Goal: Task Accomplishment & Management: Contribute content

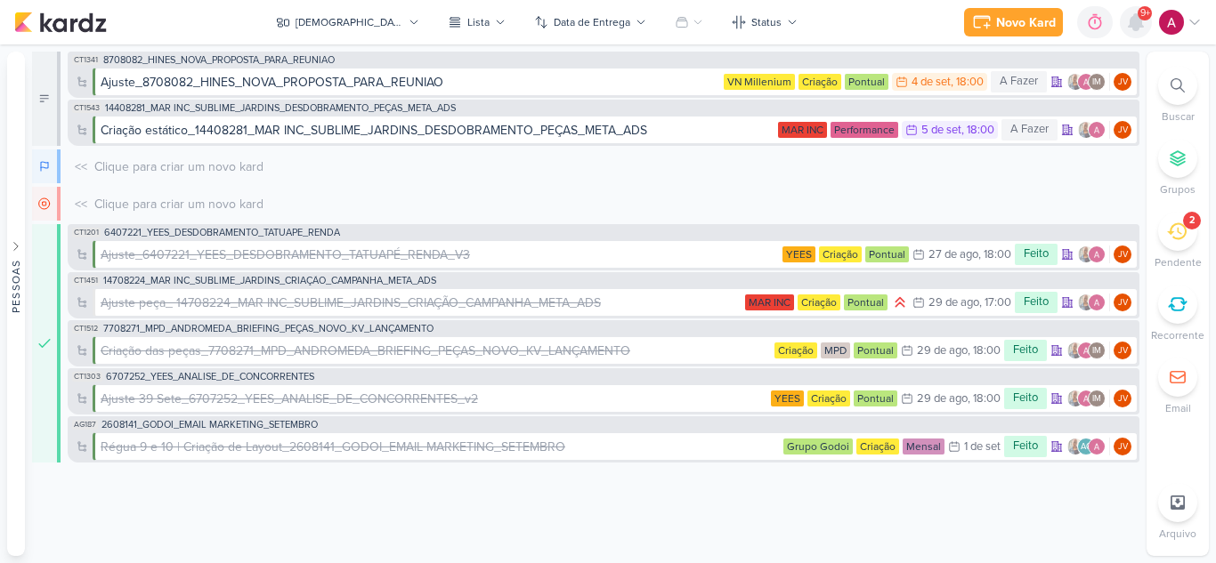
click at [1140, 30] on icon at bounding box center [1135, 22] width 21 height 21
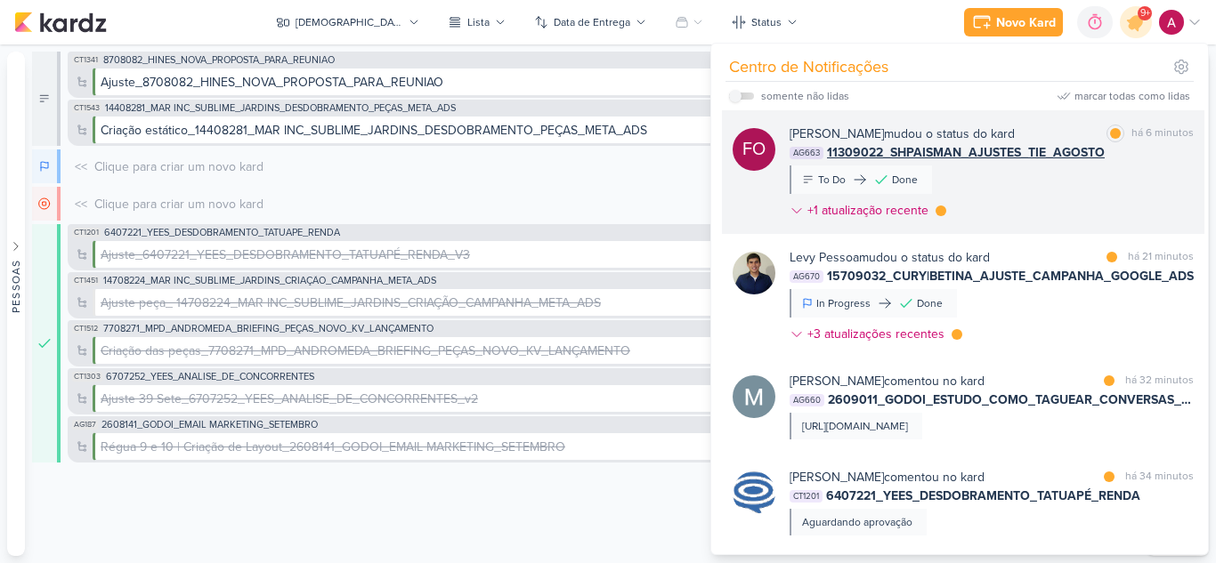
click at [1033, 186] on div "[PERSON_NAME] mudou o status do kard marcar como lida há 6 minutos AG663 113090…" at bounding box center [991, 176] width 404 height 102
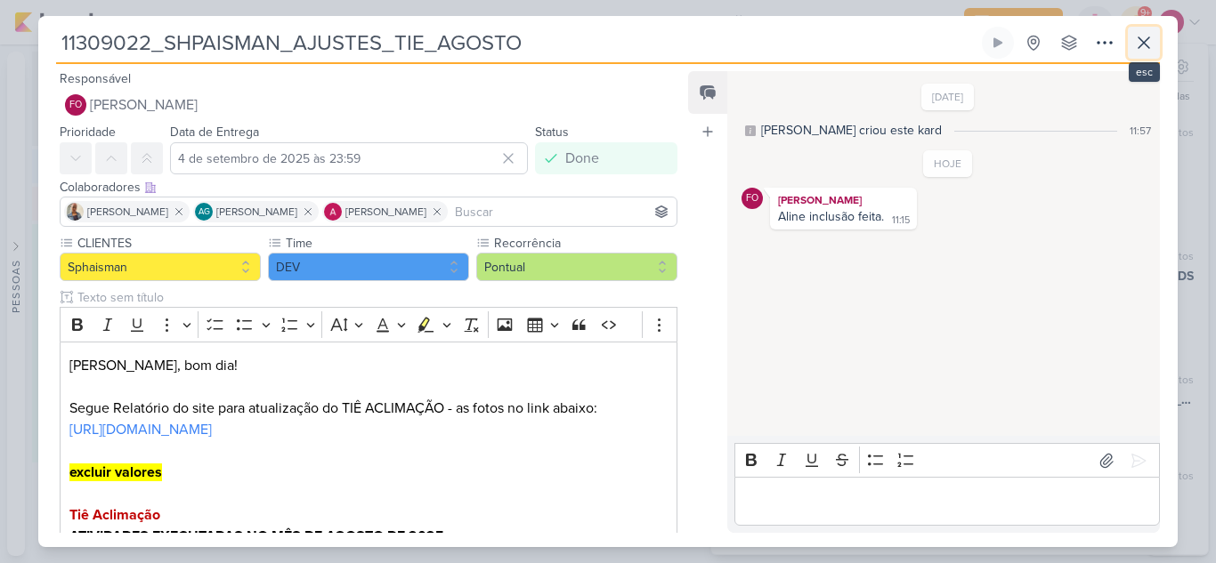
click at [1145, 48] on icon at bounding box center [1143, 42] width 21 height 21
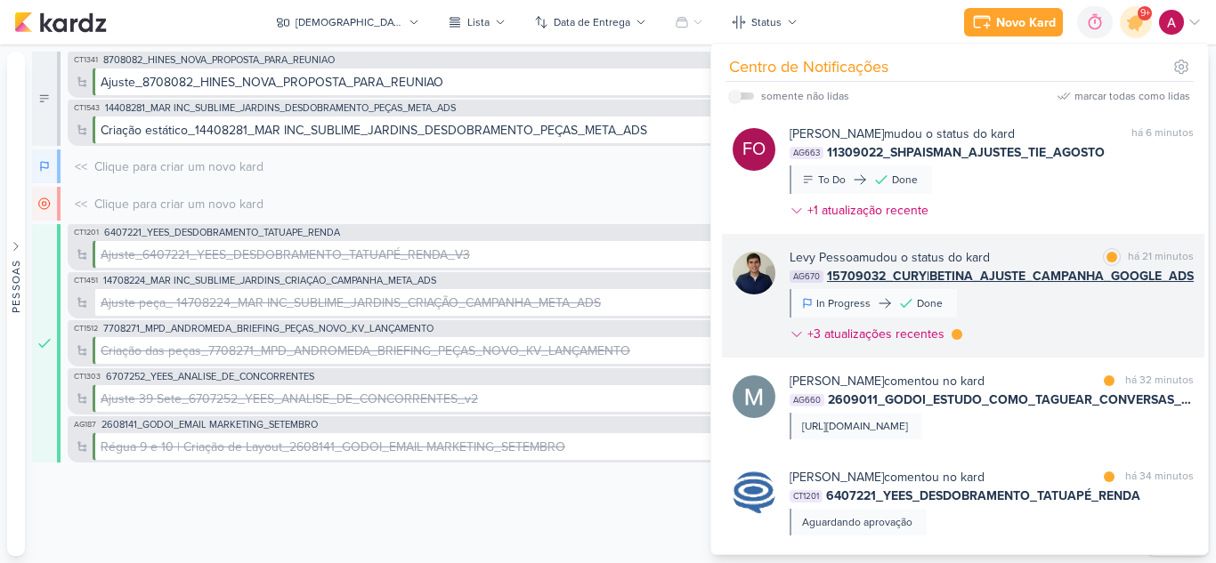
click at [1037, 310] on div "[PERSON_NAME] mudou o status do kard marcar como lida há 21 minutos AG670 15709…" at bounding box center [991, 299] width 404 height 102
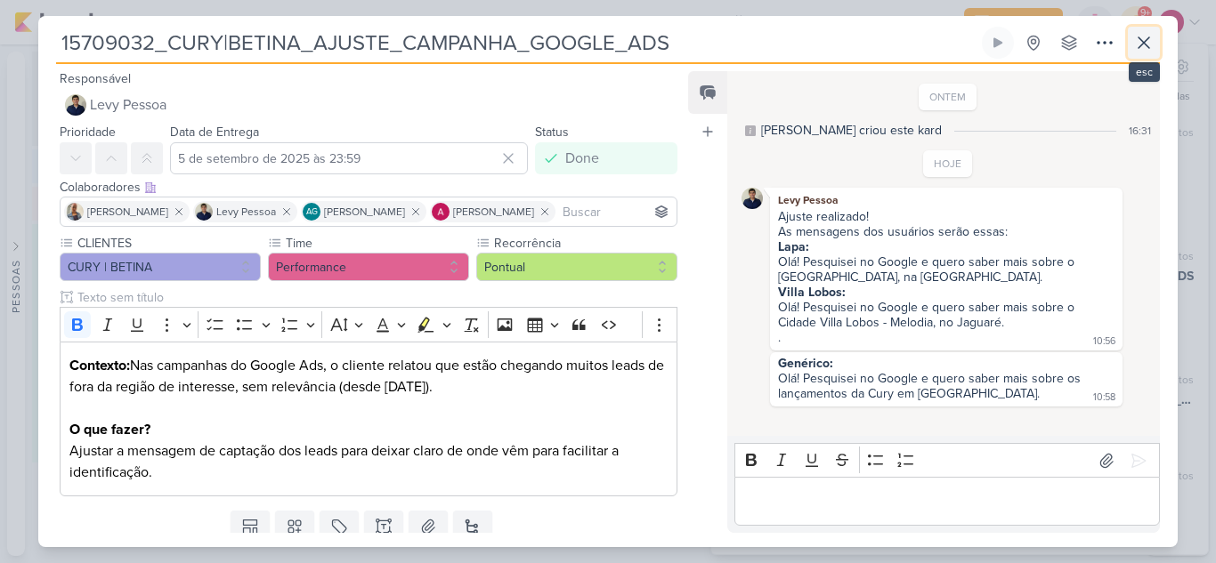
click at [1142, 47] on icon at bounding box center [1143, 42] width 21 height 21
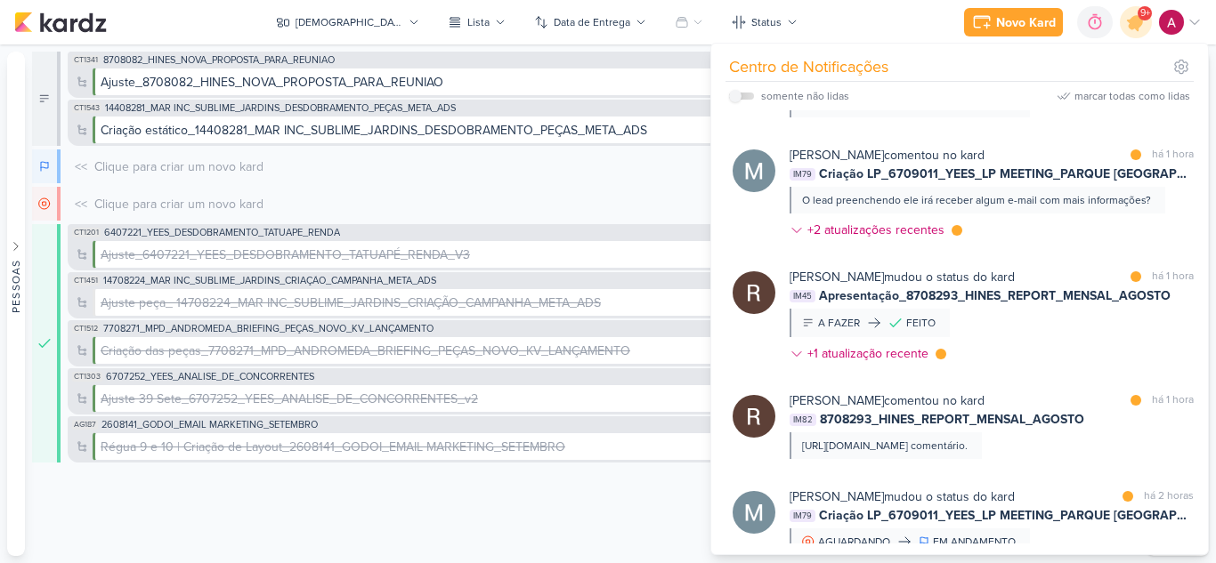
scroll to position [1773, 0]
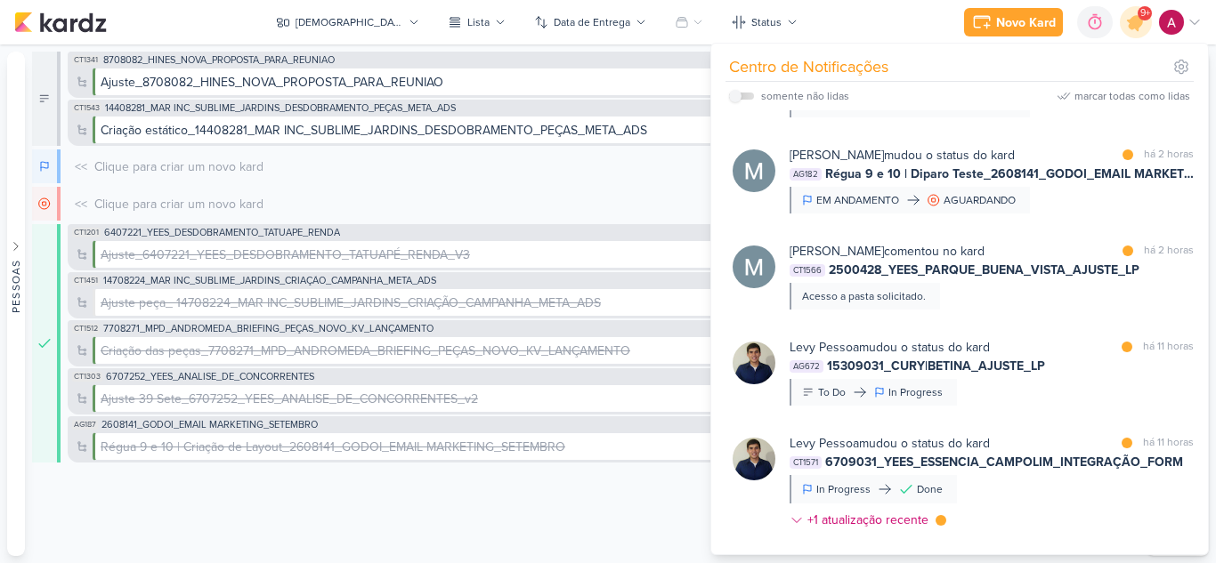
click at [750, 98] on label at bounding box center [741, 96] width 25 height 7
click at [741, 98] on input "checkbox" at bounding box center [735, 96] width 12 height 12
checkbox input "true"
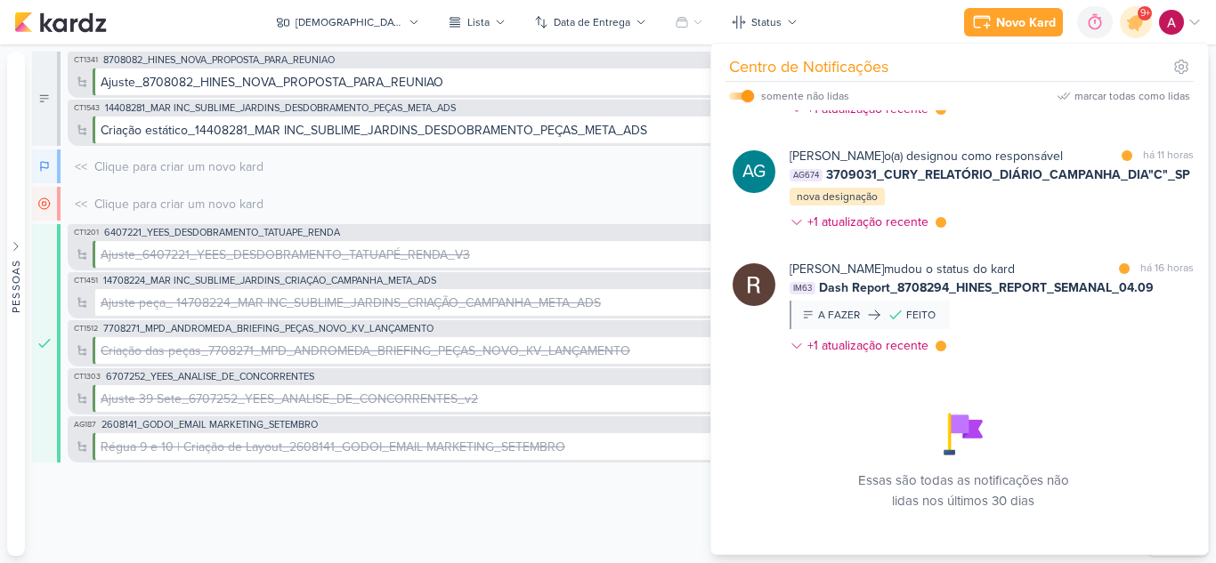
scroll to position [1954, 0]
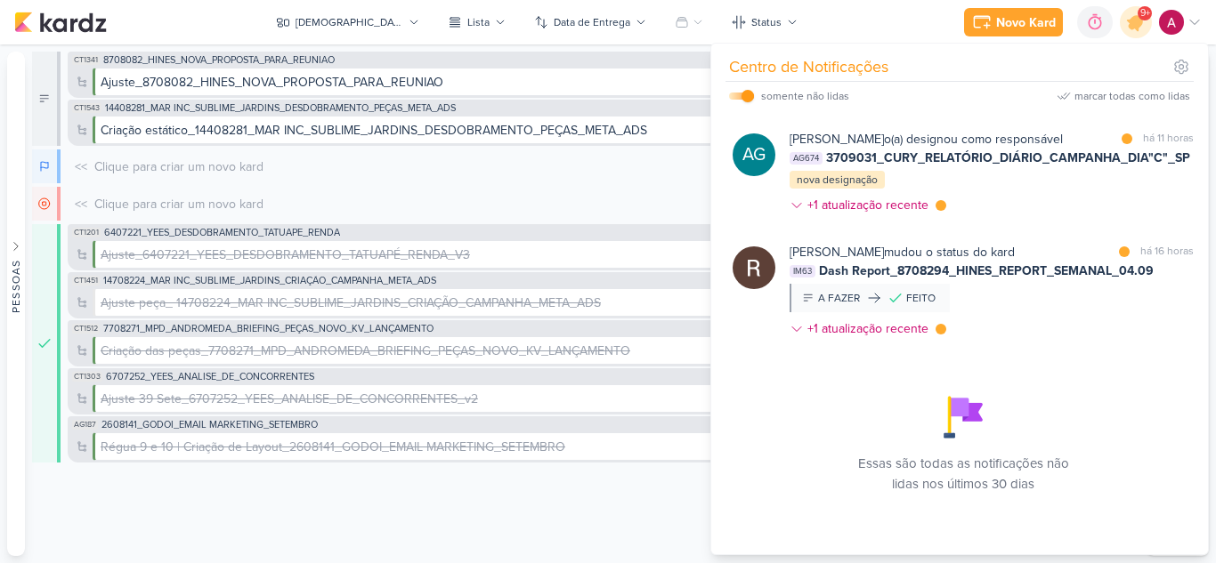
click at [1038, 324] on div "Rafael Dornelles mudou o status do kard marcar como lida há 16 horas IM63 Dash …" at bounding box center [991, 294] width 404 height 102
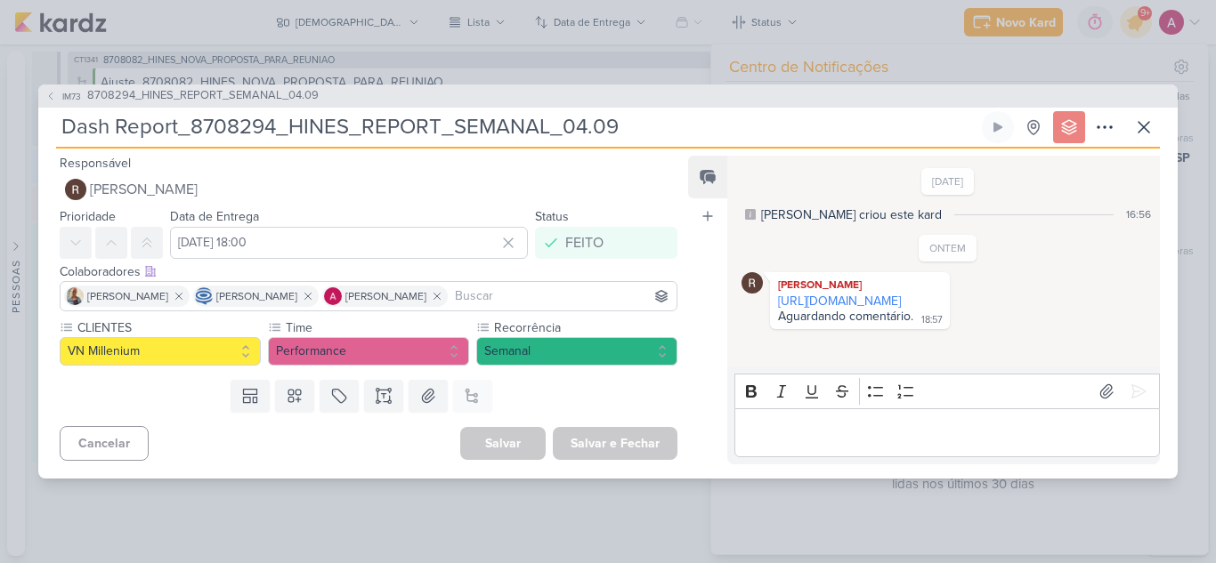
click at [44, 98] on div "IM73 8708294_HINES_REPORT_SEMANAL_04.09" at bounding box center [607, 96] width 1139 height 23
click at [49, 100] on icon at bounding box center [50, 96] width 11 height 11
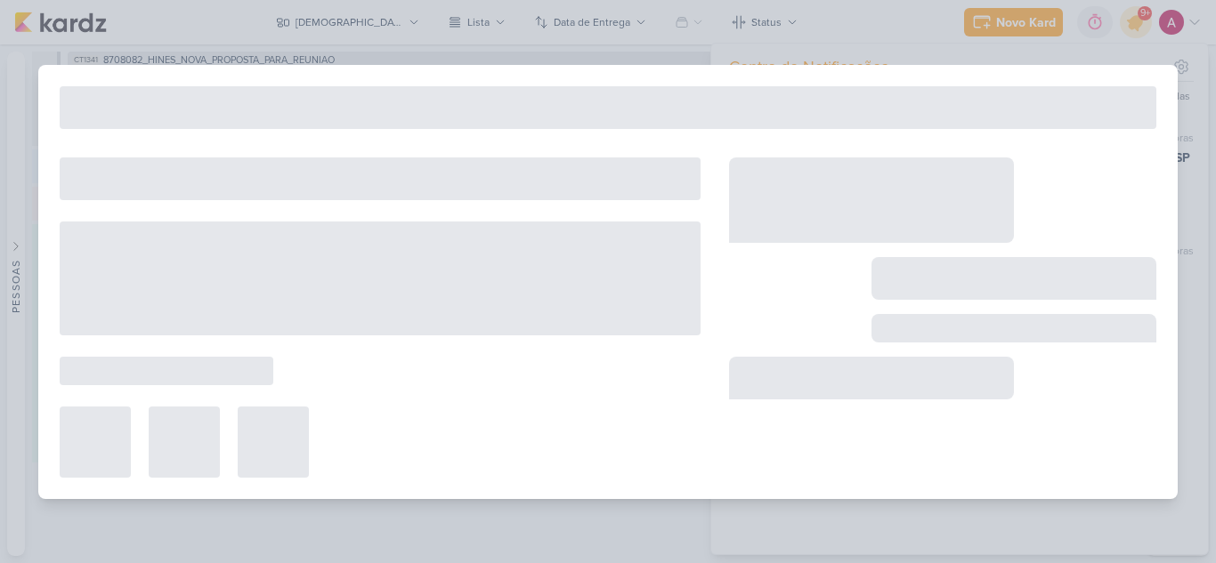
type input "8708294_HINES_REPORT_SEMANAL_04.09"
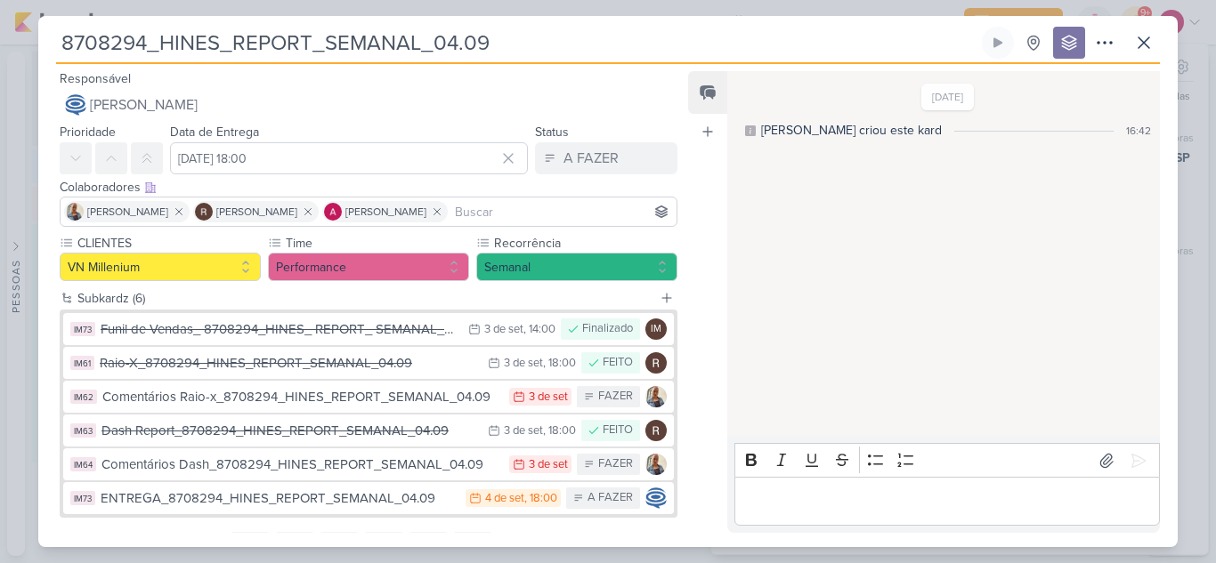
scroll to position [84, 0]
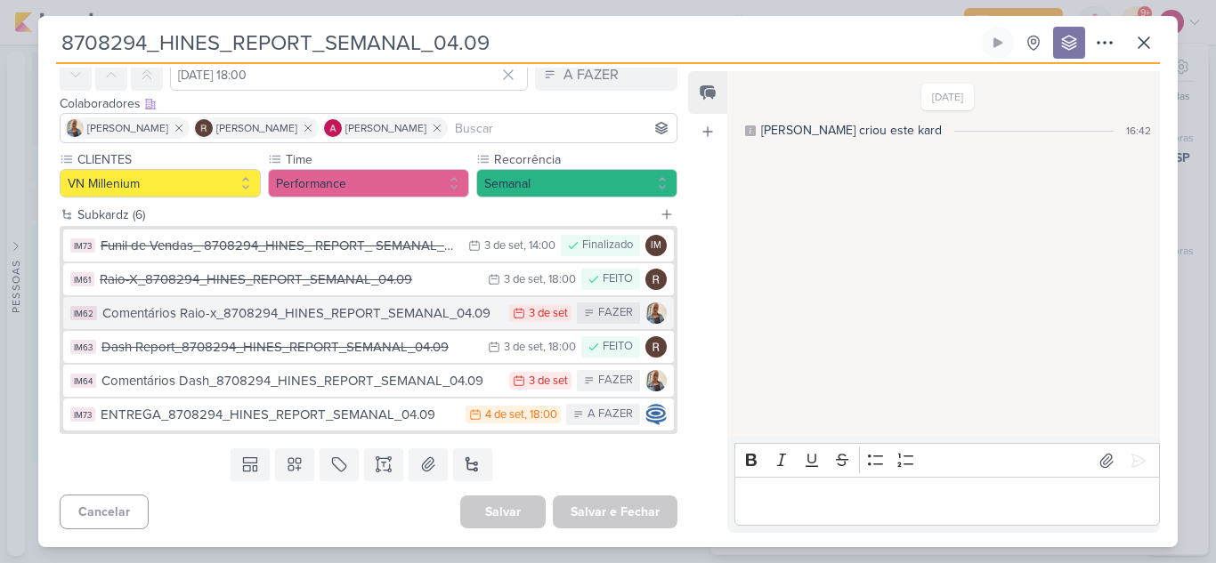
click at [301, 289] on div "Raio-X_8708294_HINES_REPORT_SEMANAL_04.09" at bounding box center [289, 280] width 379 height 20
type input "Raio-X_8708294_HINES_REPORT_SEMANAL_04.09"
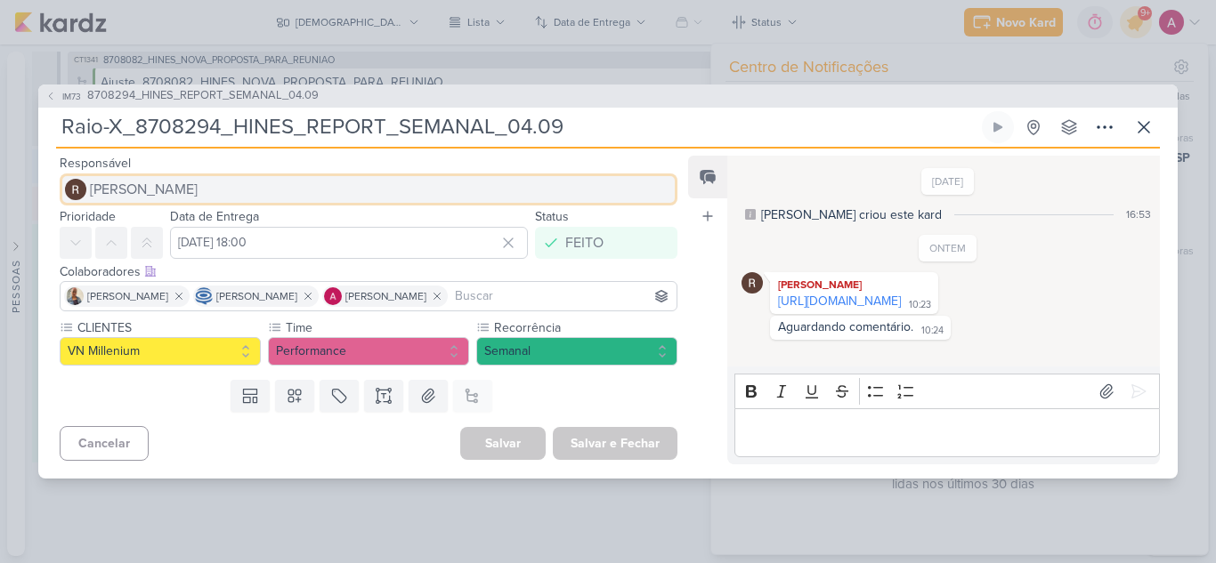
click at [256, 185] on button "[PERSON_NAME]" at bounding box center [369, 190] width 618 height 32
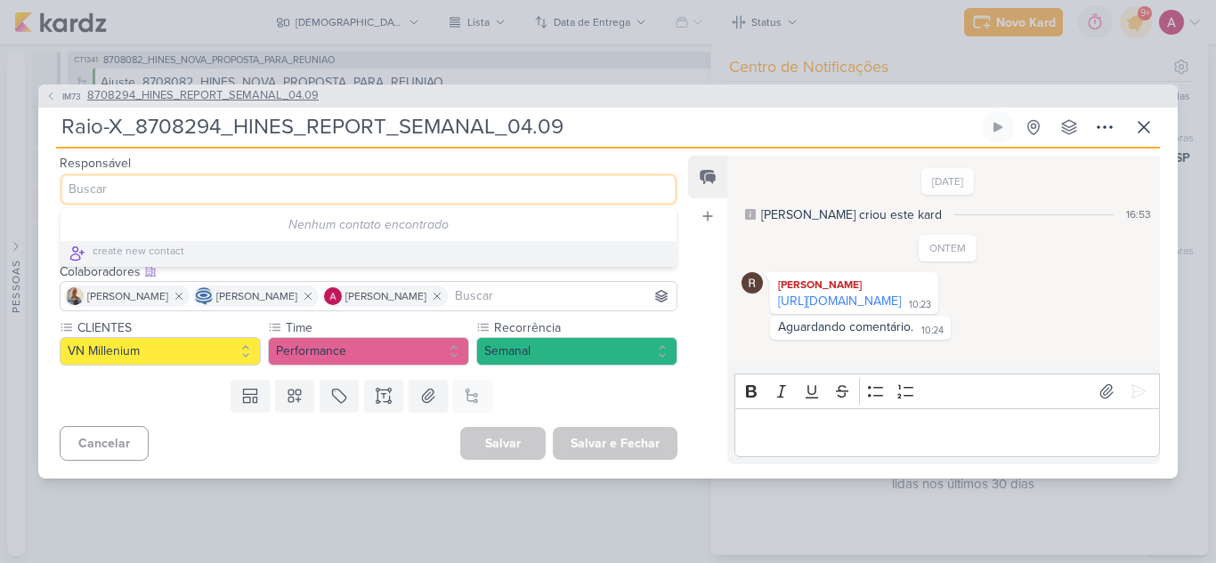
click at [55, 91] on icon at bounding box center [50, 96] width 11 height 11
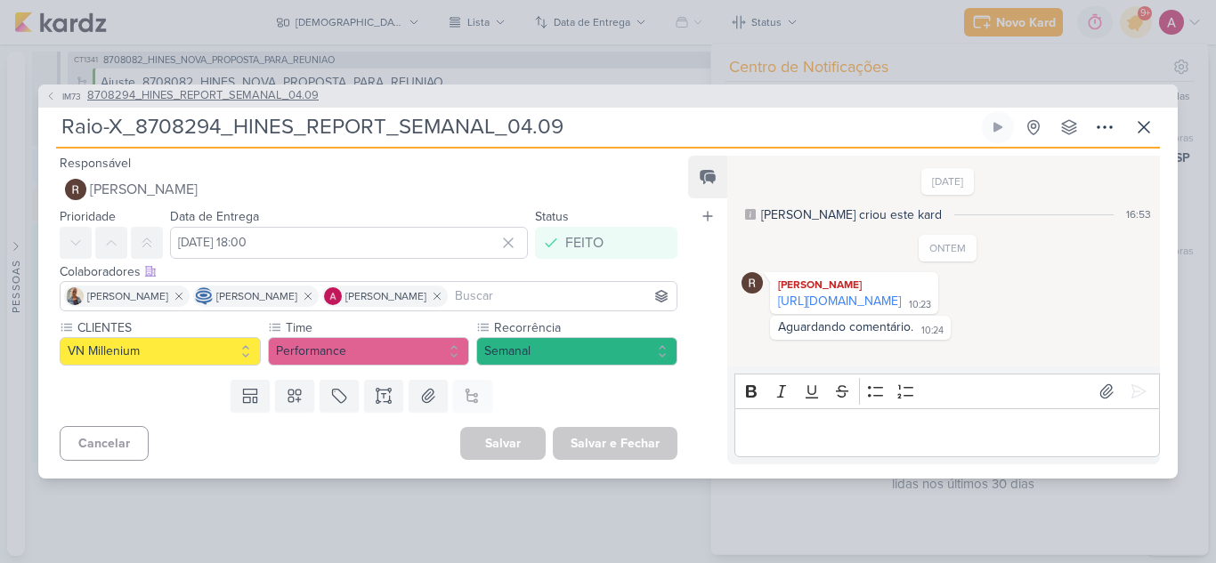
click at [48, 91] on icon at bounding box center [50, 96] width 11 height 11
click at [55, 91] on icon at bounding box center [50, 96] width 11 height 11
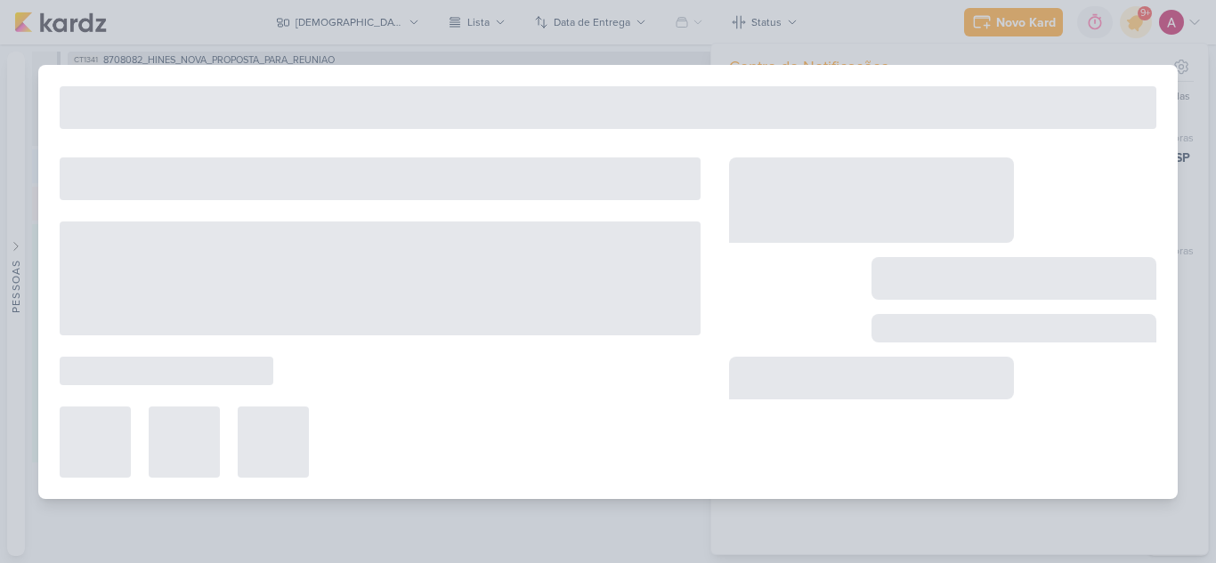
type input "8708294_HINES_REPORT_SEMANAL_04.09"
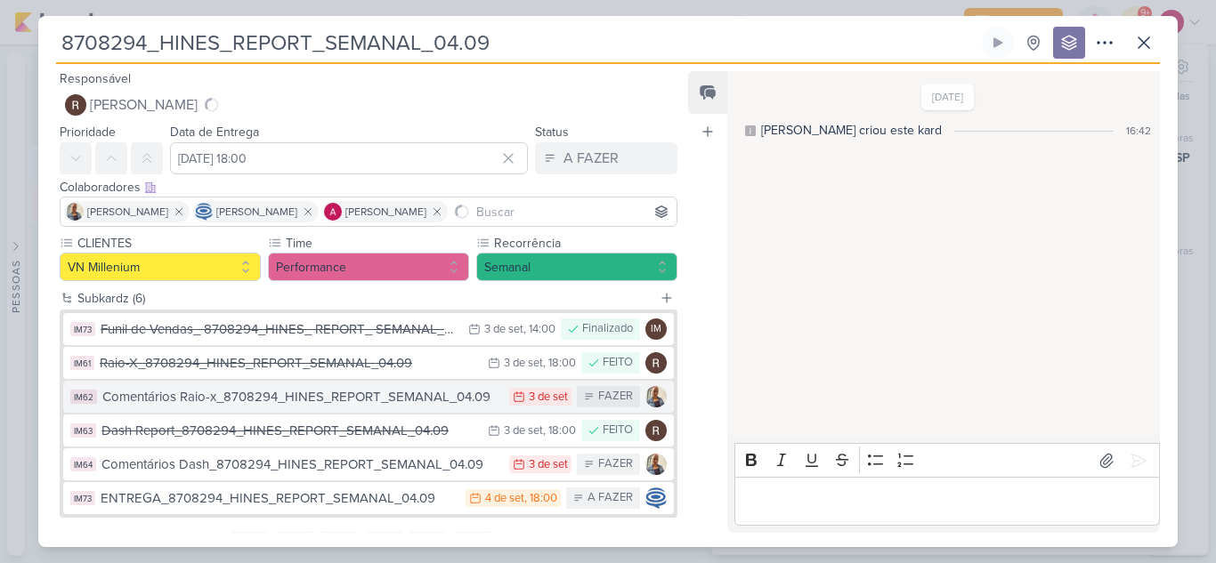
click at [236, 400] on div "Comentários Raio-x_8708294_HINES_REPORT_SEMANAL_04.09" at bounding box center [301, 397] width 398 height 20
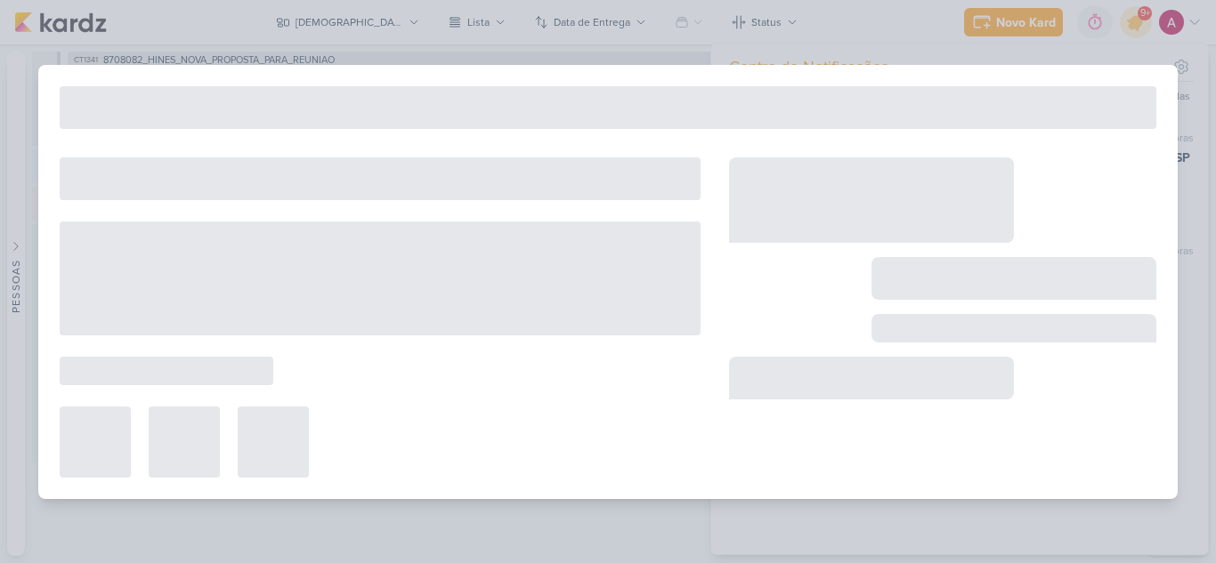
type input "Comentários Raio-x_8708294_HINES_REPORT_SEMANAL_04.09"
type input "3 de setembro de 2025 às 23:59"
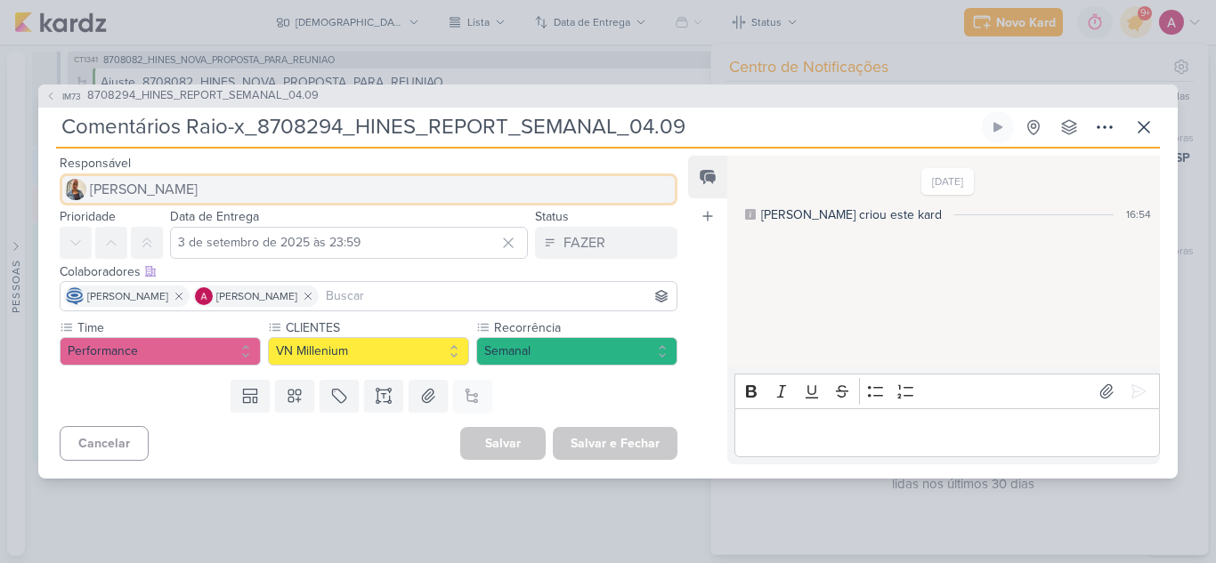
click at [137, 200] on button "[PERSON_NAME]" at bounding box center [369, 190] width 618 height 32
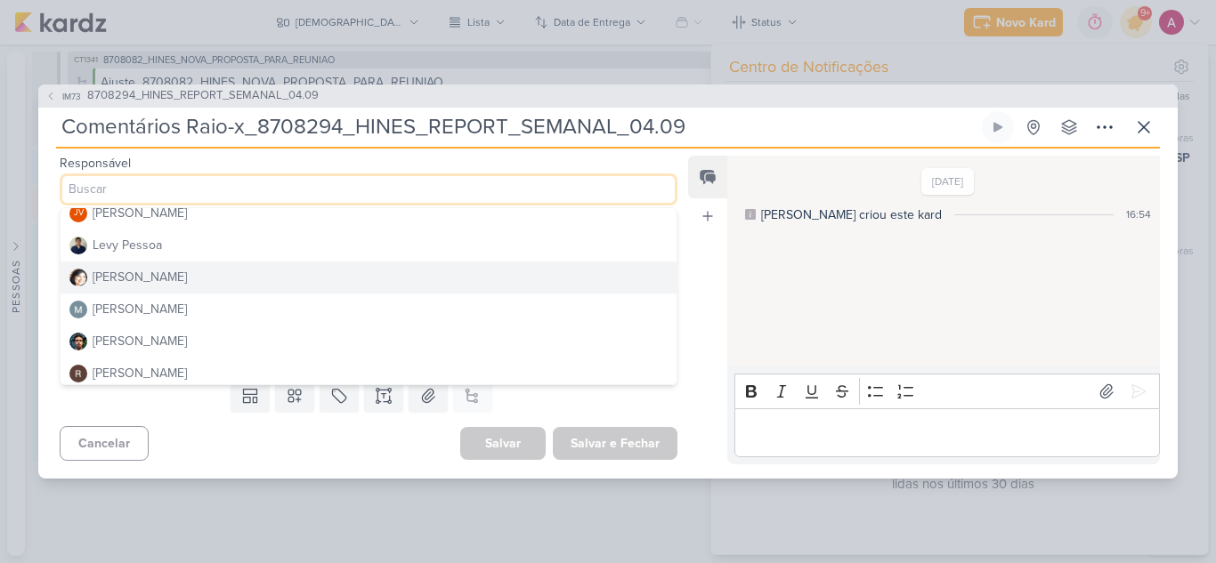
scroll to position [336, 0]
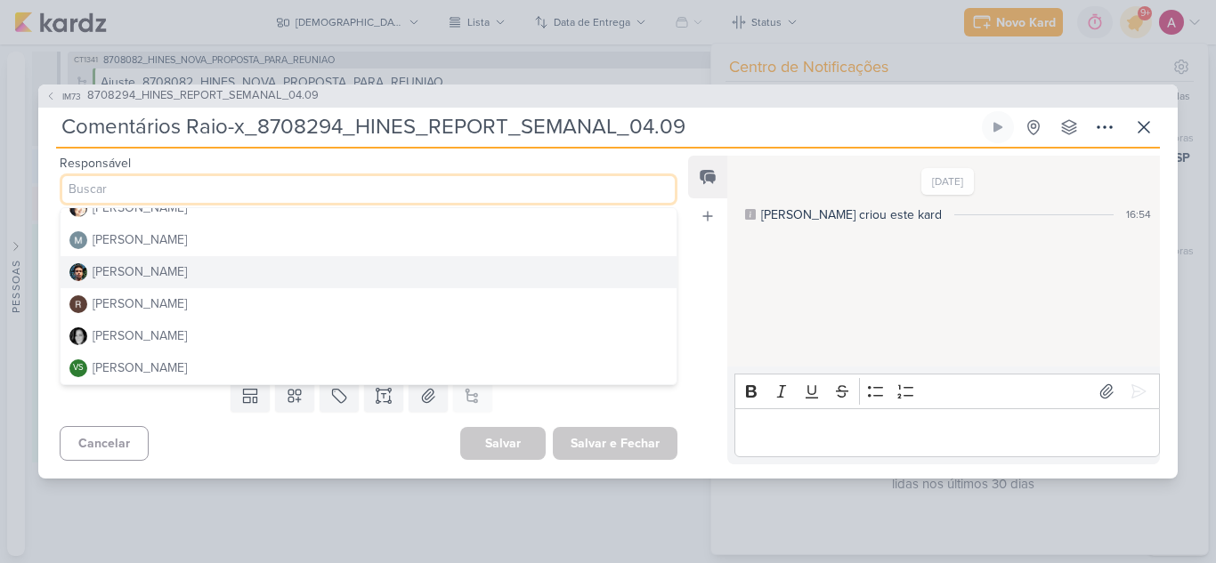
click at [156, 271] on div "[PERSON_NAME]" at bounding box center [140, 272] width 94 height 19
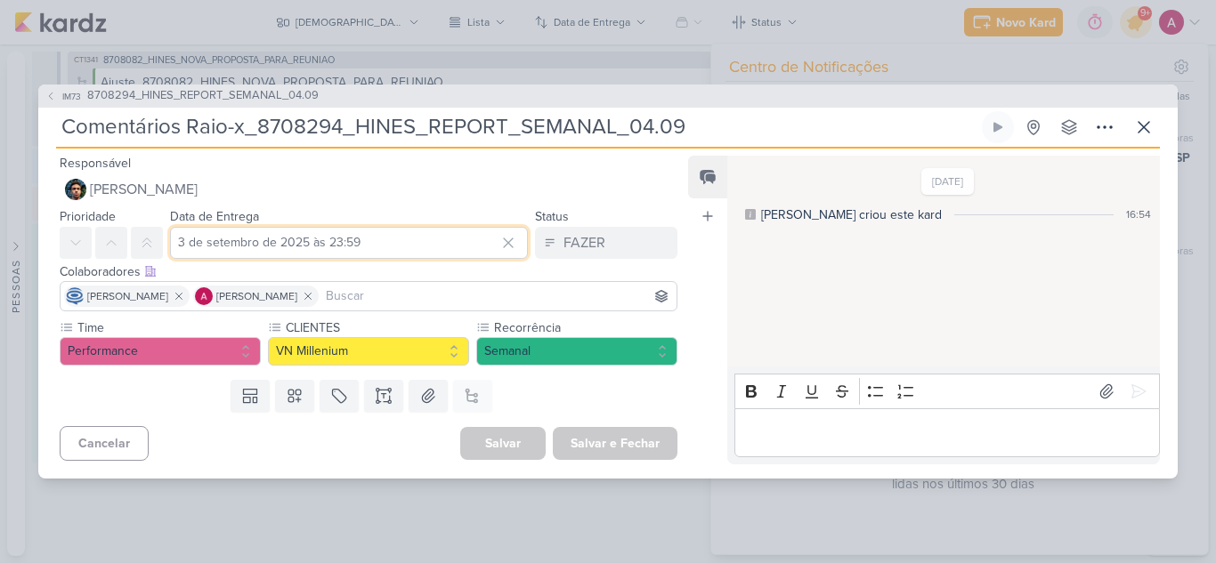
click at [271, 238] on input "3 de setembro de 2025 às 23:59" at bounding box center [349, 243] width 358 height 32
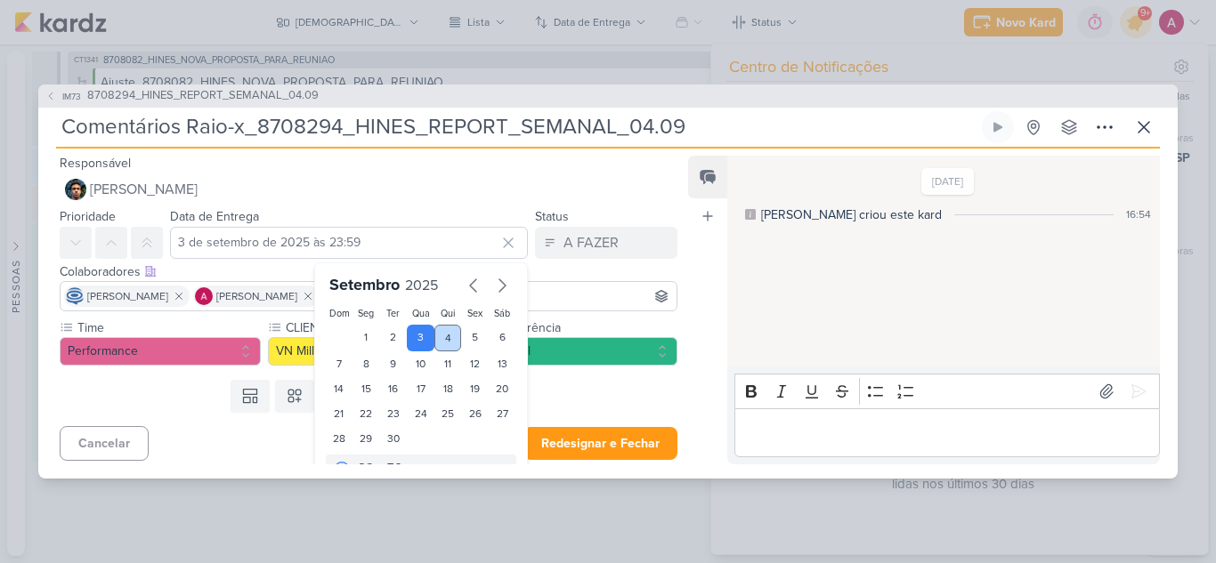
click at [437, 332] on div "4" at bounding box center [448, 338] width 28 height 27
click at [416, 336] on div "3" at bounding box center [421, 338] width 28 height 27
click at [439, 335] on div "4" at bounding box center [448, 338] width 28 height 27
type input "4 de setembro de 2025 às 23:59"
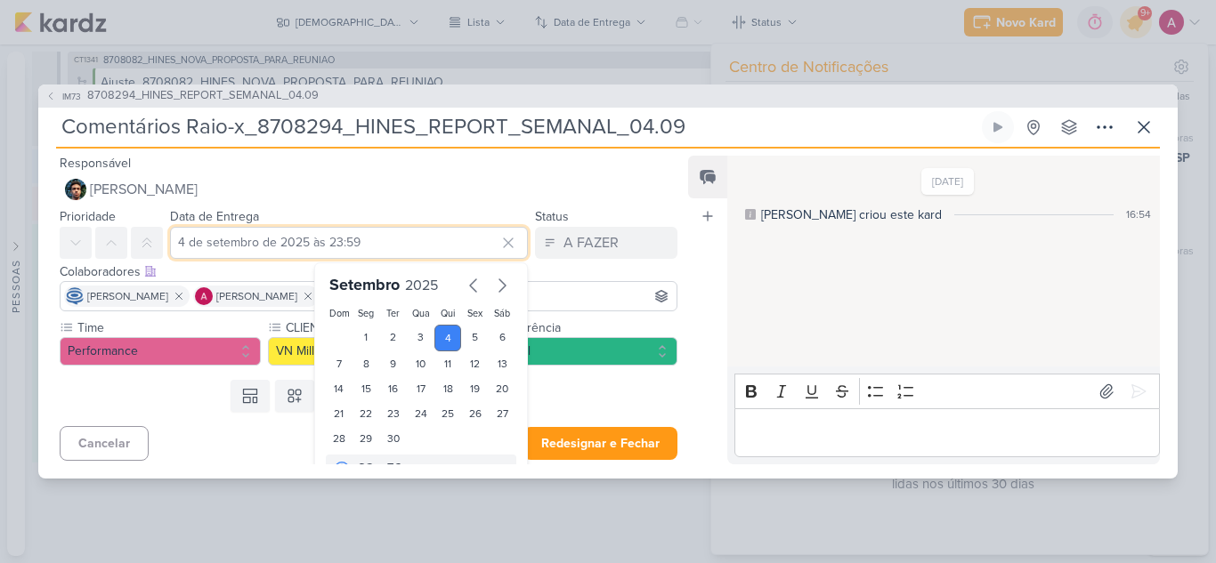
click at [337, 235] on input "4 de setembro de 2025 às 23:59" at bounding box center [349, 243] width 358 height 32
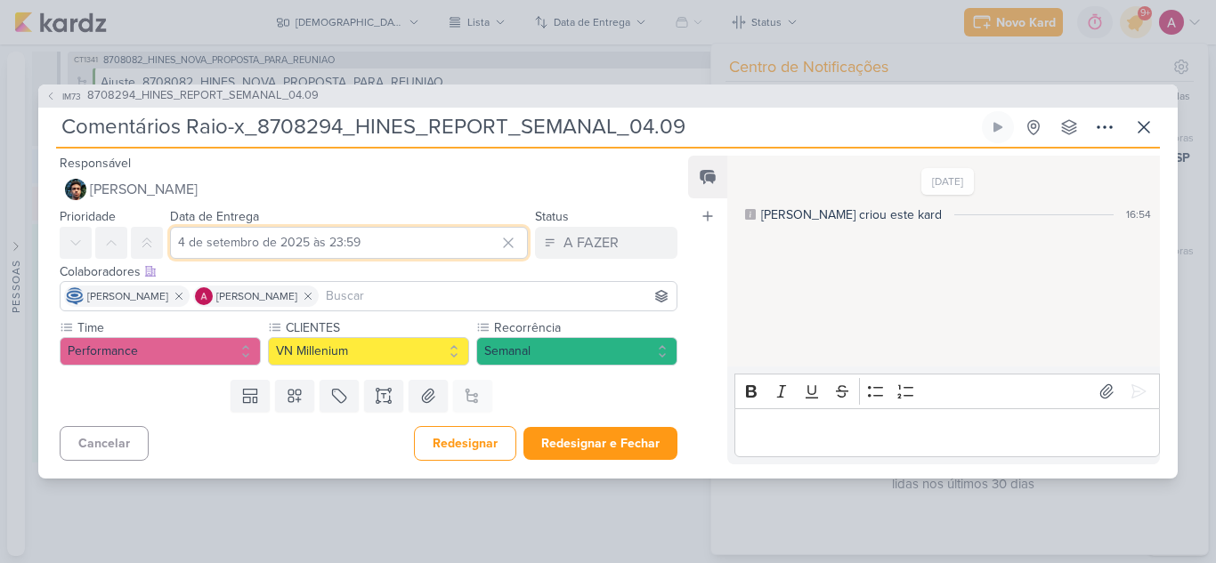
click at [327, 249] on input "4 de setembro de 2025 às 23:59" at bounding box center [349, 243] width 358 height 32
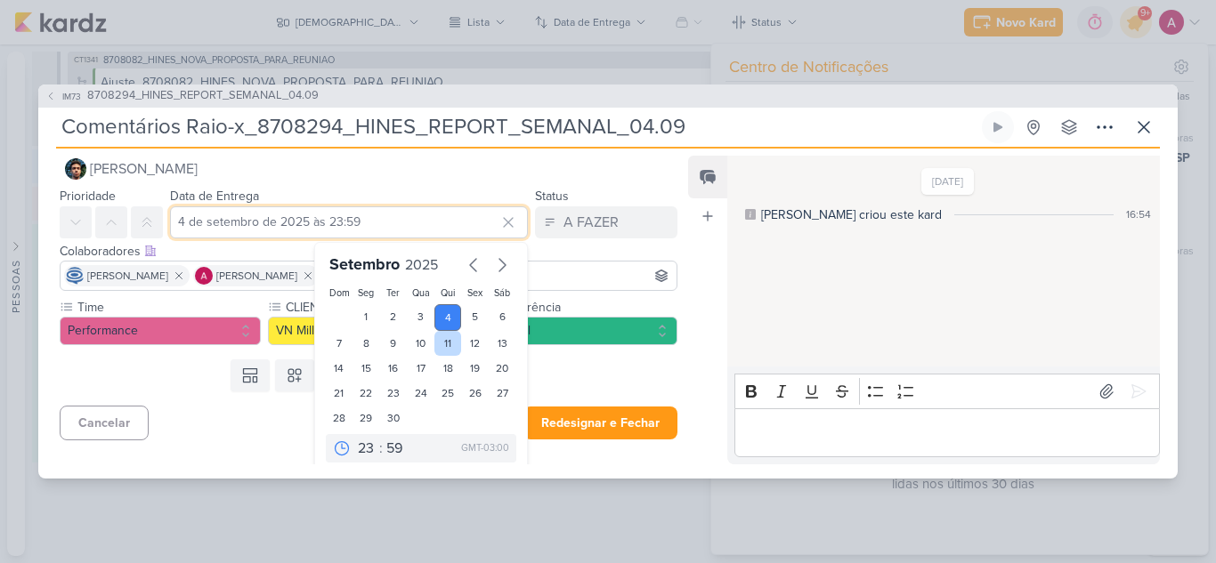
scroll to position [30, 0]
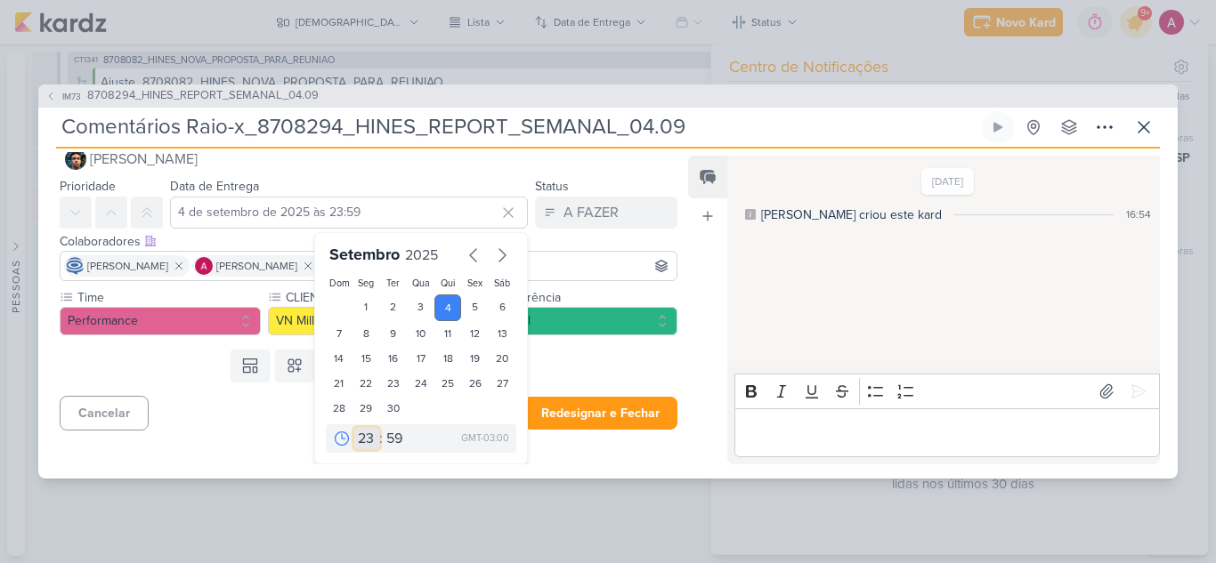
click at [357, 440] on select "00 01 02 03 04 05 06 07 08 09 10 11 12 13 14 15 16 17 18 19 20 21 22 23" at bounding box center [366, 438] width 25 height 21
select select "13"
click at [354, 428] on select "00 01 02 03 04 05 06 07 08 09 10 11 12 13 14 15 16 17 18 19 20 21 22 23" at bounding box center [366, 438] width 25 height 21
type input "4 de setembro de 2025 às 13:59"
click at [387, 433] on select "00 05 10 15 20 25 30 35 40 45 50 55 59" at bounding box center [395, 438] width 25 height 21
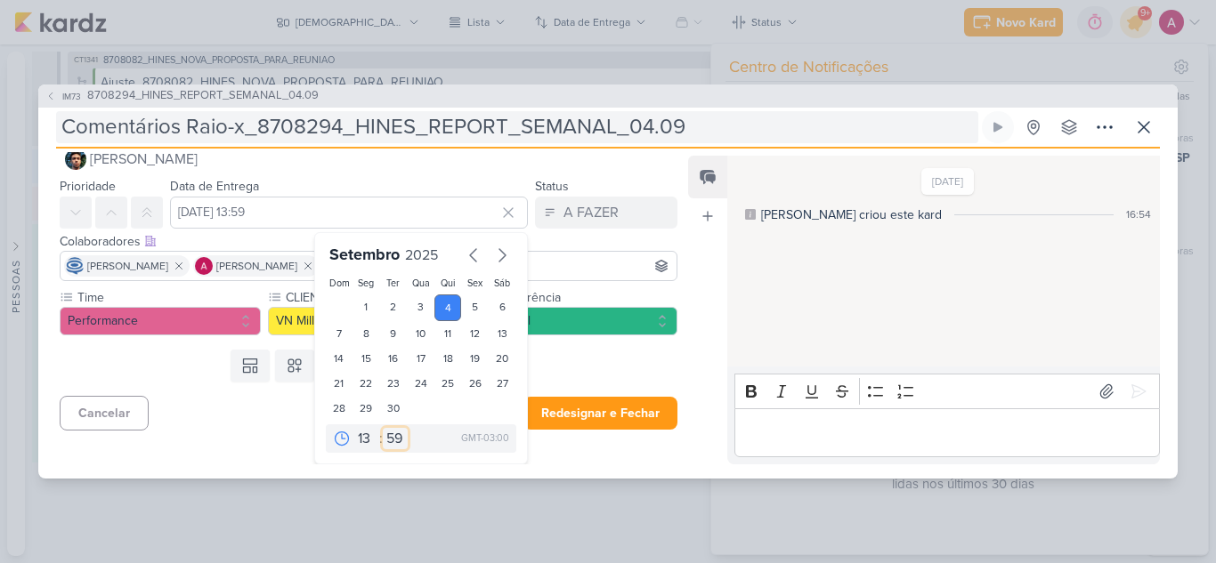
select select "0"
click at [383, 428] on select "00 05 10 15 20 25 30 35 40 45 50 55 59" at bounding box center [395, 438] width 25 height 21
type input "4 de setembro de 2025 às 13:00"
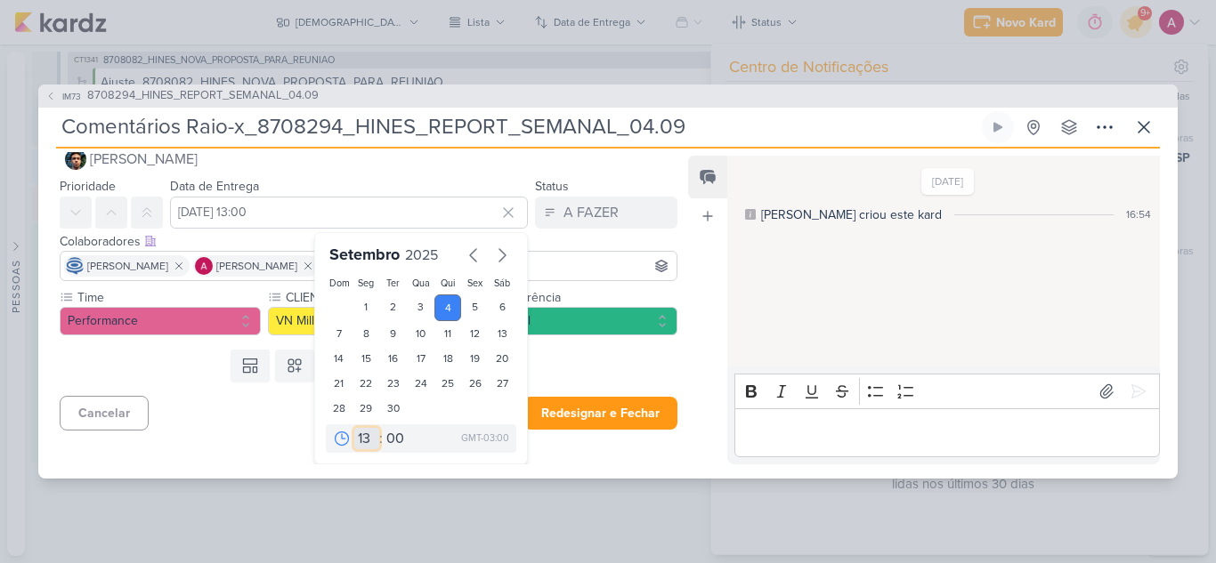
click at [358, 442] on select "00 01 02 03 04 05 06 07 08 09 10 11 12 13 14 15 16 17 18 19 20 21 22 23" at bounding box center [366, 438] width 25 height 21
click at [393, 438] on select "00 05 10 15 20 25 30 35 40 45 50 55 59" at bounding box center [395, 438] width 25 height 21
select select "30"
click at [383, 428] on select "00 05 10 15 20 25 30 35 40 45 50 55 59" at bounding box center [395, 438] width 25 height 21
type input "4 de setembro de 2025 às 13:30"
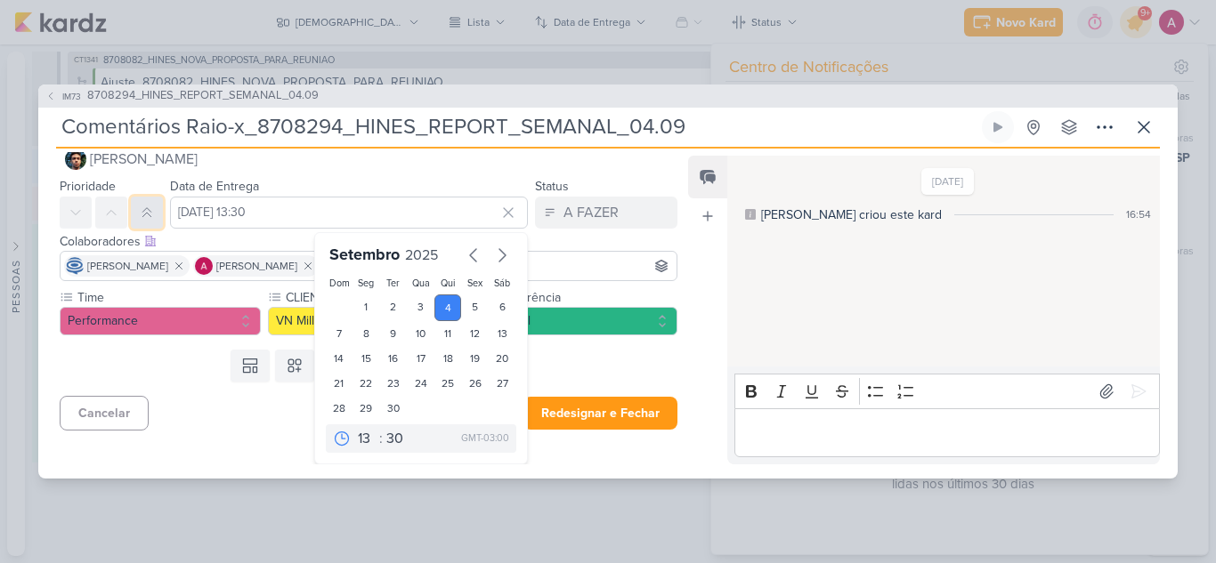
click at [139, 212] on button at bounding box center [147, 213] width 32 height 32
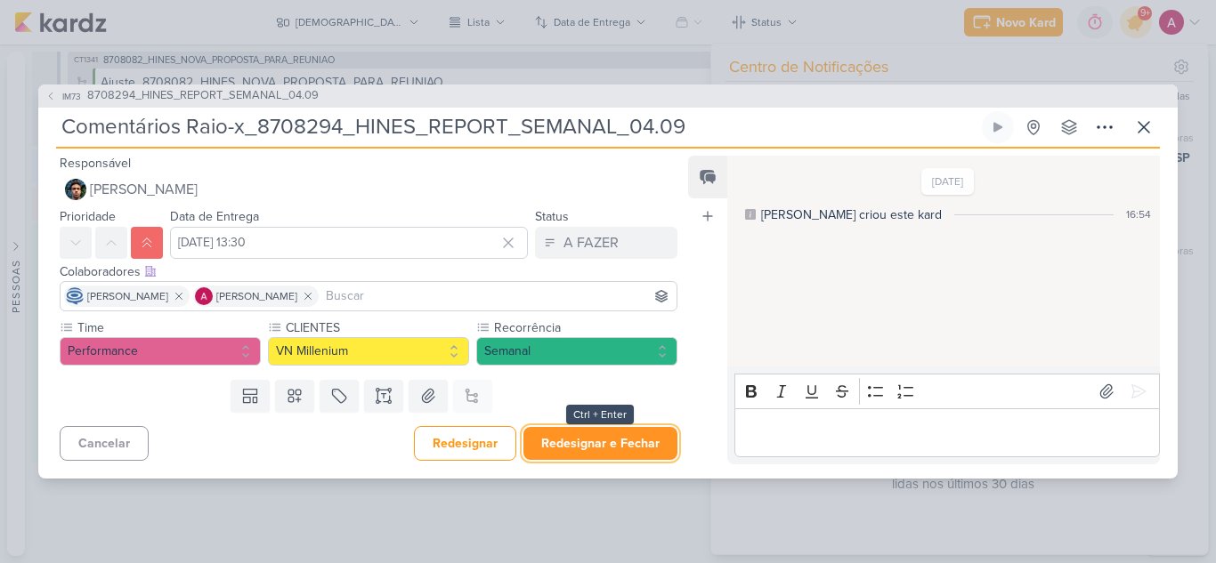
click at [576, 447] on button "Redesignar e Fechar" at bounding box center [600, 443] width 154 height 33
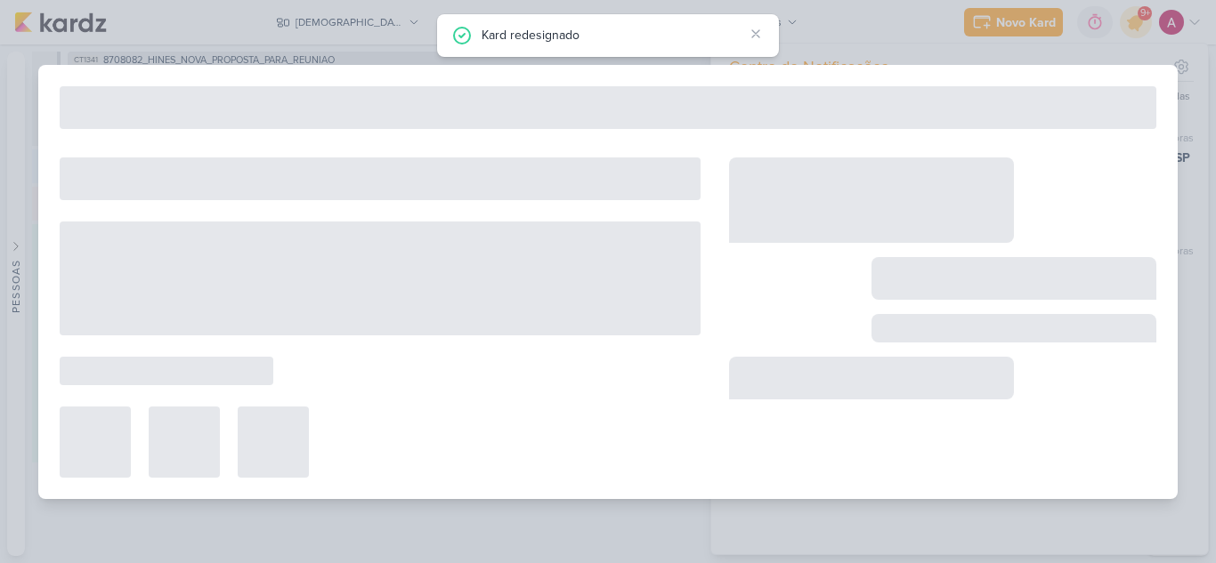
type input "8708294_HINES_REPORT_SEMANAL_04.09"
type input "3 de setembro de 2025 às 18:00"
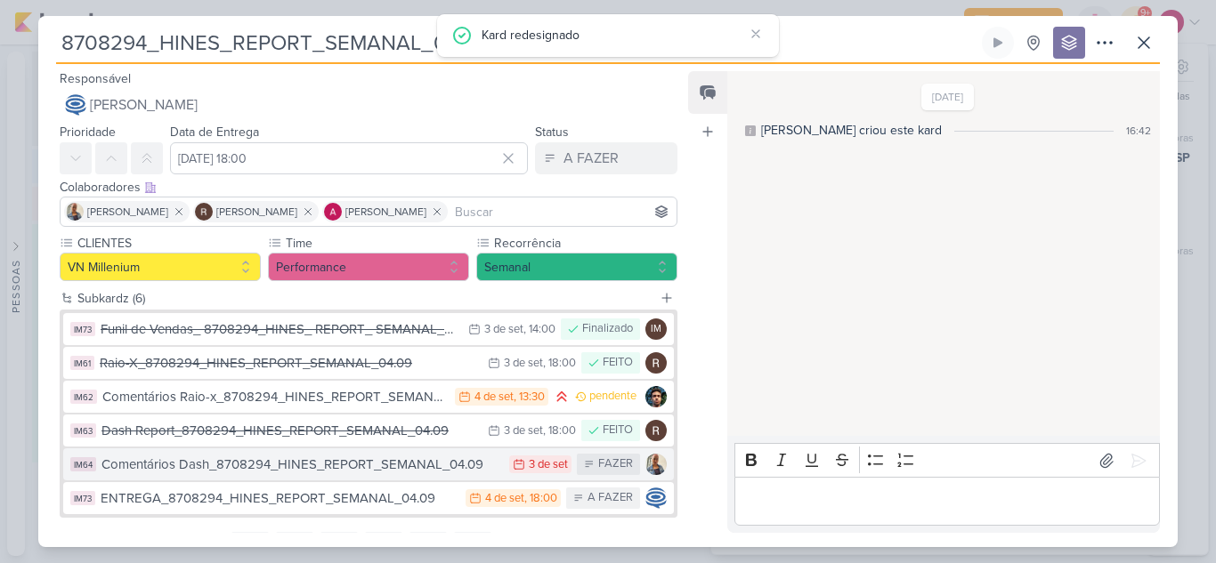
click at [428, 468] on div "Comentários Dash_8708294_HINES_REPORT_SEMANAL_04.09" at bounding box center [300, 465] width 399 height 20
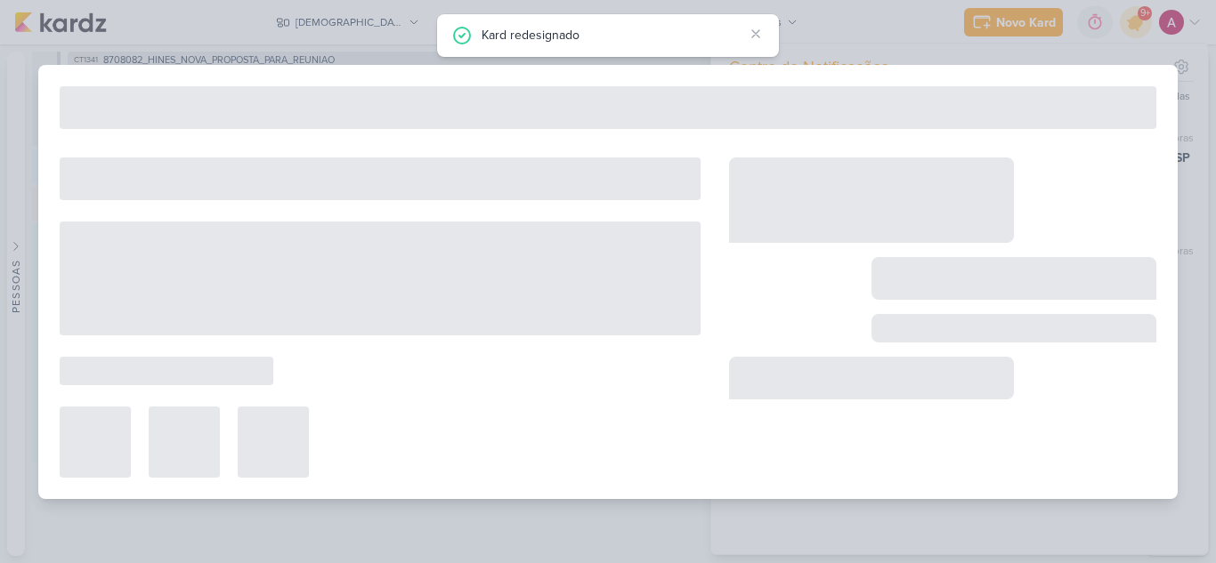
type input "Comentários Dash_8708294_HINES_REPORT_SEMANAL_04.09"
type input "3 de setembro de 2025 às 23:59"
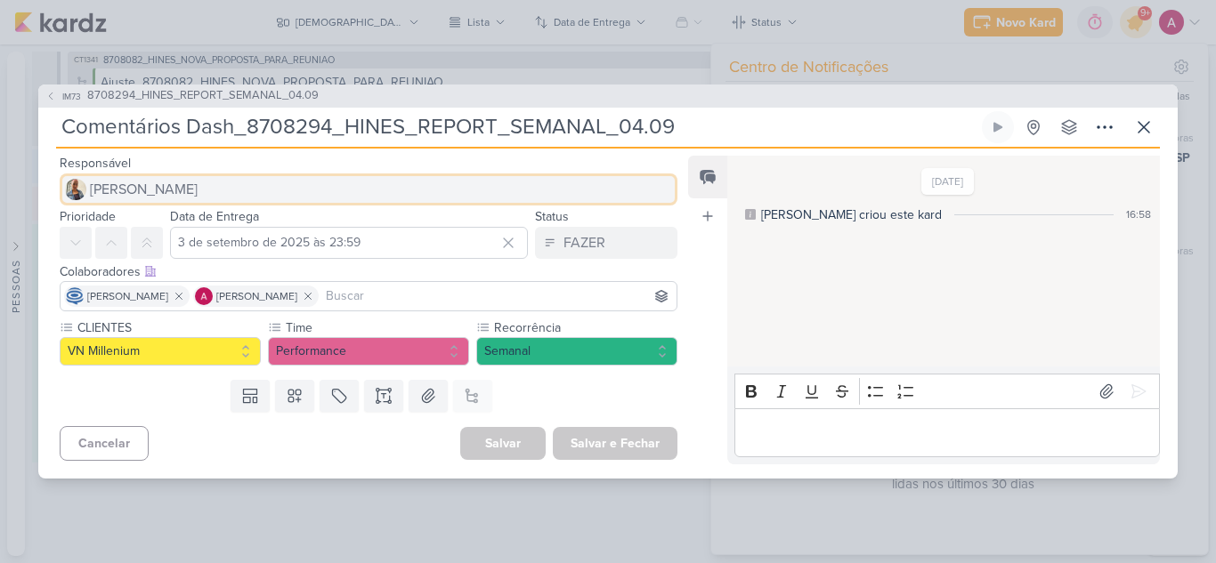
click at [132, 184] on span "[PERSON_NAME]" at bounding box center [144, 189] width 108 height 21
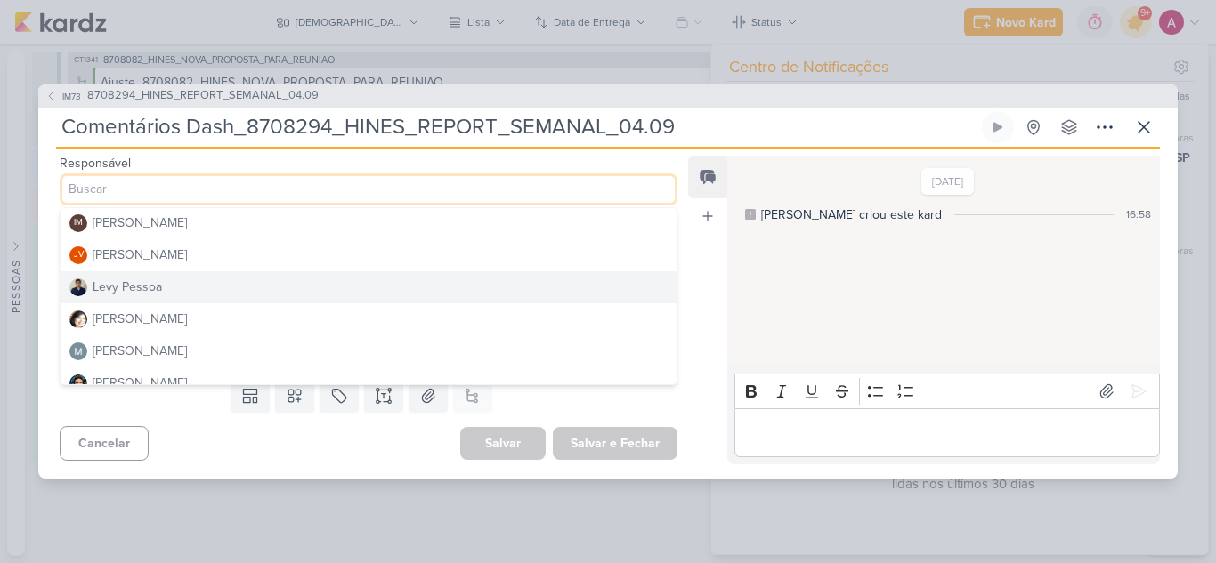
scroll to position [267, 0]
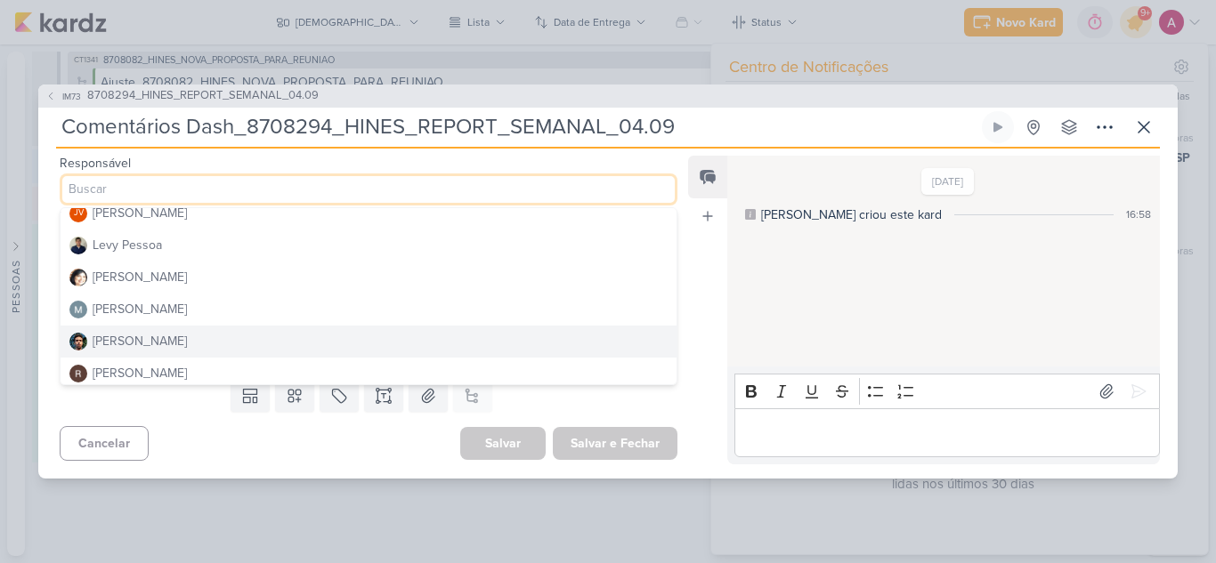
click at [152, 345] on div "[PERSON_NAME]" at bounding box center [140, 341] width 94 height 19
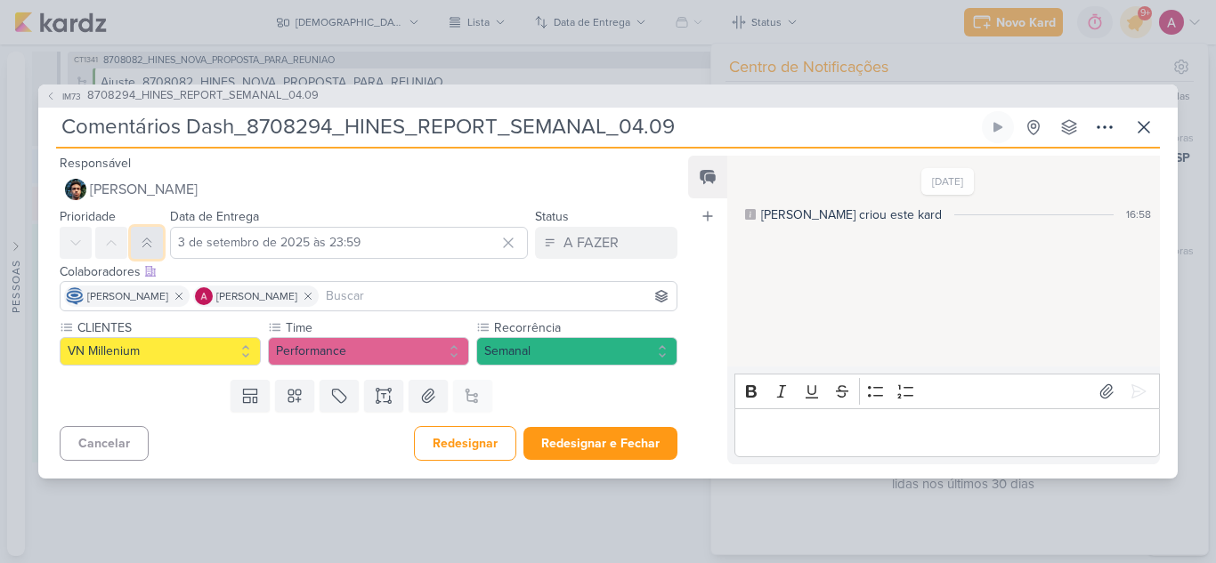
click at [140, 236] on icon at bounding box center [147, 243] width 14 height 14
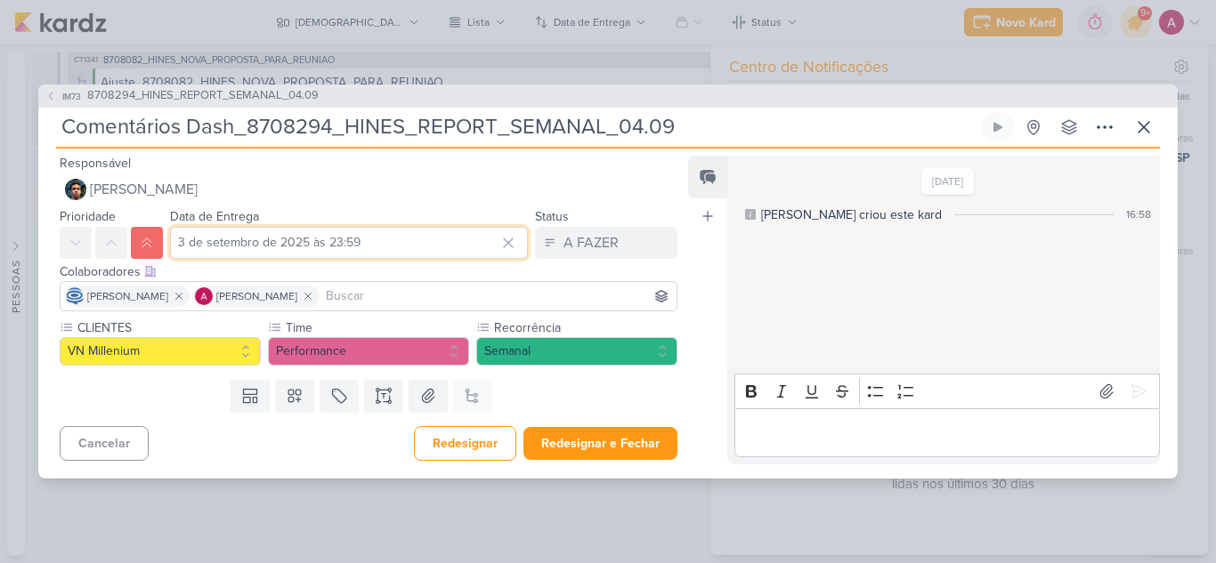
click at [295, 249] on input "3 de setembro de 2025 às 23:59" at bounding box center [349, 243] width 358 height 32
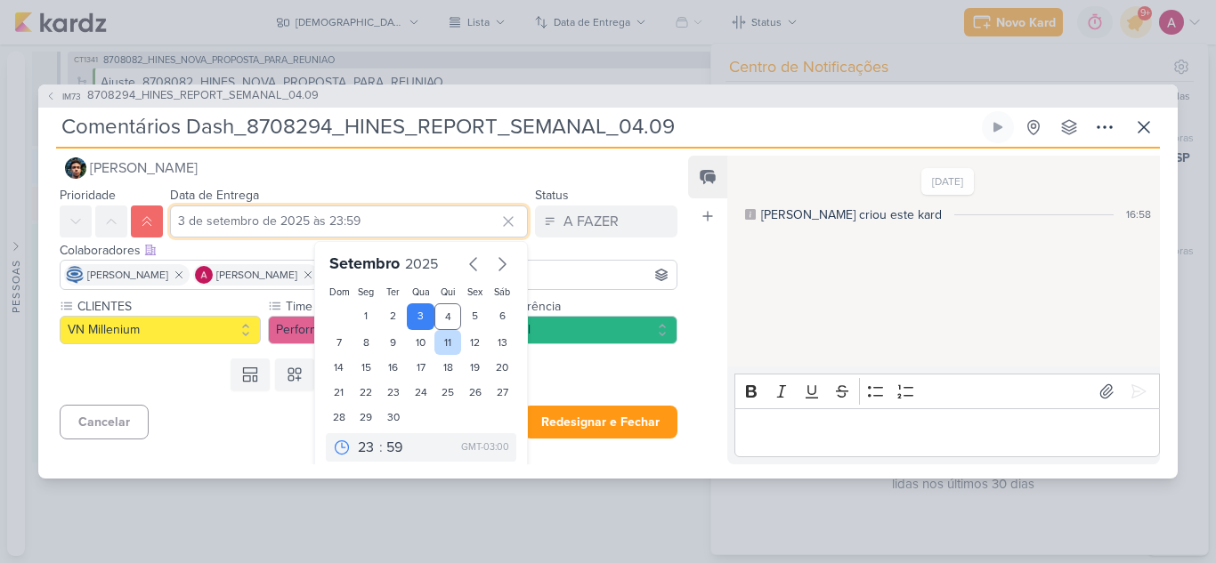
scroll to position [30, 0]
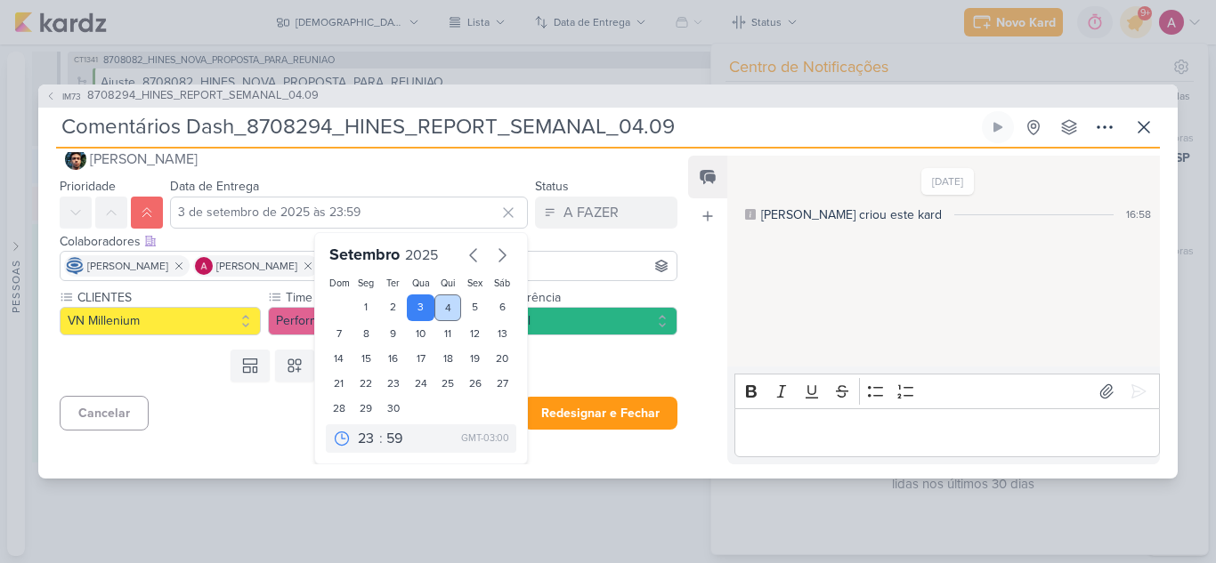
click at [441, 307] on div "4" at bounding box center [448, 308] width 28 height 27
type input "4 de setembro de 2025 às 23:59"
click at [366, 437] on select "00 01 02 03 04 05 06 07 08 09 10 11 12 13 14 15 16 17 18 19 20 21 22 23" at bounding box center [366, 438] width 25 height 21
select select "13"
click at [354, 428] on select "00 01 02 03 04 05 06 07 08 09 10 11 12 13 14 15 16 17 18 19 20 21 22 23" at bounding box center [366, 438] width 25 height 21
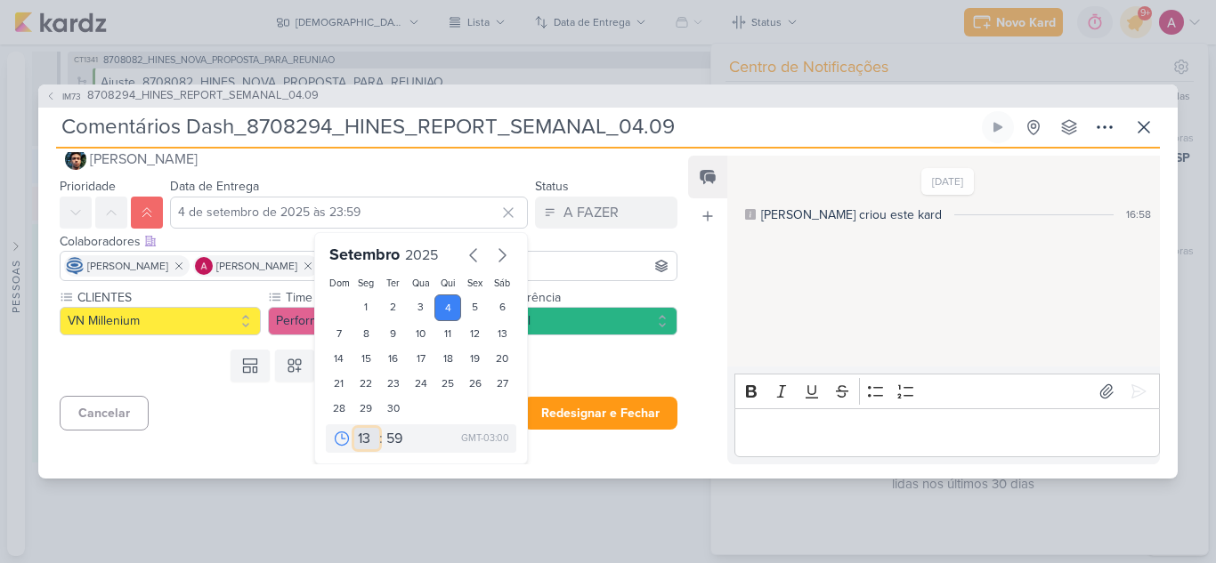
type input "4 de setembro de 2025 às 13:59"
click at [384, 437] on select "00 05 10 15 20 25 30 35 40 45 50 55 59" at bounding box center [395, 438] width 25 height 21
select select "30"
click at [383, 428] on select "00 05 10 15 20 25 30 35 40 45 50 55 59" at bounding box center [395, 438] width 25 height 21
type input "4 de setembro de 2025 às 13:30"
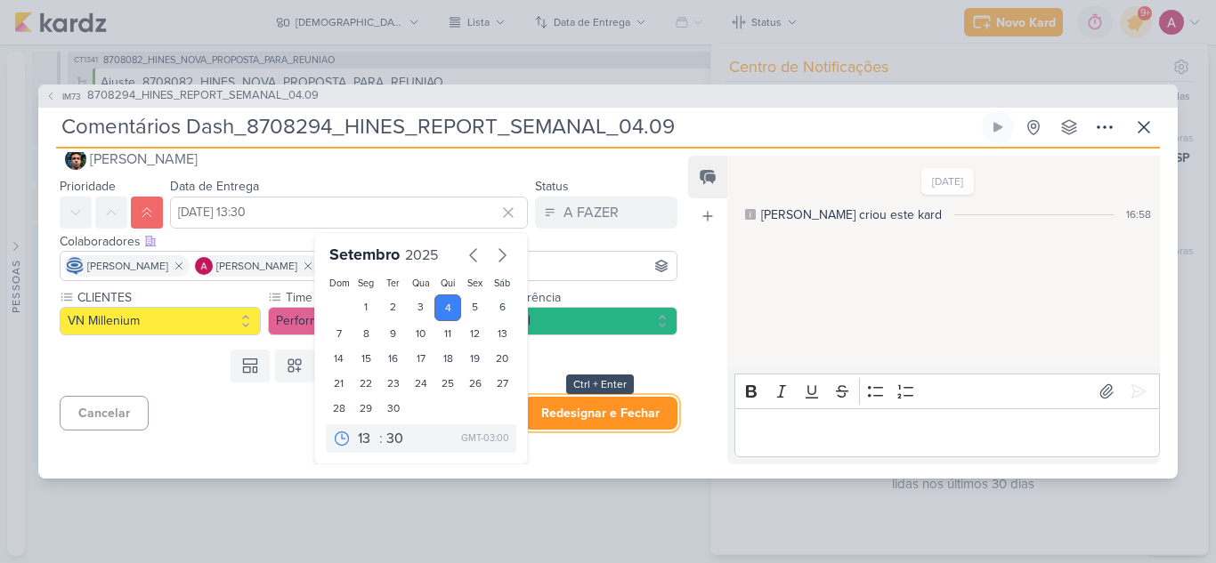
click at [574, 409] on button "Redesignar e Fechar" at bounding box center [600, 413] width 154 height 33
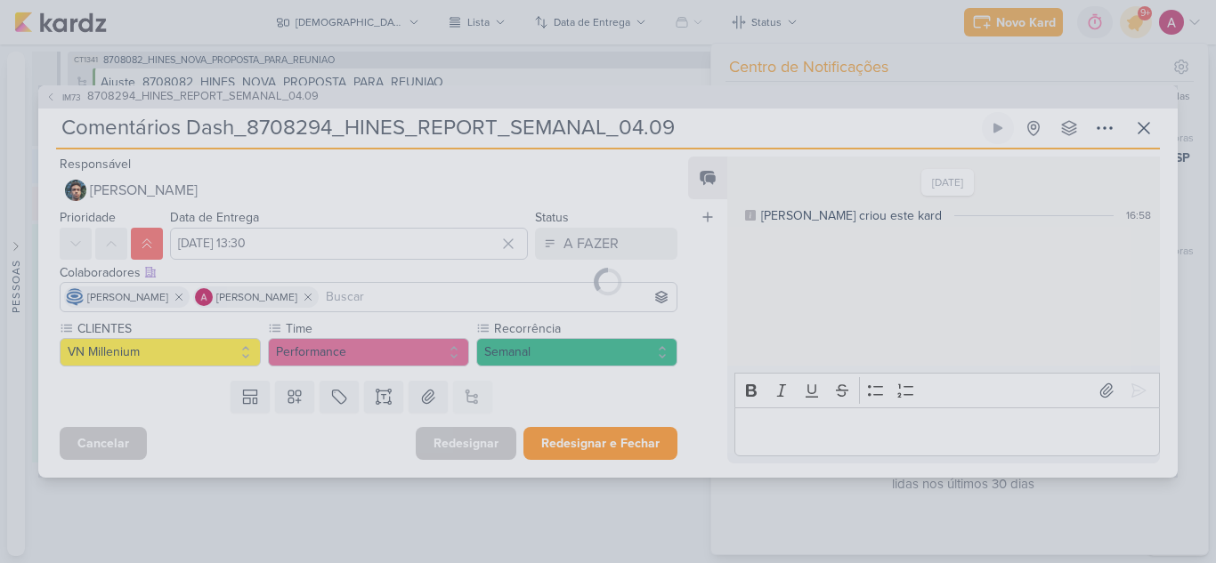
scroll to position [0, 0]
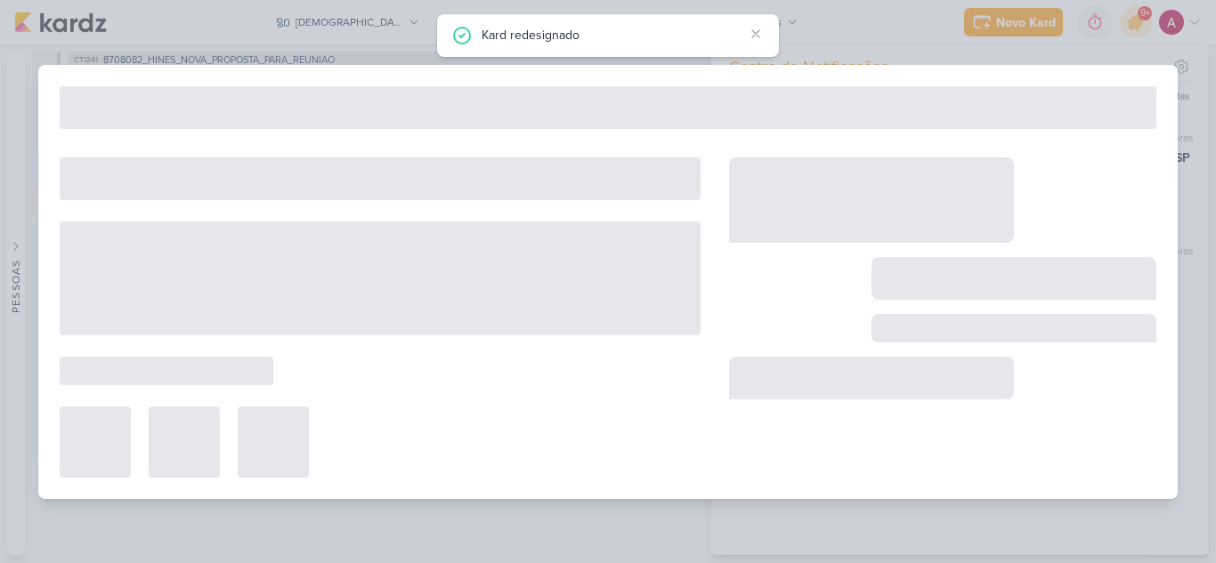
type input "8708294_HINES_REPORT_SEMANAL_04.09"
type input "3 de setembro de 2025 às 18:00"
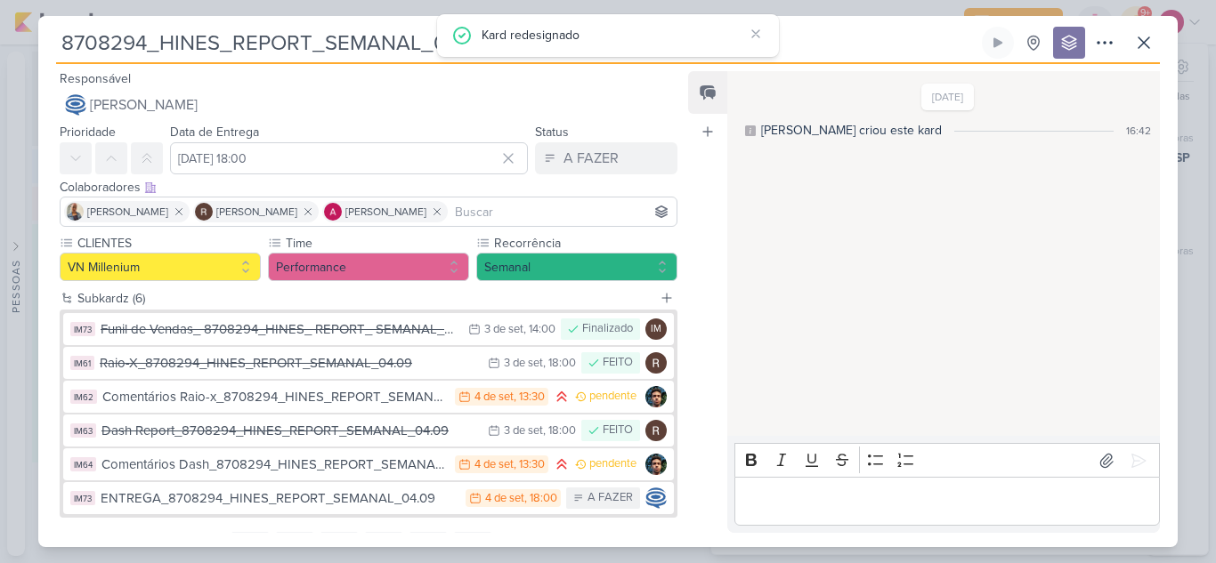
drag, startPoint x: 143, startPoint y: 41, endPoint x: 64, endPoint y: 42, distance: 79.2
click at [64, 42] on input "8708294_HINES_REPORT_SEMANAL_04.09" at bounding box center [517, 43] width 922 height 32
click at [1136, 39] on icon at bounding box center [1143, 42] width 21 height 21
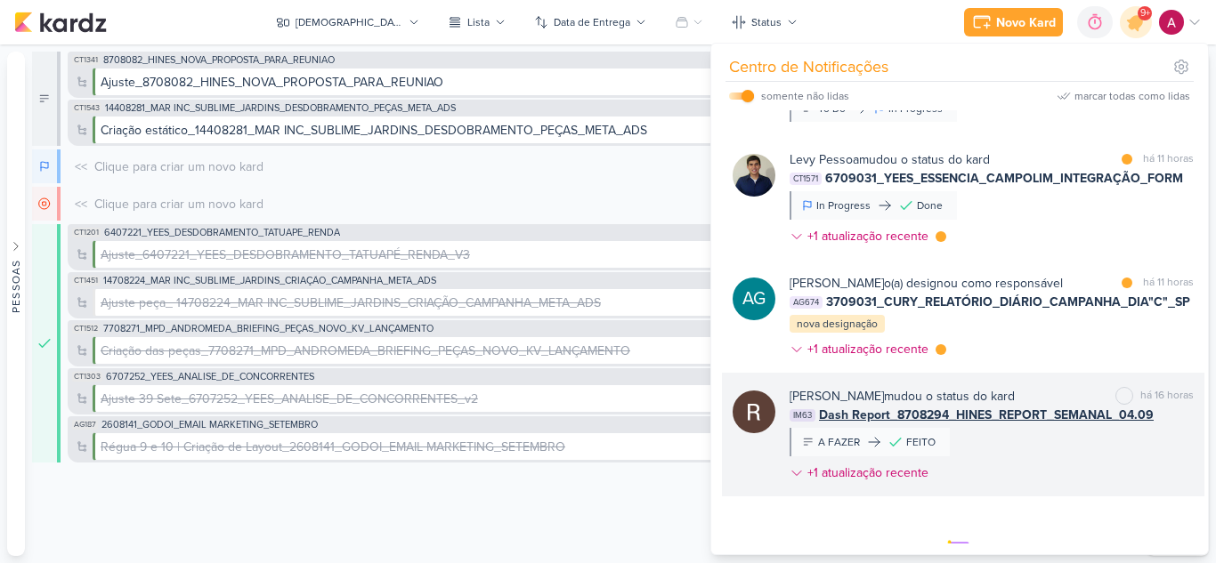
scroll to position [1776, 0]
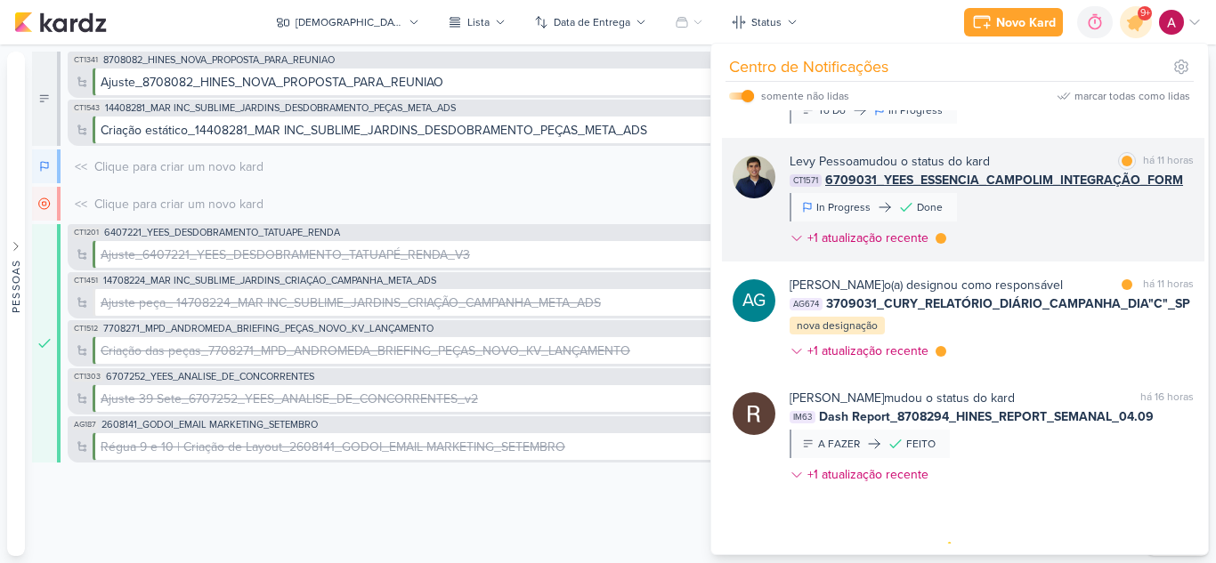
click at [1076, 250] on div "Levy Pessoa mudou o status do kard marcar como lida há 11 horas CT1571 6709031_…" at bounding box center [991, 203] width 404 height 102
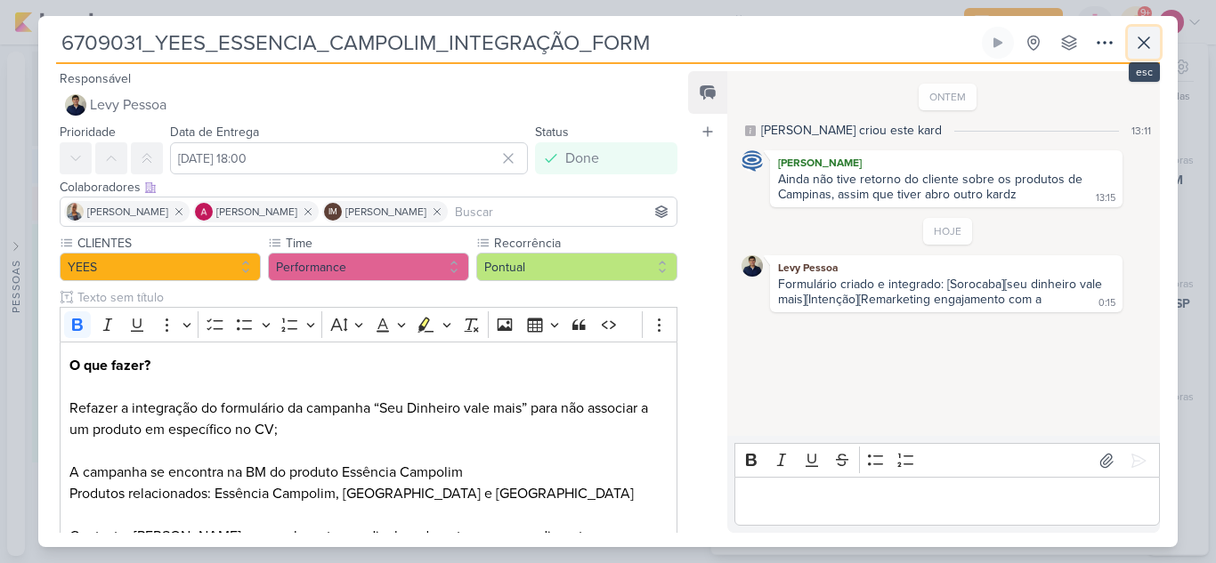
click at [1149, 53] on icon at bounding box center [1143, 42] width 21 height 21
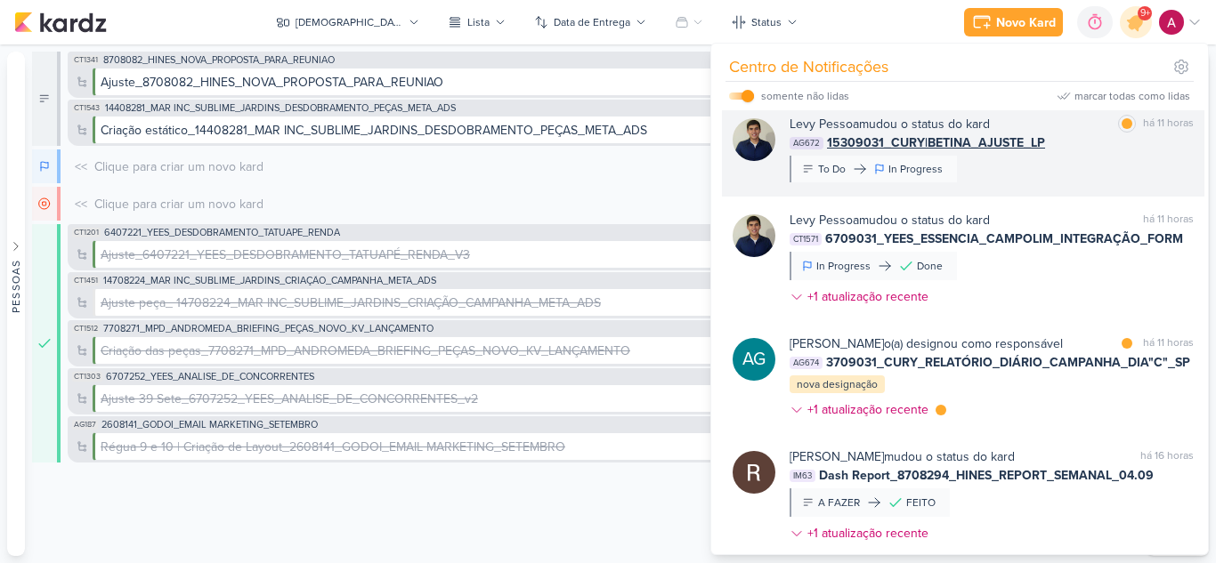
scroll to position [1687, 0]
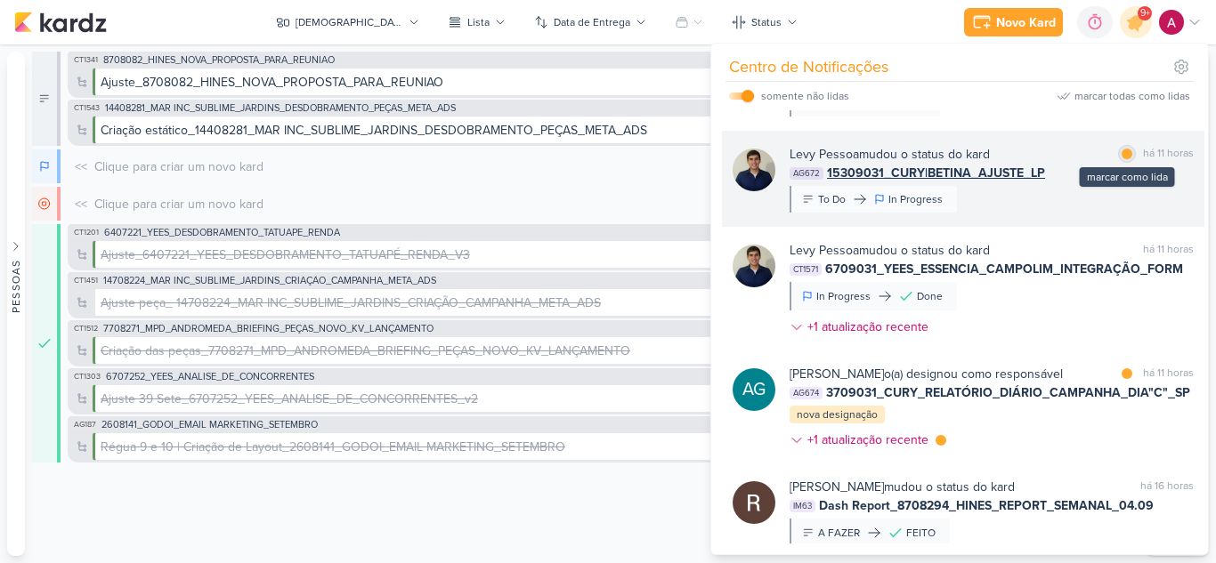
click at [1121, 159] on div at bounding box center [1126, 154] width 11 height 11
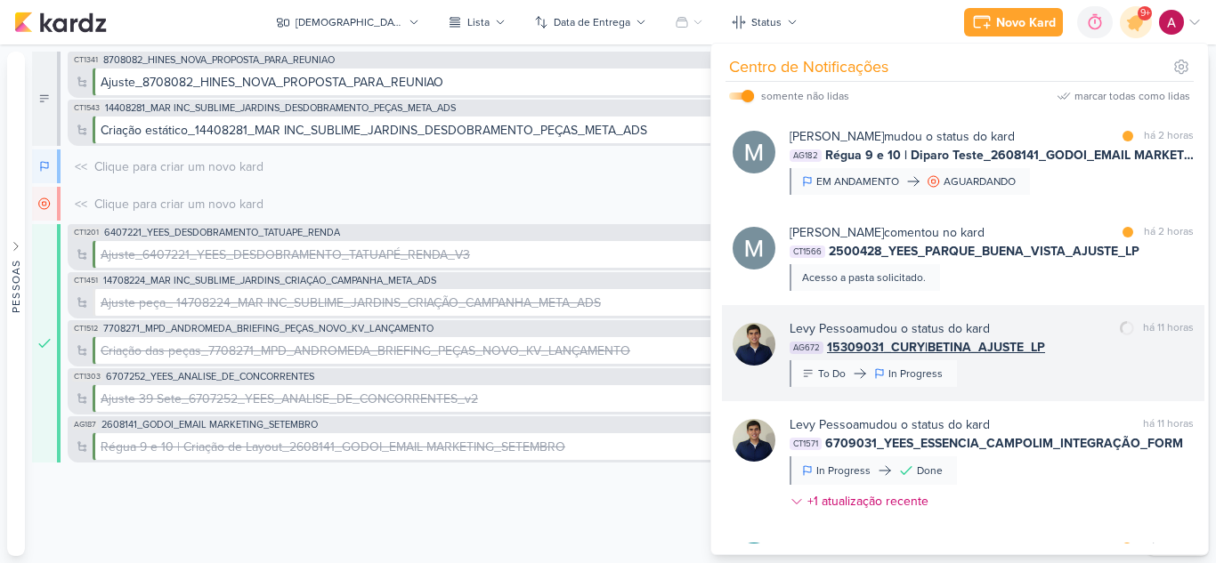
scroll to position [1509, 0]
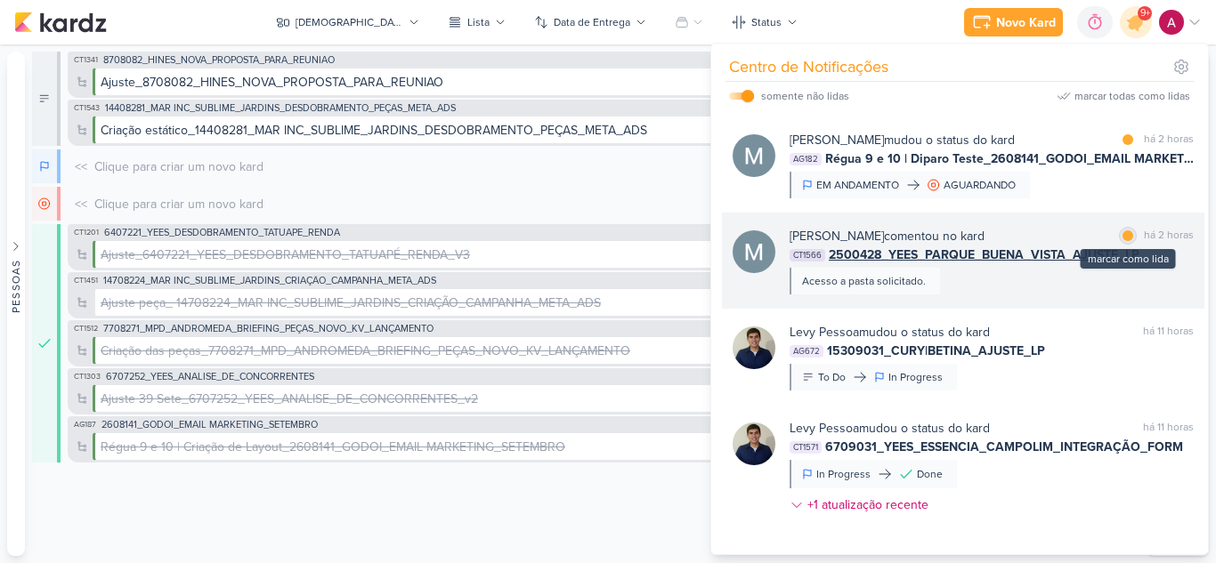
click at [1122, 241] on div at bounding box center [1127, 235] width 11 height 11
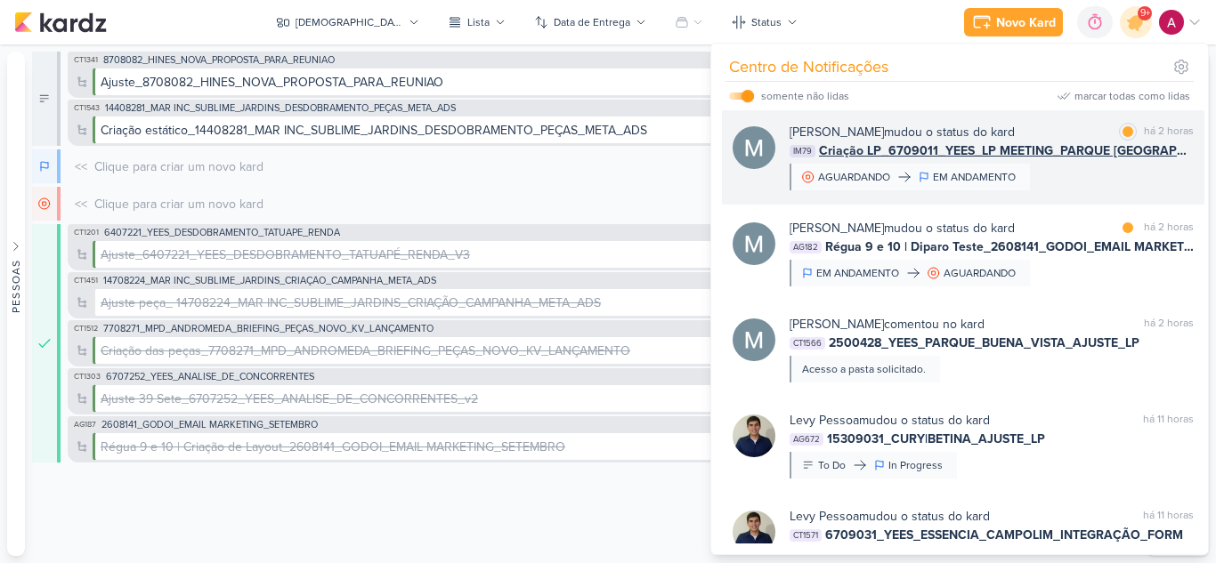
scroll to position [1420, 0]
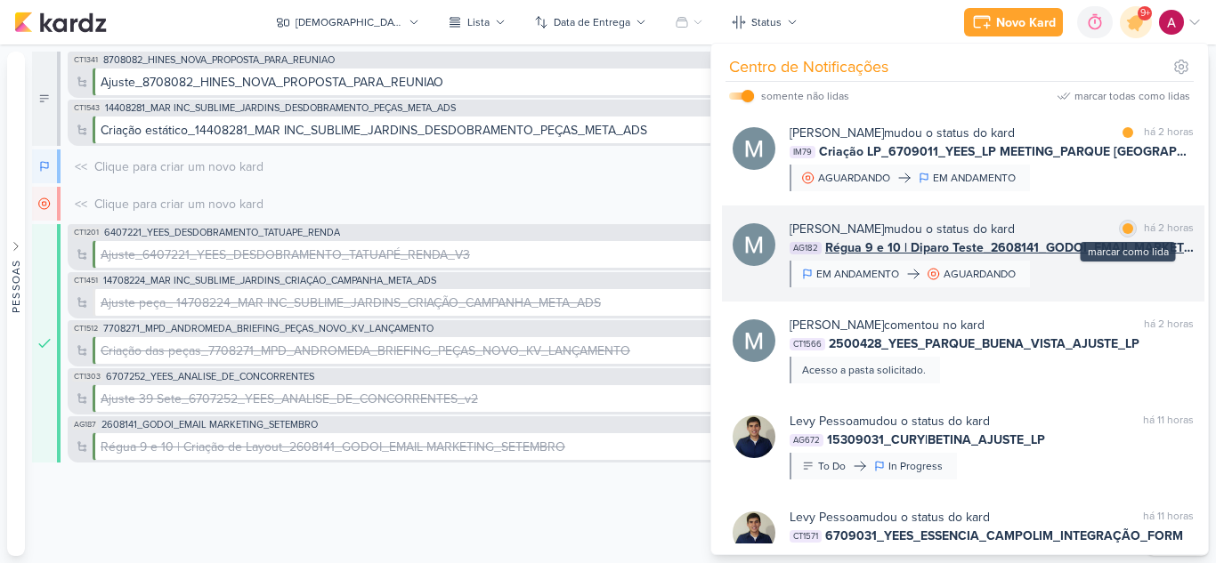
click at [1122, 234] on div at bounding box center [1127, 228] width 11 height 11
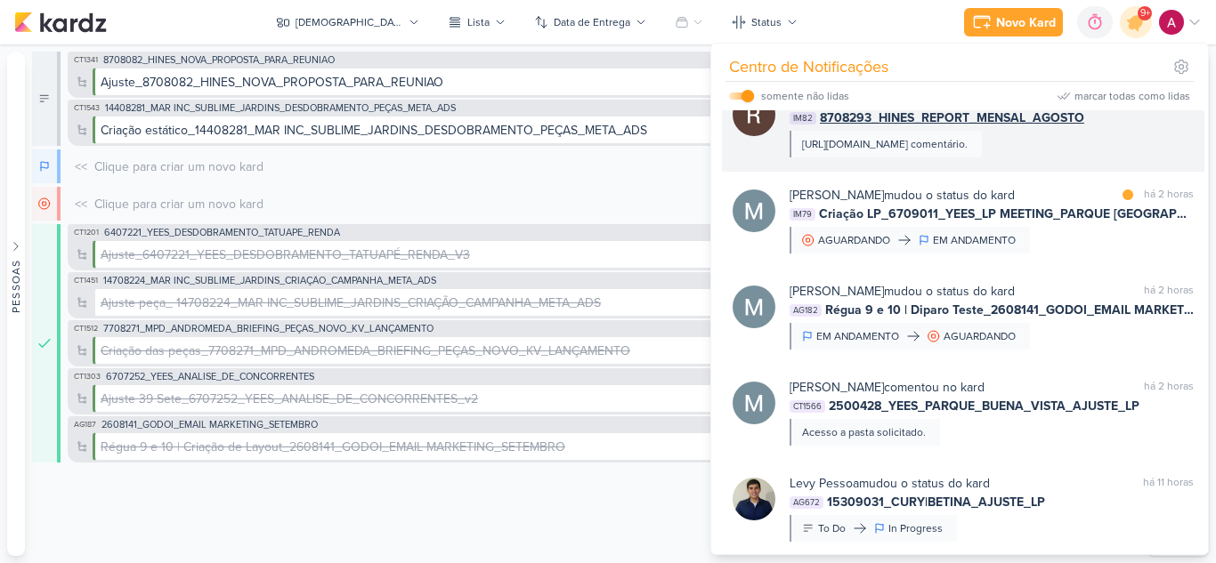
scroll to position [1331, 0]
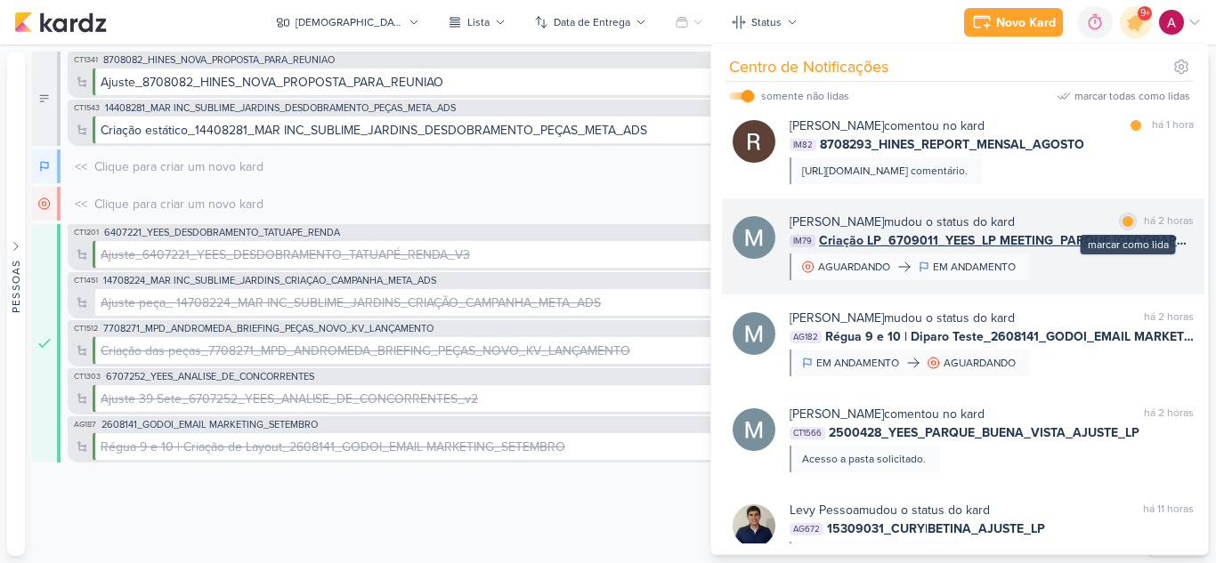
click at [1122, 227] on div at bounding box center [1127, 221] width 11 height 11
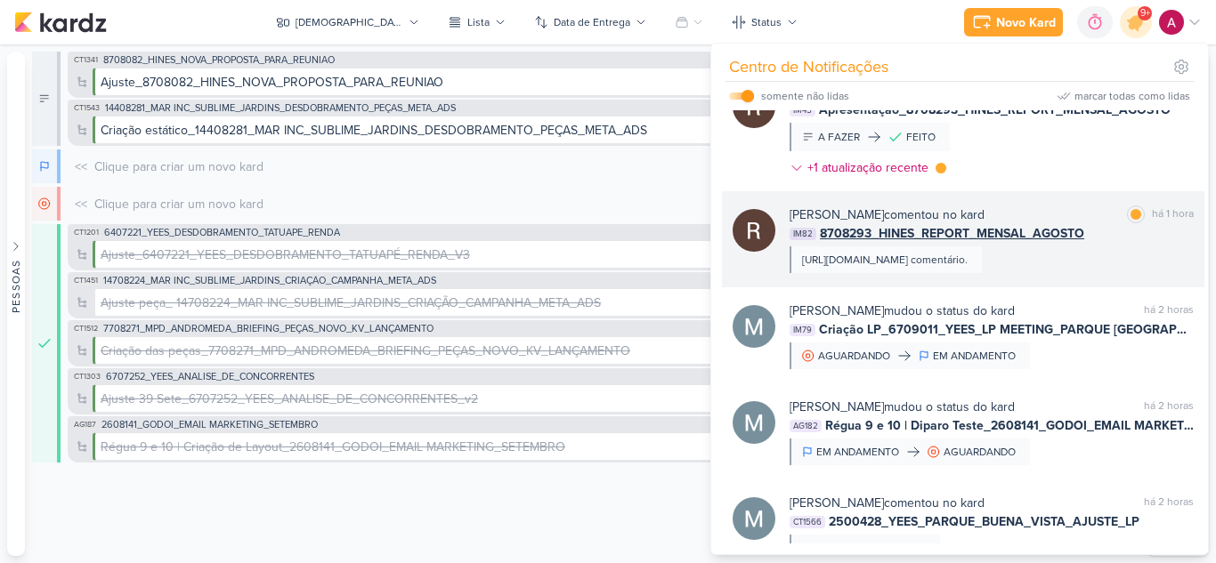
scroll to position [1153, 0]
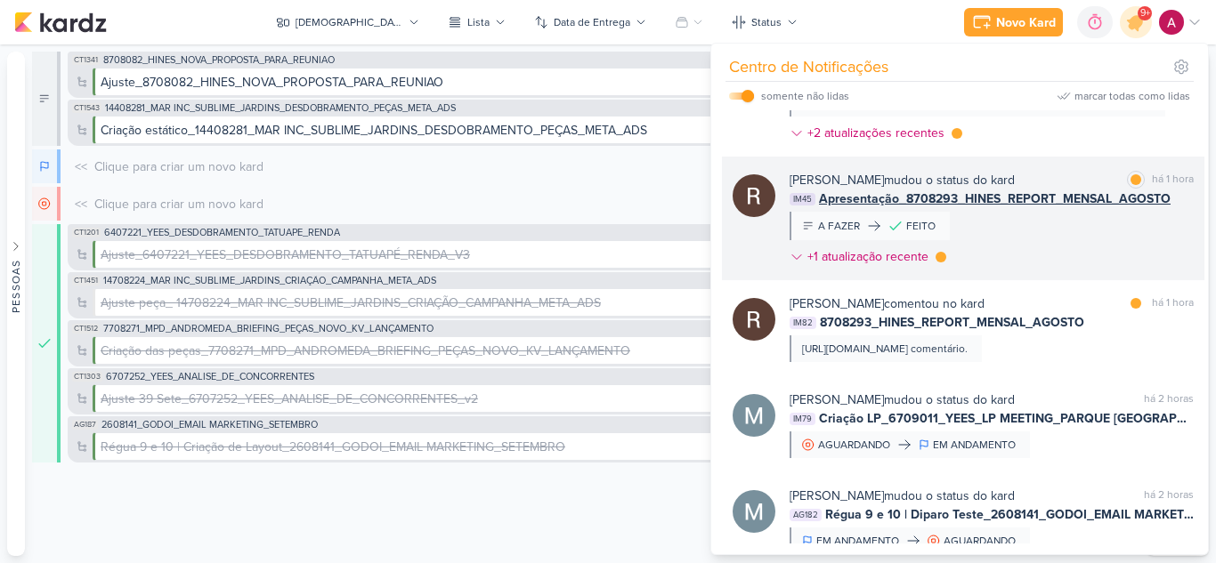
click at [1009, 251] on div "Rafael Dornelles mudou o status do kard marcar como lida há 1 hora IM45 Apresen…" at bounding box center [991, 222] width 404 height 102
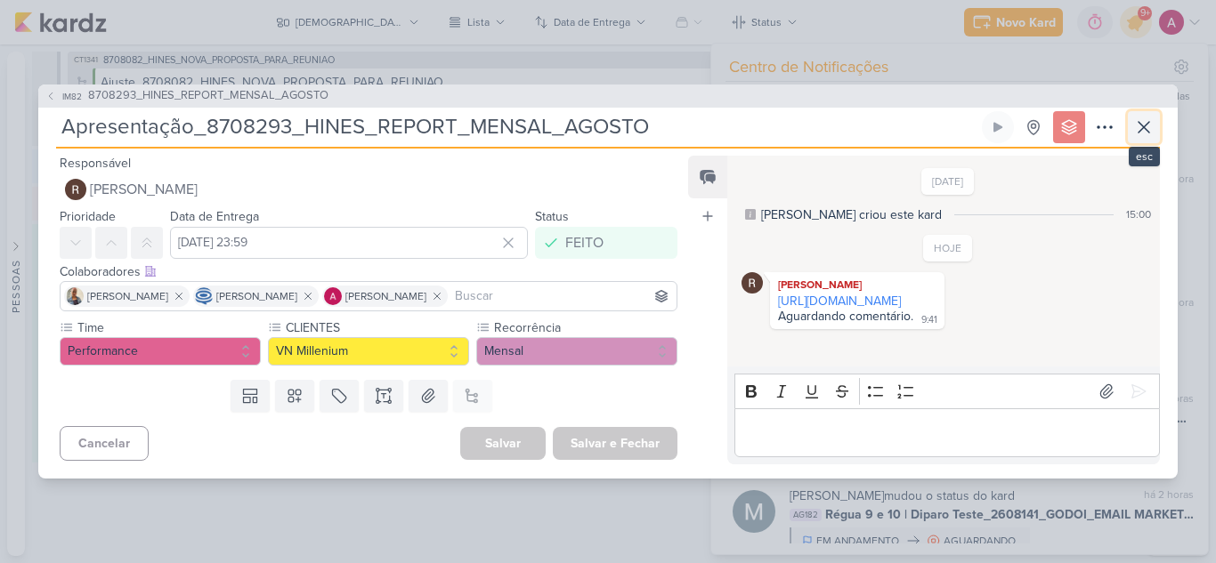
click at [1148, 127] on icon at bounding box center [1143, 127] width 21 height 21
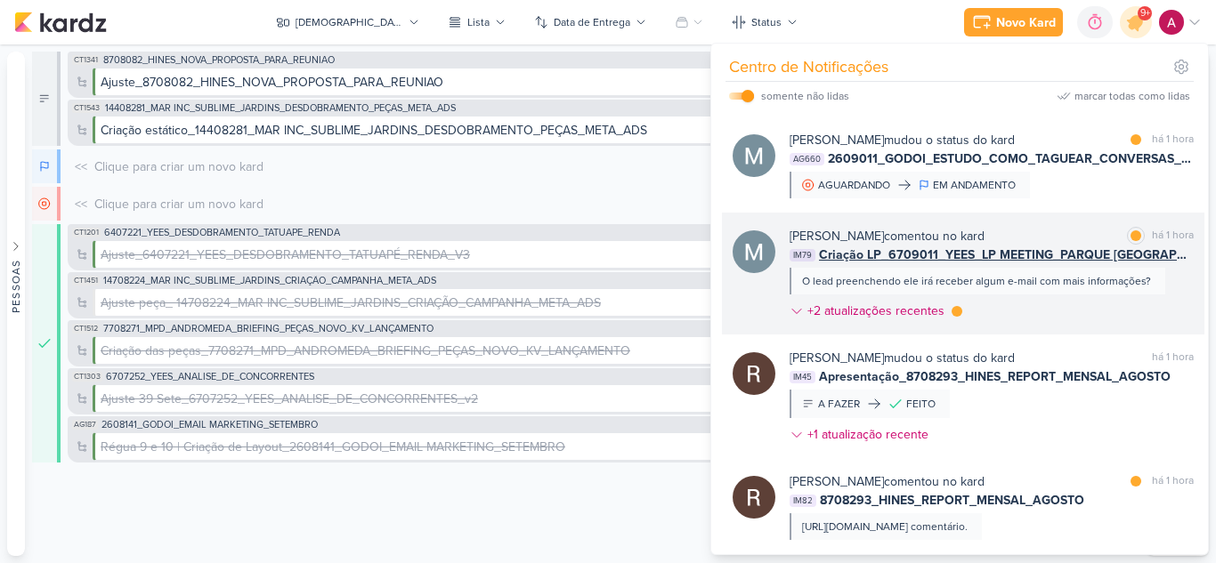
scroll to position [886, 0]
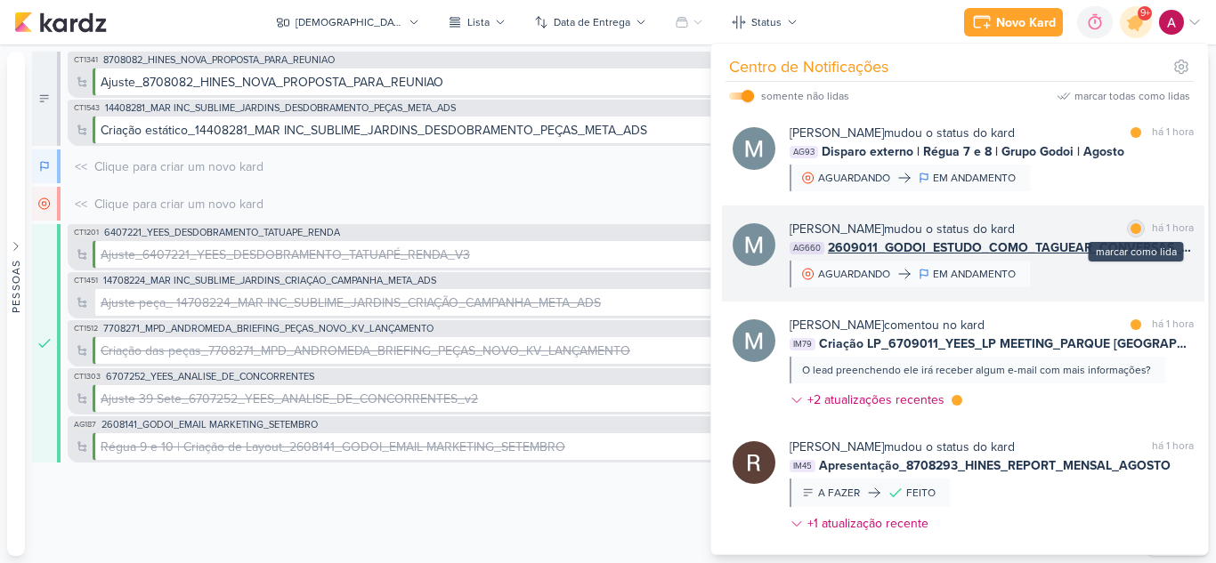
click at [1130, 234] on div at bounding box center [1135, 228] width 11 height 11
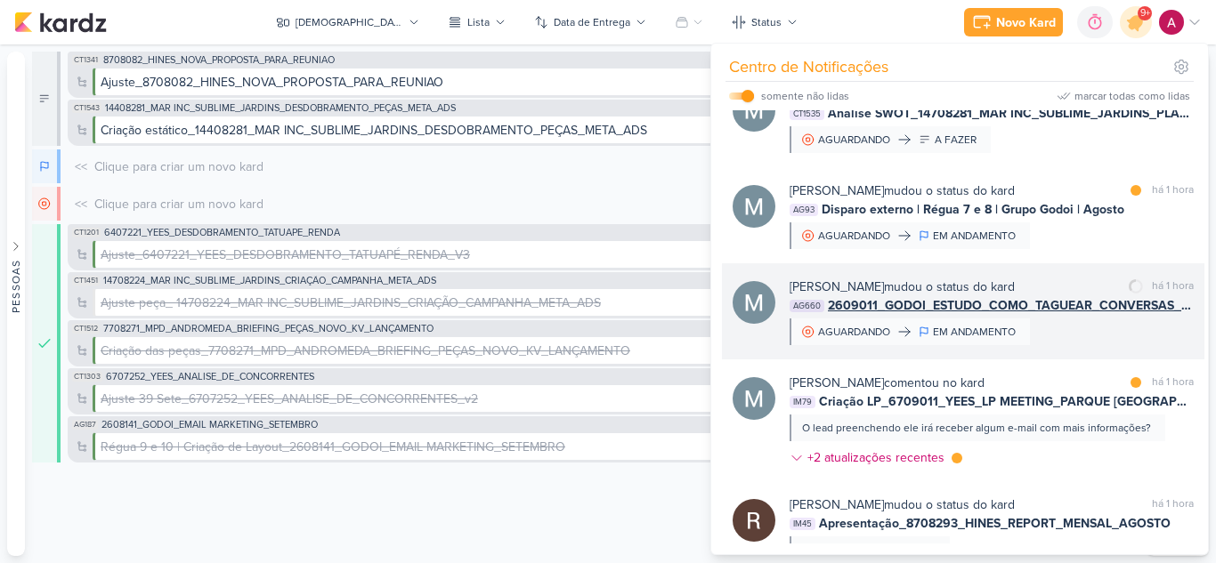
scroll to position [797, 0]
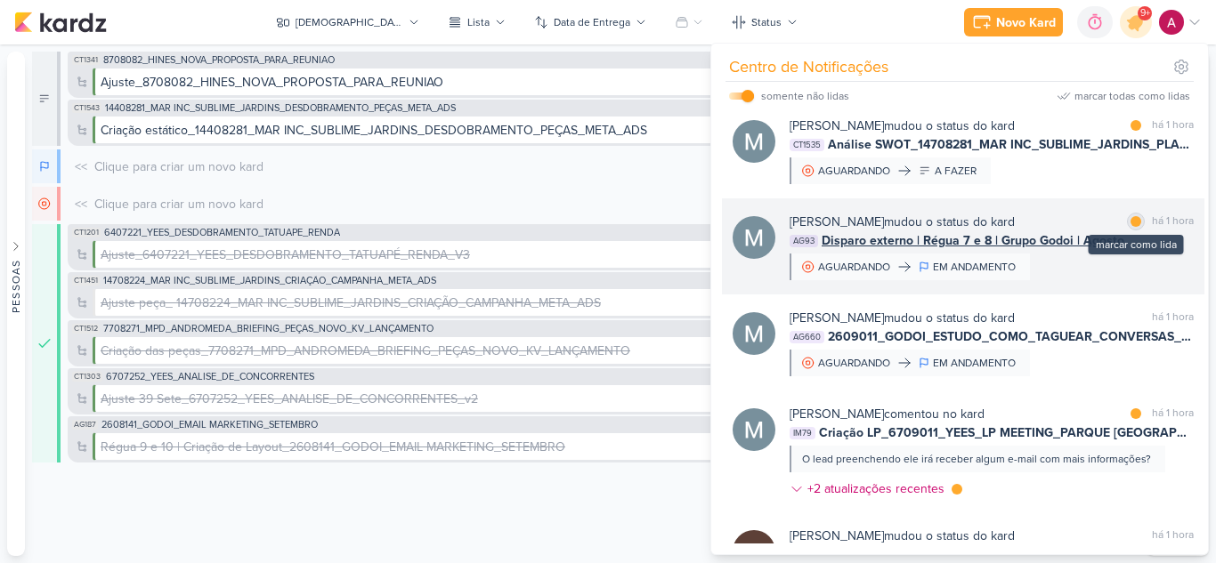
click at [1130, 227] on div at bounding box center [1135, 221] width 11 height 11
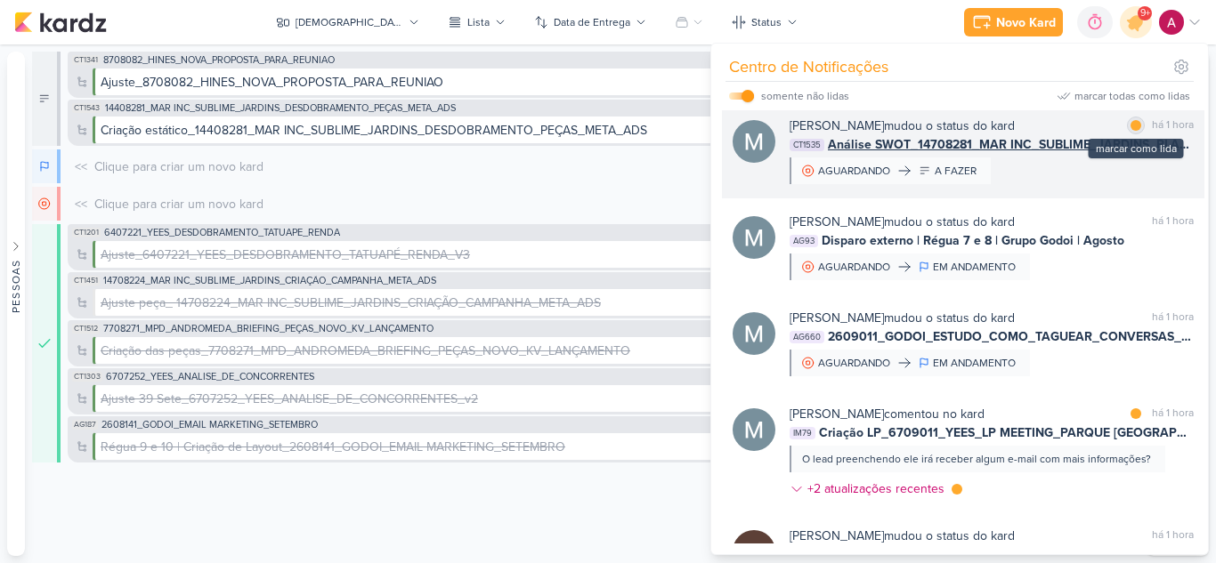
click at [1130, 131] on div at bounding box center [1135, 125] width 11 height 11
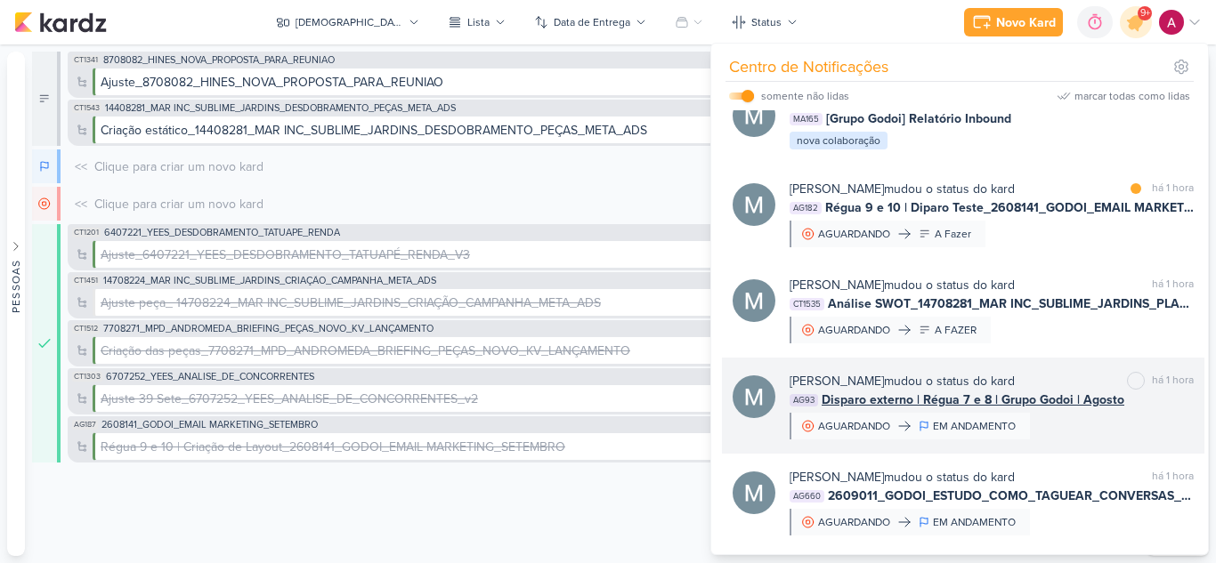
scroll to position [619, 0]
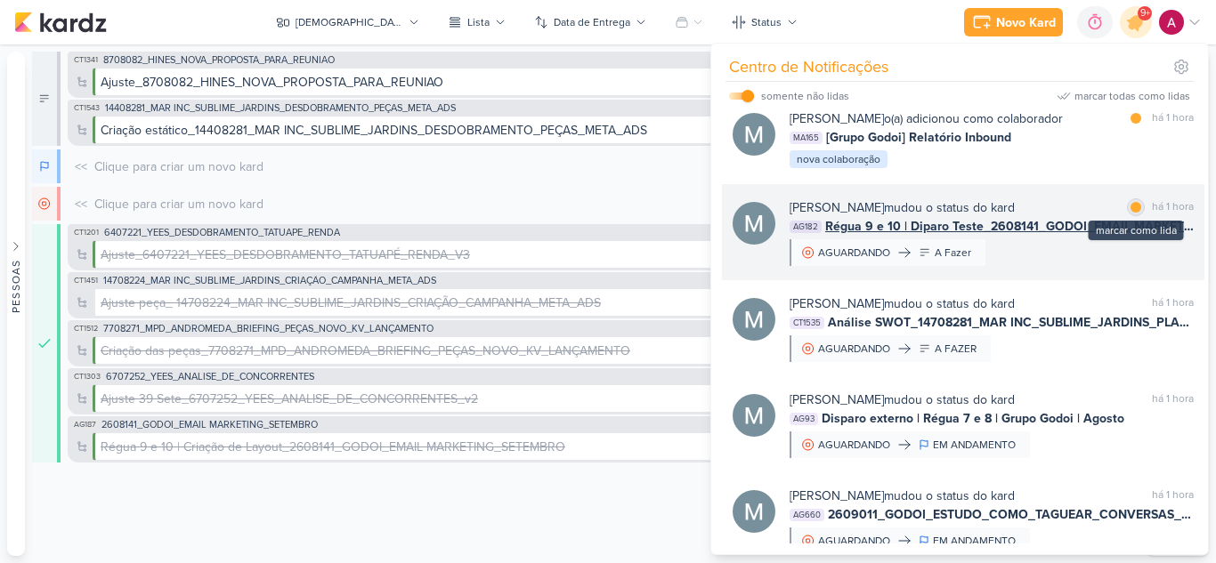
click at [1130, 213] on div at bounding box center [1135, 207] width 11 height 11
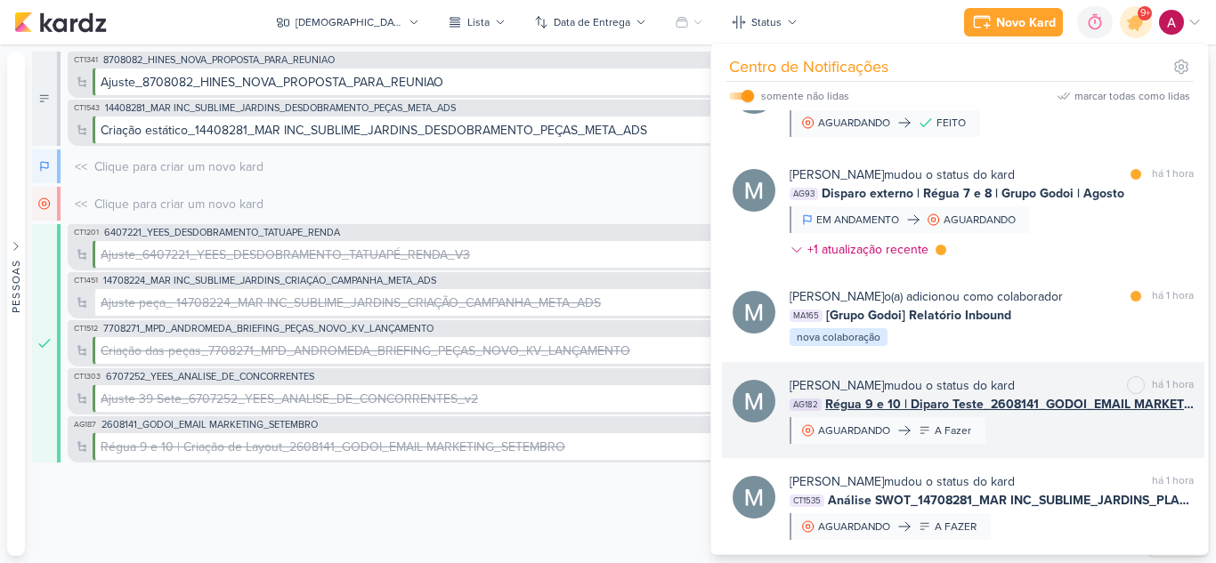
scroll to position [352, 0]
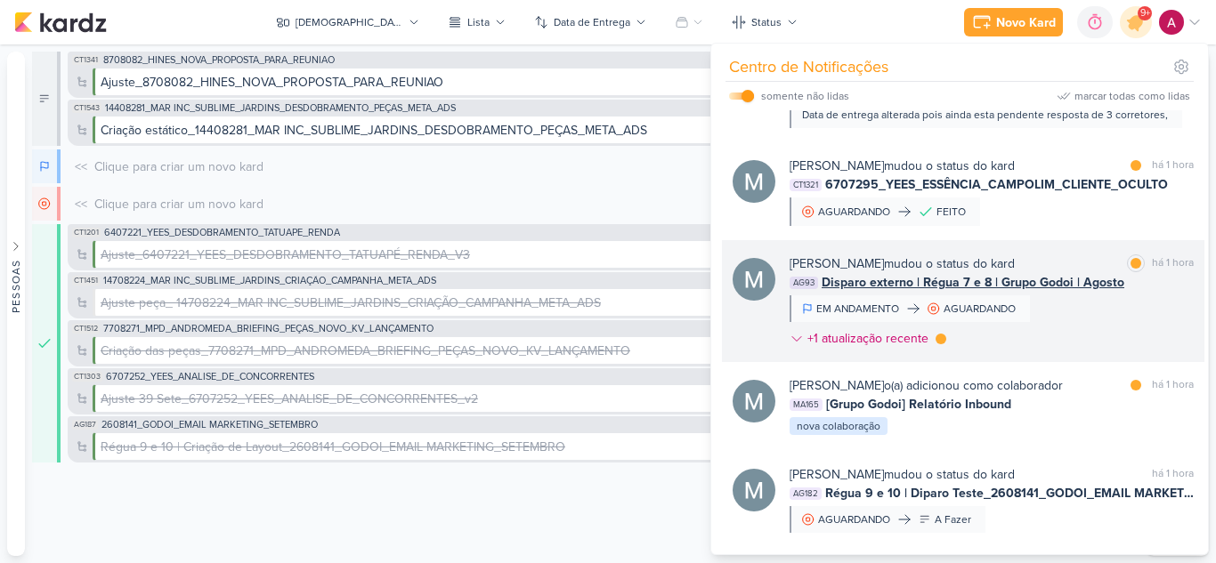
click at [1110, 324] on div "Mariana Amorim mudou o status do kard marcar como lida há 1 hora AG93 Disparo e…" at bounding box center [991, 304] width 404 height 101
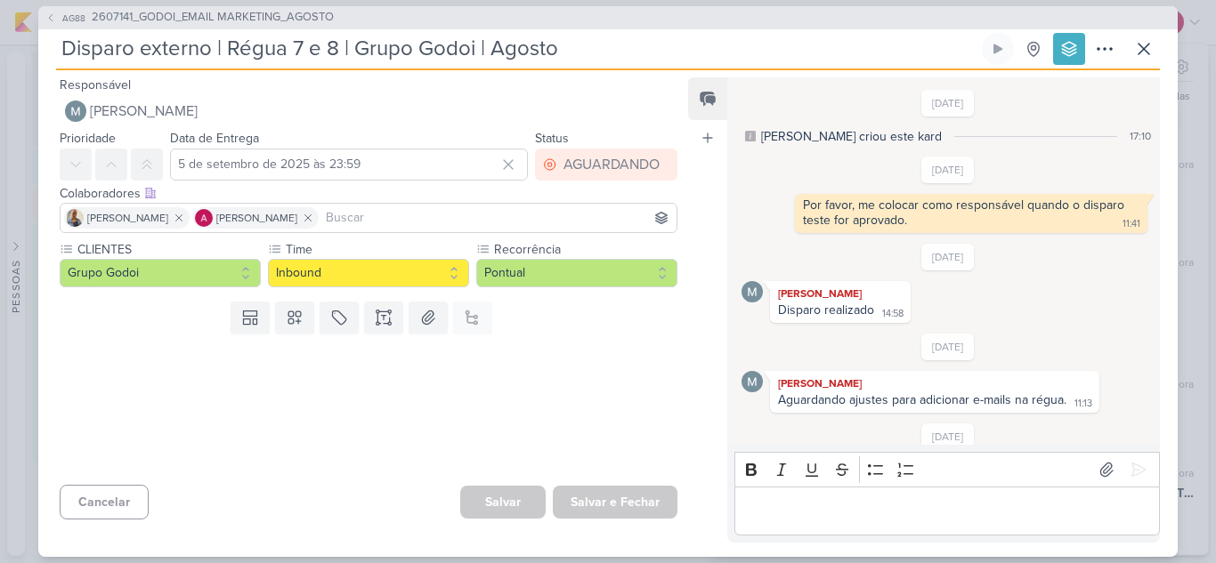
scroll to position [854, 0]
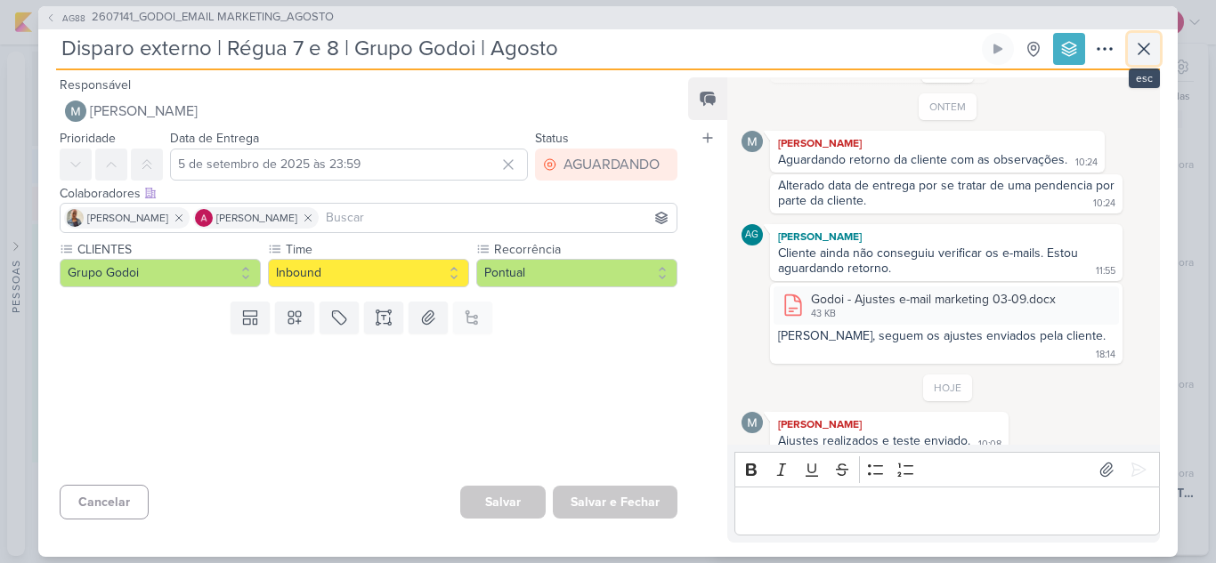
click at [1148, 44] on icon at bounding box center [1143, 49] width 11 height 11
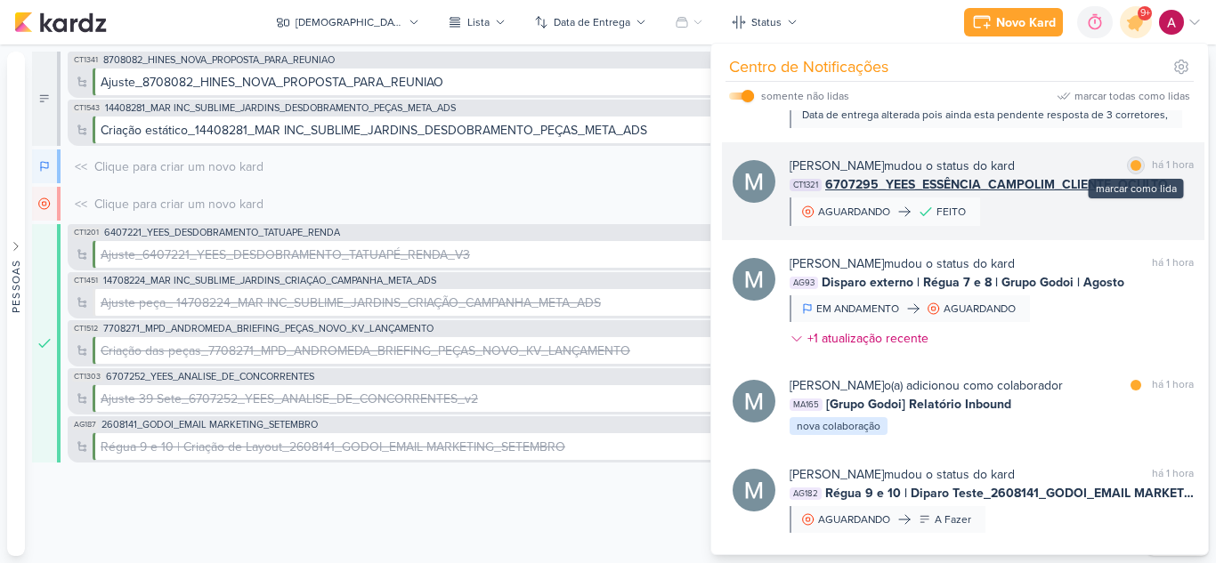
click at [1134, 171] on div at bounding box center [1135, 165] width 11 height 11
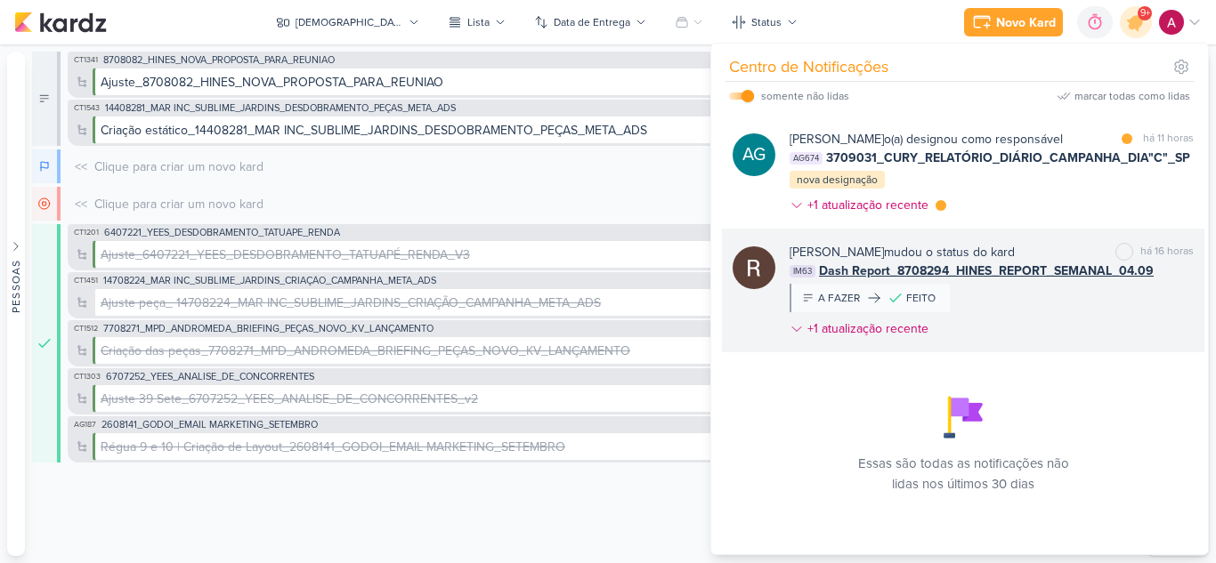
scroll to position [1865, 0]
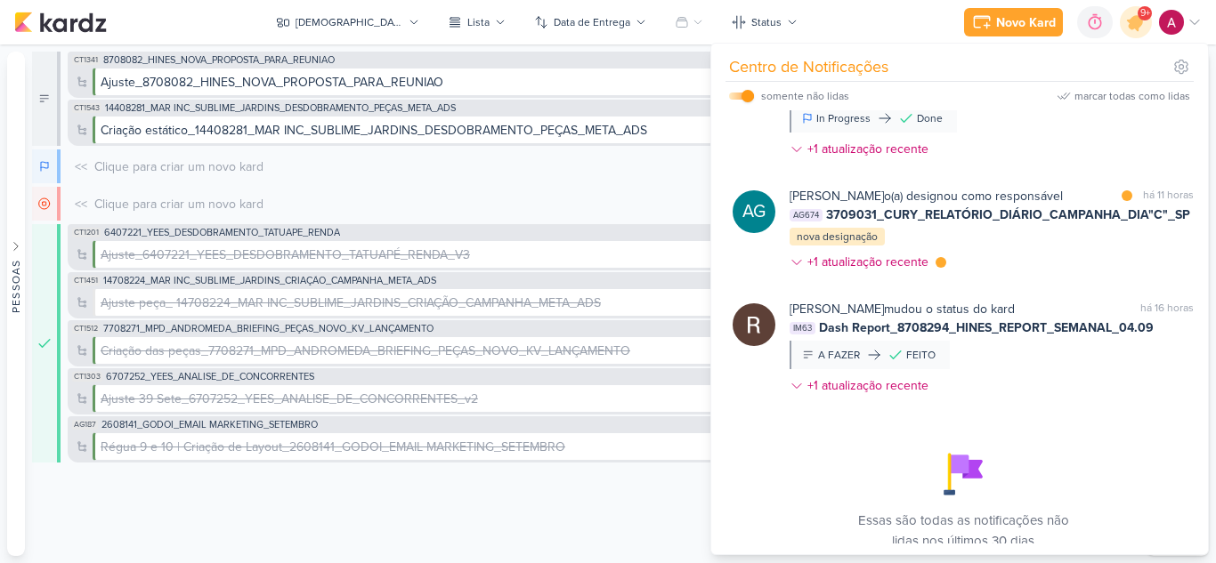
click at [747, 98] on input "checkbox" at bounding box center [747, 96] width 12 height 12
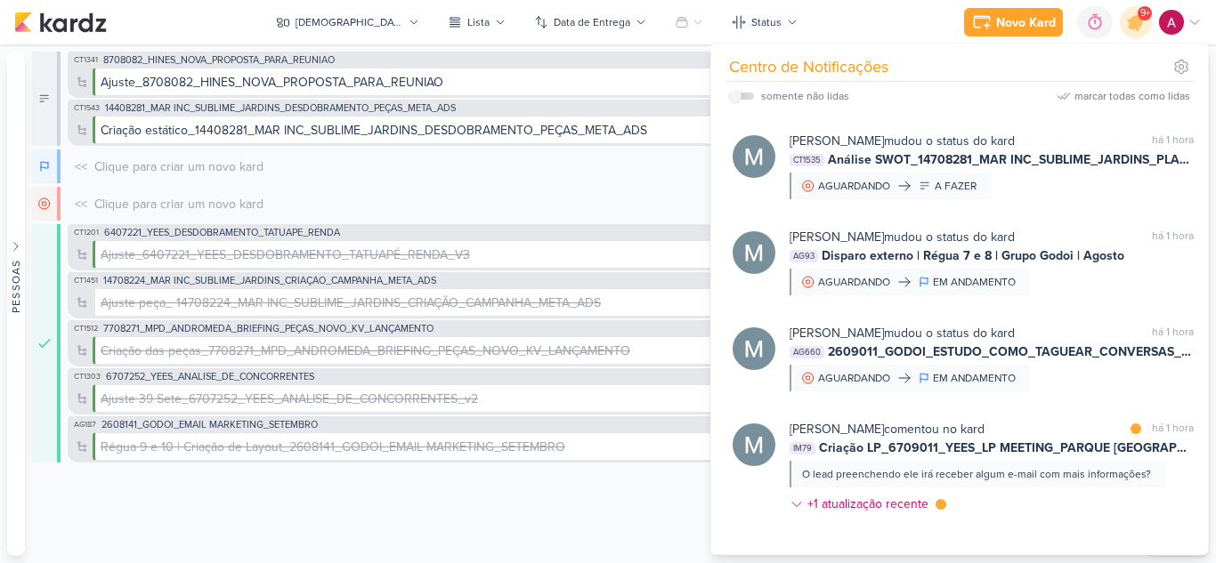
click at [746, 97] on label at bounding box center [741, 96] width 25 height 7
click at [741, 97] on input "checkbox" at bounding box center [735, 96] width 12 height 12
checkbox input "true"
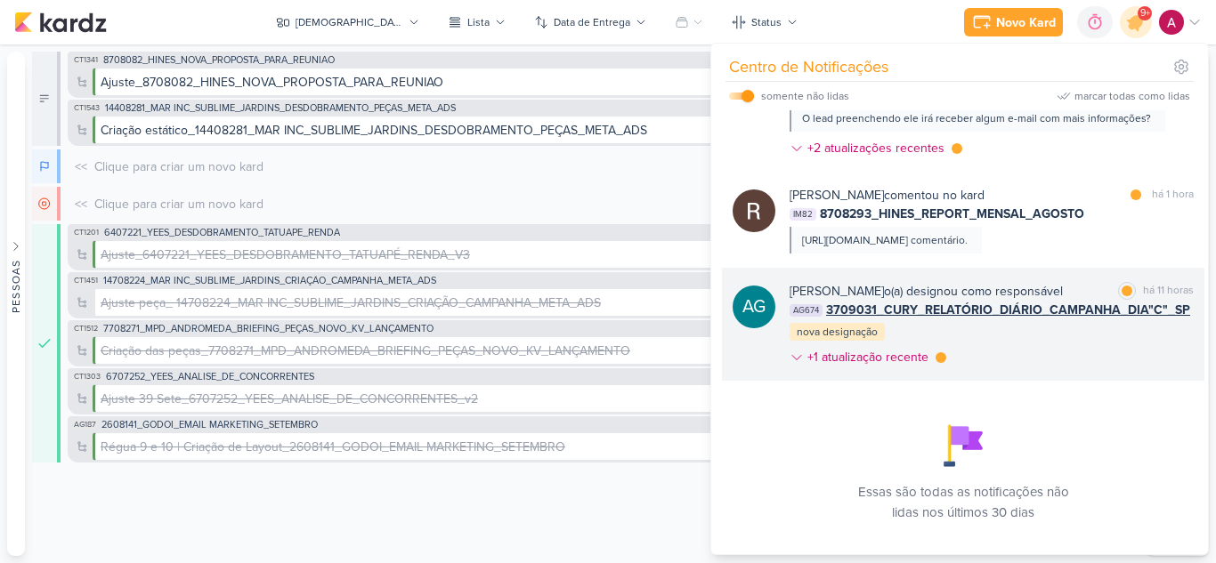
scroll to position [505, 0]
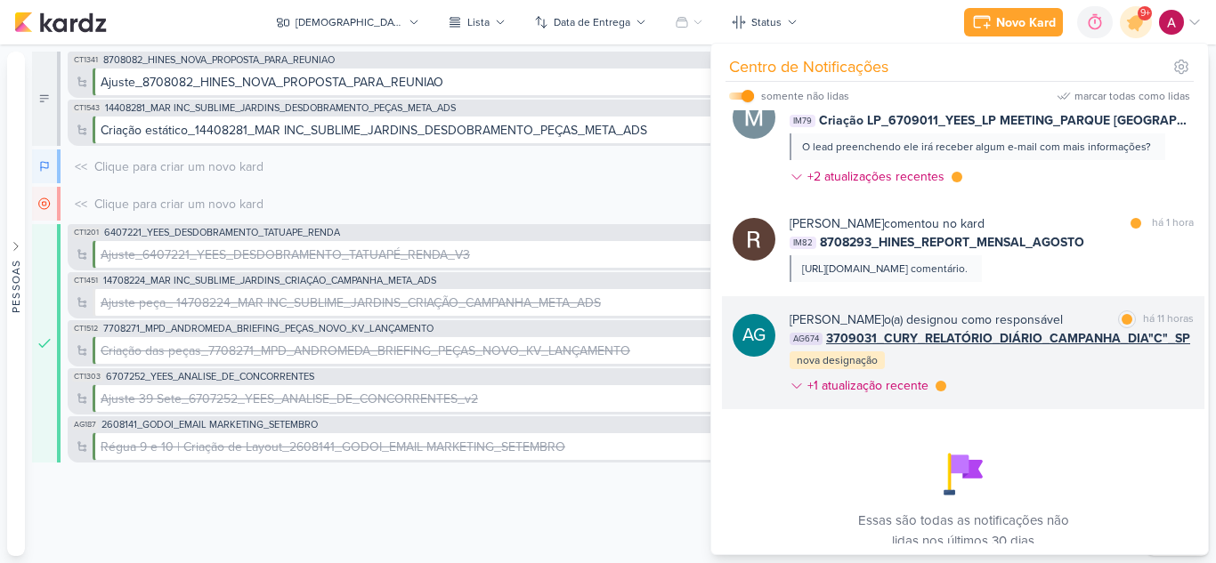
click at [1010, 390] on div "Aline Gimenez Graciano o(a) designou como responsável marcar como lida há 11 ho…" at bounding box center [991, 357] width 404 height 92
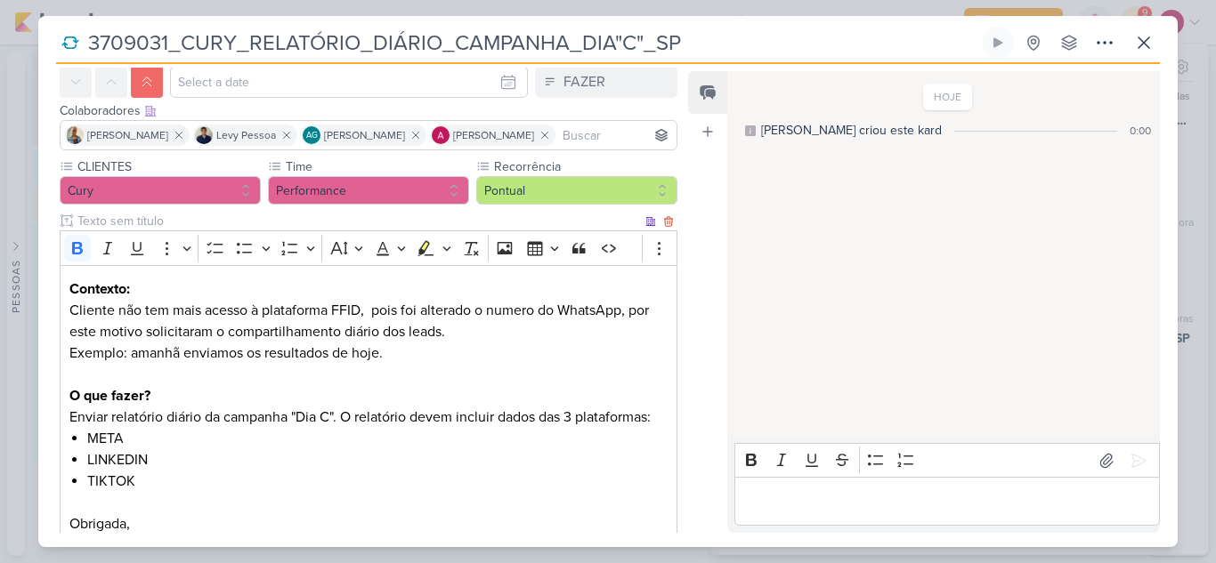
scroll to position [0, 0]
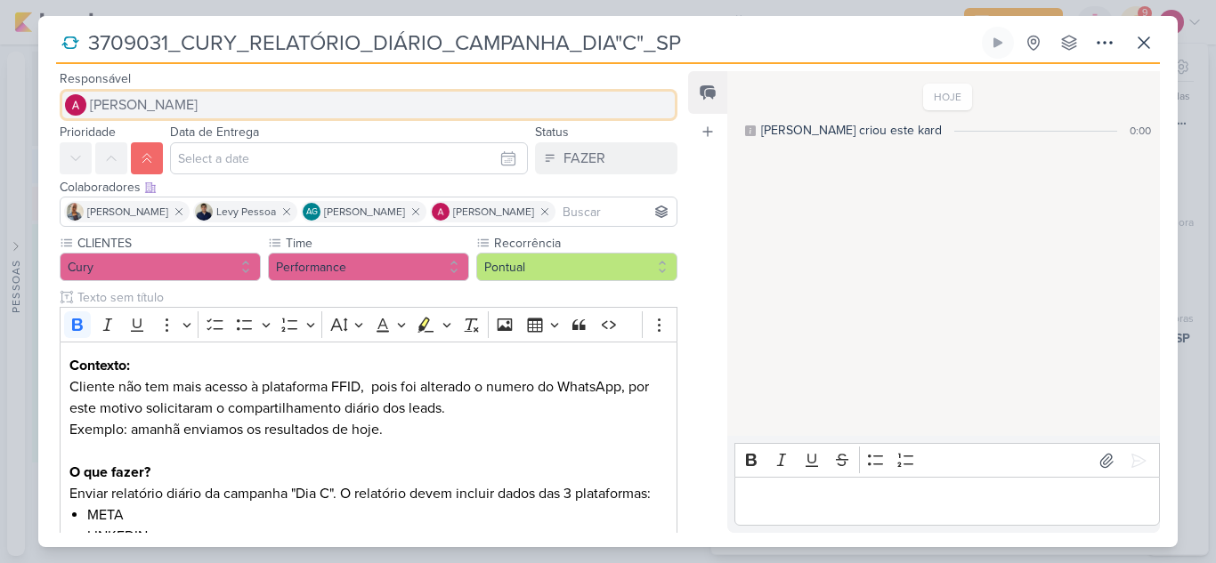
click at [138, 105] on span "[PERSON_NAME]" at bounding box center [144, 104] width 108 height 21
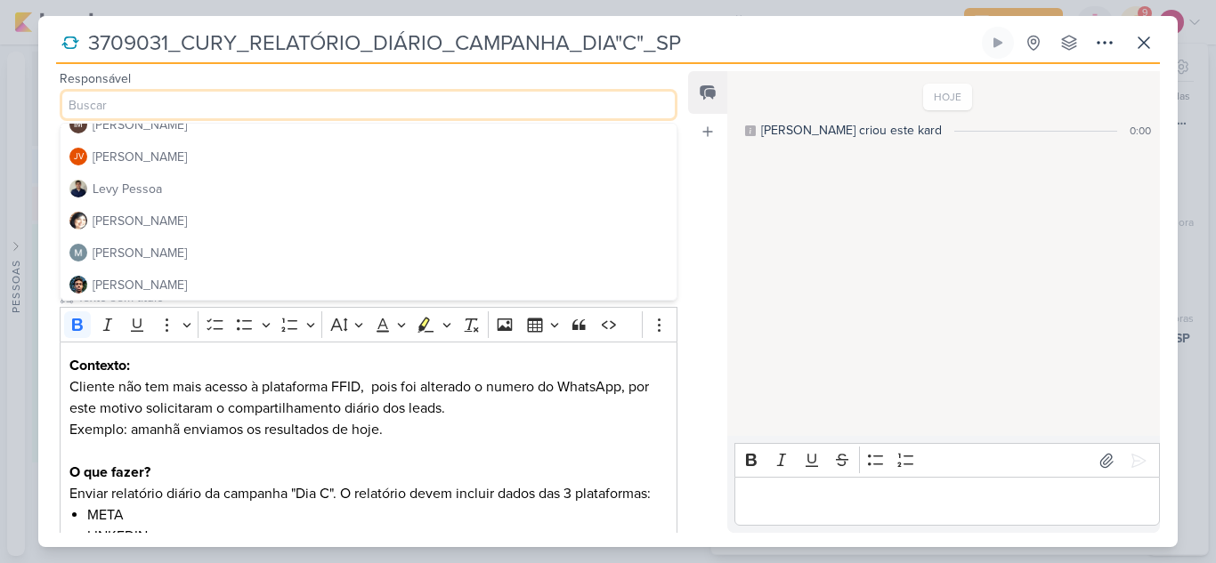
scroll to position [267, 0]
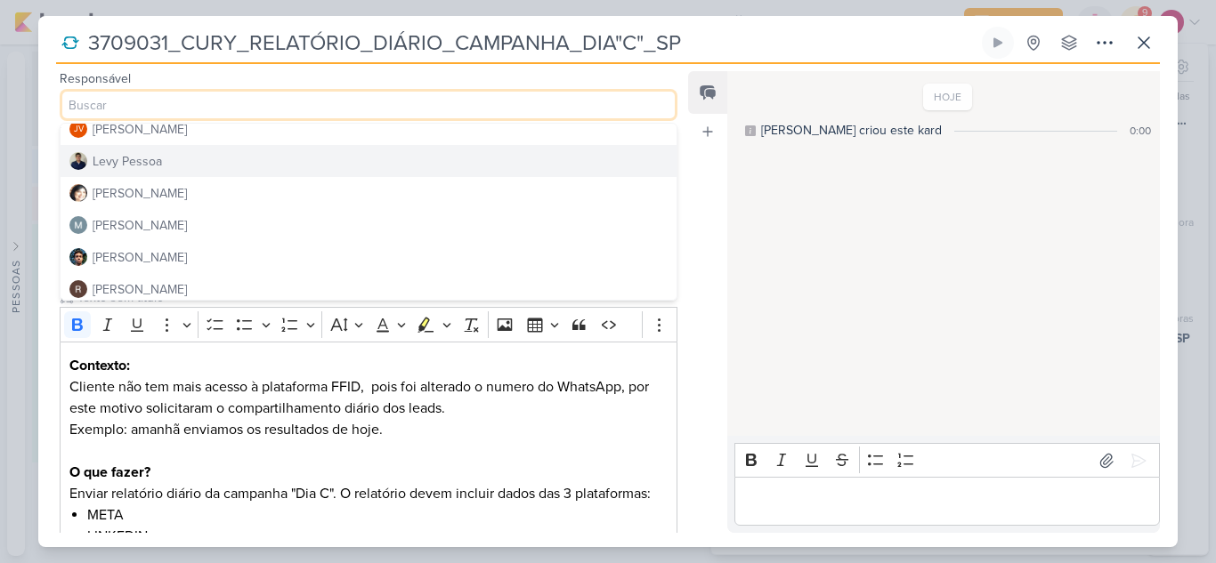
click at [140, 161] on div "Levy Pessoa" at bounding box center [127, 161] width 69 height 19
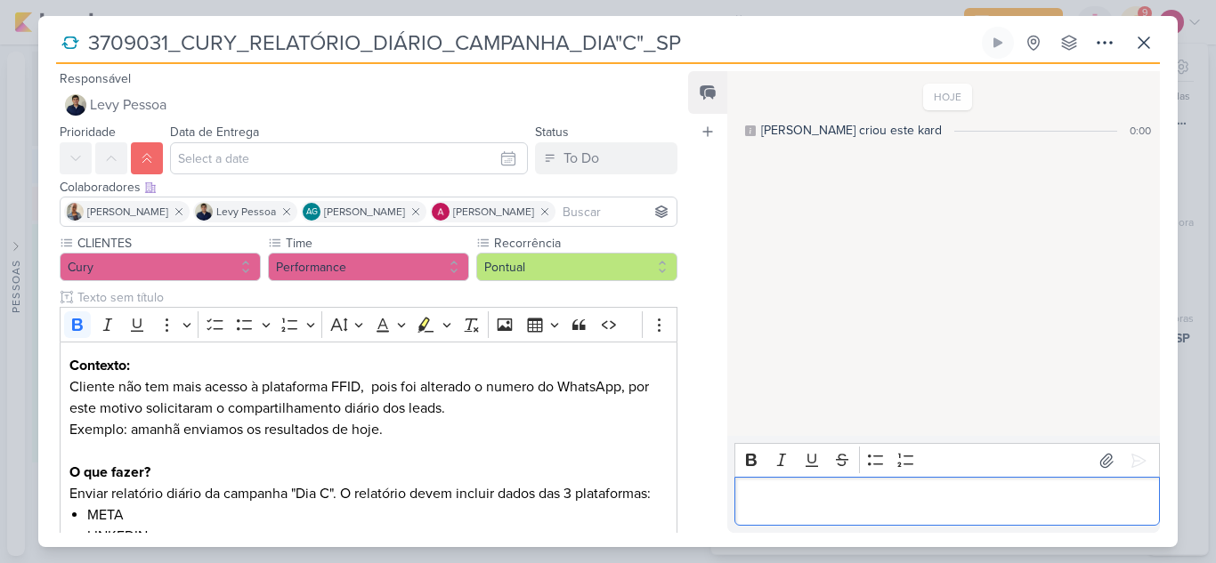
click at [785, 498] on p "Editor editing area: main" at bounding box center [946, 501] width 407 height 21
click at [1142, 40] on icon at bounding box center [1143, 42] width 11 height 11
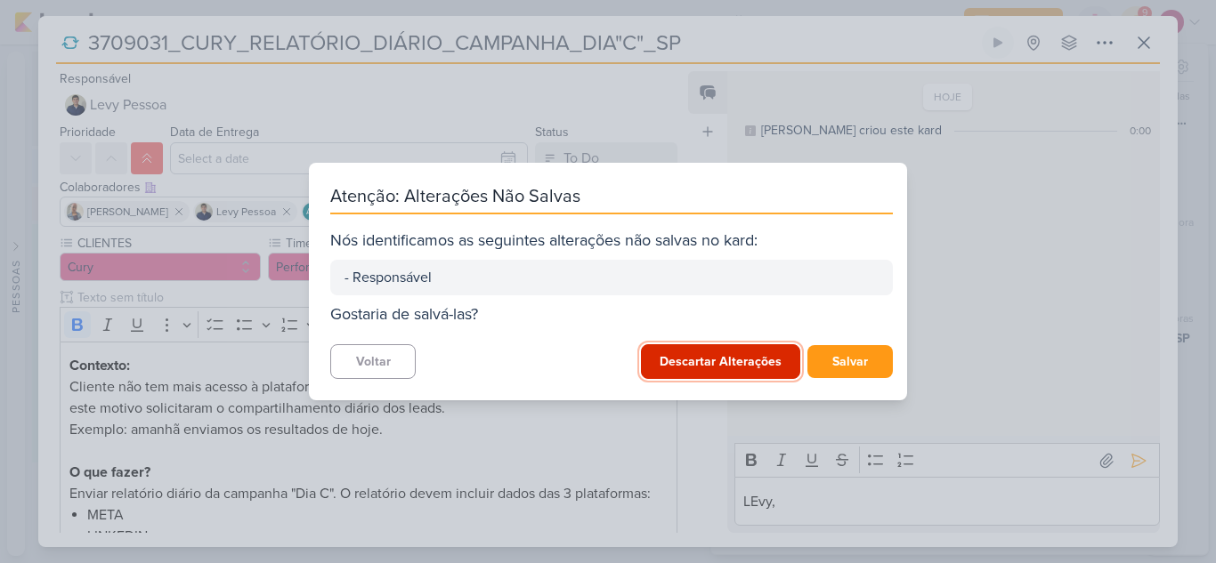
click at [678, 359] on button "Descartar Alterações" at bounding box center [720, 361] width 159 height 35
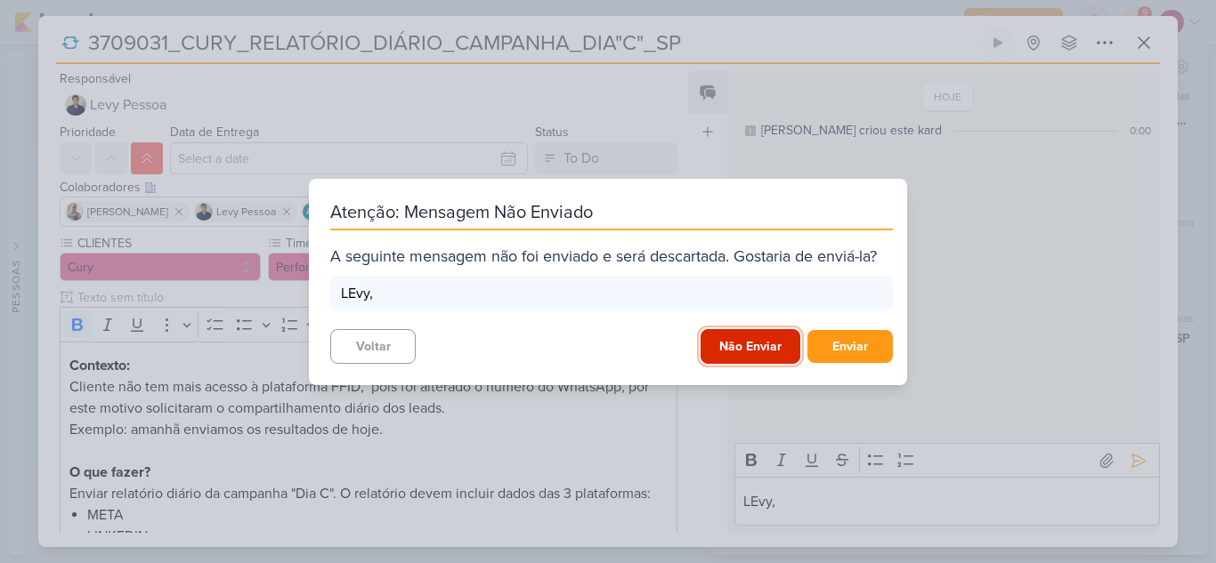
click at [727, 349] on button "Não Enviar" at bounding box center [750, 346] width 100 height 35
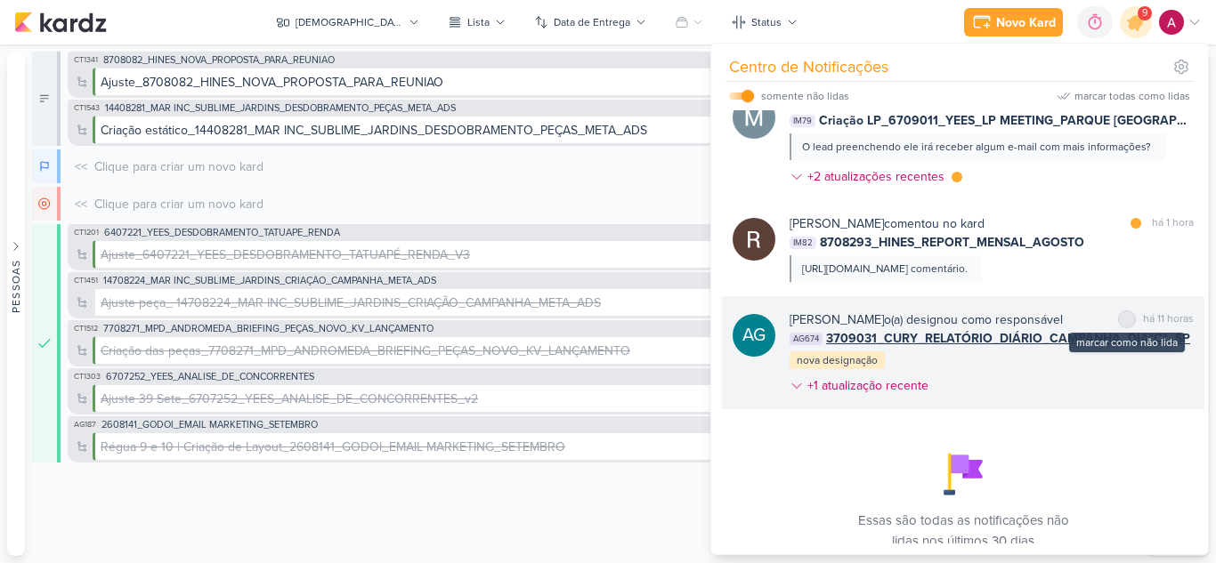
click at [1121, 325] on div at bounding box center [1126, 319] width 11 height 11
click at [1057, 402] on div "Aline Gimenez Graciano o(a) designou como responsável marcar como lida há 11 ho…" at bounding box center [991, 357] width 404 height 92
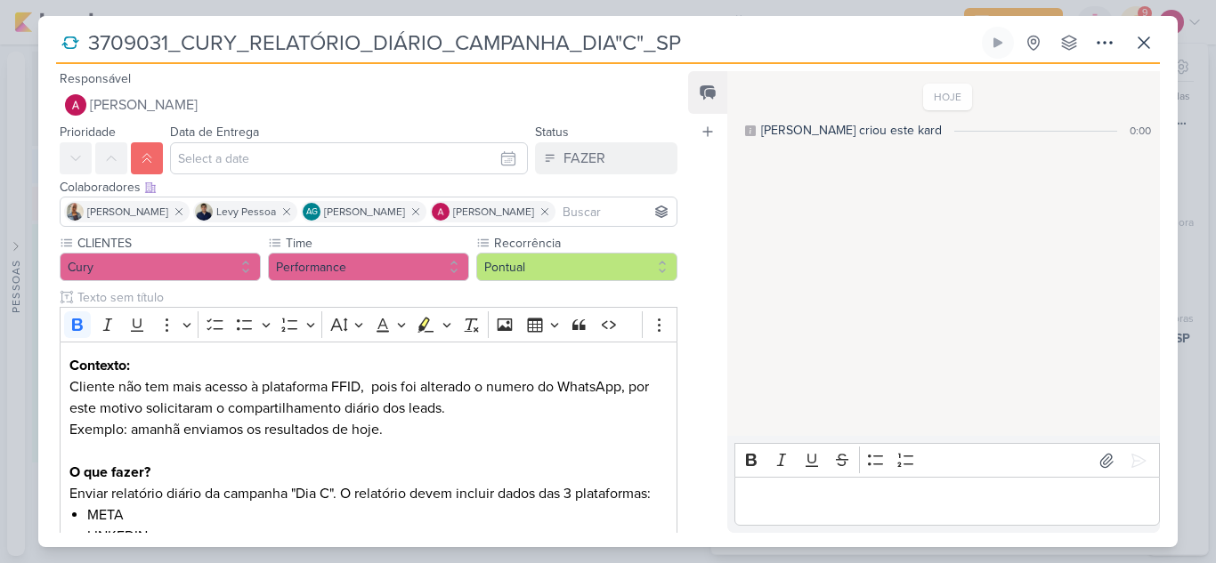
click at [783, 505] on p "Editor editing area: main" at bounding box center [946, 501] width 407 height 21
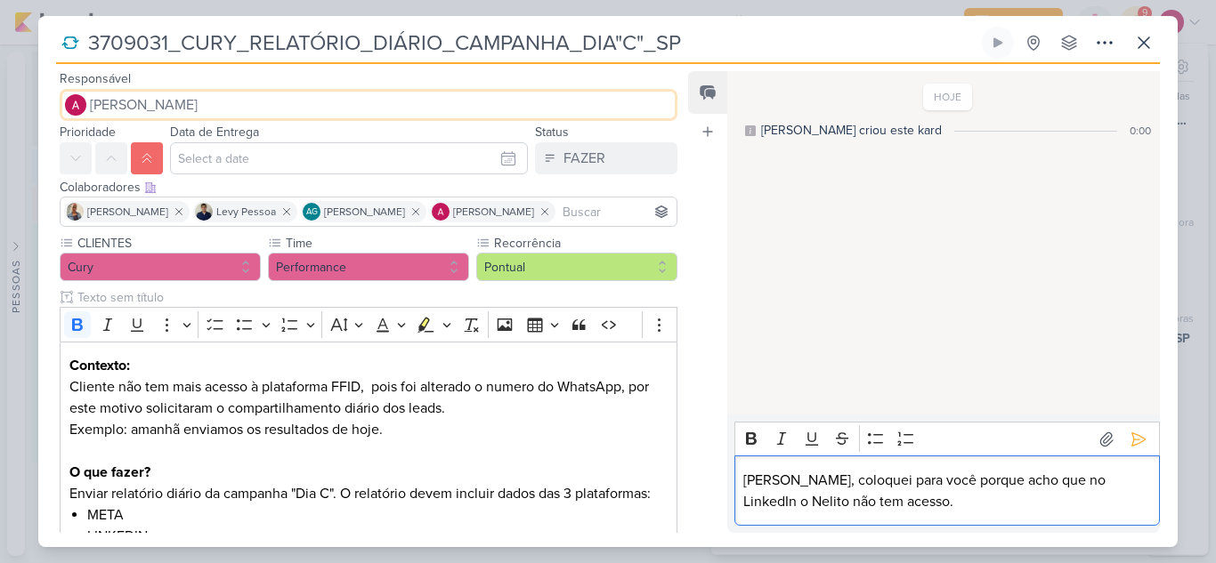
click at [140, 99] on span "[PERSON_NAME]" at bounding box center [144, 104] width 108 height 21
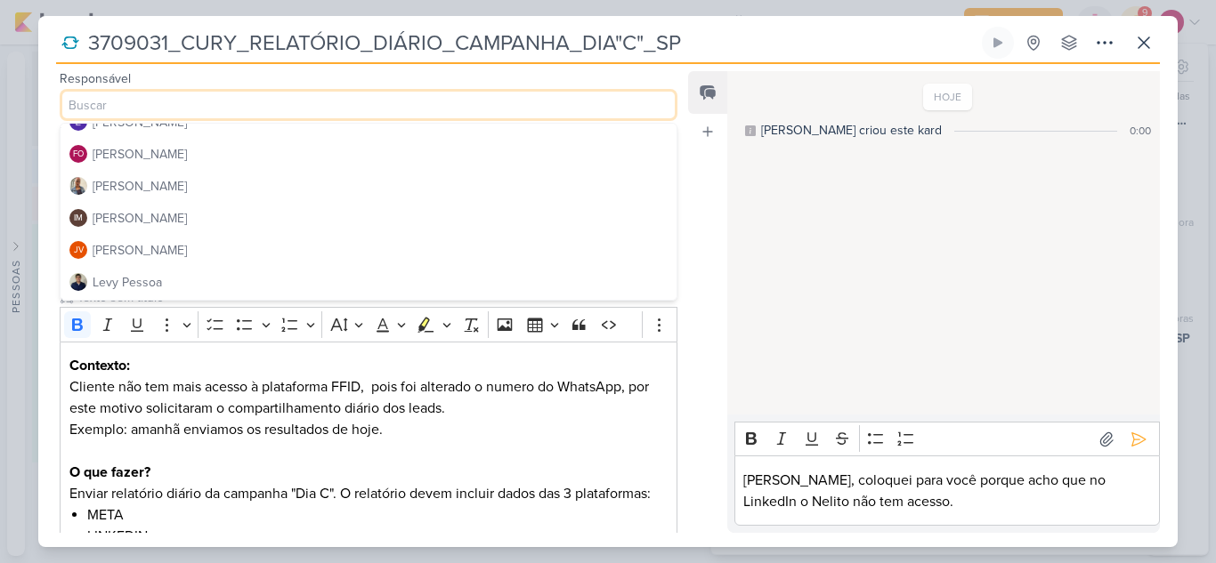
scroll to position [178, 0]
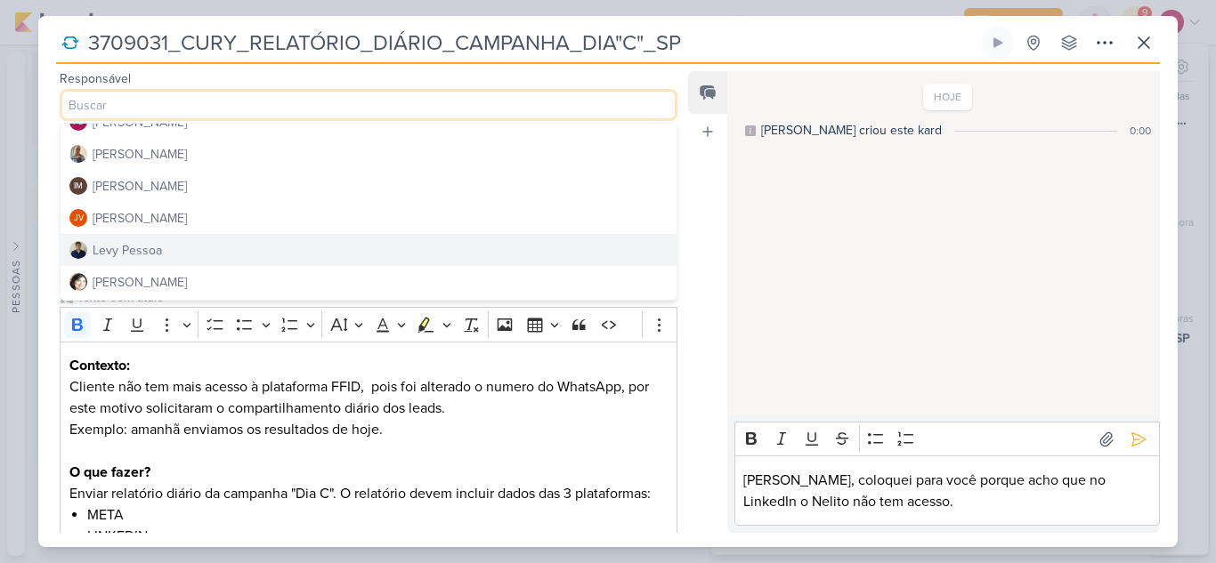
click at [170, 246] on button "Levy Pessoa" at bounding box center [369, 250] width 616 height 32
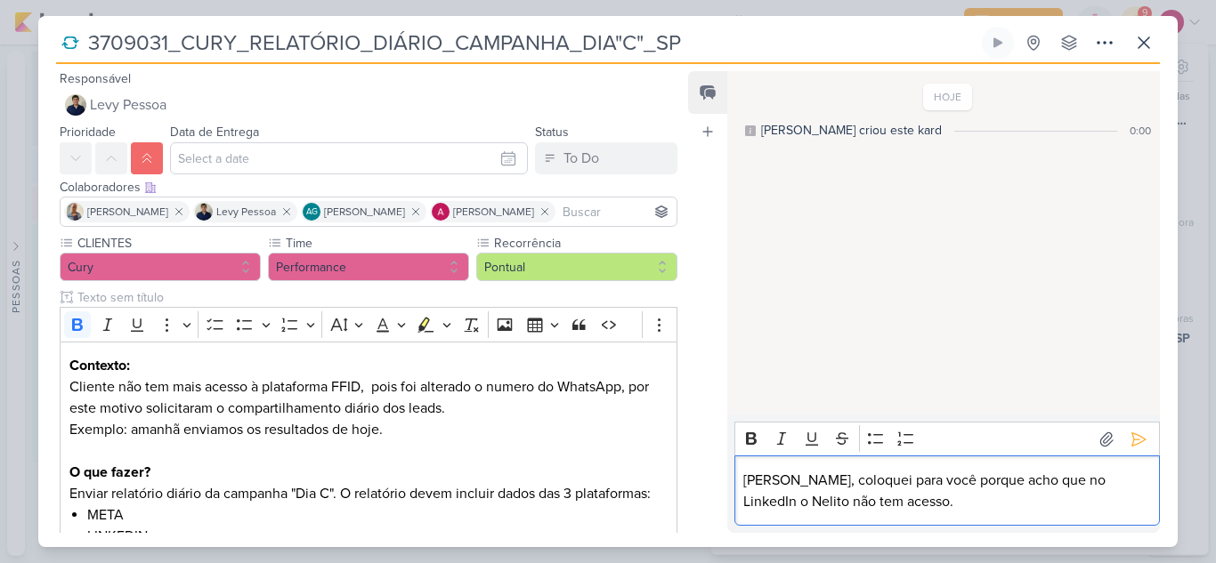
click at [885, 511] on p "Levy, coloquei para você porque acho que no LinkedIn o Nelito não tem acesso." at bounding box center [946, 491] width 407 height 43
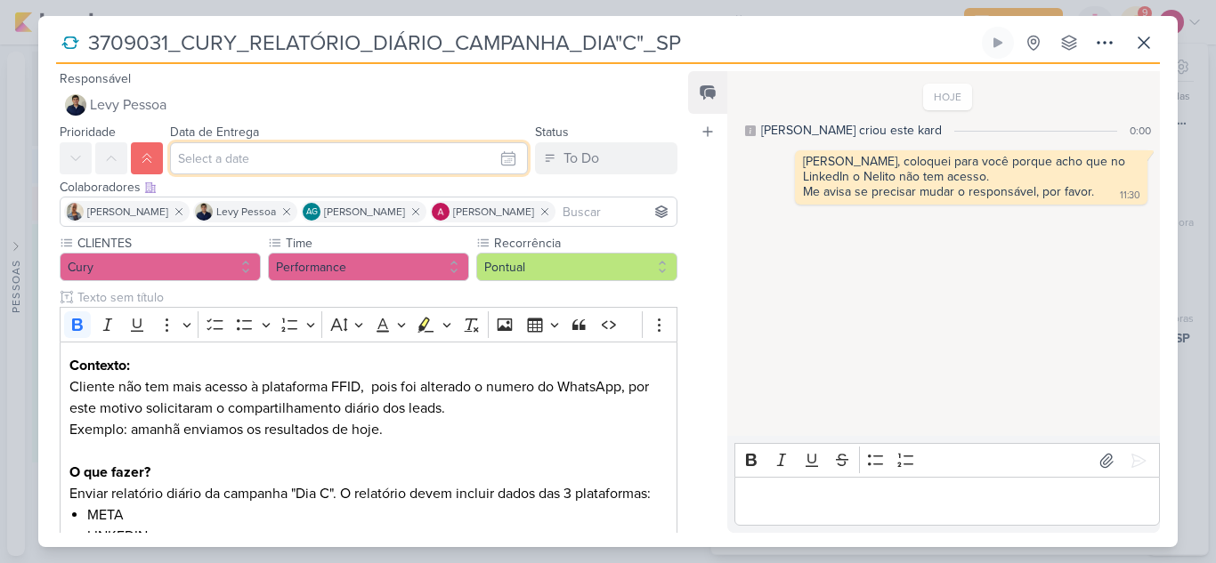
click at [215, 163] on input "text" at bounding box center [349, 158] width 358 height 32
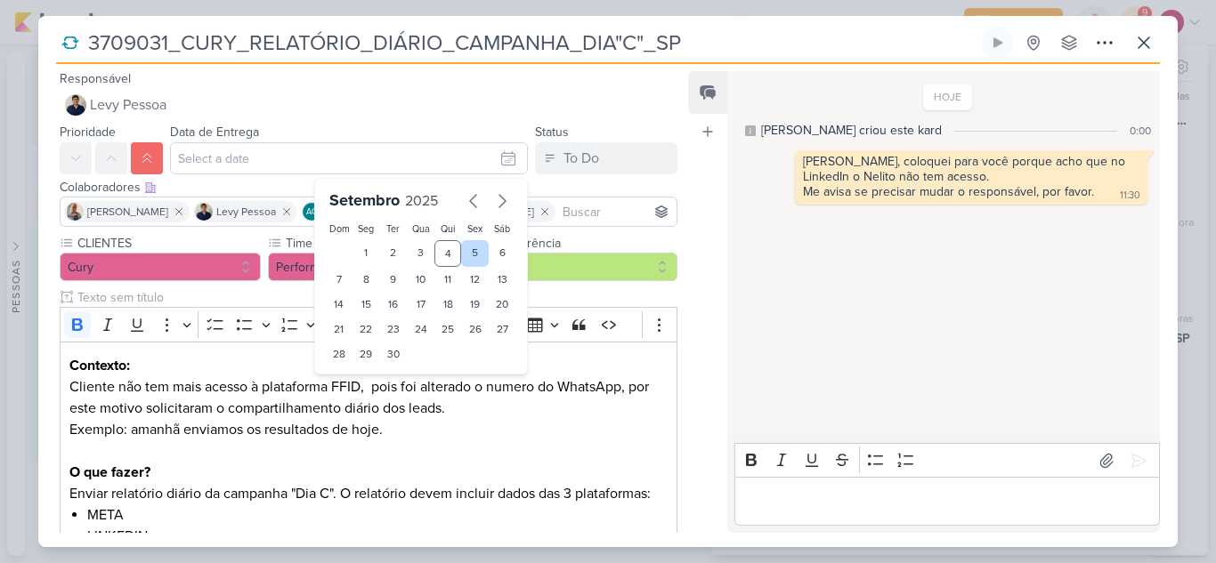
click at [468, 246] on div "5" at bounding box center [475, 253] width 28 height 27
type input "5 de setembro de 2025 às 23:59"
click at [364, 385] on select "00 01 02 03 04 05 06 07 08 09 10 11 12 13 14 15 16 17 18 19 20 21 22 23" at bounding box center [366, 384] width 25 height 21
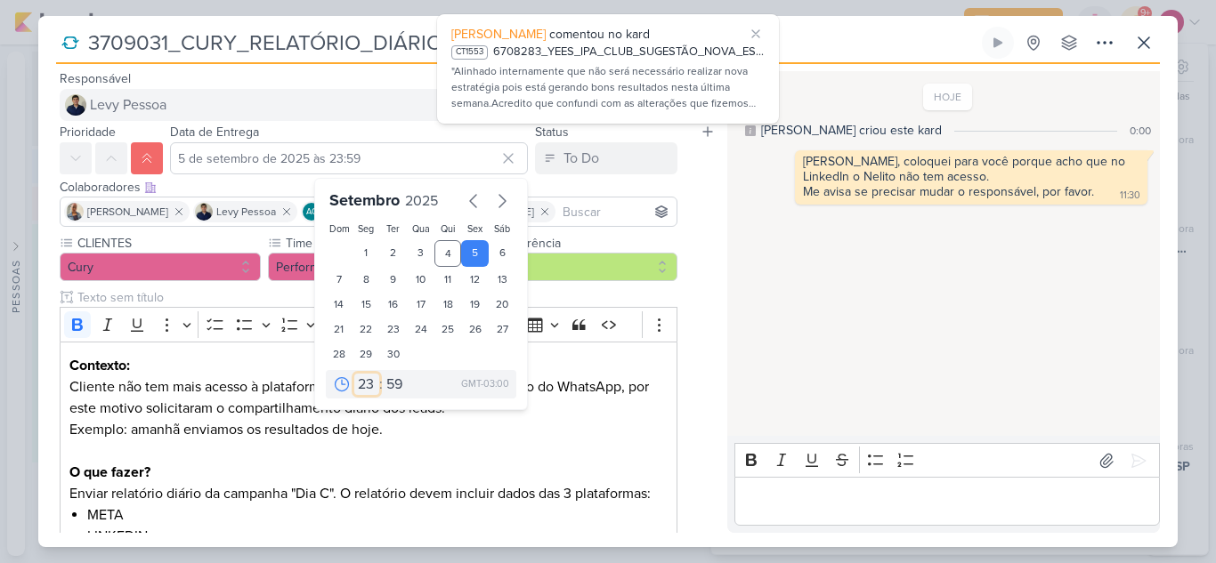
select select "12"
click at [354, 374] on select "00 01 02 03 04 05 06 07 08 09 10 11 12 13 14 15 16 17 18 19 20 21 22 23" at bounding box center [366, 384] width 25 height 21
type input "5 de setembro de 2025 às 12:59"
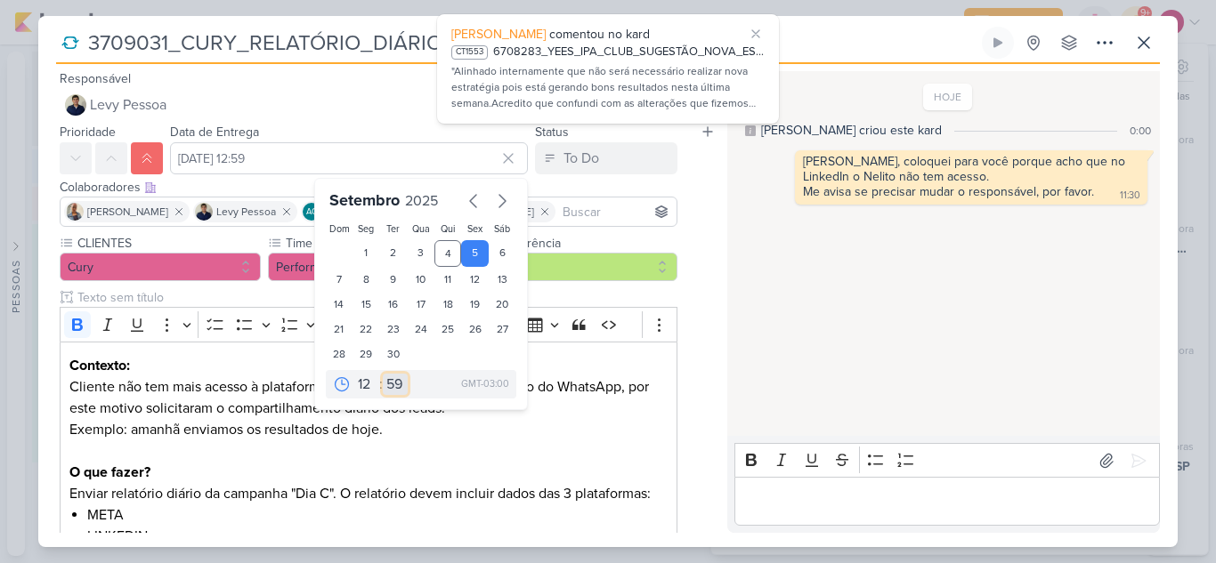
click at [385, 387] on select "00 05 10 15 20 25 30 35 40 45 50 55 59" at bounding box center [395, 384] width 25 height 21
select select "0"
click at [383, 374] on select "00 05 10 15 20 25 30 35 40 45 50 55 59" at bounding box center [395, 384] width 25 height 21
type input "5 de setembro de 2025 às 12:00"
click at [798, 505] on p "Editor editing area: main" at bounding box center [946, 501] width 407 height 21
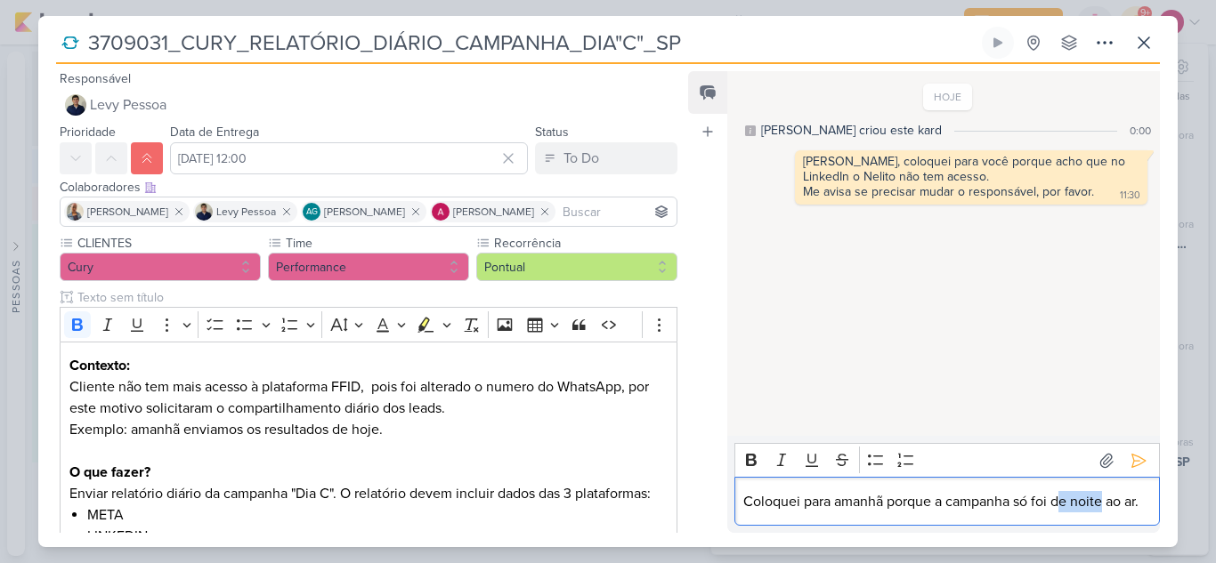
drag, startPoint x: 1059, startPoint y: 481, endPoint x: 1102, endPoint y: 489, distance: 43.5
click at [1102, 491] on p "Coloquei para amanhã porque a campanha só foi de noite ao ar." at bounding box center [946, 501] width 407 height 21
click at [1101, 500] on p "Coloquei para amanhã porque a campanha só foi ao ar." at bounding box center [946, 501] width 407 height 21
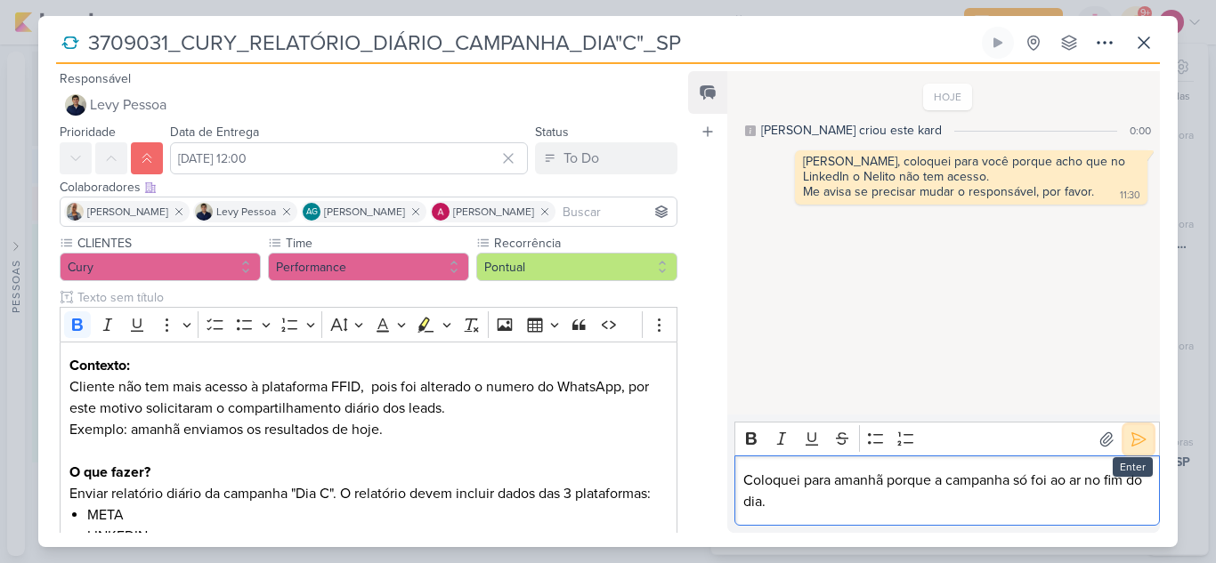
click at [1136, 432] on icon at bounding box center [1138, 440] width 18 height 18
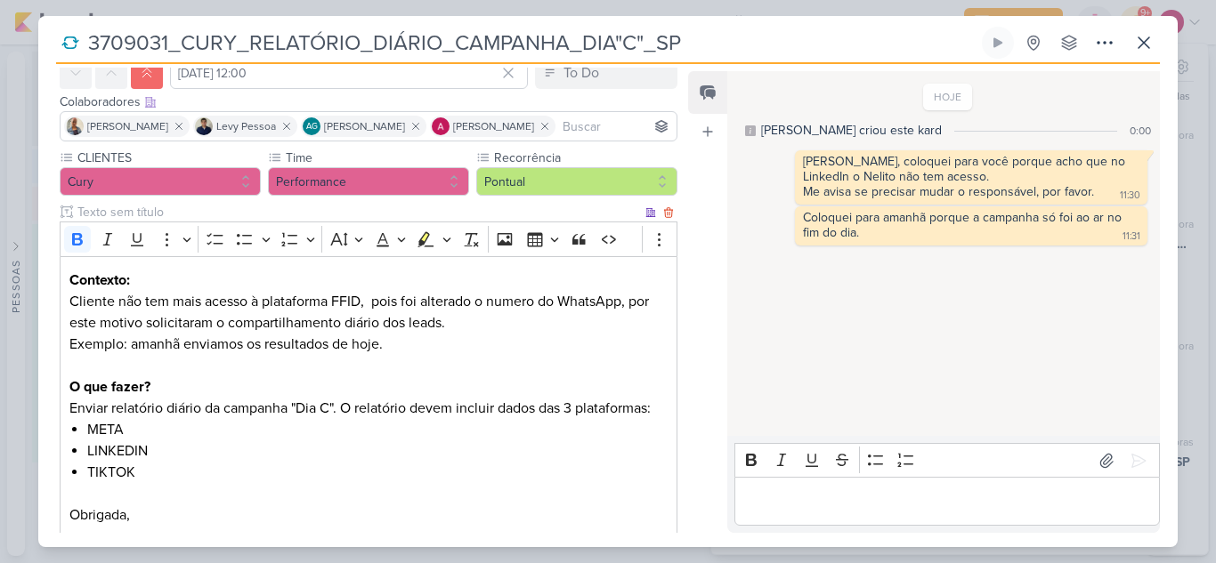
scroll to position [190, 0]
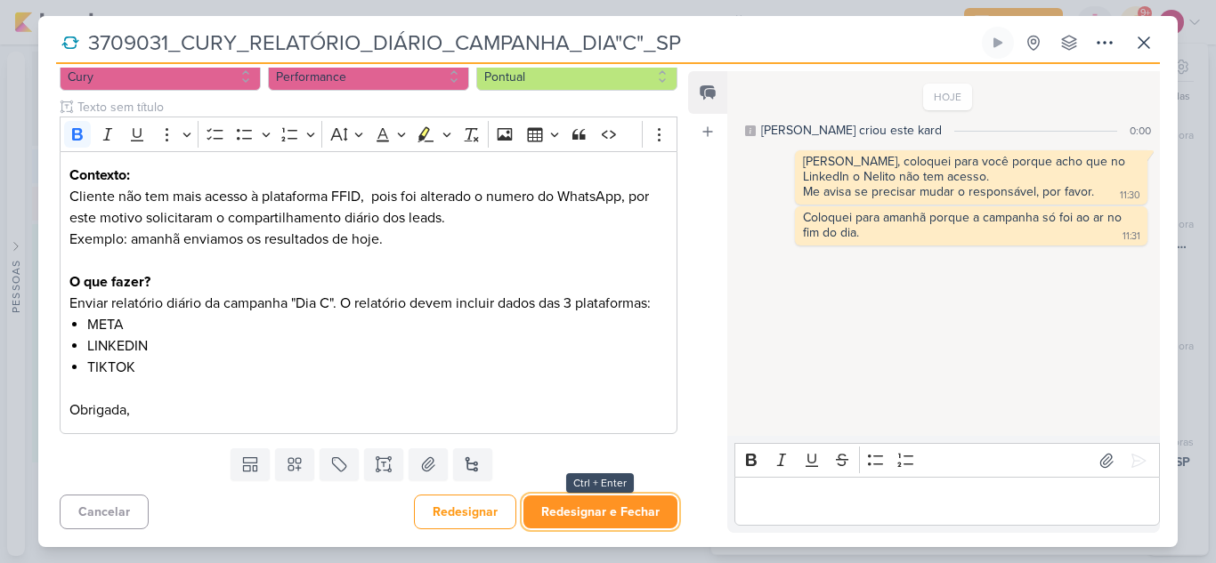
click at [622, 519] on button "Redesignar e Fechar" at bounding box center [600, 512] width 154 height 33
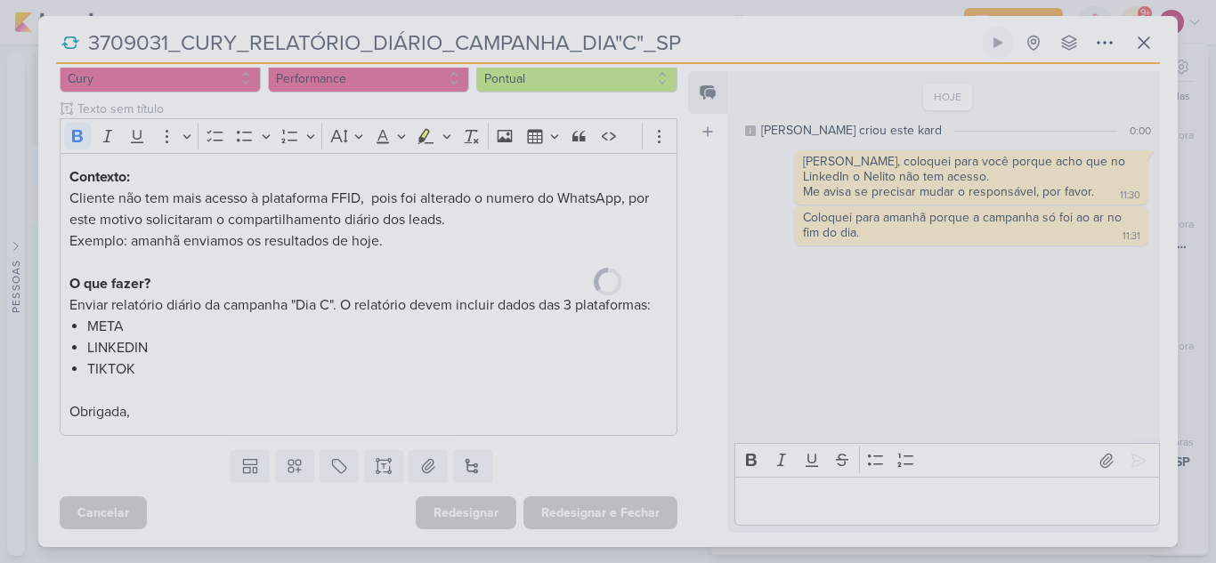
scroll to position [189, 0]
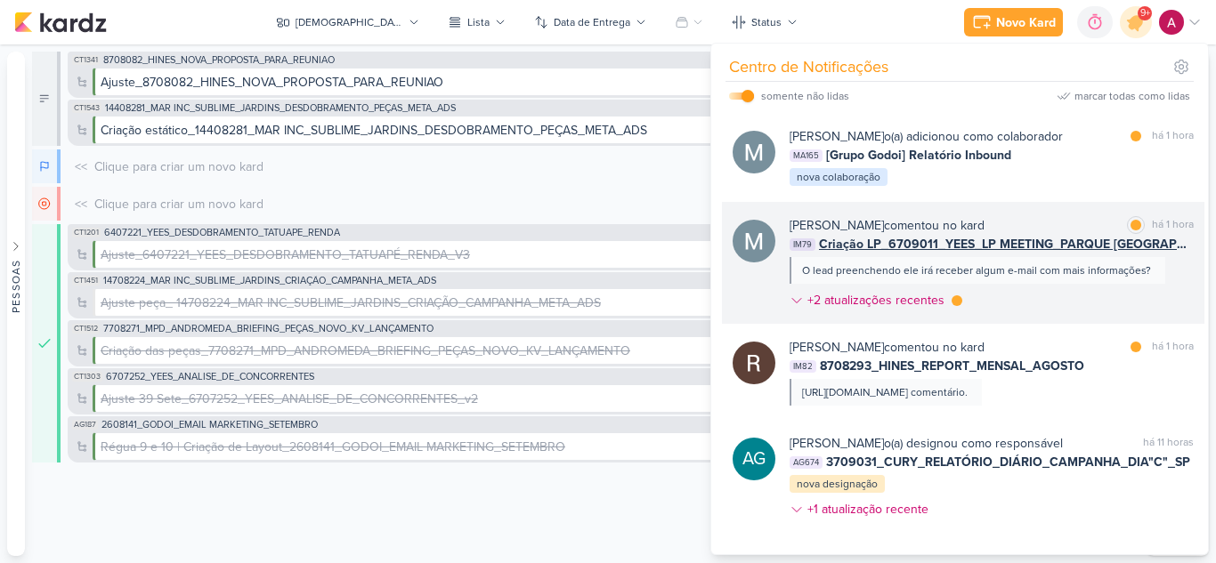
click at [1057, 304] on div "Mariana Amorim comentou no kard marcar como lida há 1 hora IM79 Criação LP_6709…" at bounding box center [991, 266] width 404 height 101
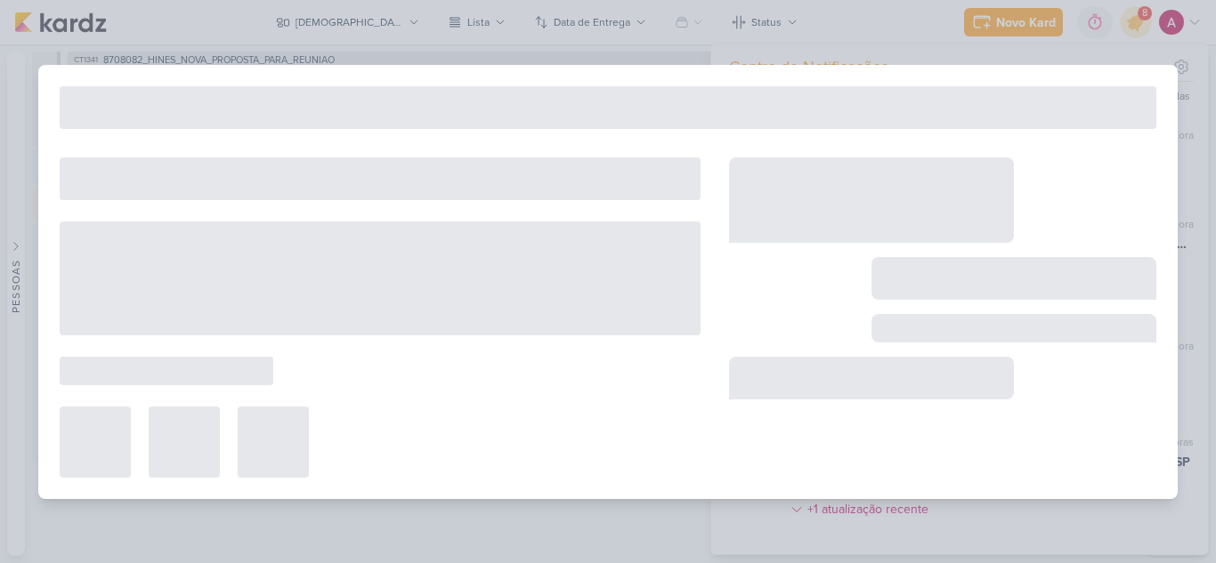
type input "Criação LP_6709011_YEES_LP MEETING_PARQUE BUENA VISTA"
type input "5 de setembro de 2025 às 18:00"
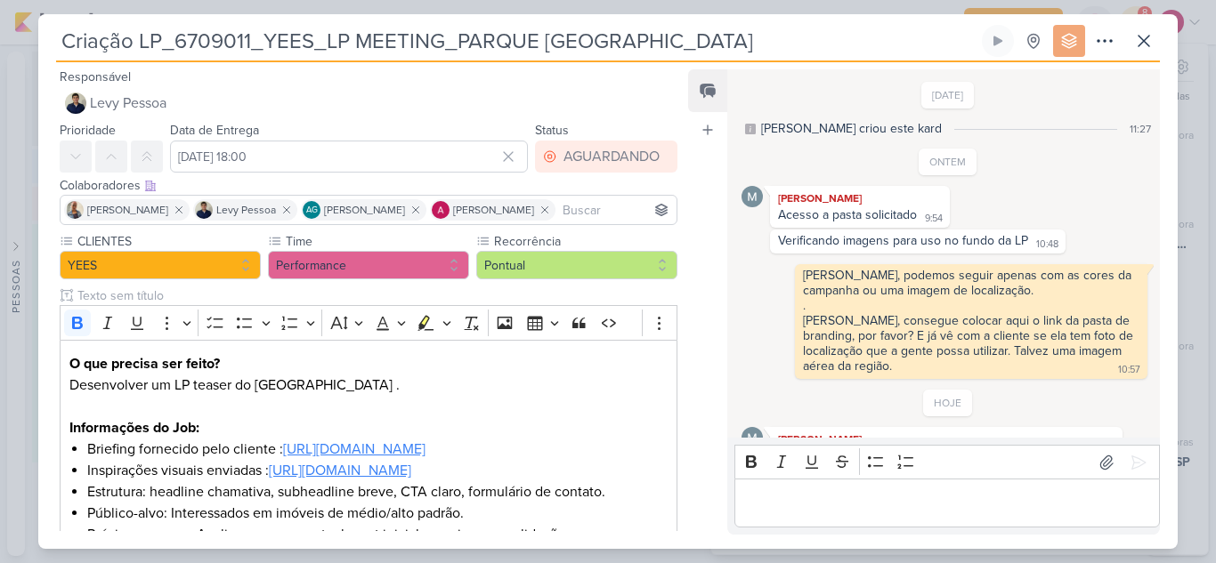
scroll to position [166, 0]
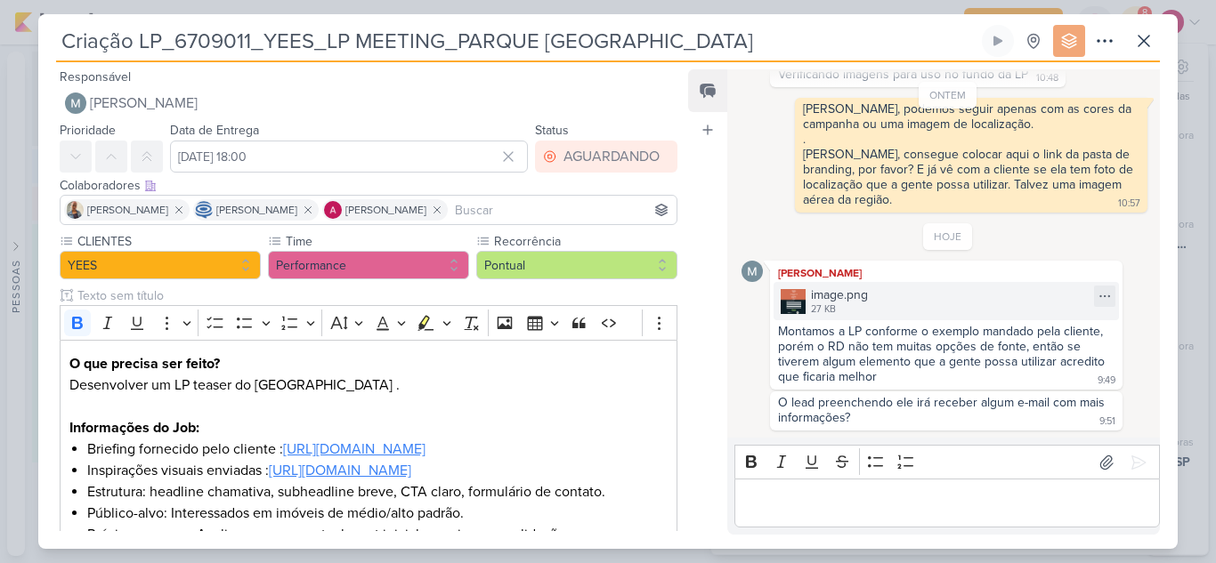
click at [796, 292] on img at bounding box center [792, 301] width 25 height 25
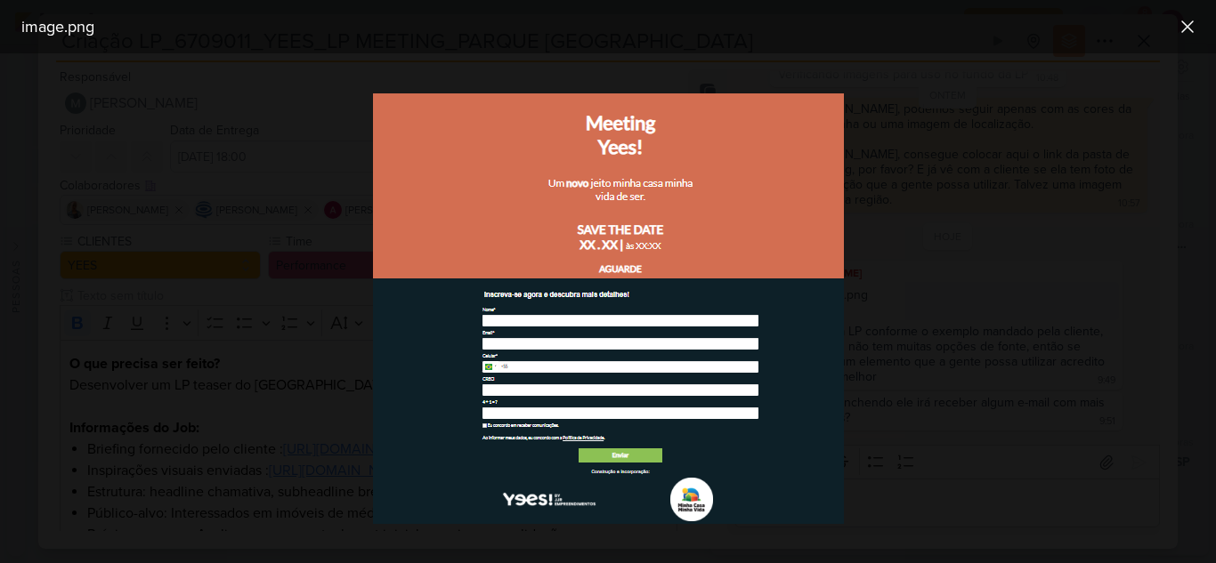
click at [959, 306] on div at bounding box center [608, 308] width 1216 height 510
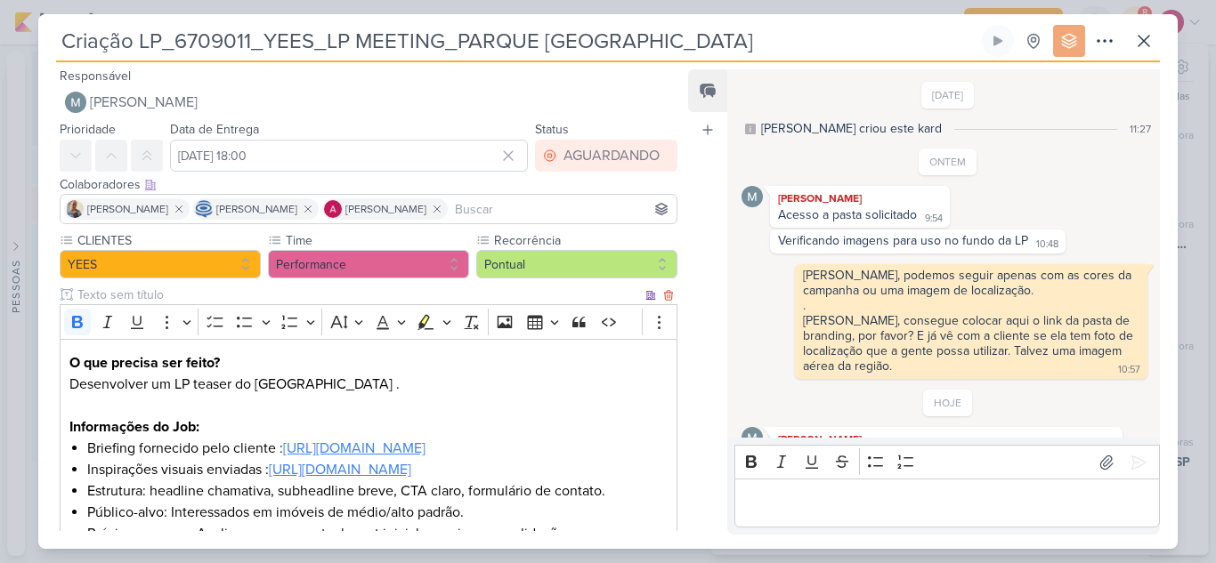
scroll to position [0, 0]
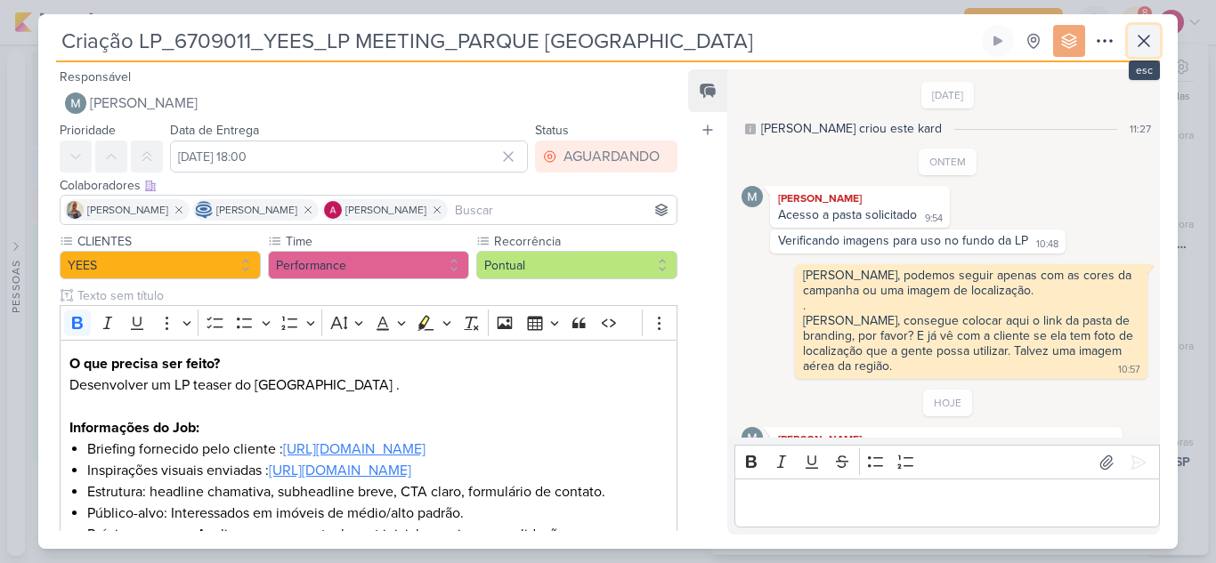
click at [1135, 44] on icon at bounding box center [1143, 40] width 21 height 21
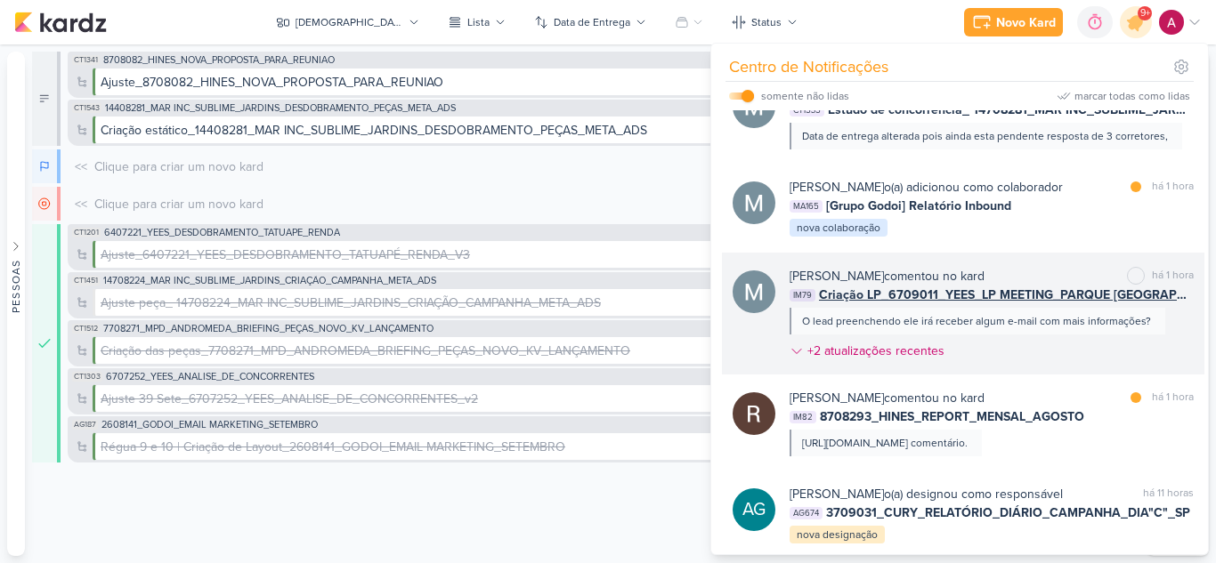
scroll to position [629, 0]
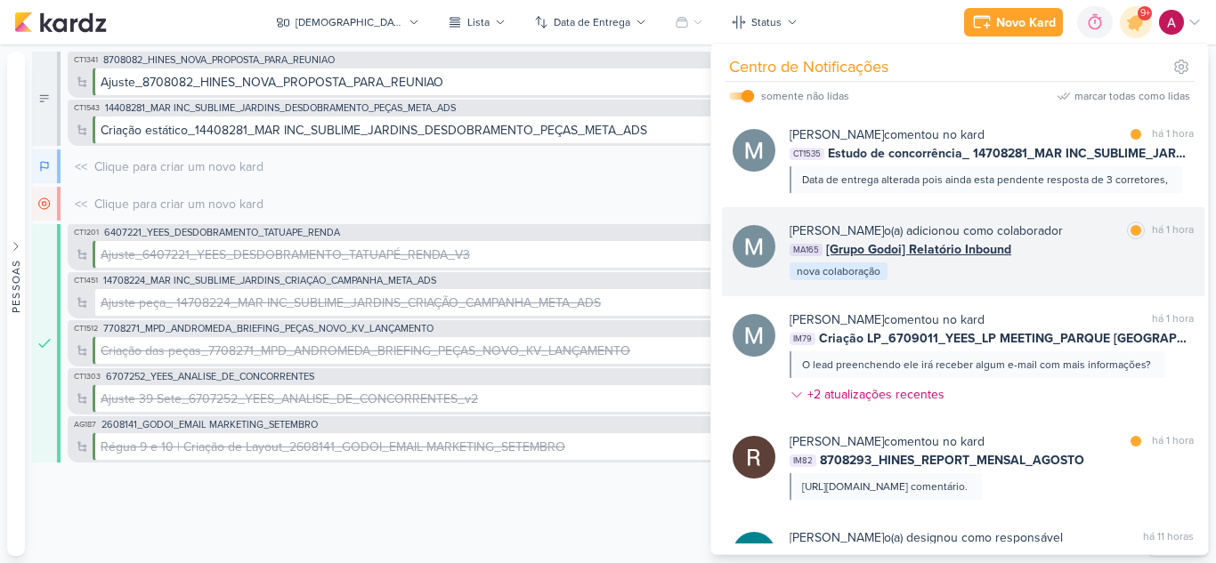
click at [1094, 259] on div "MA165 [Grupo Godoi] Relatório Inbound" at bounding box center [991, 249] width 404 height 19
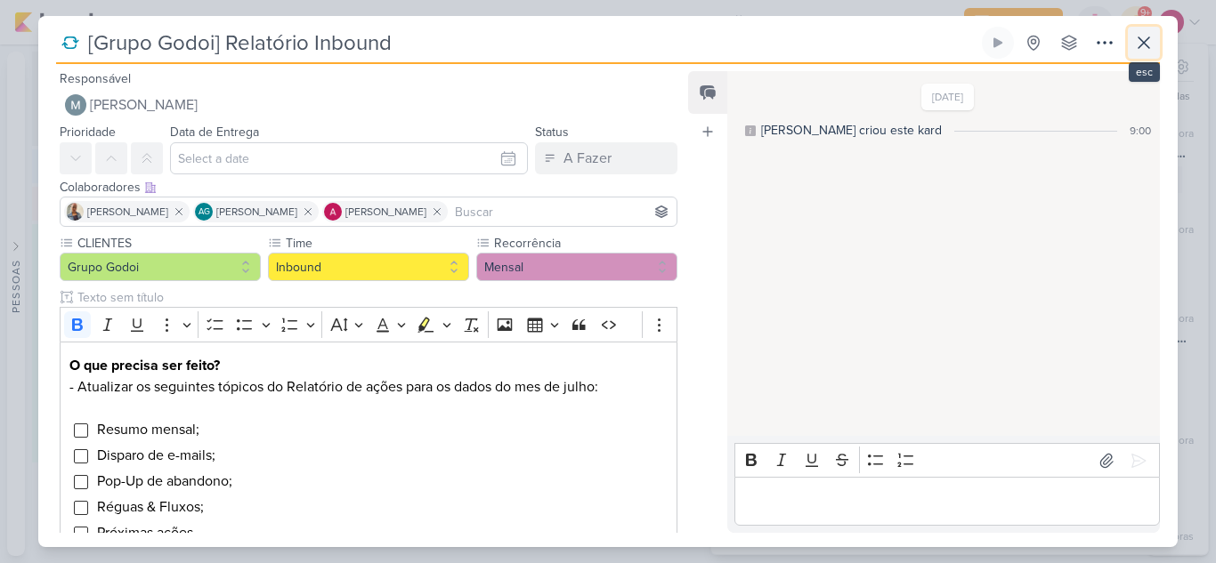
click at [1139, 49] on icon at bounding box center [1143, 42] width 21 height 21
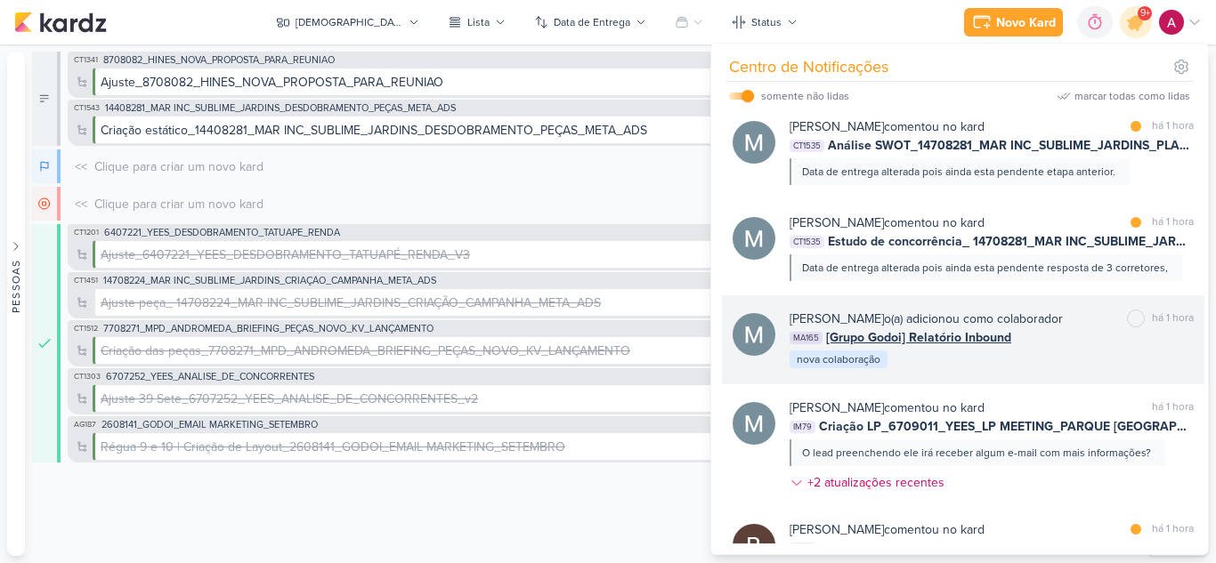
scroll to position [540, 0]
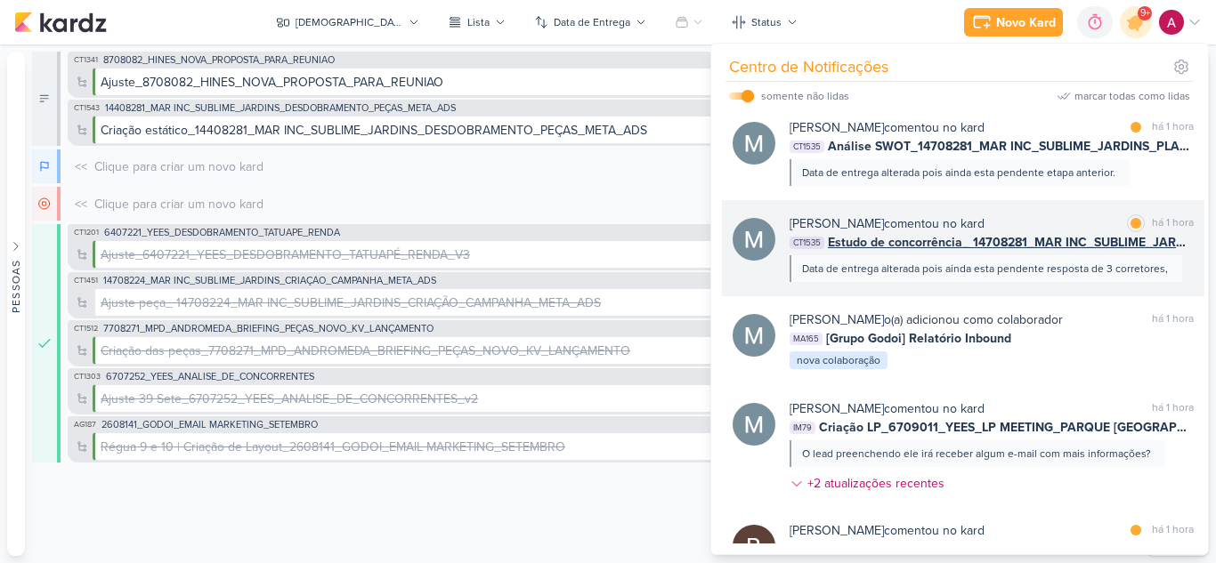
click at [1035, 233] on div "Mariana Amorim comentou no kard marcar como lida há 1 hora" at bounding box center [991, 223] width 404 height 19
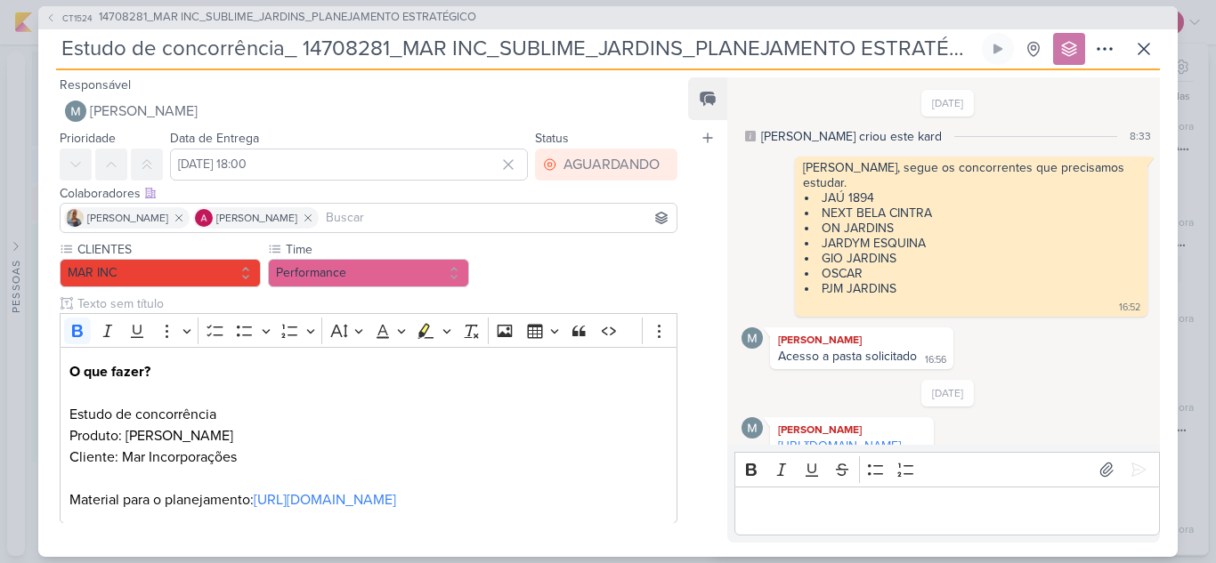
scroll to position [450, 0]
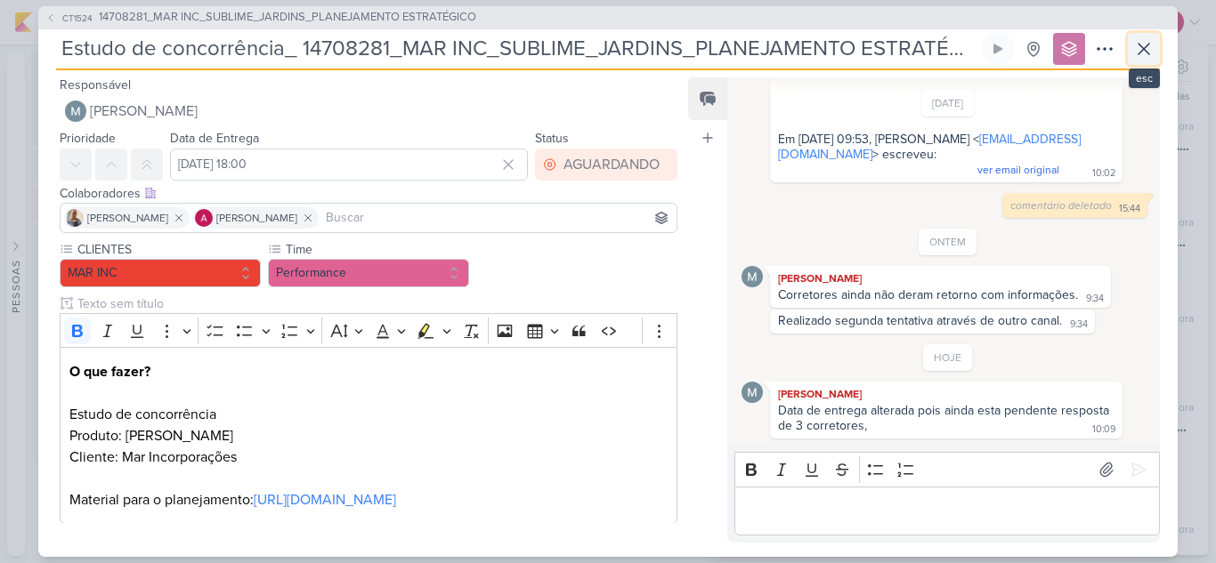
click at [1143, 50] on icon at bounding box center [1143, 48] width 21 height 21
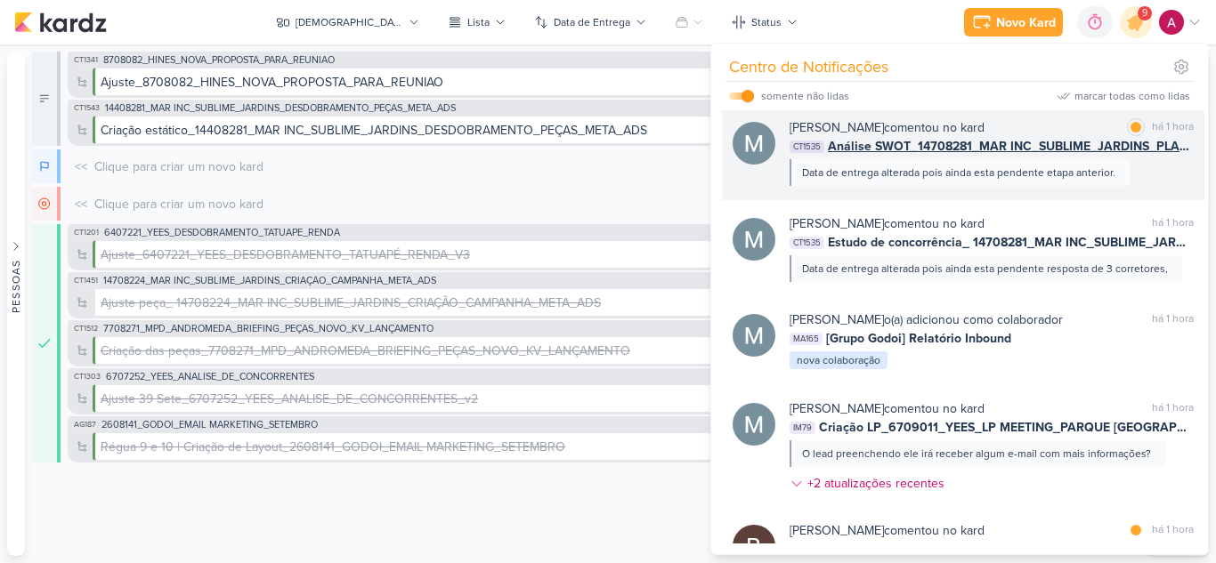
click at [970, 200] on div "Mariana Amorim comentou no kard marcar como lida há 1 hora CT1535 Análise SWOT_…" at bounding box center [963, 152] width 482 height 96
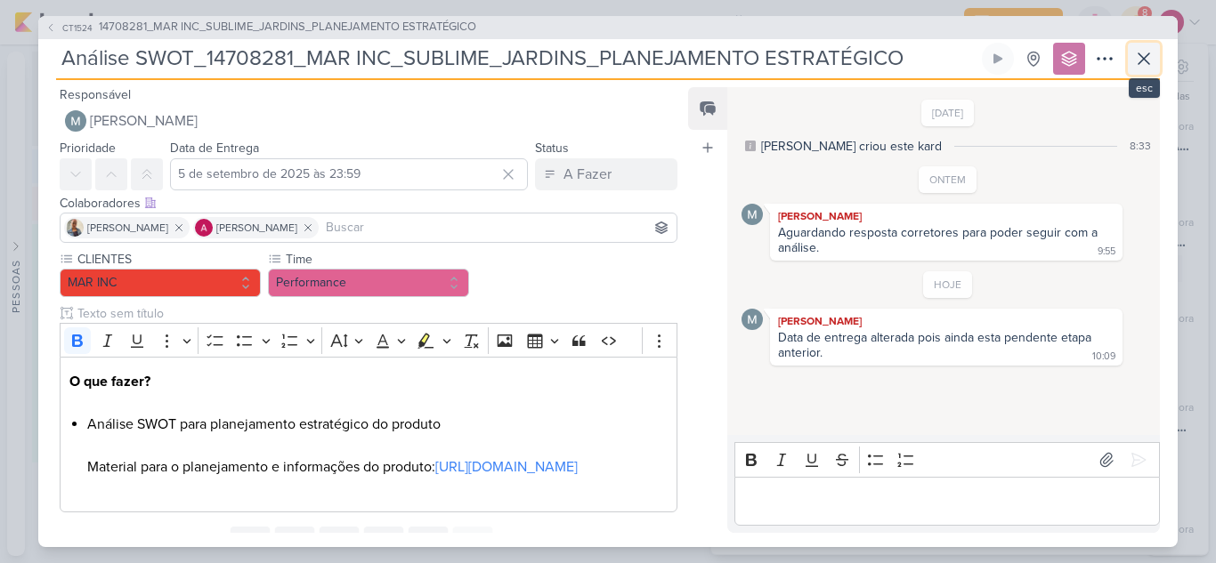
click at [1141, 59] on icon at bounding box center [1143, 58] width 21 height 21
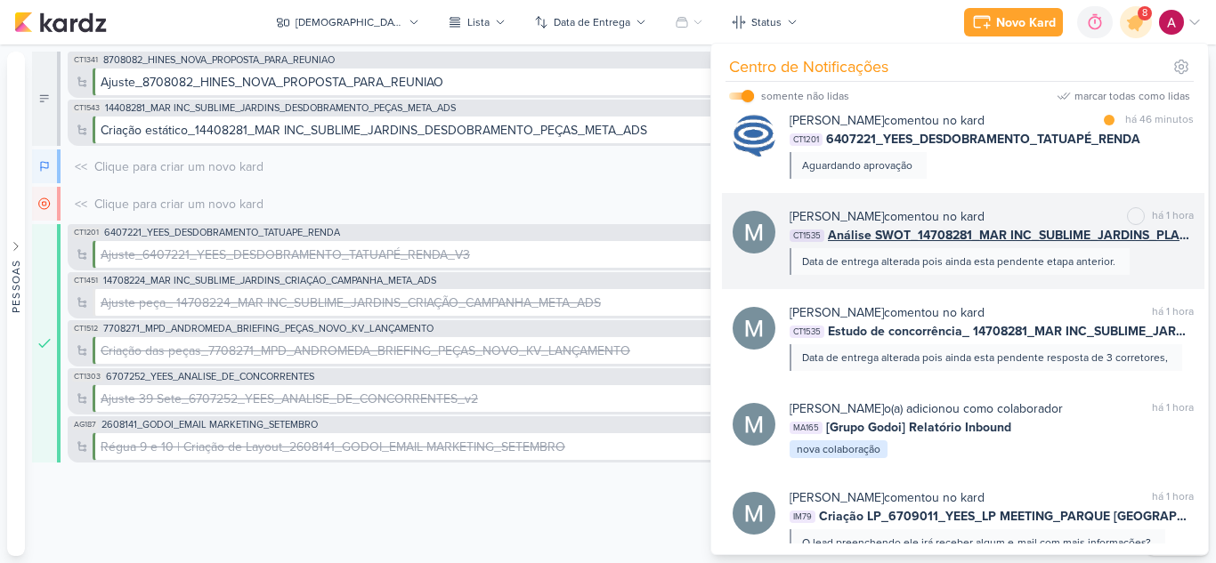
scroll to position [362, 0]
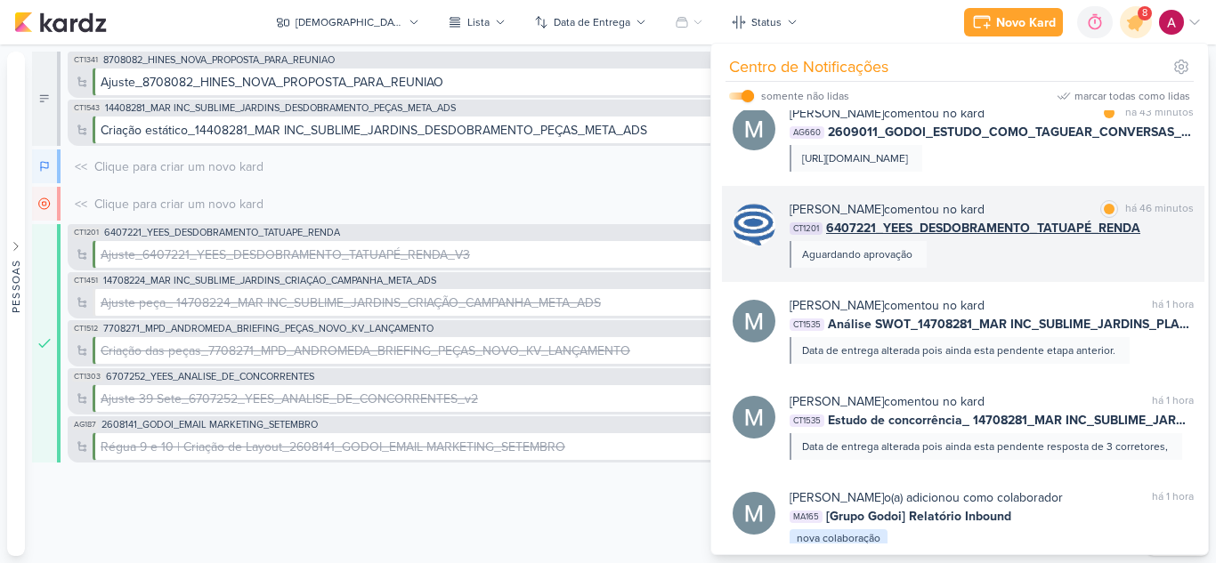
click at [1005, 266] on div "Caroline Traven De Andrade comentou no kard marcar como lida há 46 minutos CT12…" at bounding box center [991, 234] width 404 height 68
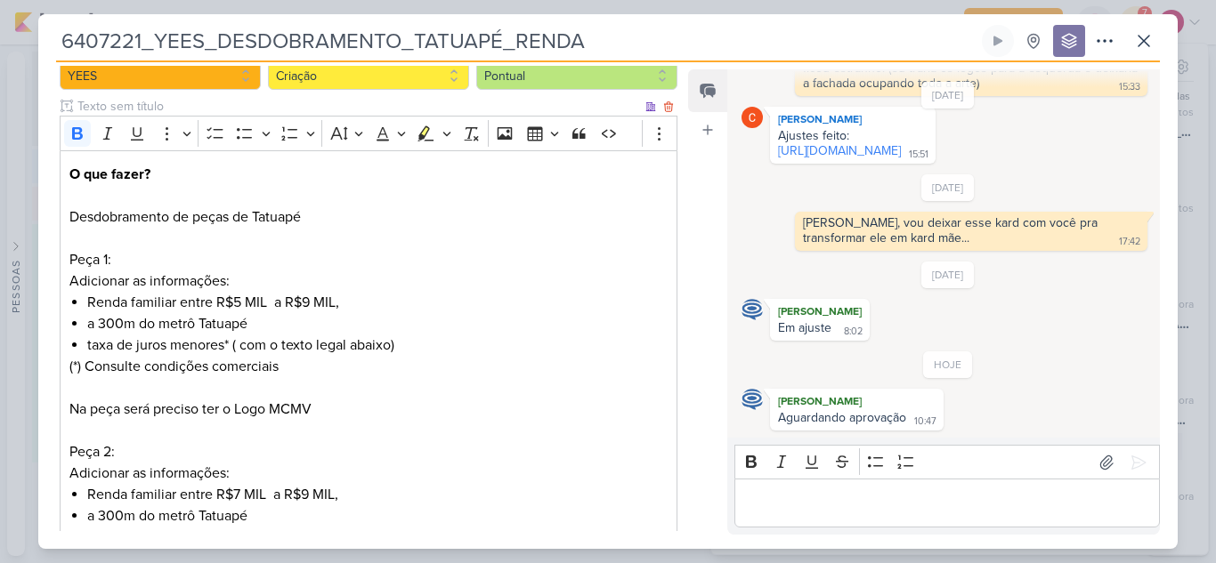
scroll to position [0, 0]
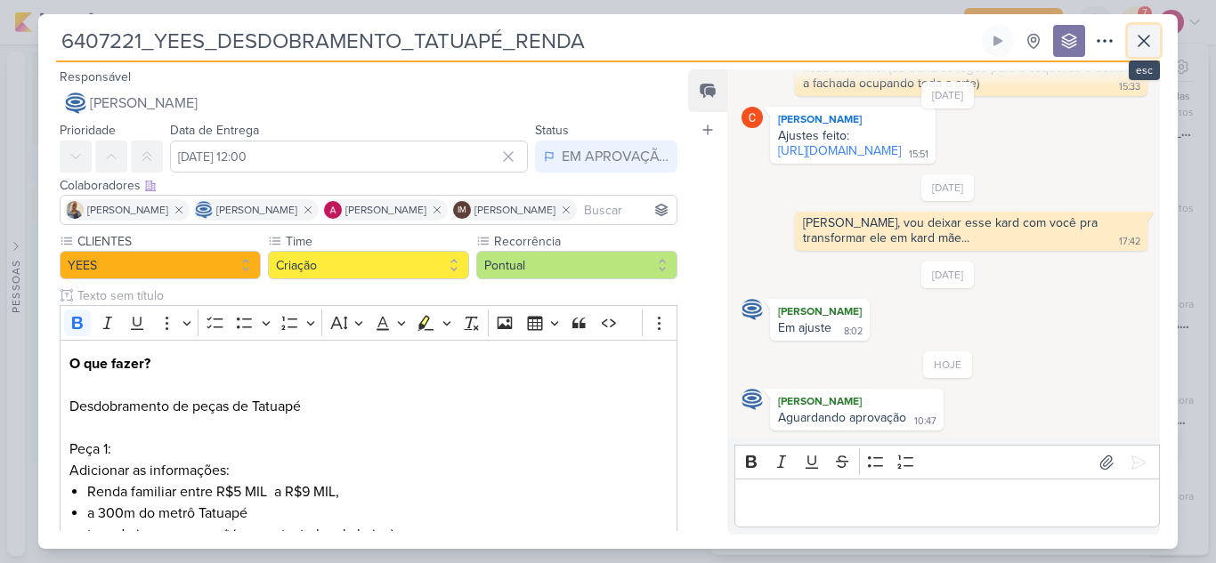
click at [1154, 43] on button at bounding box center [1143, 41] width 32 height 32
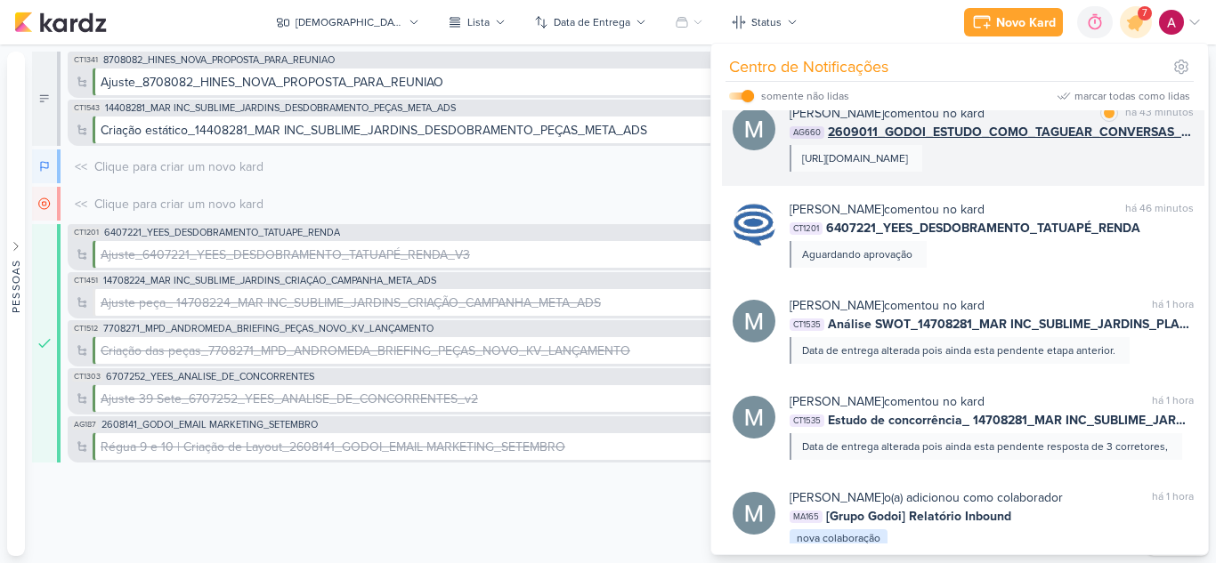
scroll to position [273, 0]
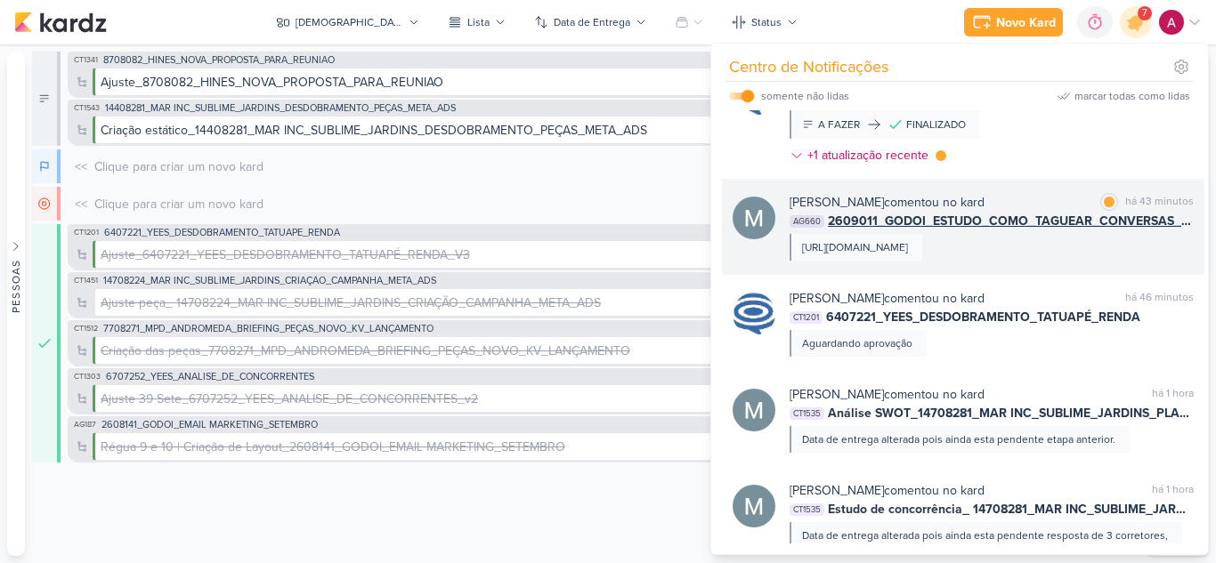
click at [908, 255] on div "[URL][DOMAIN_NAME]" at bounding box center [855, 247] width 106 height 16
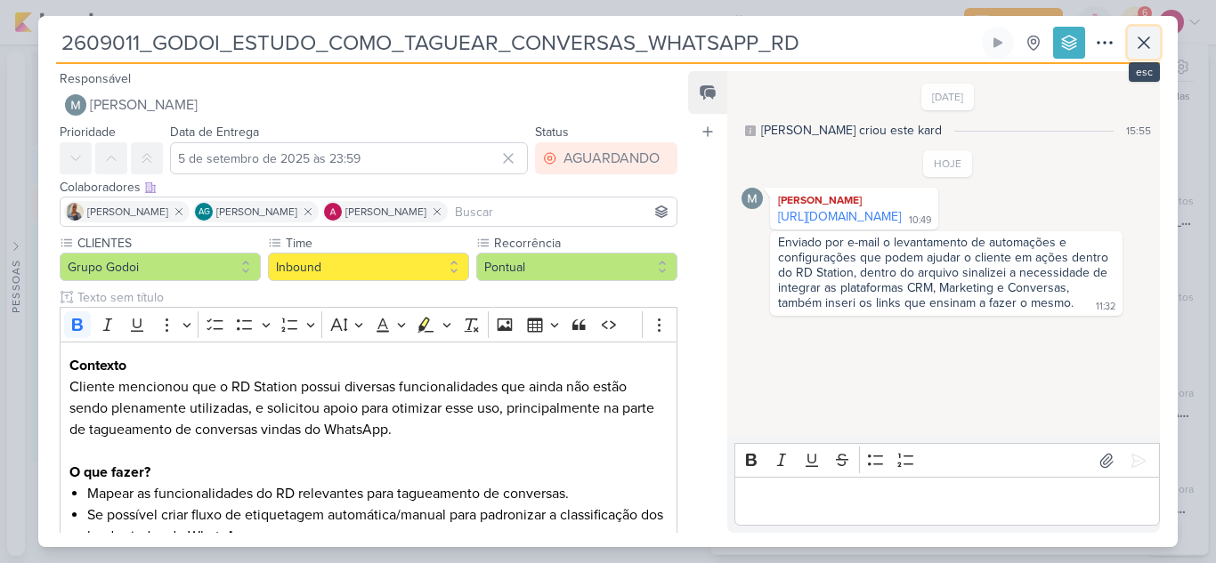
click at [1146, 36] on icon at bounding box center [1143, 42] width 21 height 21
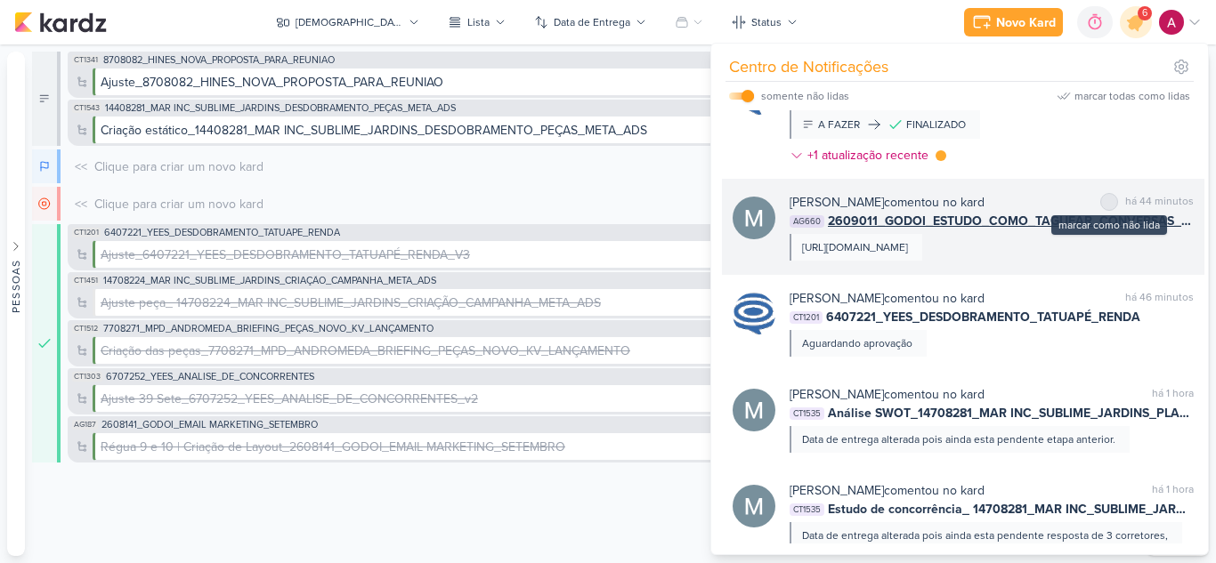
click at [1104, 205] on div at bounding box center [1108, 202] width 11 height 11
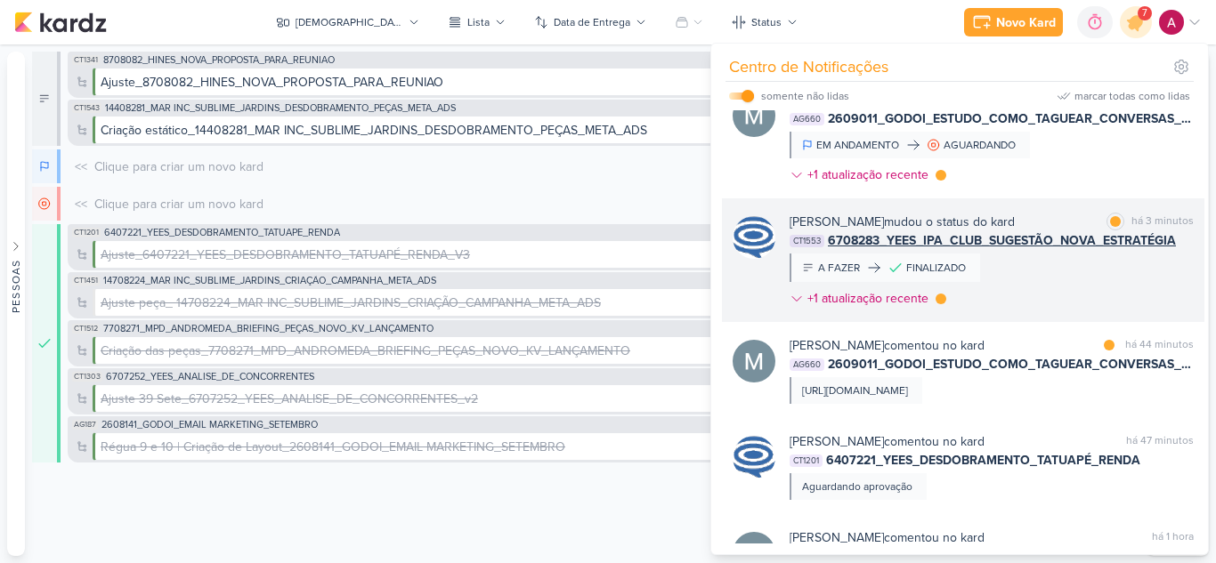
scroll to position [95, 0]
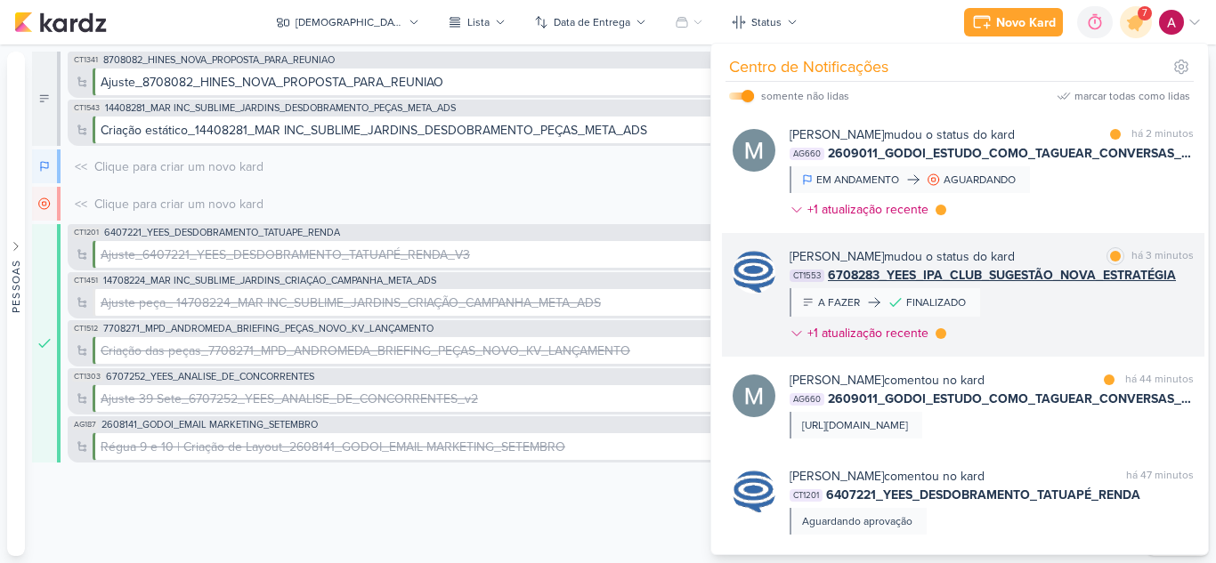
click at [1041, 309] on div "Caroline Traven De Andrade mudou o status do kard marcar como lida há 3 minutos…" at bounding box center [991, 298] width 404 height 102
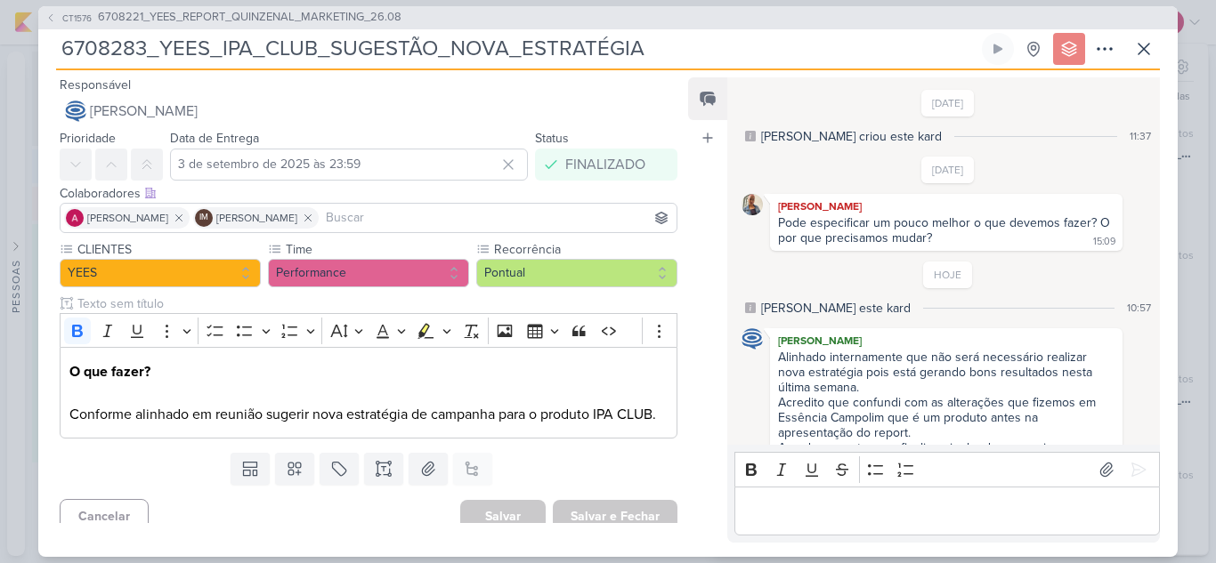
scroll to position [22, 0]
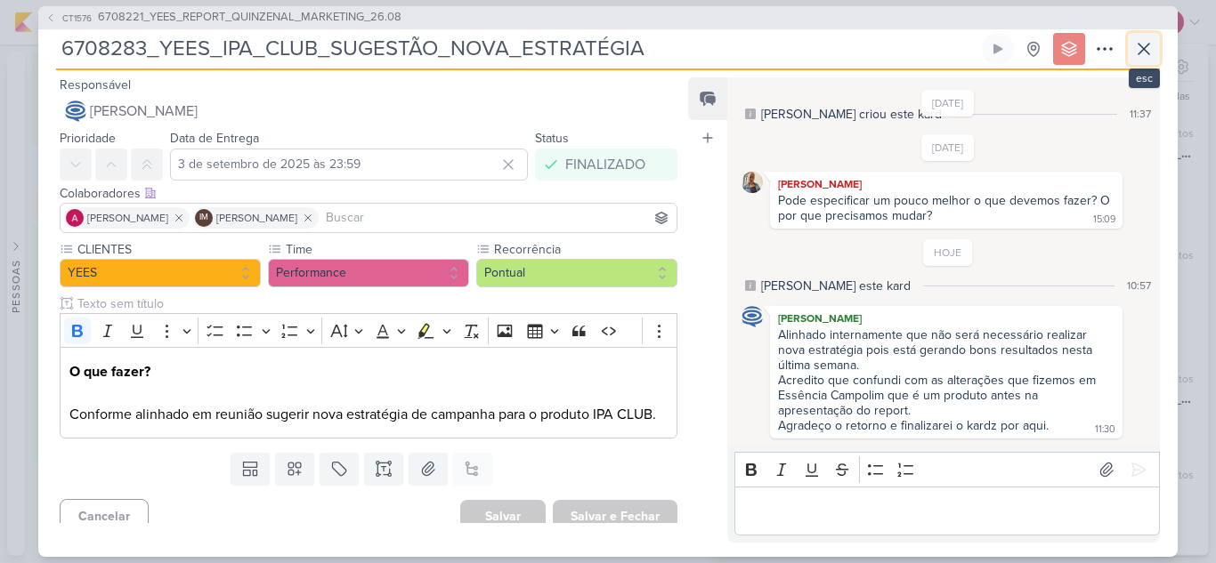
click at [1143, 53] on icon at bounding box center [1143, 48] width 21 height 21
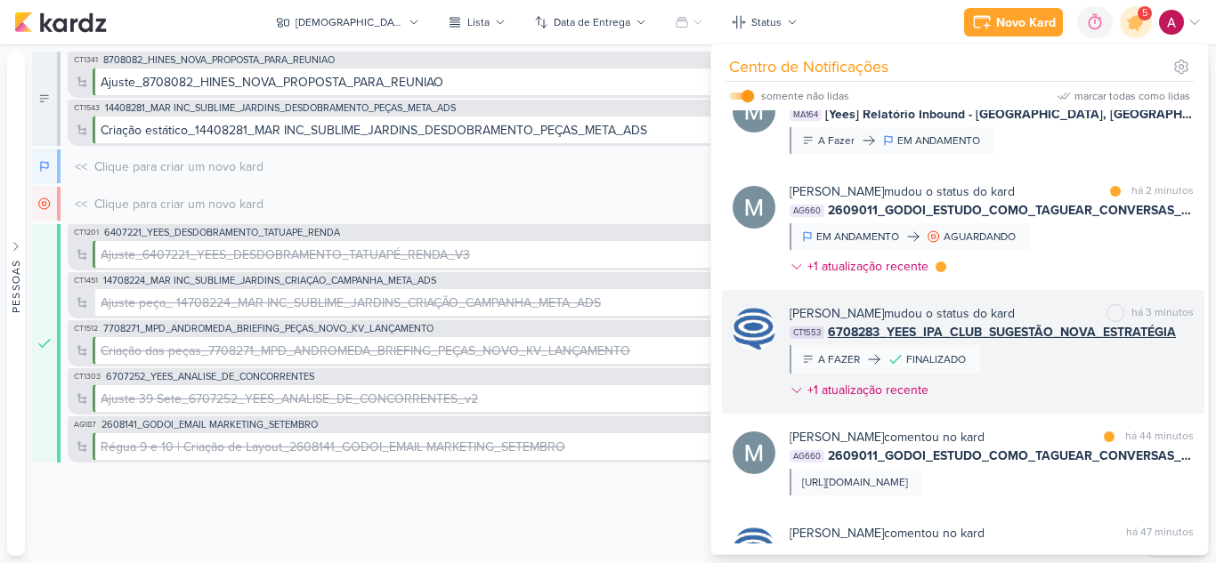
scroll to position [6, 0]
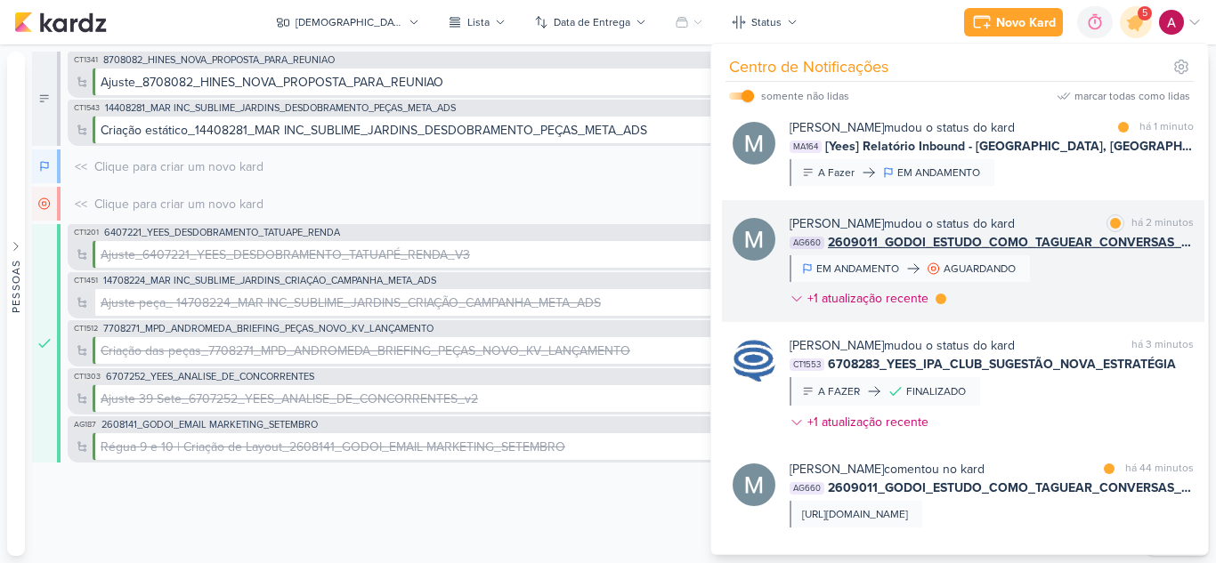
click at [1089, 275] on div "Mariana Amorim mudou o status do kard marcar como lida há 2 minutos AG660 26090…" at bounding box center [991, 264] width 404 height 101
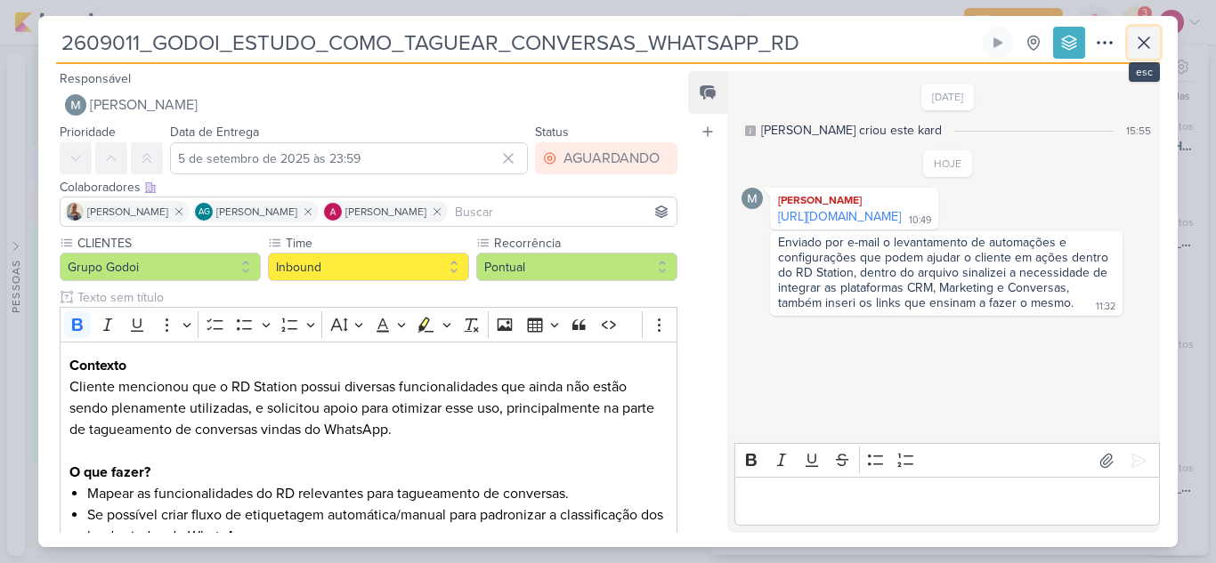
click at [1139, 34] on icon at bounding box center [1143, 42] width 21 height 21
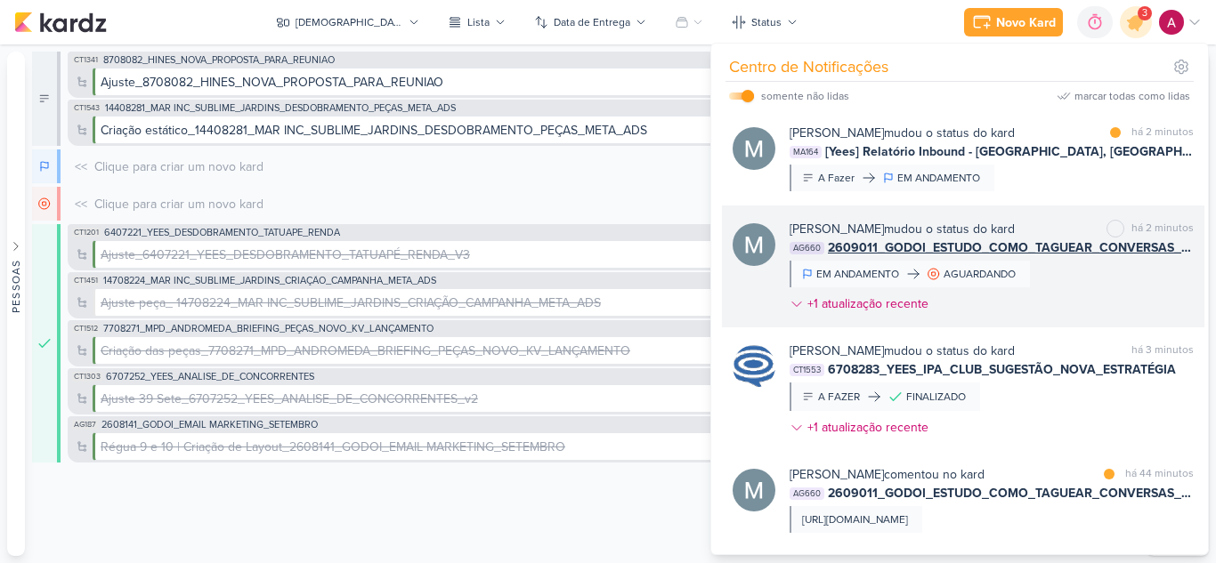
scroll to position [0, 0]
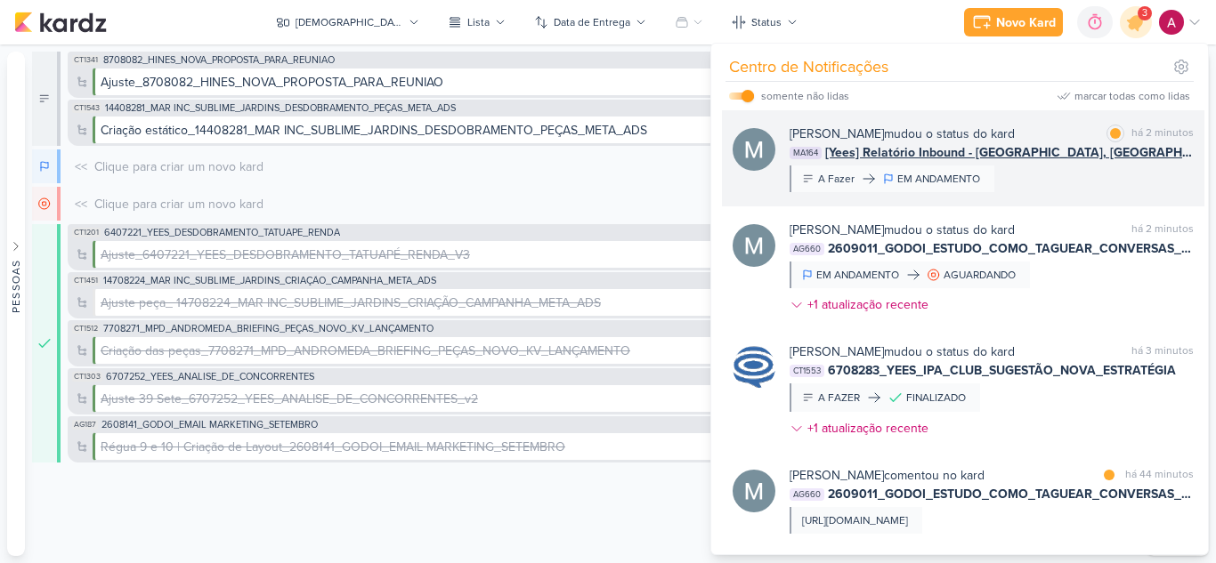
click at [1070, 166] on div "Mariana Amorim mudou o status do kard marcar como lida há 2 minutos MA164 [Yees…" at bounding box center [991, 159] width 404 height 68
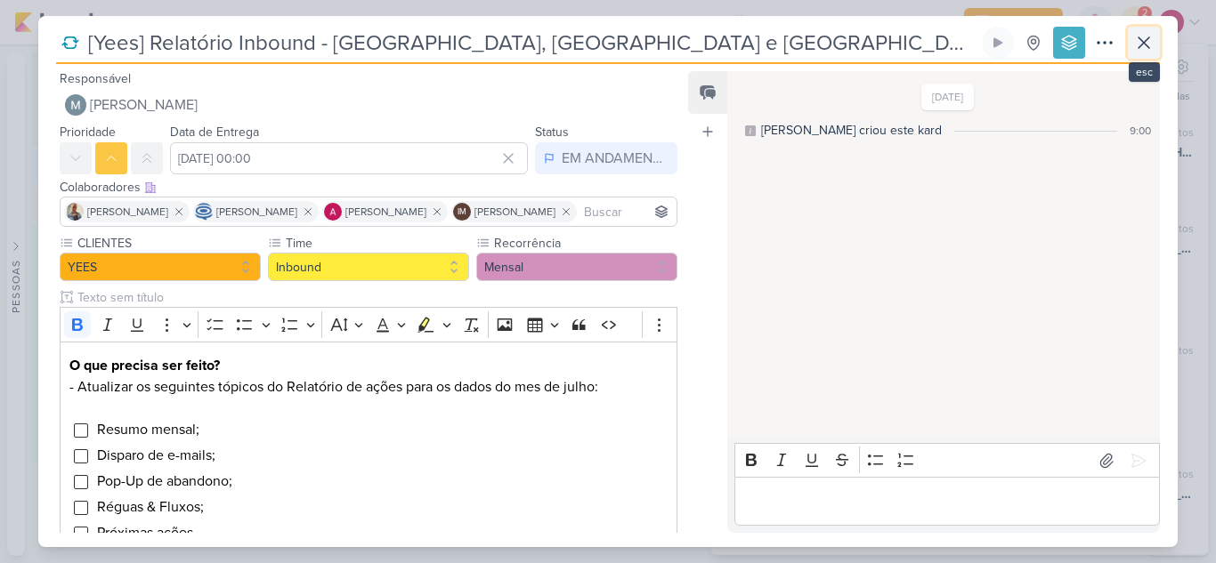
click at [1141, 41] on icon at bounding box center [1143, 42] width 11 height 11
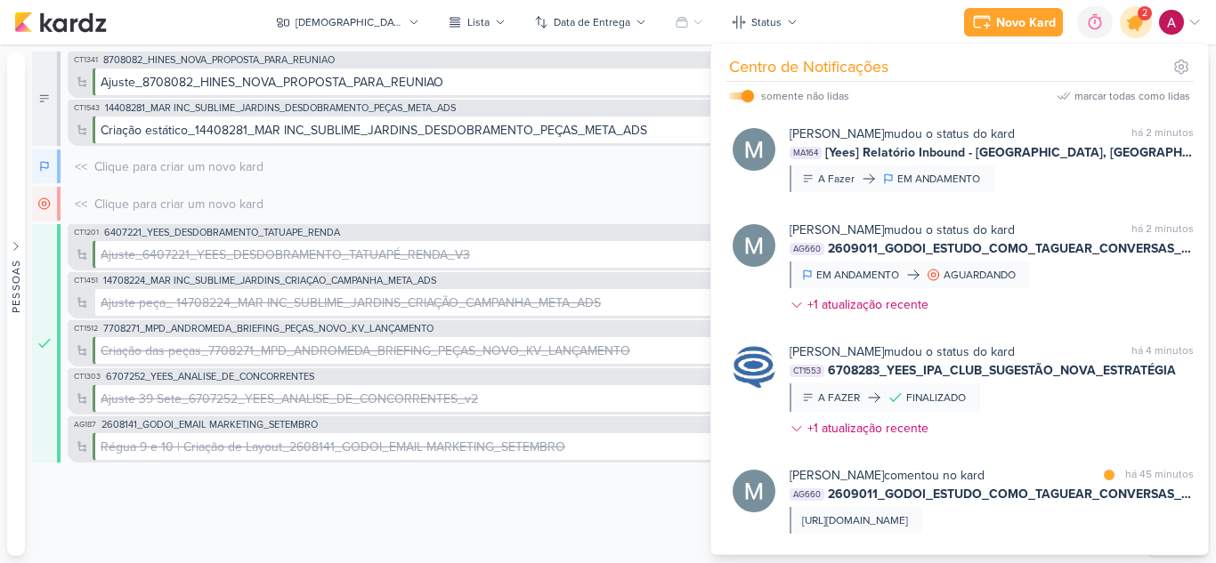
click at [1127, 24] on icon at bounding box center [1135, 22] width 30 height 30
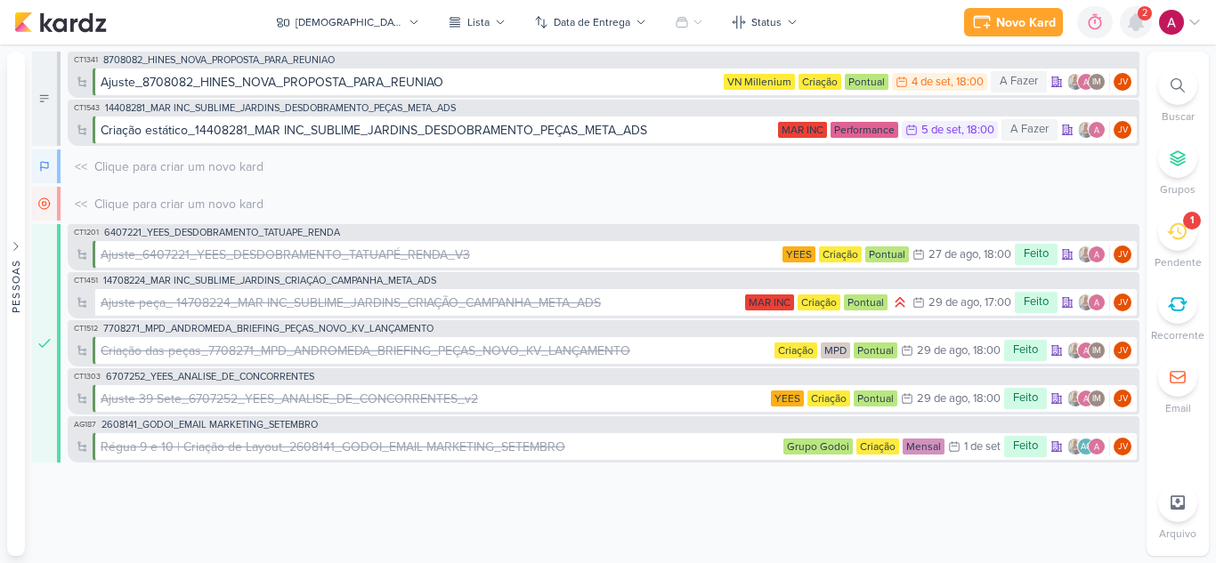
click at [1130, 26] on icon at bounding box center [1135, 22] width 14 height 16
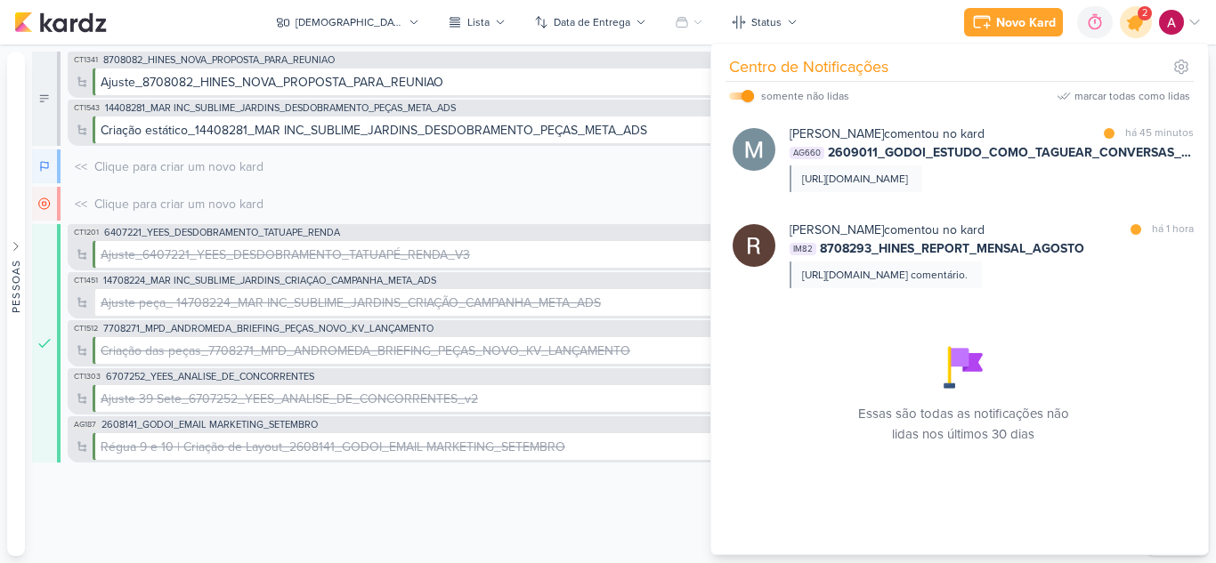
click at [1130, 26] on icon at bounding box center [1135, 22] width 21 height 21
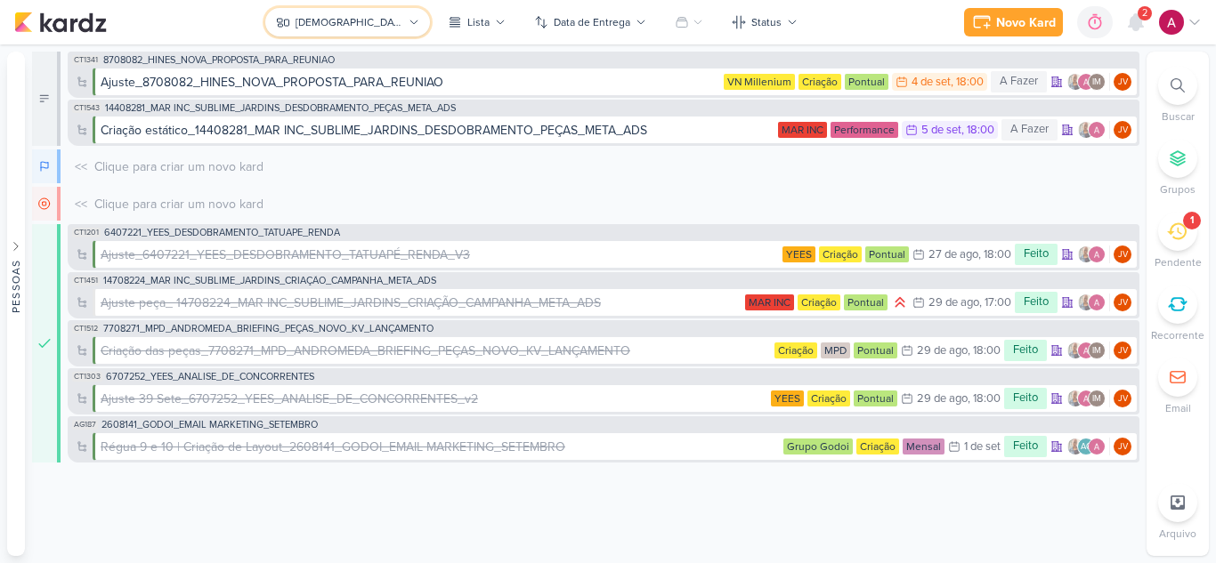
click at [385, 28] on button "[DEMOGRAPHIC_DATA]" at bounding box center [347, 22] width 165 height 28
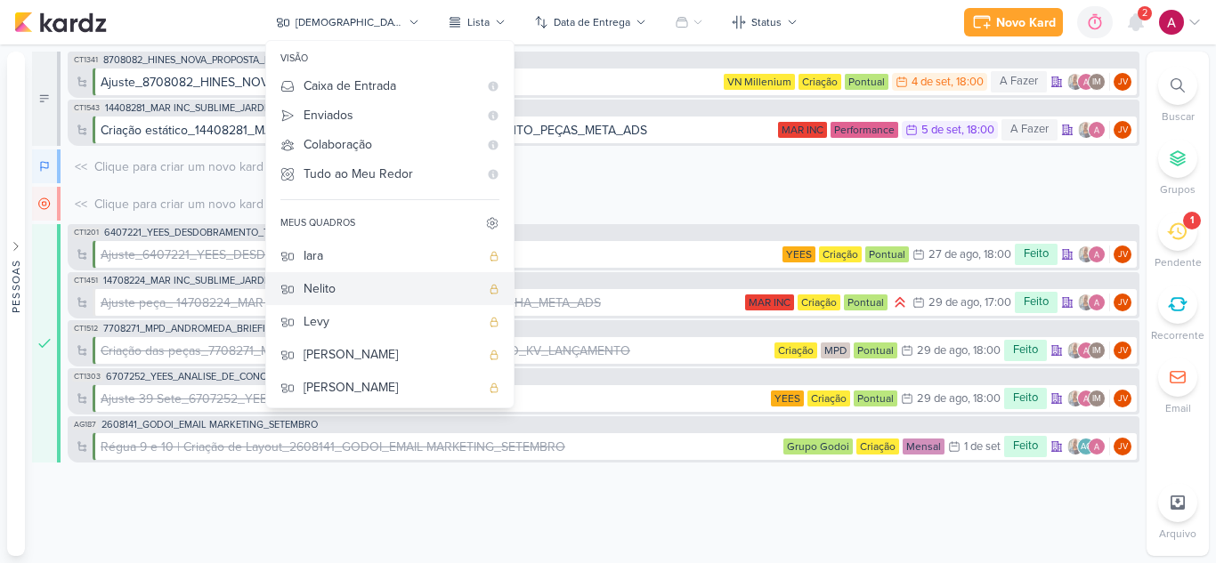
click at [404, 282] on div "Nelito" at bounding box center [391, 288] width 176 height 19
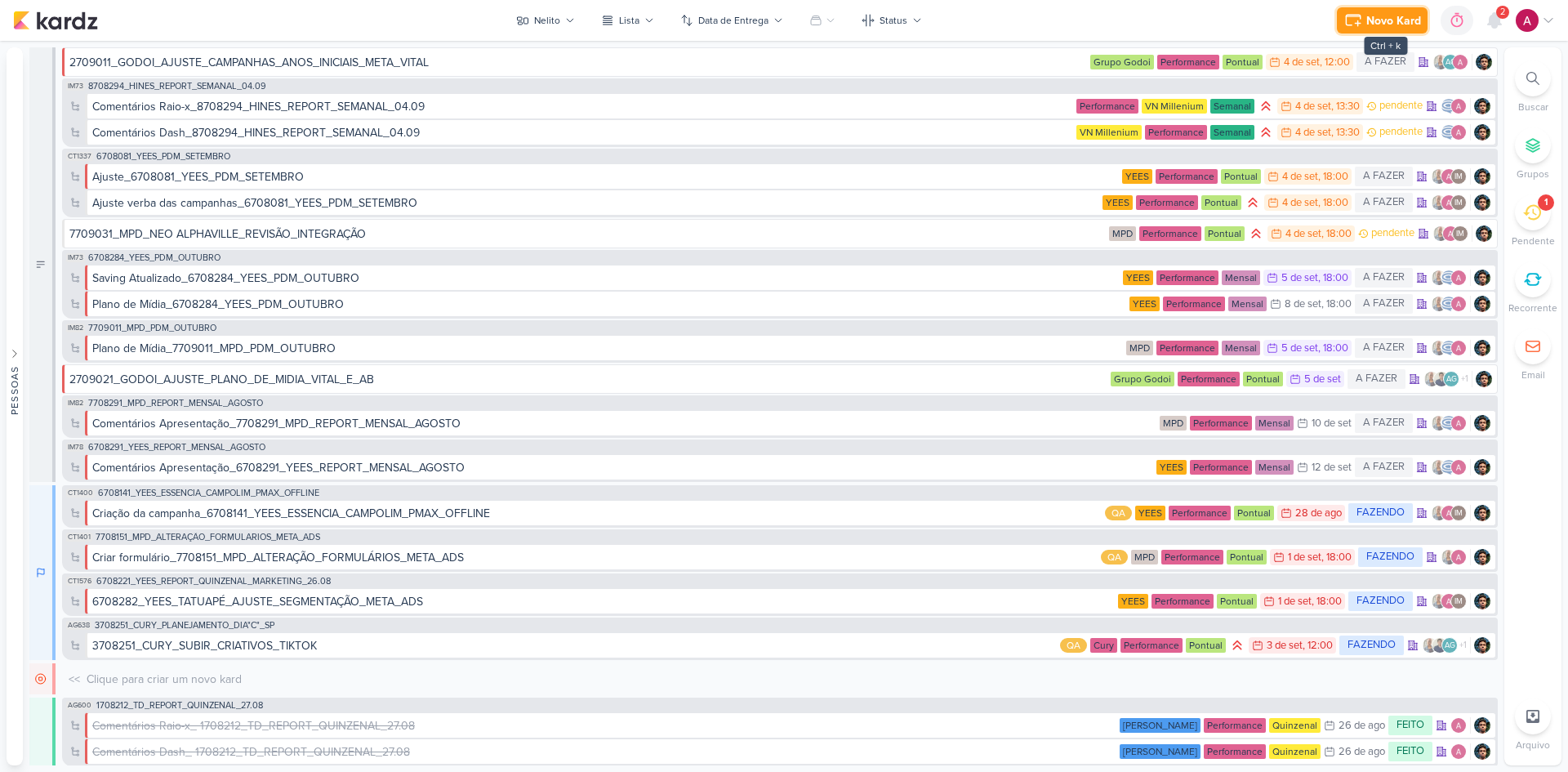
click at [1115, 13] on div "Novo Kard" at bounding box center [1394, 20] width 55 height 17
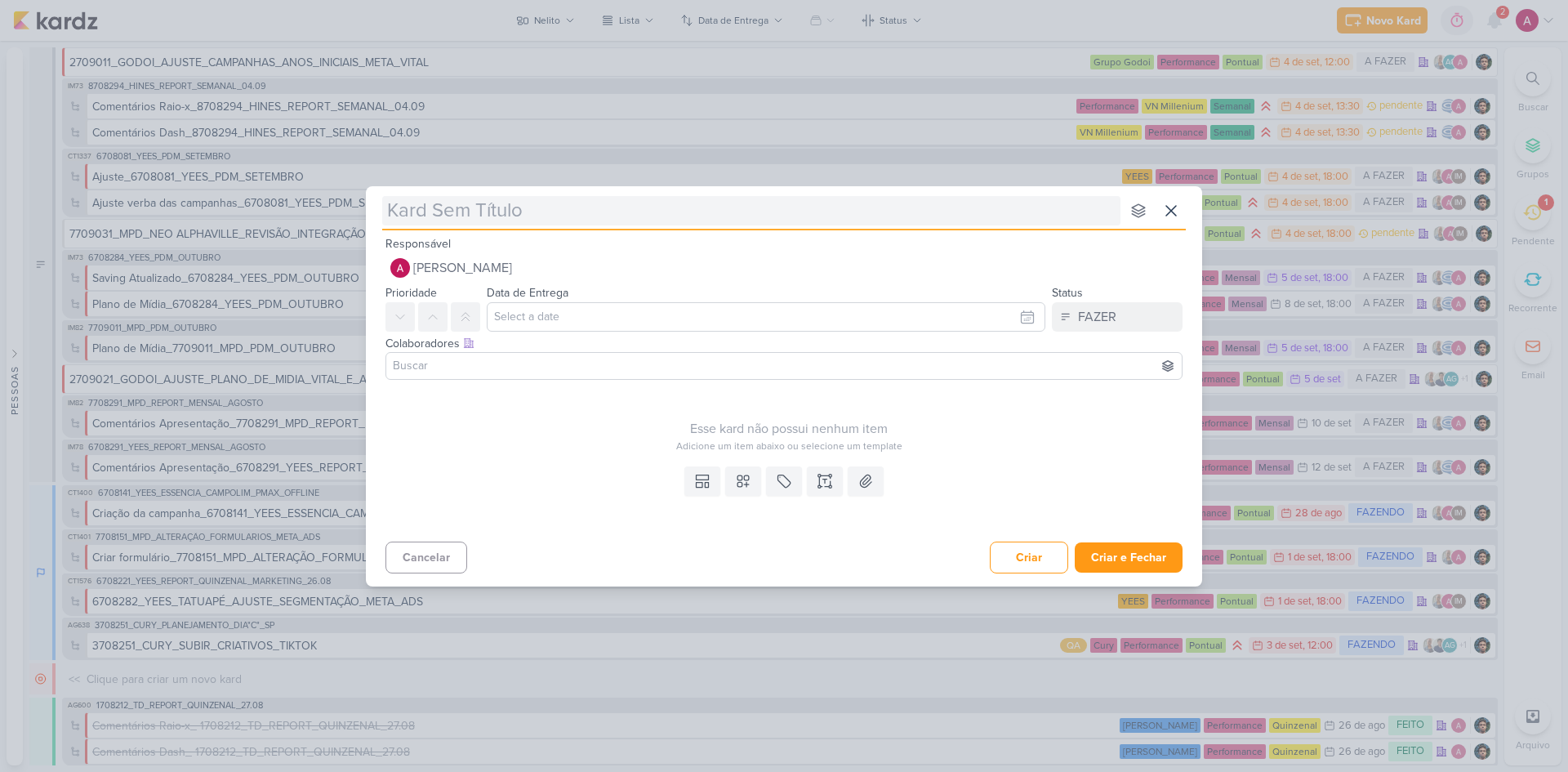
click at [534, 214] on input "text" at bounding box center [751, 211] width 738 height 29
type input "Verifi"
type input "Verificar"
type input "Verific"
type input "V"
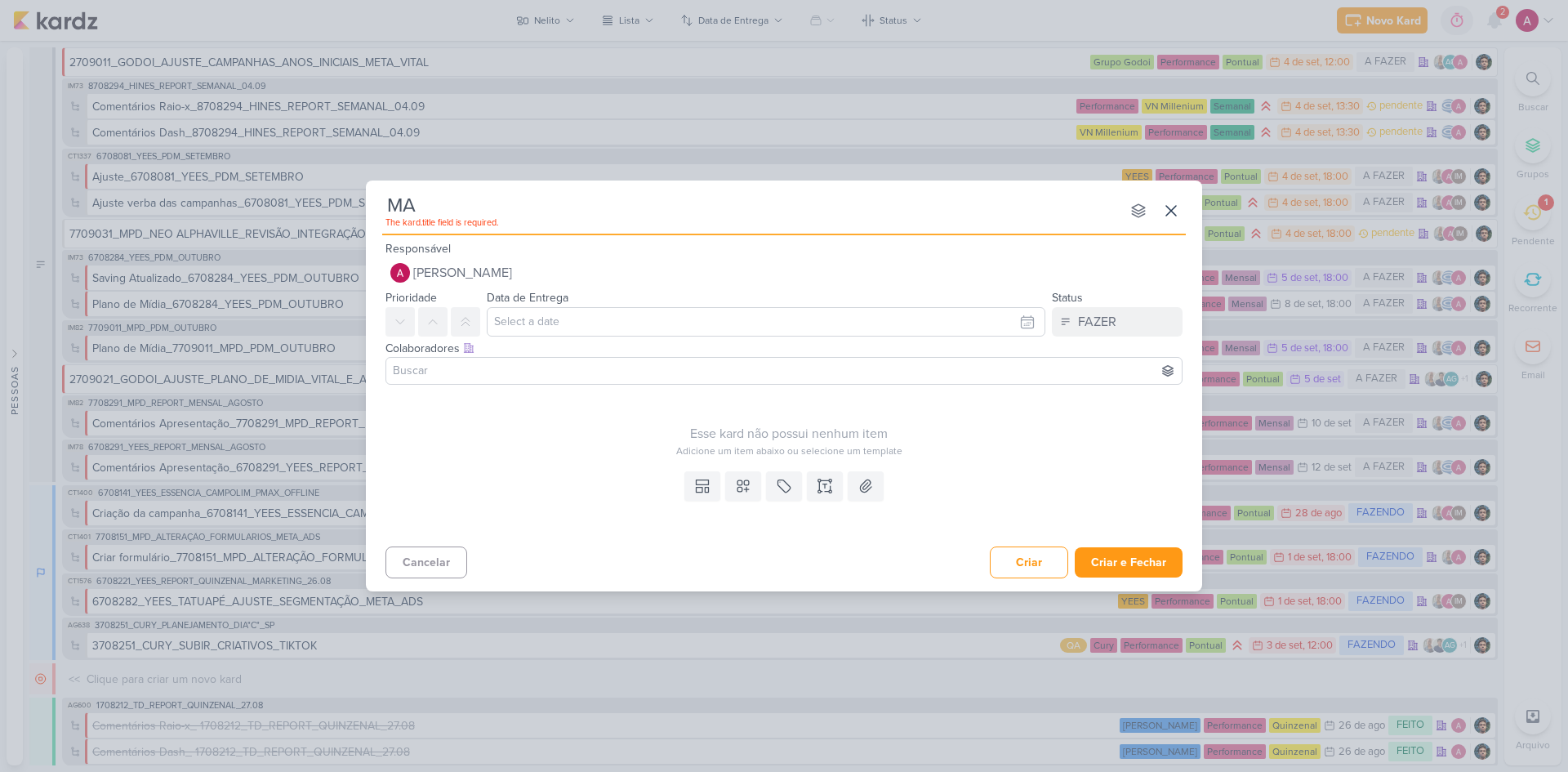
type input "MAR"
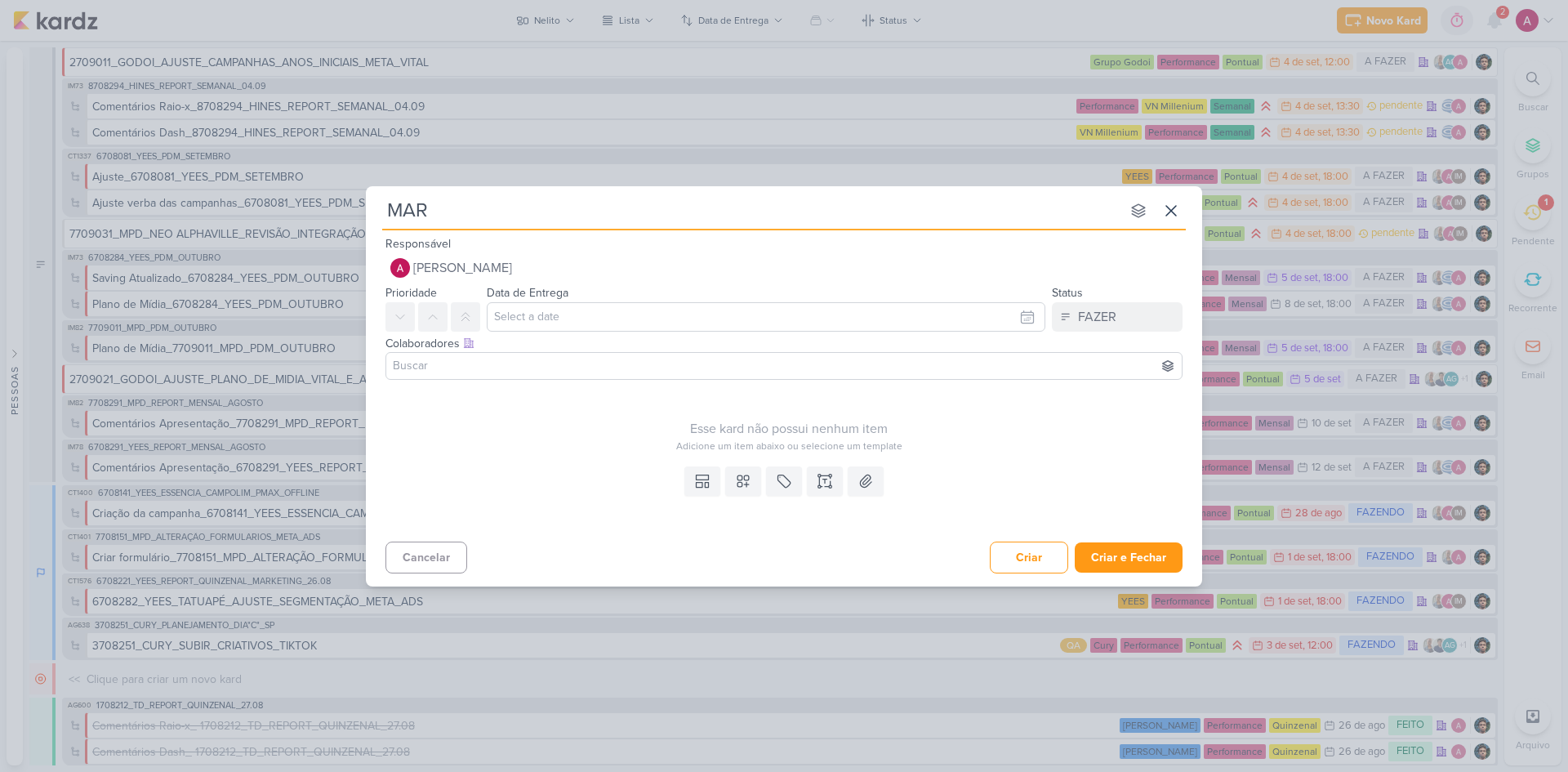
type input "MAR I"
type input "MAR Inc"
type input "MAR Inc_"
type input "MAR Inc_ S"
type input "MAR Inc_ SUBLIME"
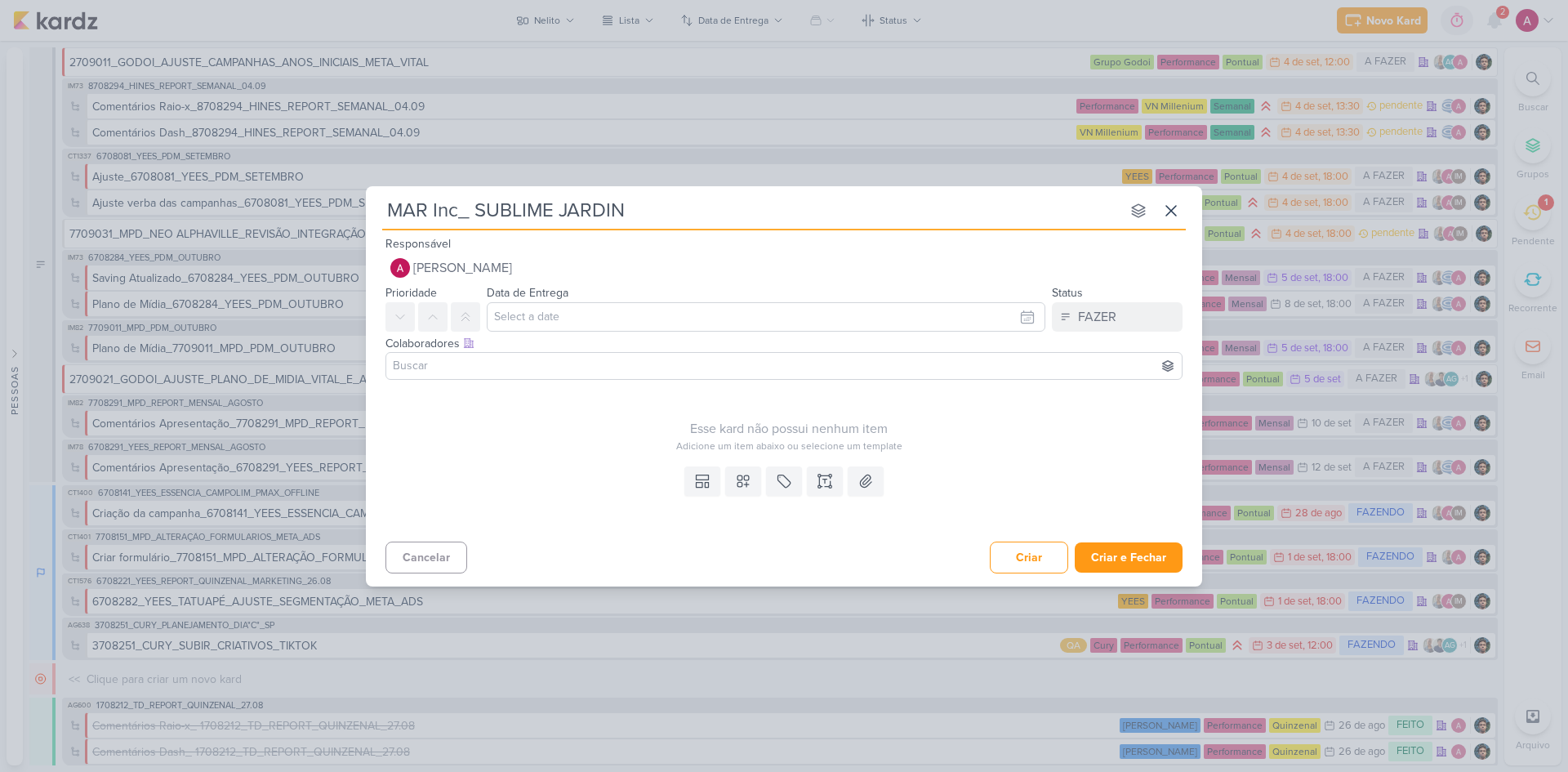
type input "MAR Inc_ SUBLIME JARDINS"
type input "MAR Inc_ SUBLIME JARD"
type input "MAR Inc_"
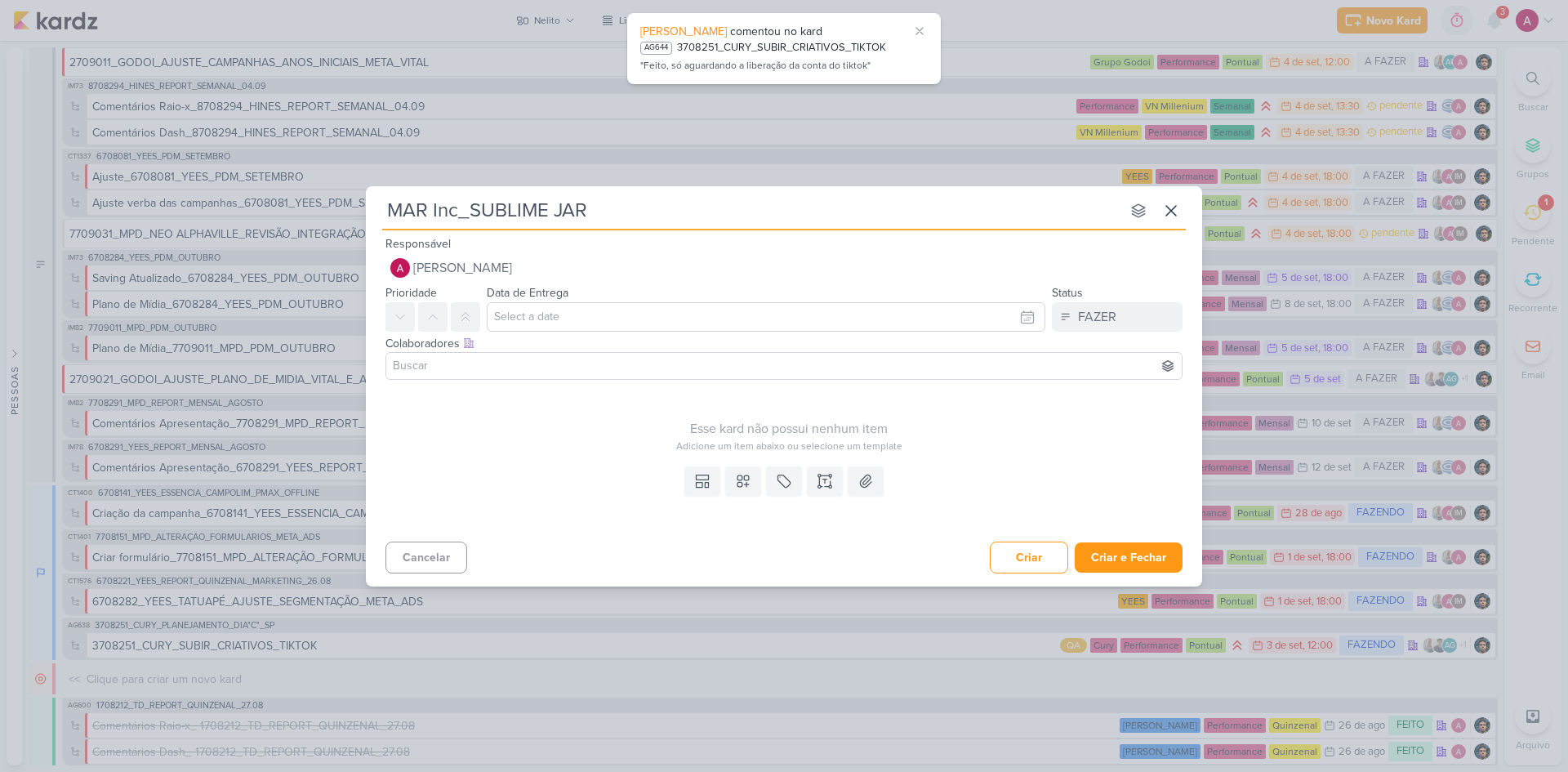
type input "MAR Inc_SUBLIME JARD"
type input "MAR Inc_SUBLIME JARDINS"
type input "MAR Inc_SUBLIME JARDINS_"
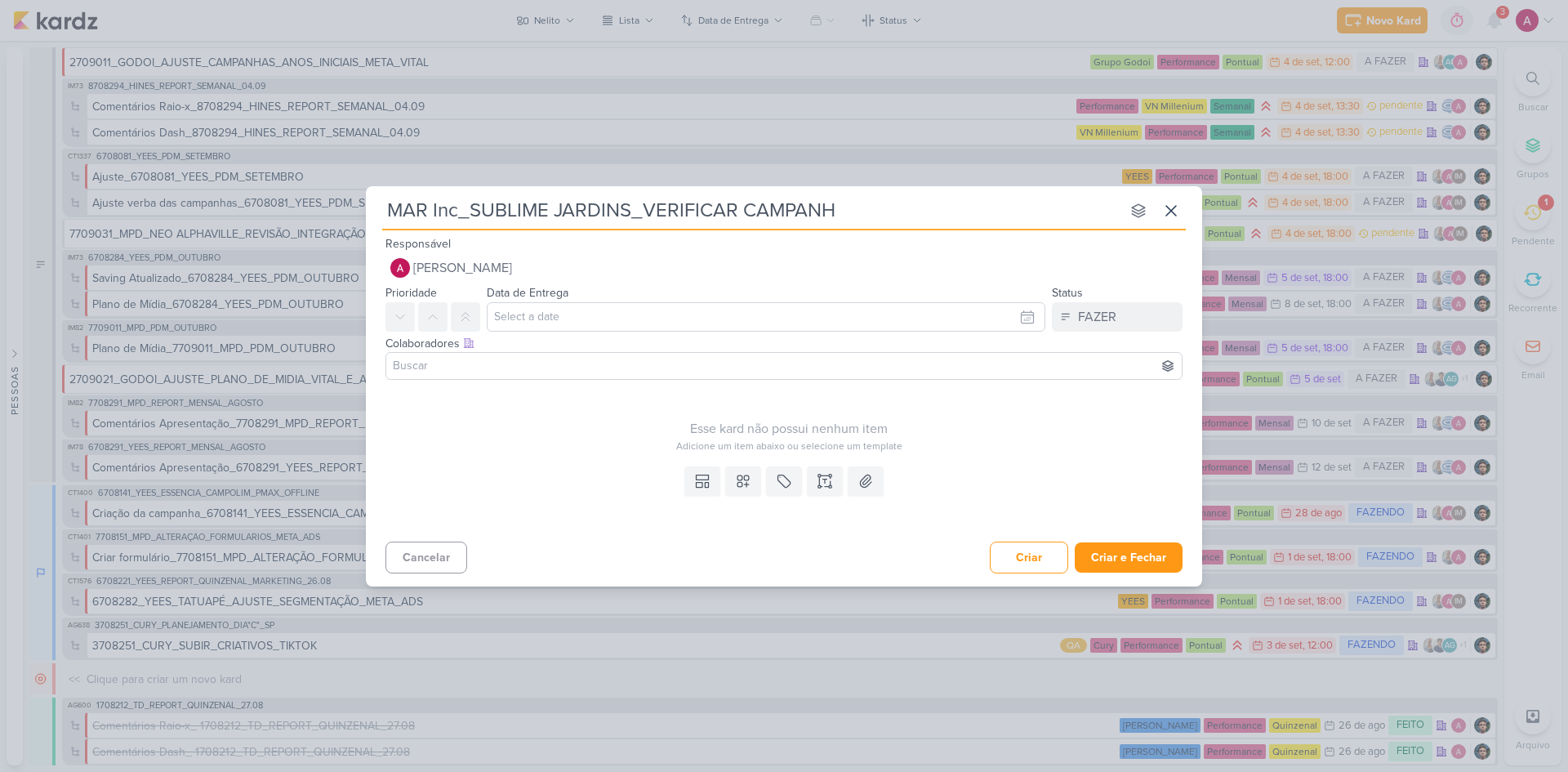
type input "MAR Inc_SUBLIME JARDINS_VERIFICAR CAMPANHA"
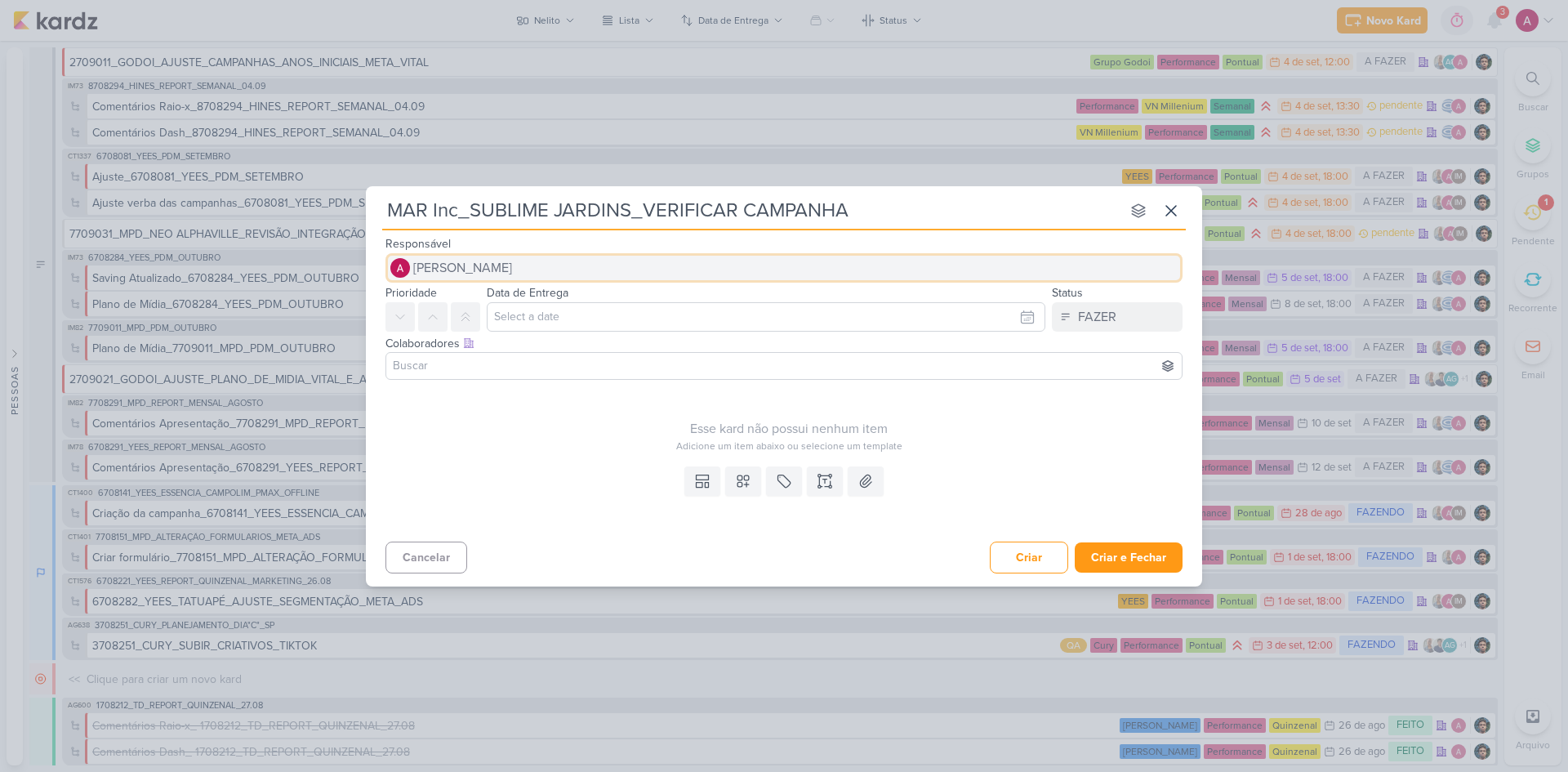
click at [547, 269] on button "[PERSON_NAME]" at bounding box center [784, 268] width 796 height 29
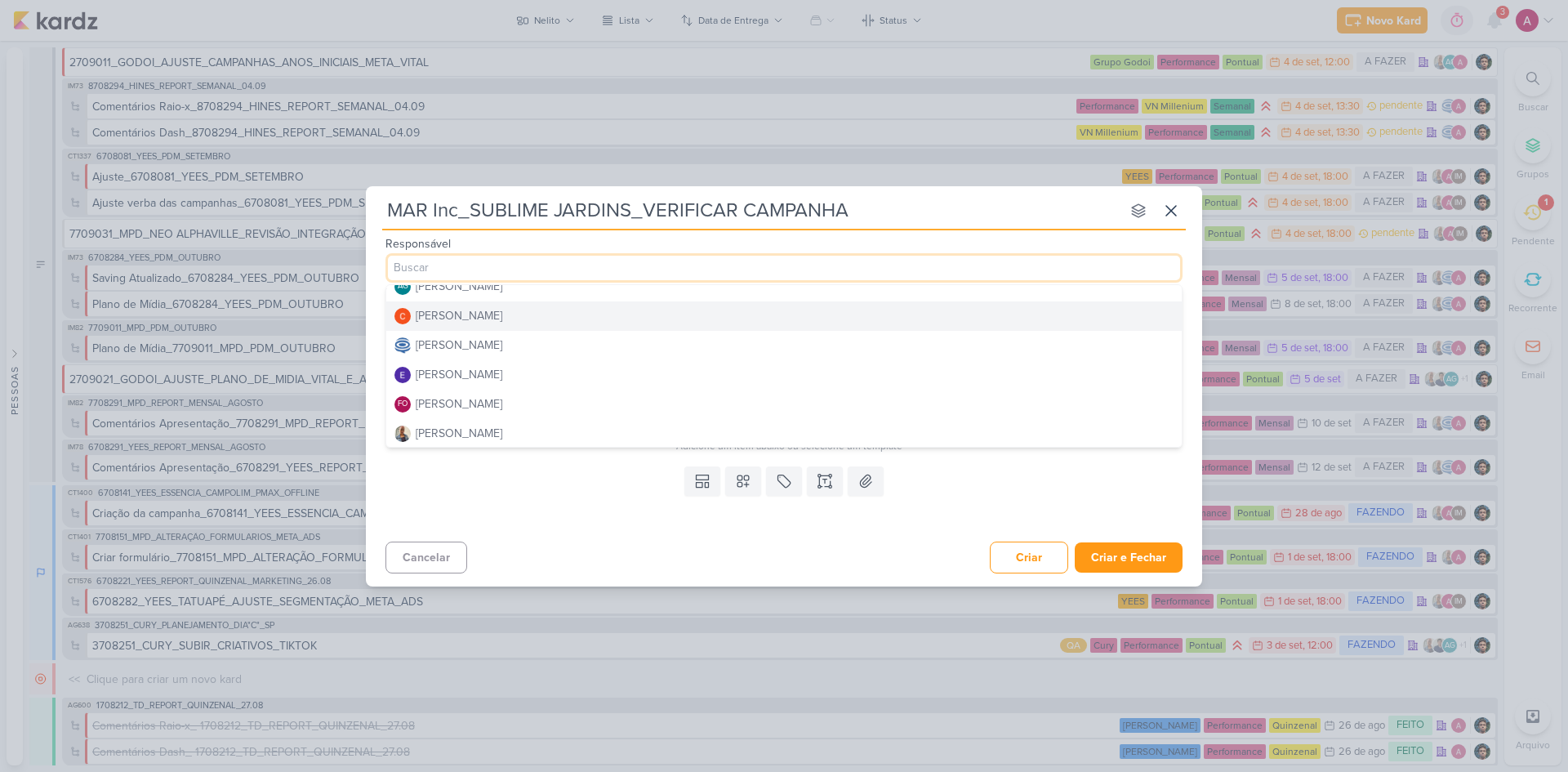
scroll to position [82, 0]
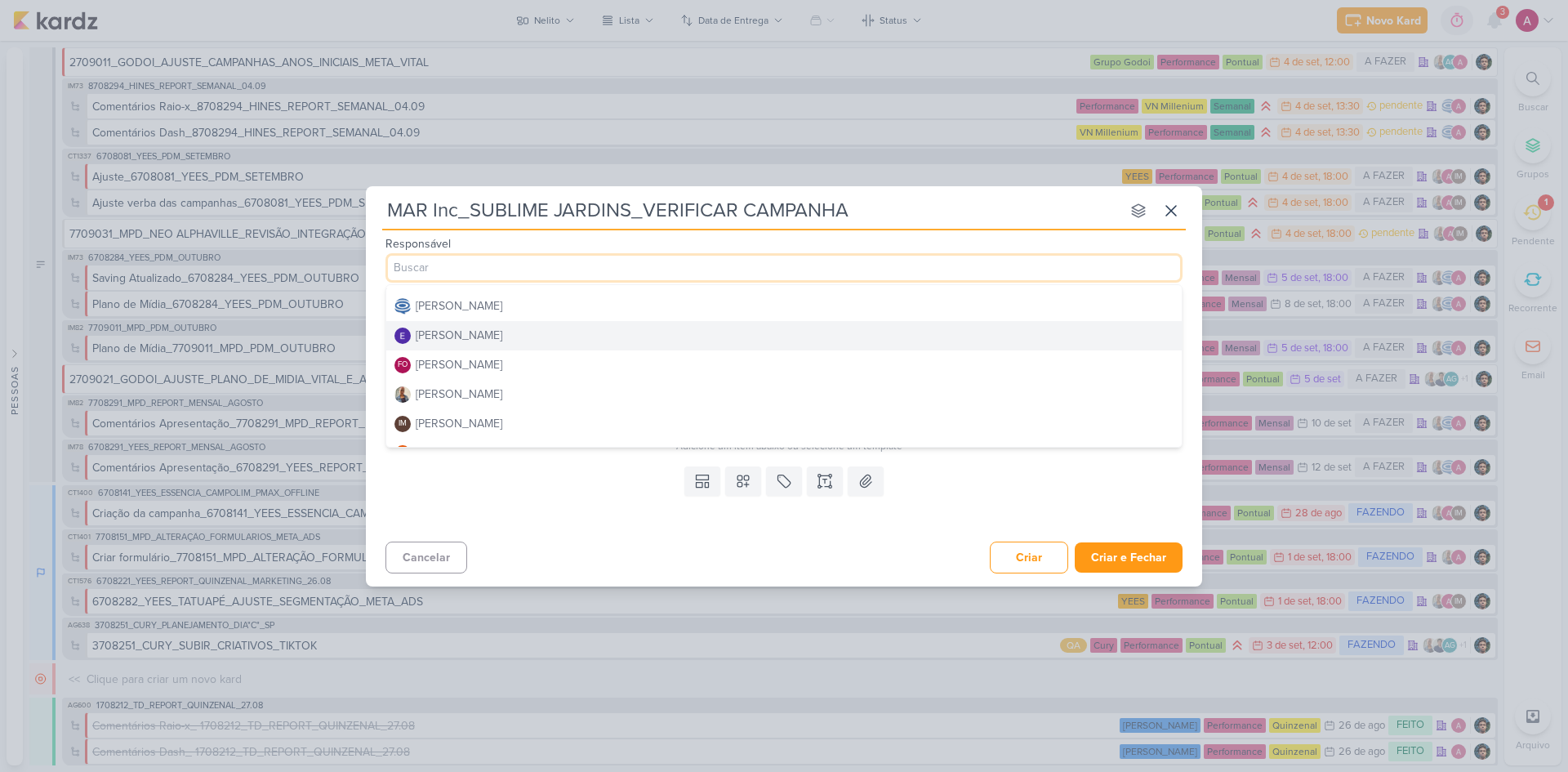
click at [479, 334] on div "[PERSON_NAME]" at bounding box center [459, 335] width 86 height 17
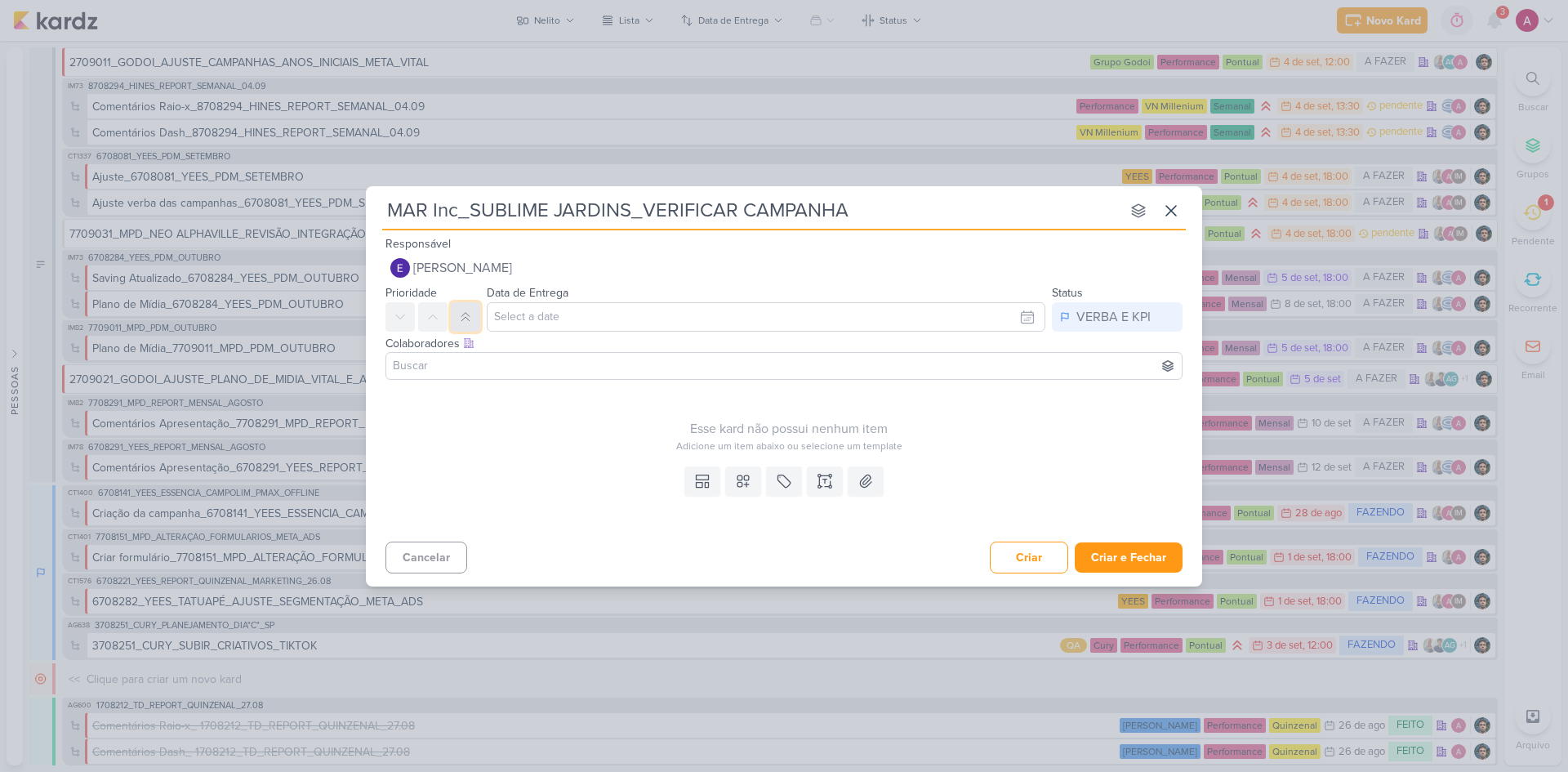
click at [463, 321] on icon at bounding box center [465, 317] width 13 height 13
click at [550, 326] on input "text" at bounding box center [765, 317] width 559 height 29
click at [976, 404] on div "4" at bounding box center [973, 404] width 26 height 25
type input "4 de setembro de 2025 às 23:59"
click at [562, 370] on input at bounding box center [784, 365] width 789 height 19
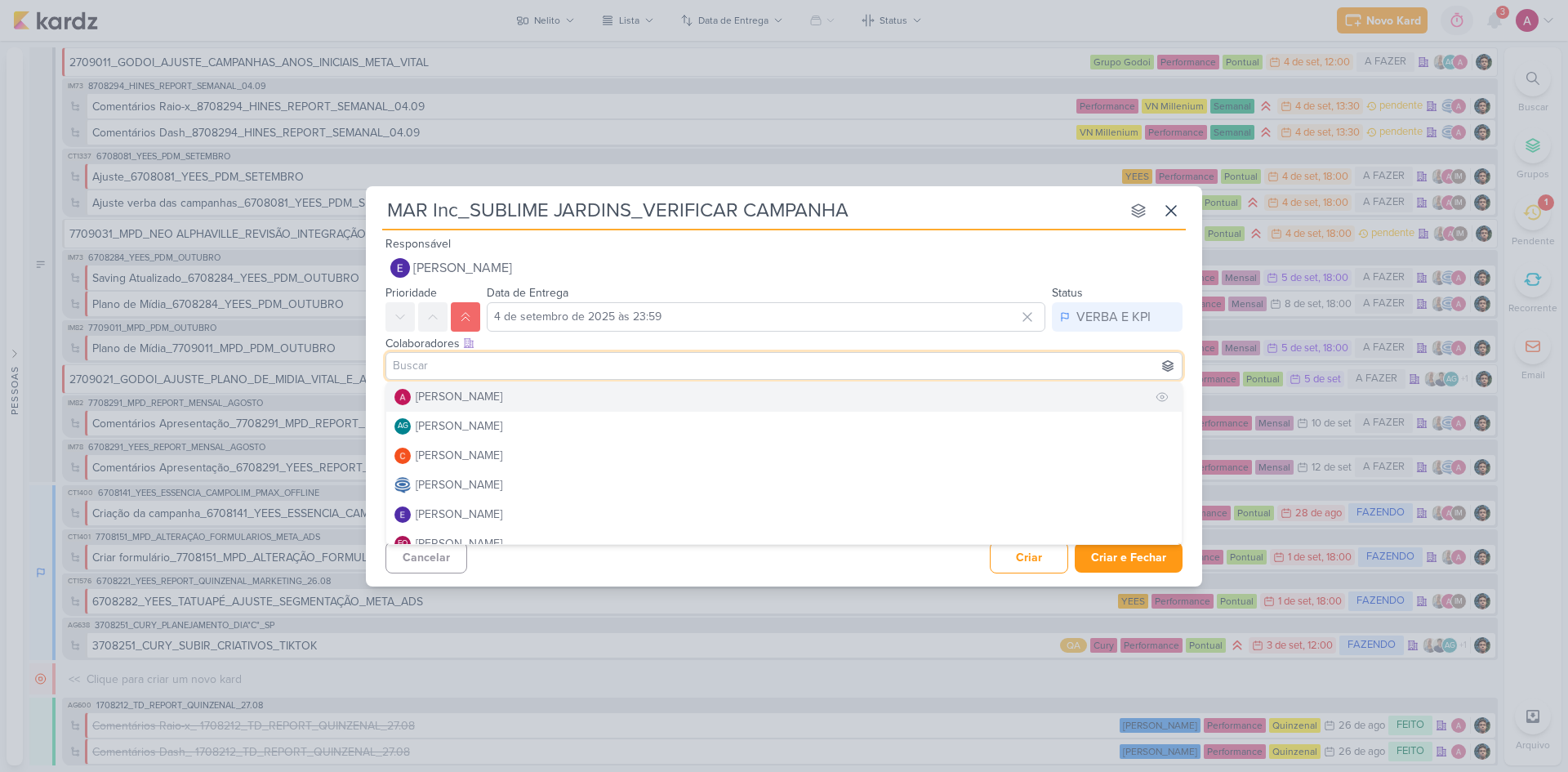
click at [502, 396] on div "[PERSON_NAME]" at bounding box center [459, 397] width 86 height 17
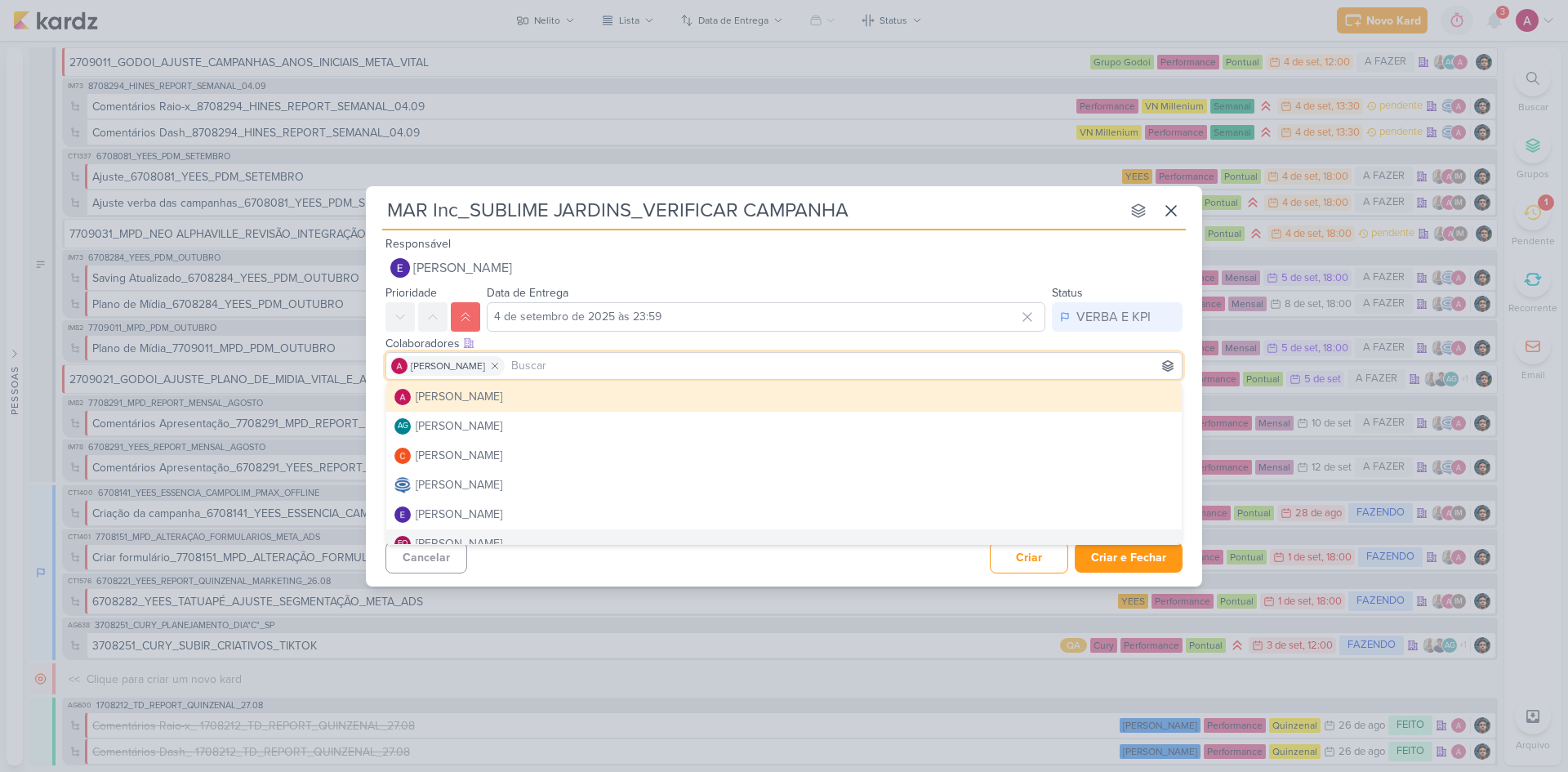
click at [569, 516] on div "Cancelar Criar Criar e Fechar Ctrl + Enter" at bounding box center [784, 555] width 836 height 41
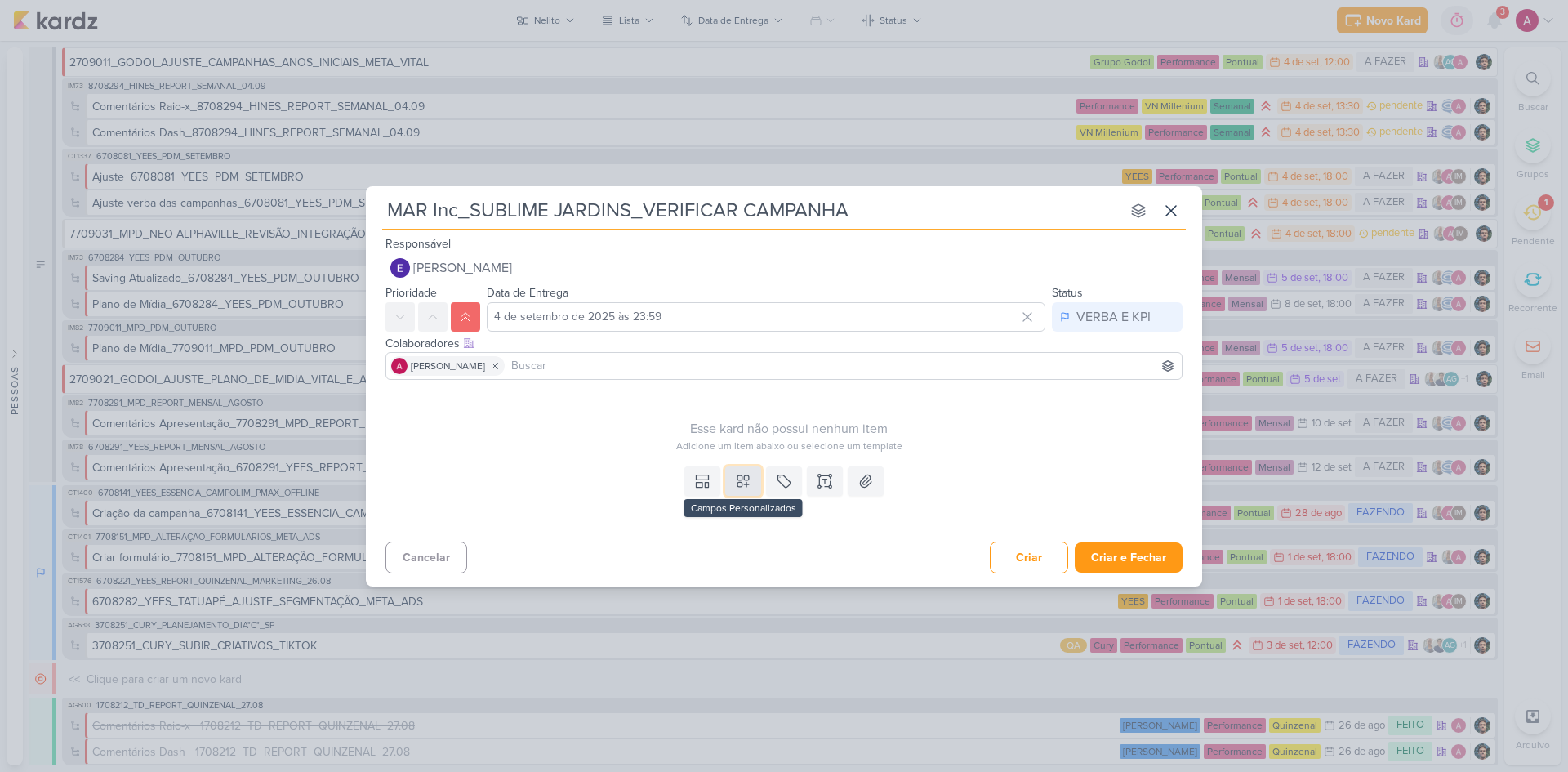
click at [741, 482] on icon at bounding box center [743, 481] width 11 height 11
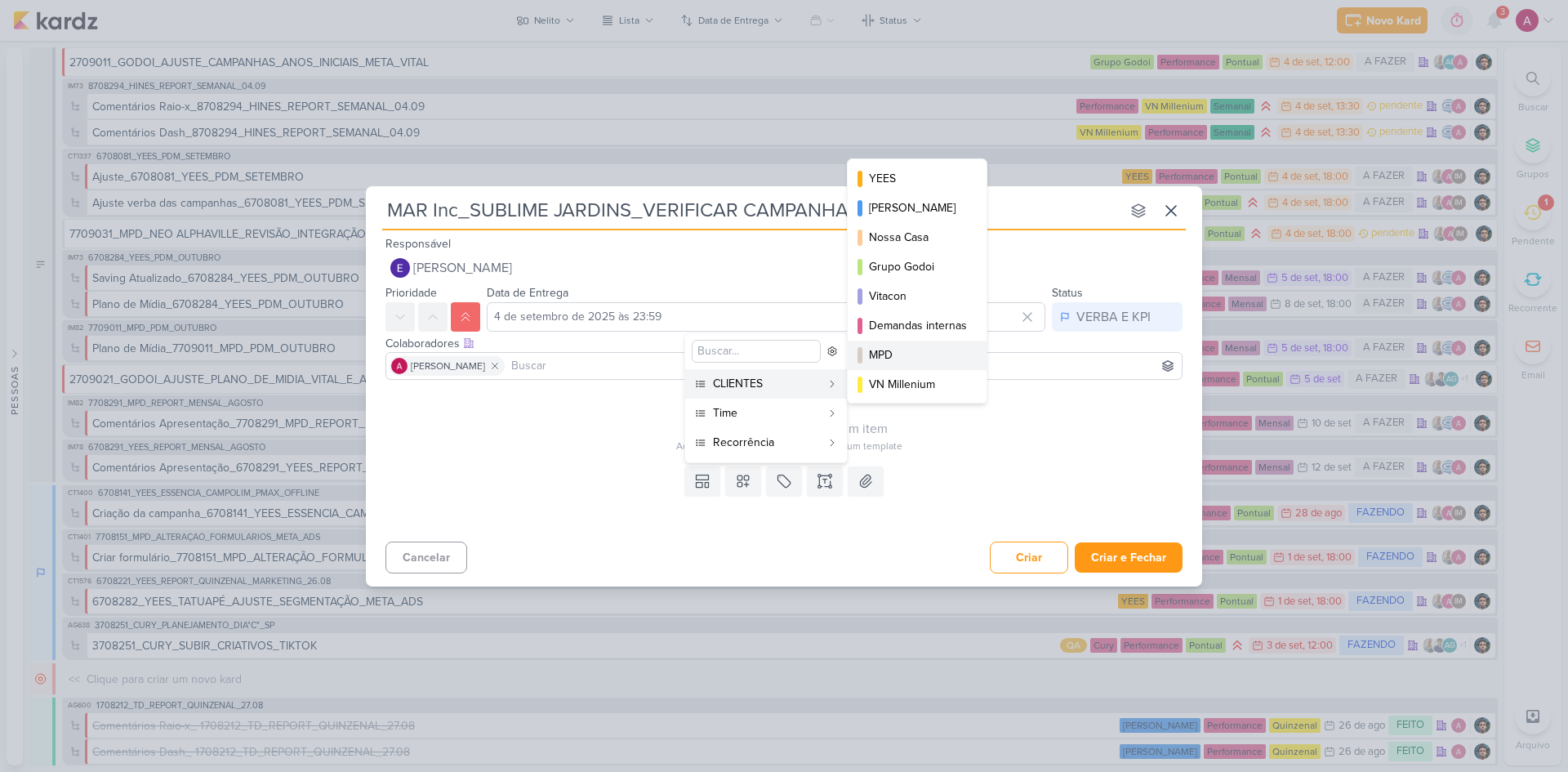
scroll to position [237, 0]
click at [898, 354] on div "MAR INC" at bounding box center [917, 353] width 98 height 17
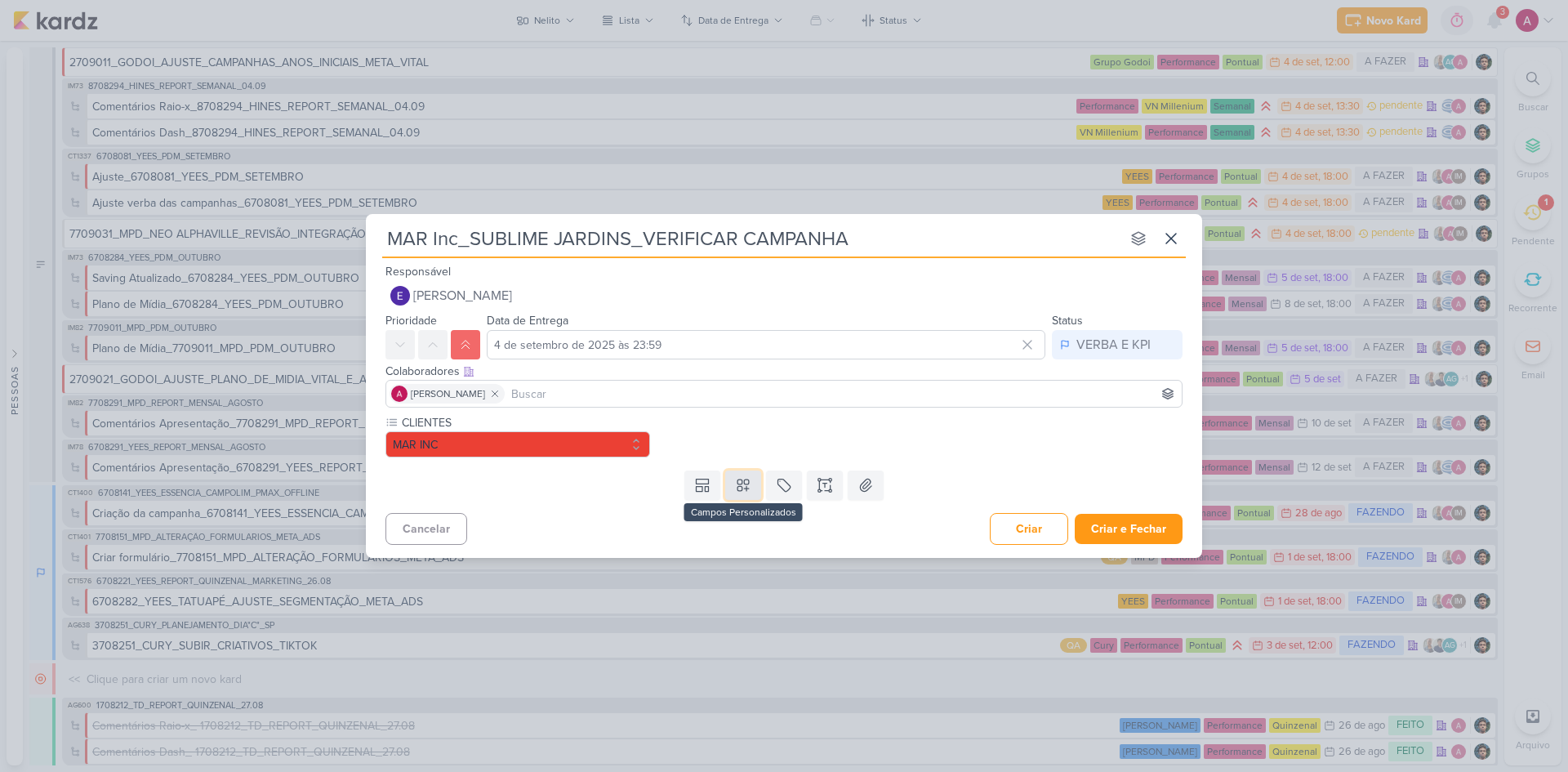
click at [738, 489] on icon at bounding box center [743, 486] width 17 height 17
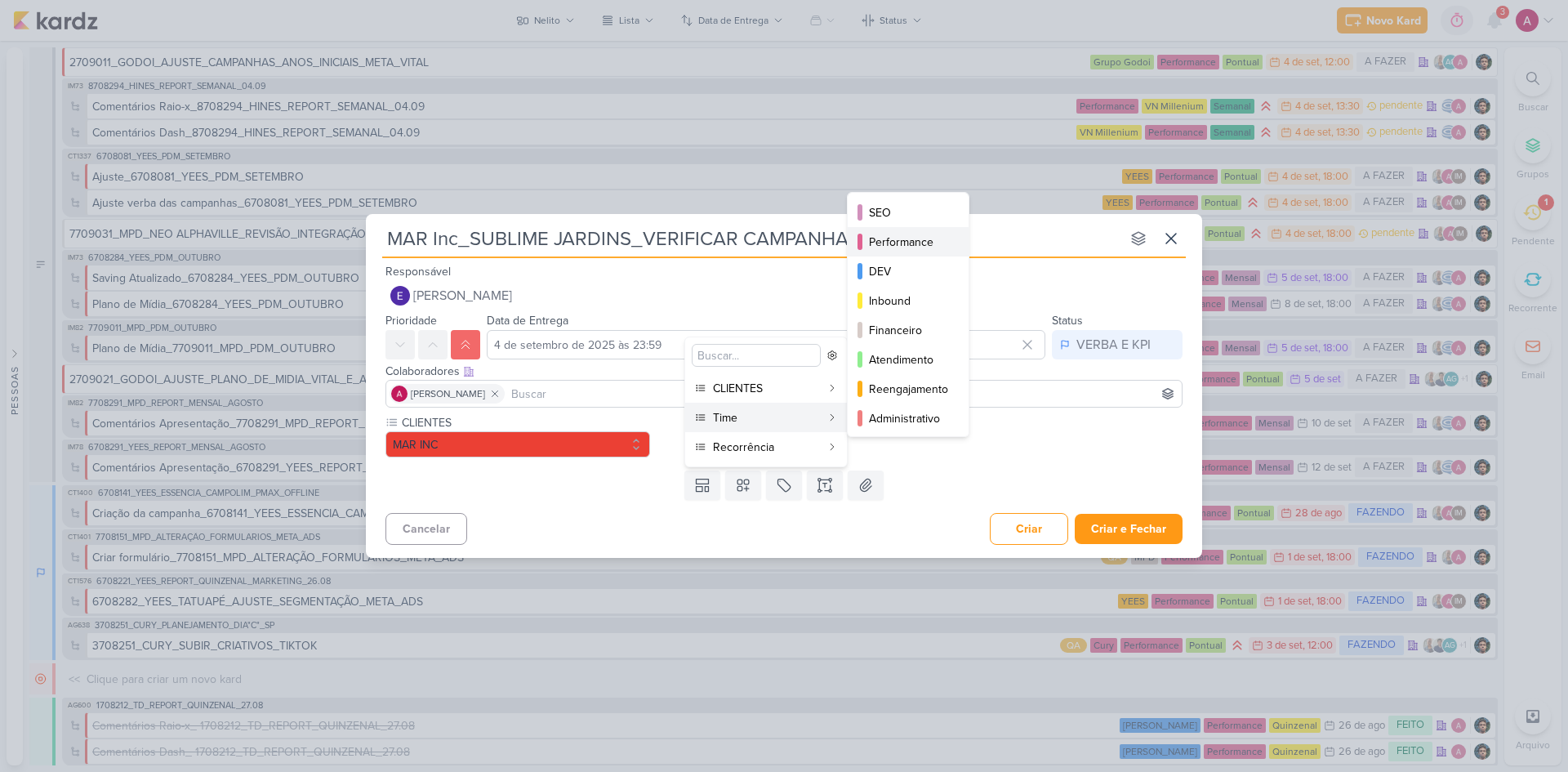
click at [938, 245] on div "Performance" at bounding box center [908, 241] width 80 height 17
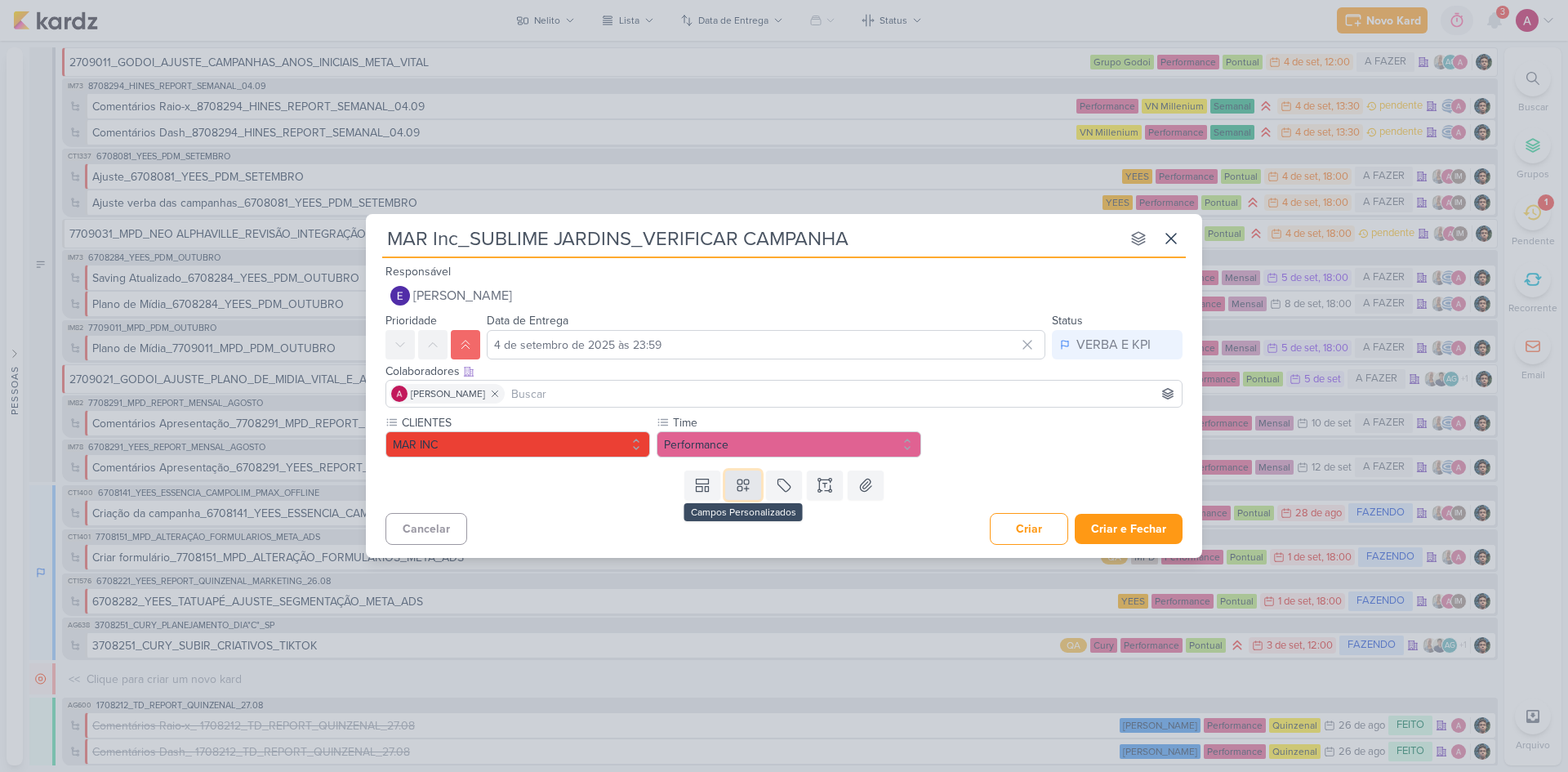
click at [746, 487] on icon at bounding box center [743, 485] width 11 height 11
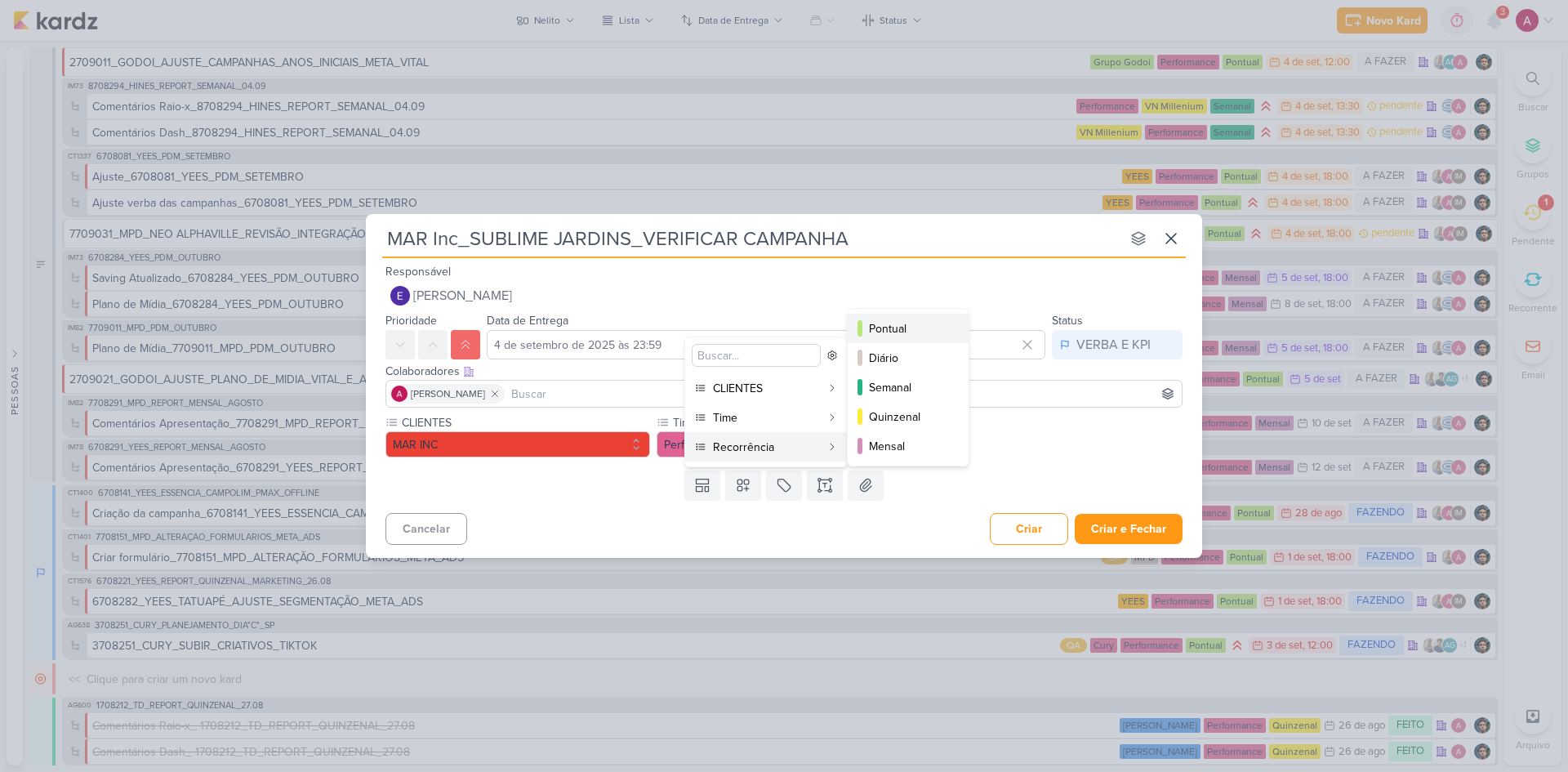
click at [890, 324] on div "Pontual" at bounding box center [908, 329] width 80 height 17
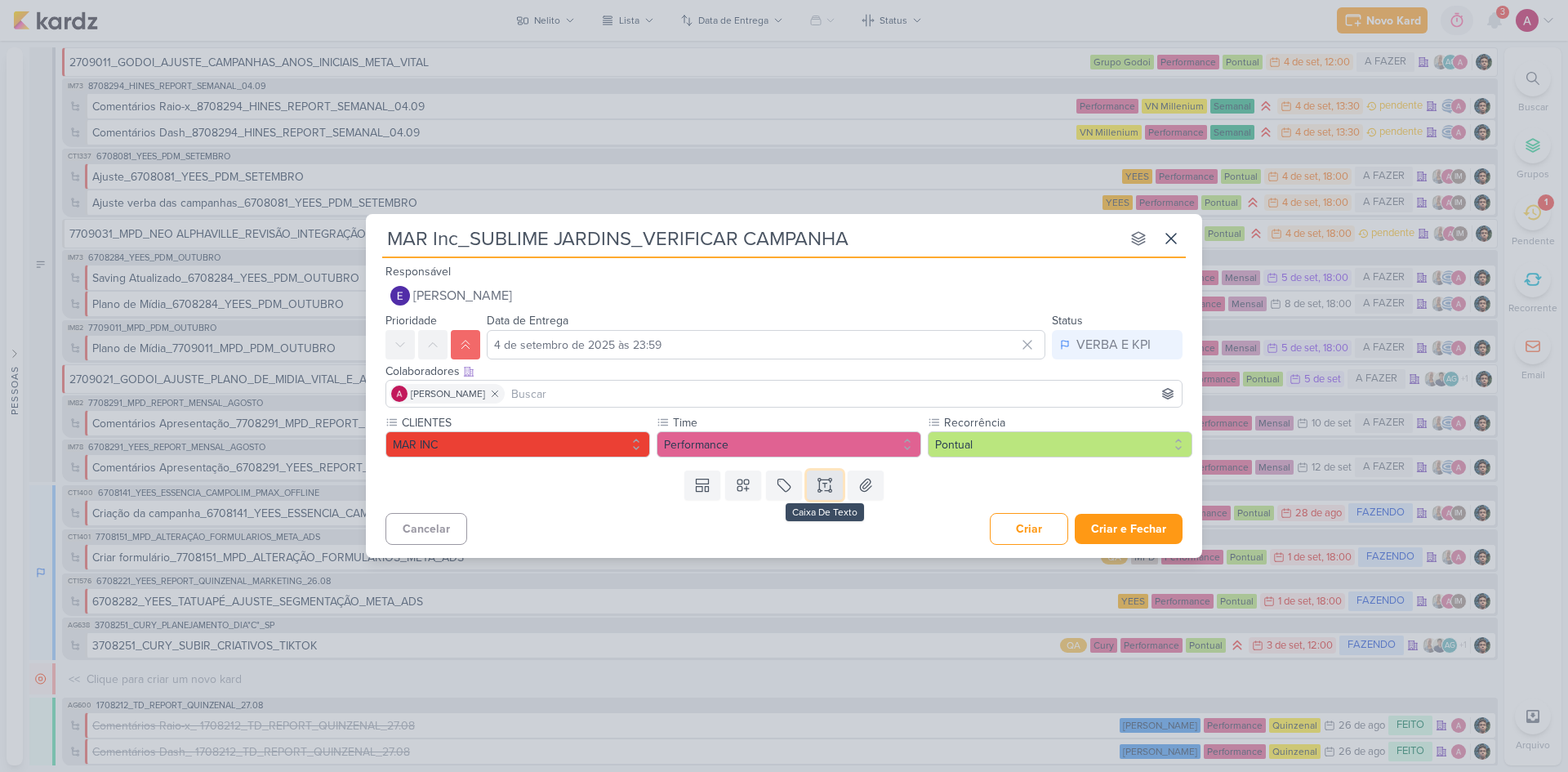
click at [827, 480] on icon at bounding box center [825, 486] width 17 height 17
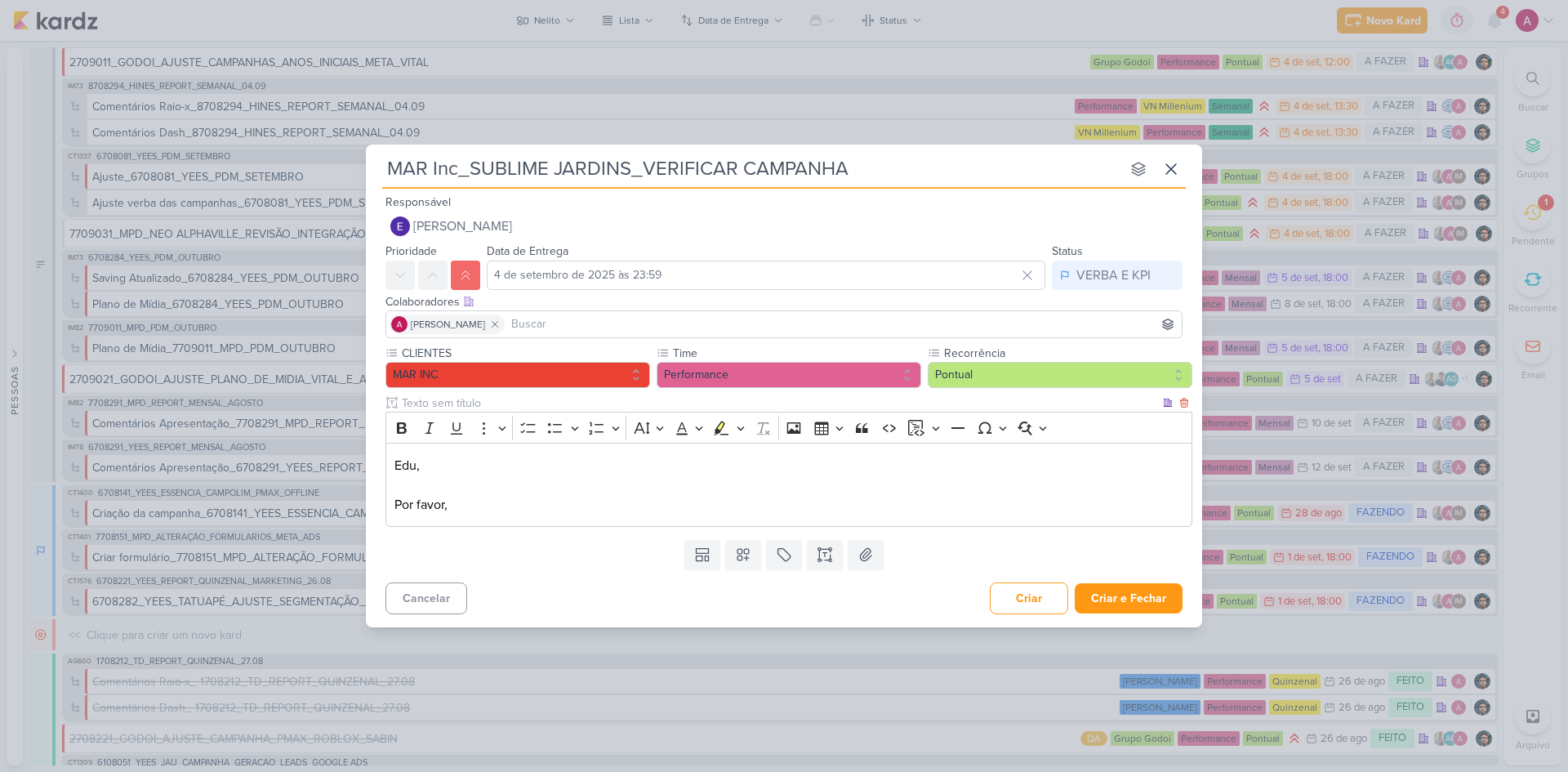
click at [523, 500] on p "Por favor," at bounding box center [789, 504] width 789 height 19
click at [523, 500] on p "Por favor, verificar a campnha do Sublime Jardins - MAR Inc" at bounding box center [789, 504] width 789 height 19
click at [543, 511] on p "Por favor, verificar a campnha do Sublime Jardins - MAR Inc" at bounding box center [789, 504] width 789 height 19
click at [809, 514] on div "Edu, Por favor, verificar a campanha do Sublime Jardins - MAR Inc" at bounding box center [788, 485] width 806 height 84
click at [819, 500] on p "Por favor, verificar a campanha do Sublime Jardins - MAR Inc" at bounding box center [789, 504] width 789 height 19
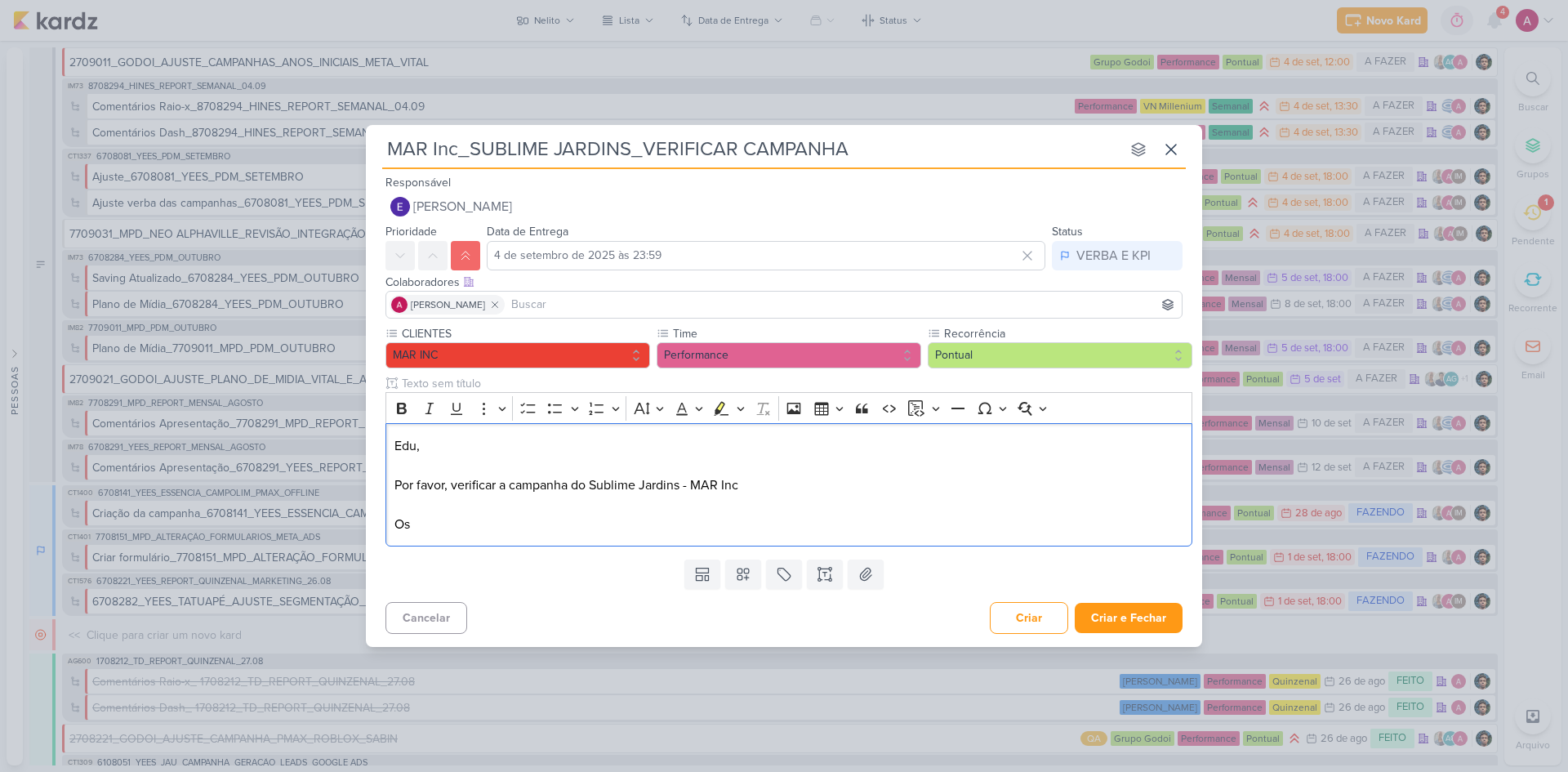
drag, startPoint x: 456, startPoint y: 523, endPoint x: 379, endPoint y: 515, distance: 77.4
click at [379, 515] on div "CLIENTES MAR INC Time" at bounding box center [784, 439] width 836 height 228
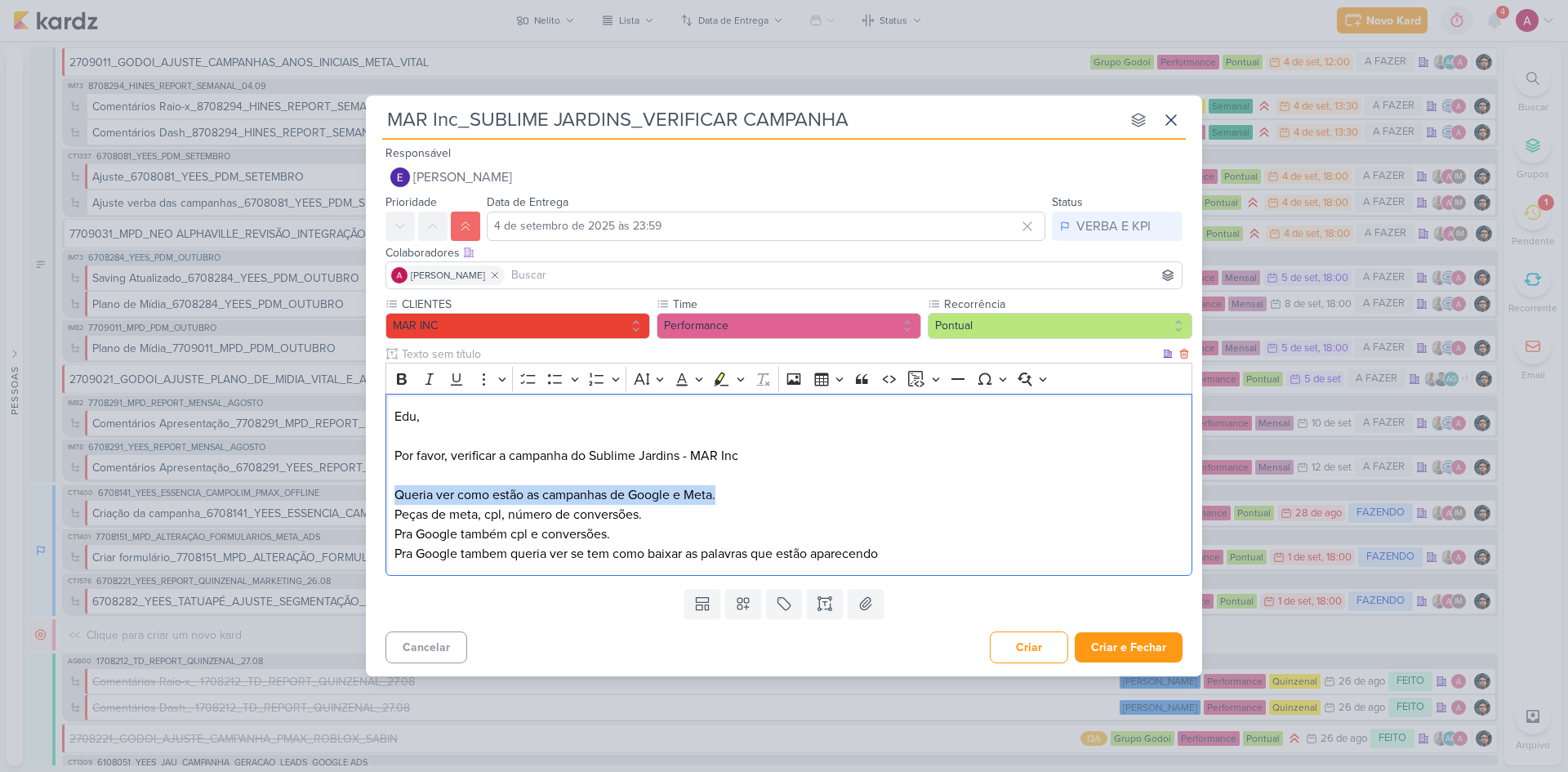
drag, startPoint x: 728, startPoint y: 496, endPoint x: 395, endPoint y: 487, distance: 333.1
click at [395, 487] on p "Por favor, verificar a campanha do Sublime Jardins - MAR Inc Queria ver como es…" at bounding box center [789, 476] width 789 height 59
click at [423, 516] on button "Cancelar" at bounding box center [426, 647] width 82 height 32
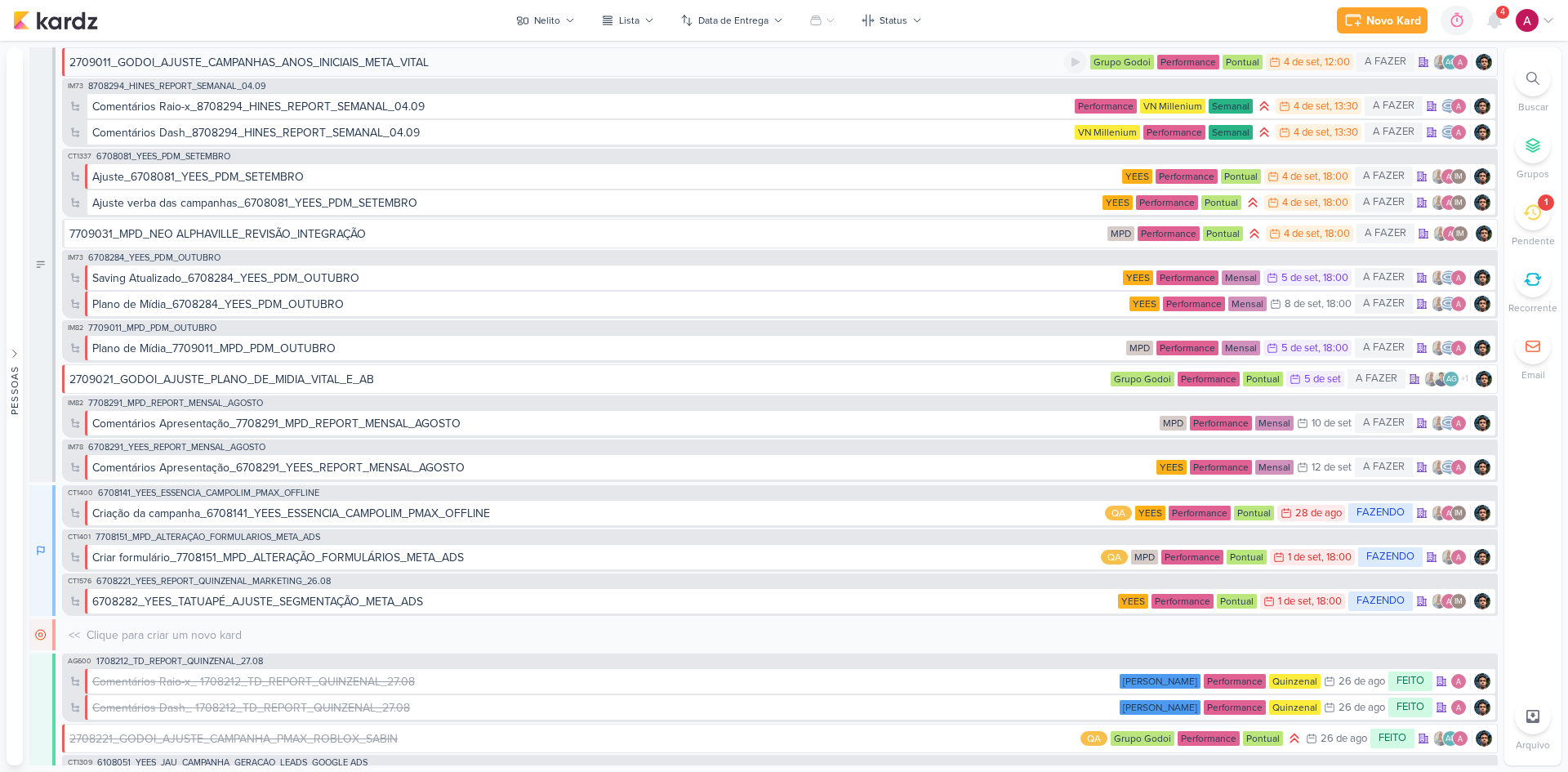
click at [139, 57] on div "2709011_GODOI_AJUSTE_CAMPANHAS_ANOS_INICIAIS_META_VITAL" at bounding box center [250, 62] width 360 height 17
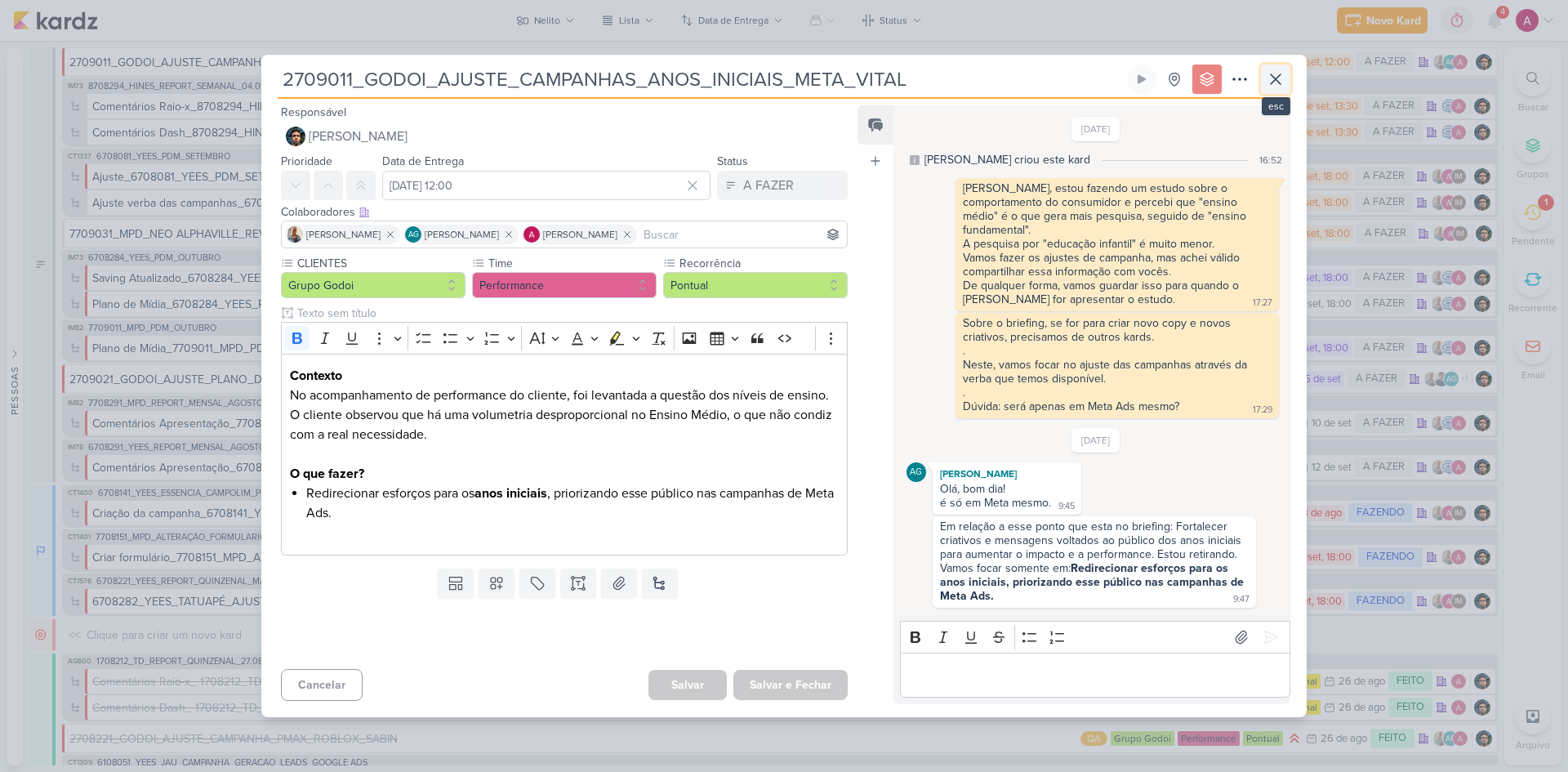
click at [1115, 84] on icon at bounding box center [1274, 79] width 19 height 19
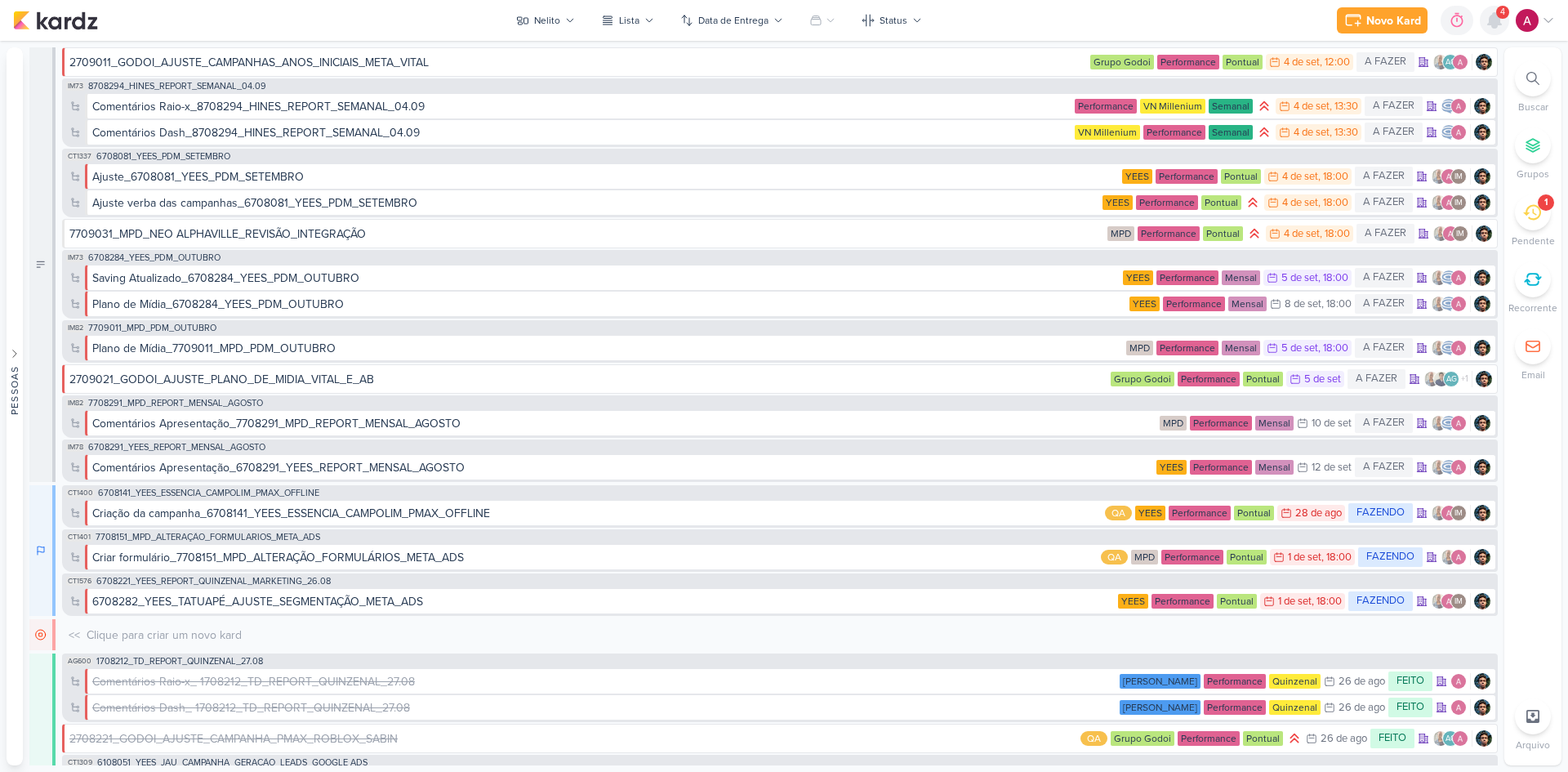
click at [1115, 22] on icon at bounding box center [1494, 20] width 13 height 15
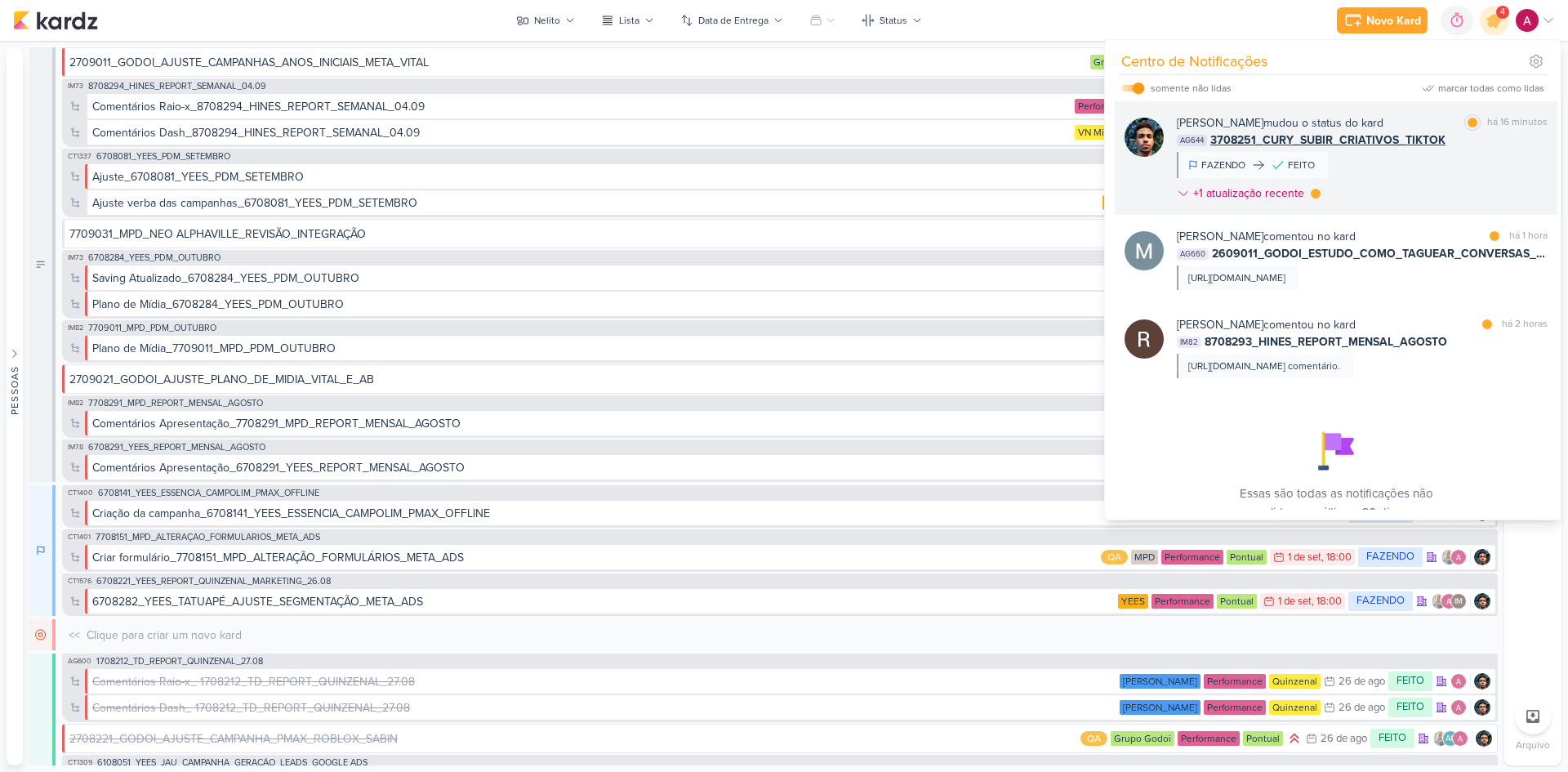
click at [1115, 173] on div "Nelito Junior mudou o status do kard marcar como lida há 16 minutos AG644 37082…" at bounding box center [1362, 162] width 371 height 94
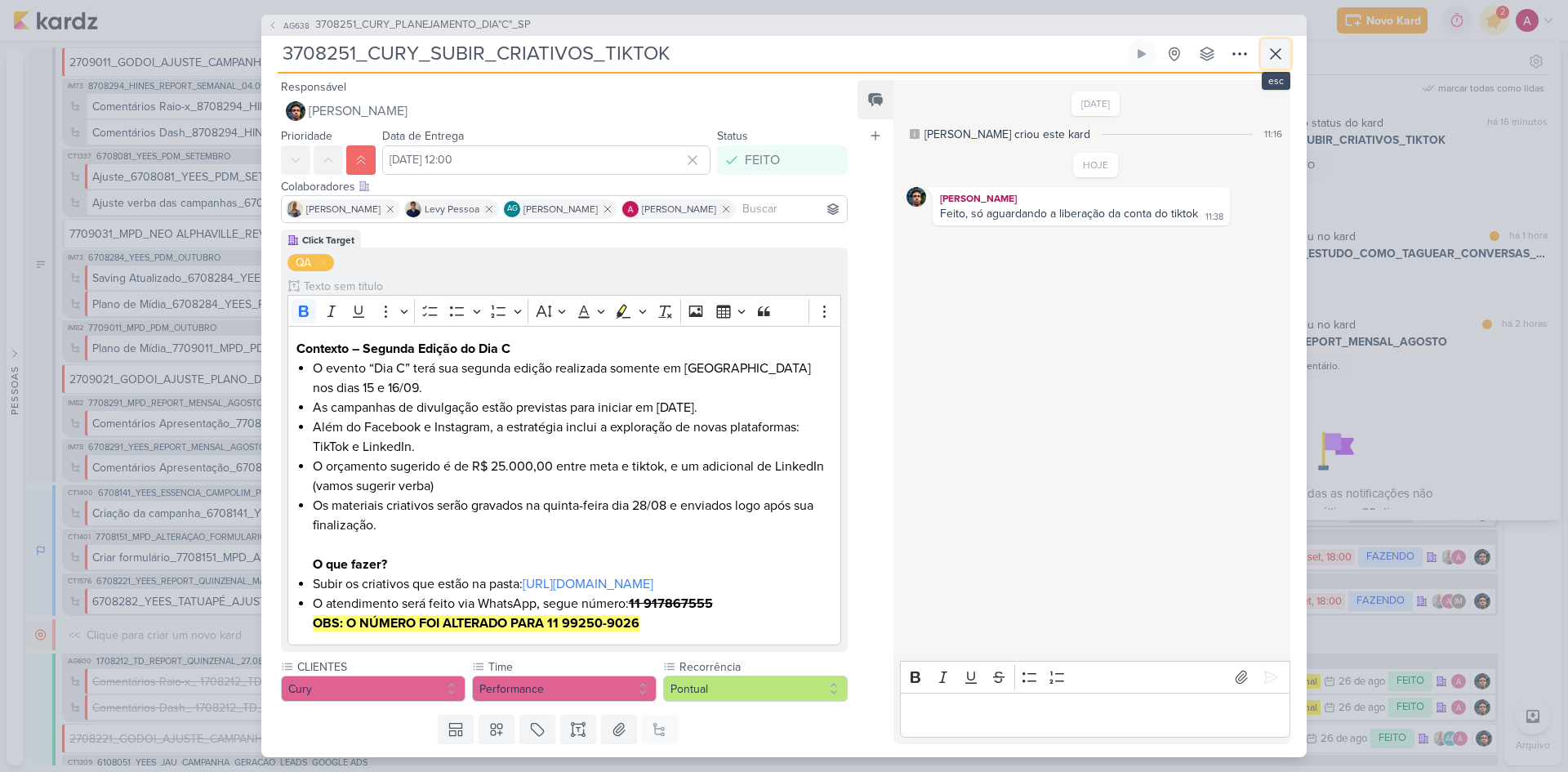
click at [1115, 56] on icon at bounding box center [1274, 53] width 19 height 19
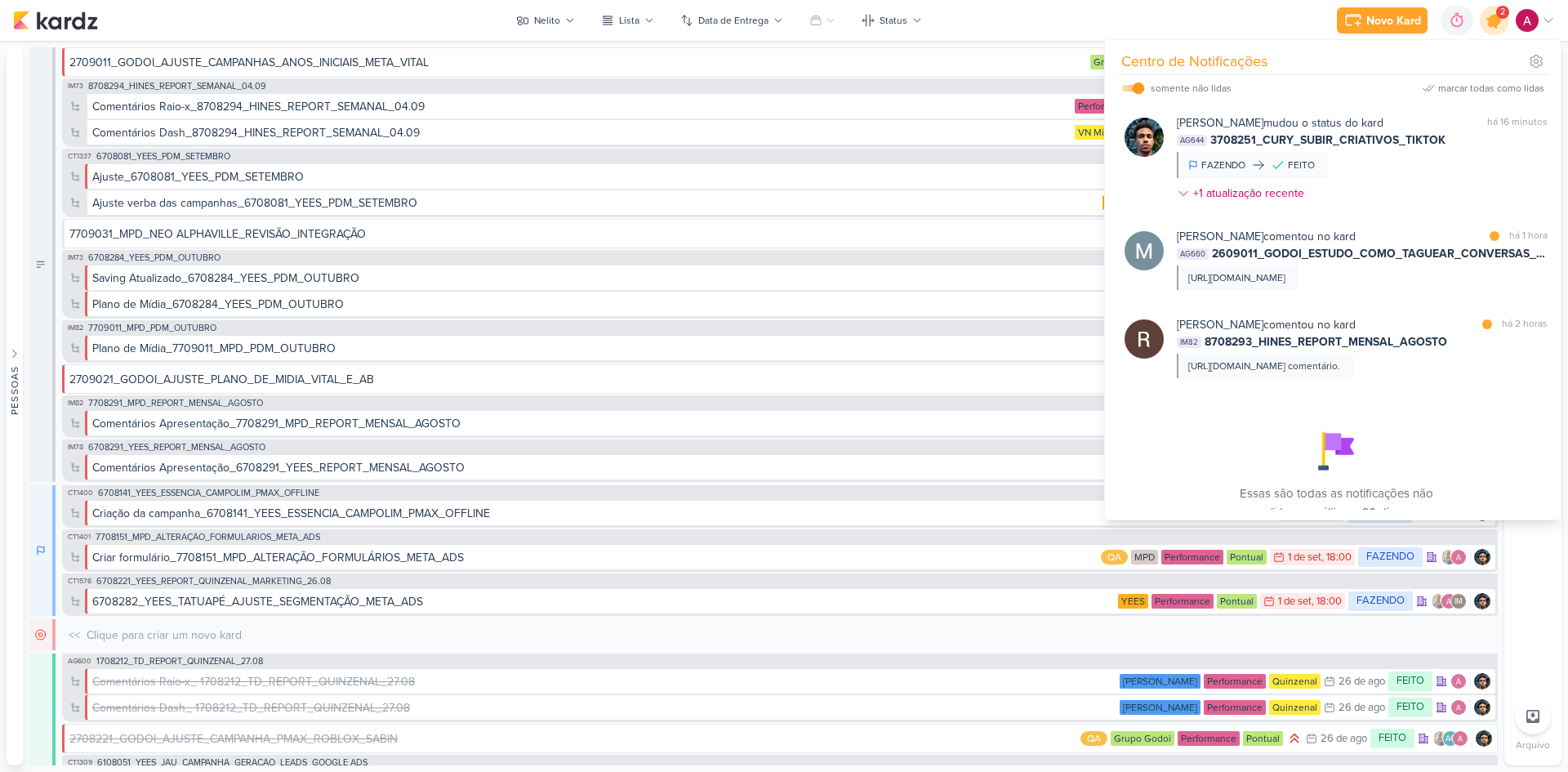
click at [1115, 19] on icon at bounding box center [1494, 20] width 28 height 28
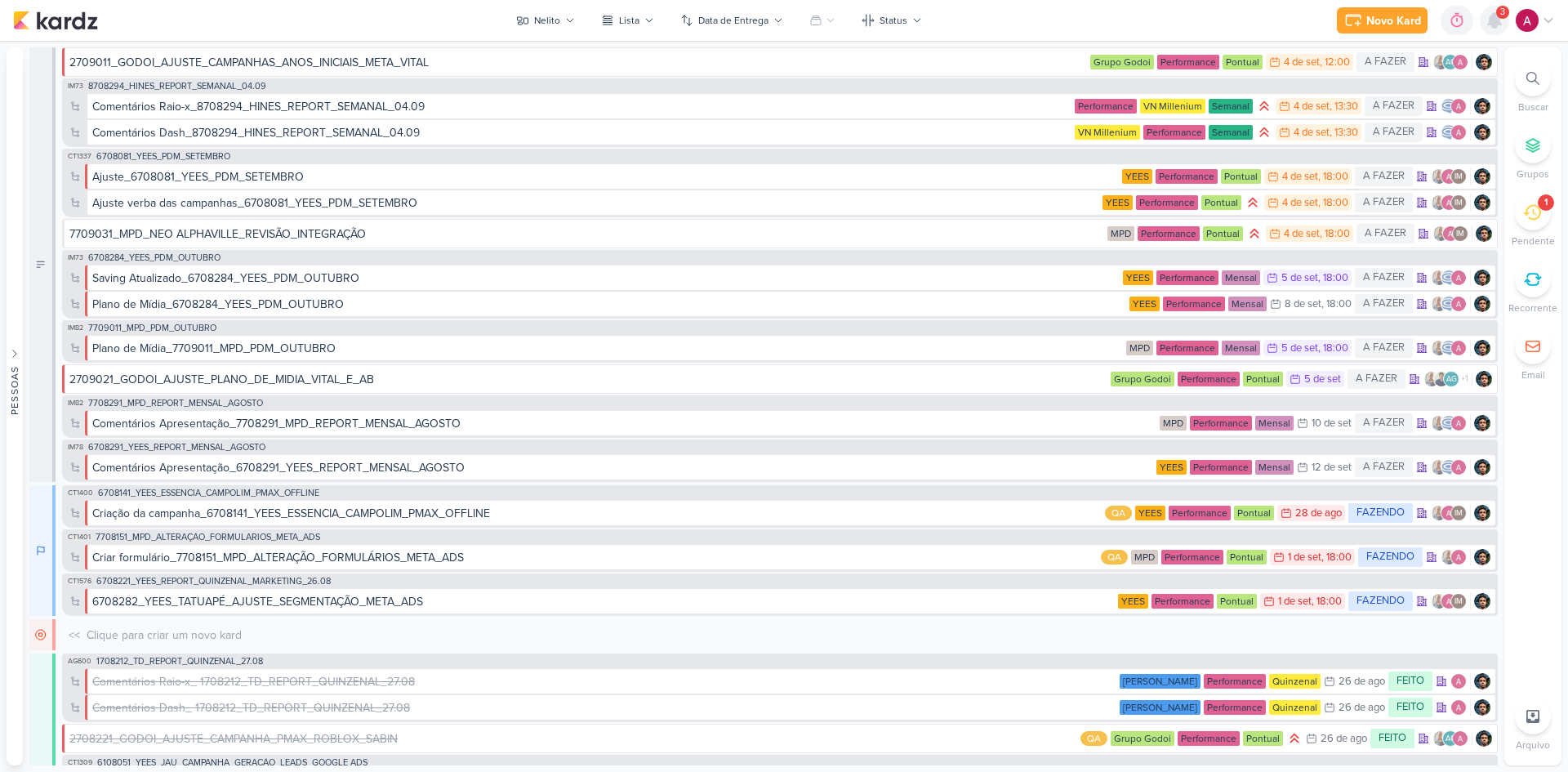
click at [1115, 26] on icon at bounding box center [1494, 20] width 13 height 15
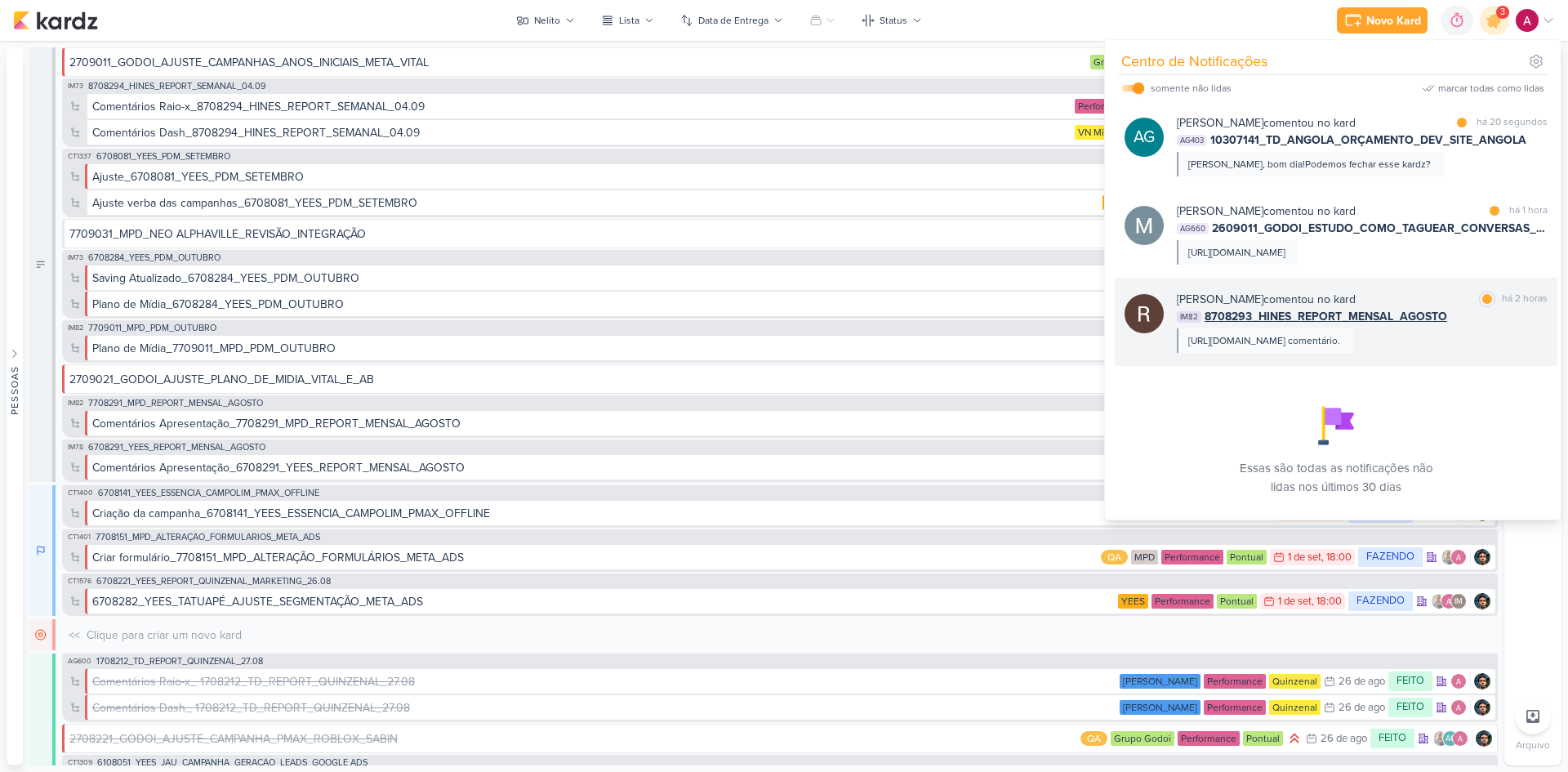
click at [1115, 325] on div "IM82 8708293_HINES_REPORT_MENSAL_AGOSTO" at bounding box center [1362, 316] width 371 height 17
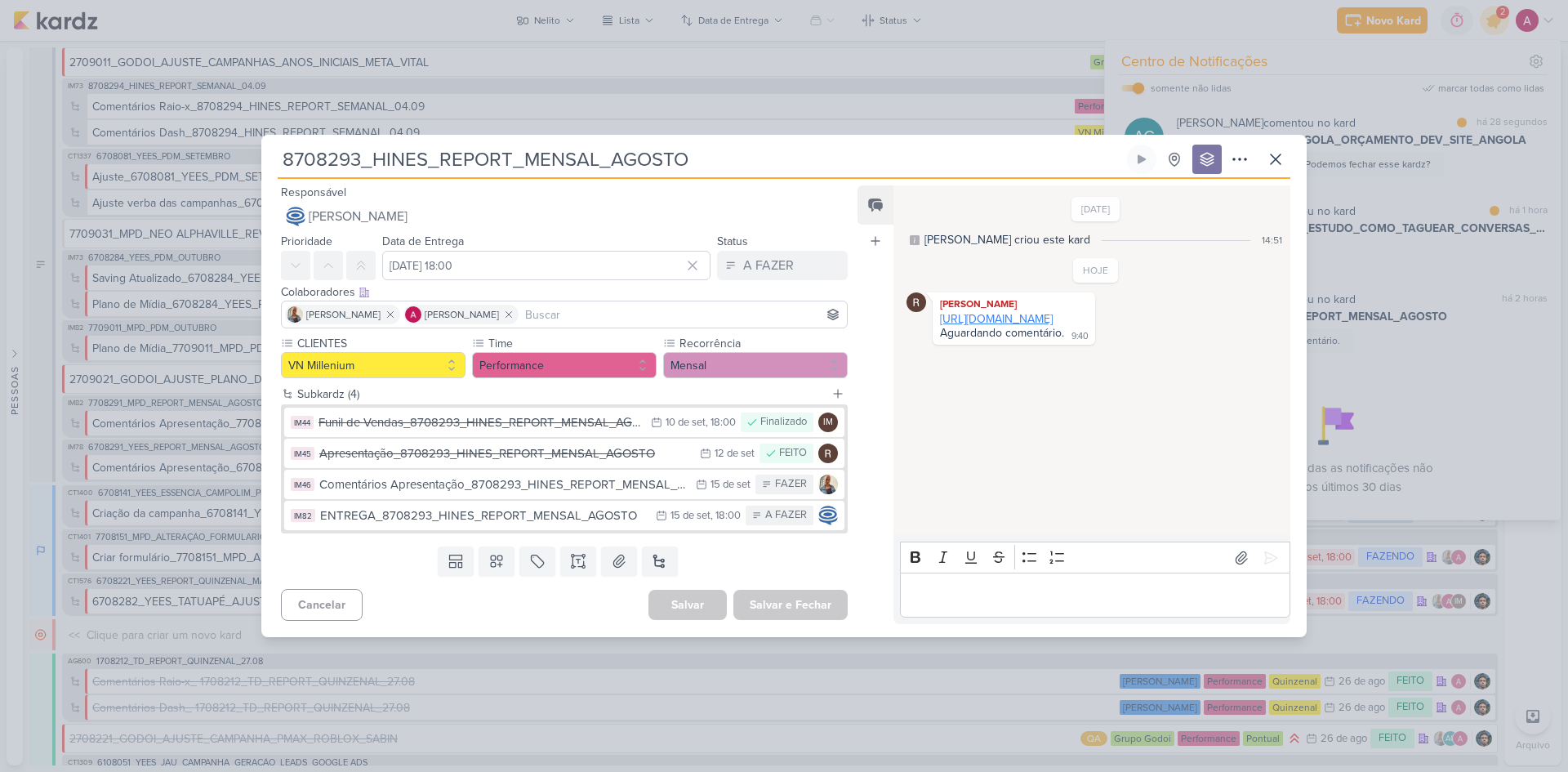
click at [1005, 326] on link "https://www.canva.com/design/DAGx7dBN6Jg/F5tCMU8lUhCb90zbMRiKgw/edit" at bounding box center [995, 319] width 113 height 14
click at [1115, 160] on icon at bounding box center [1274, 159] width 19 height 19
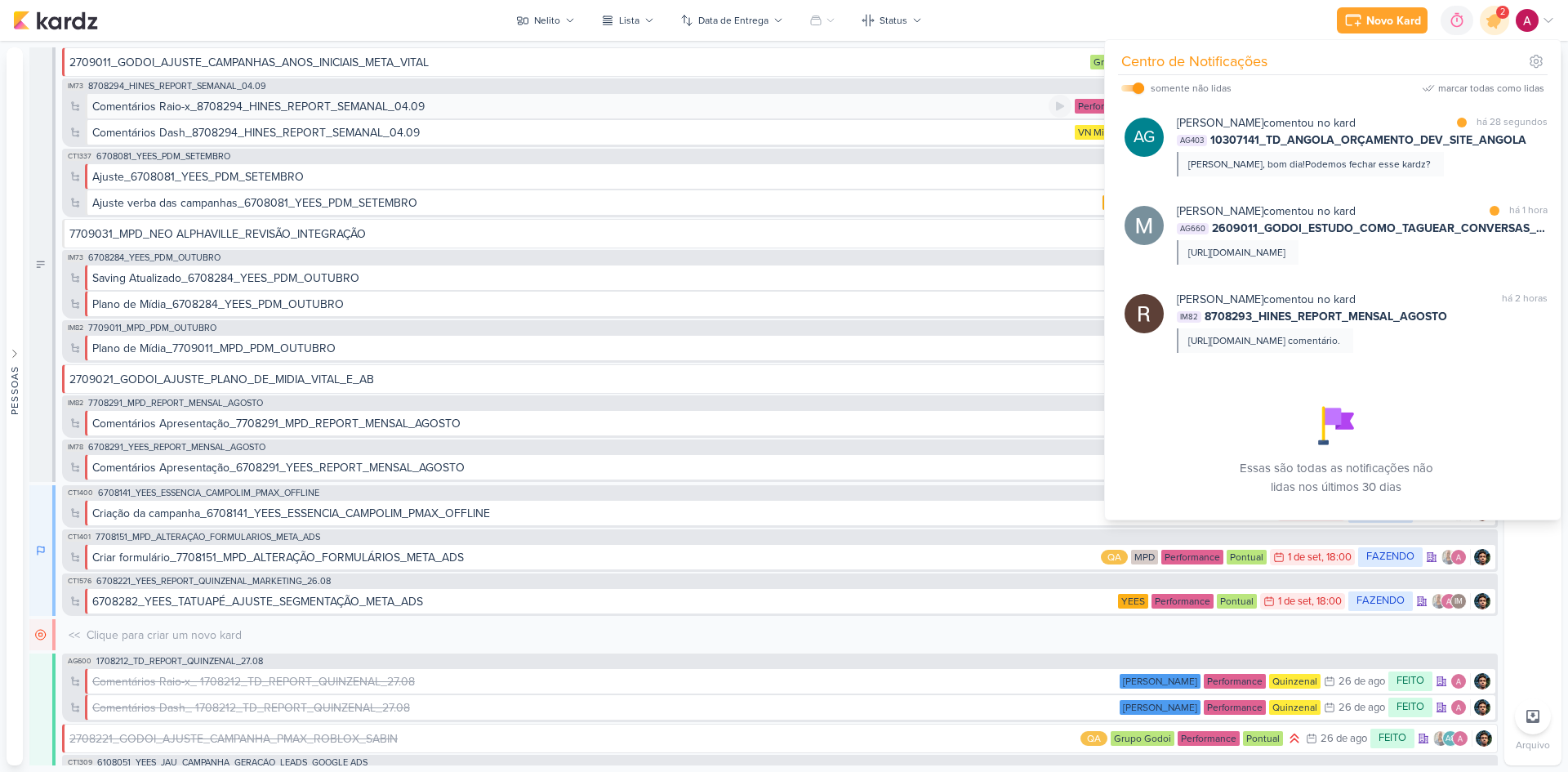
click at [278, 109] on div "Comentários Raio-x_8708294_HINES_REPORT_SEMANAL_04.09" at bounding box center [259, 106] width 332 height 17
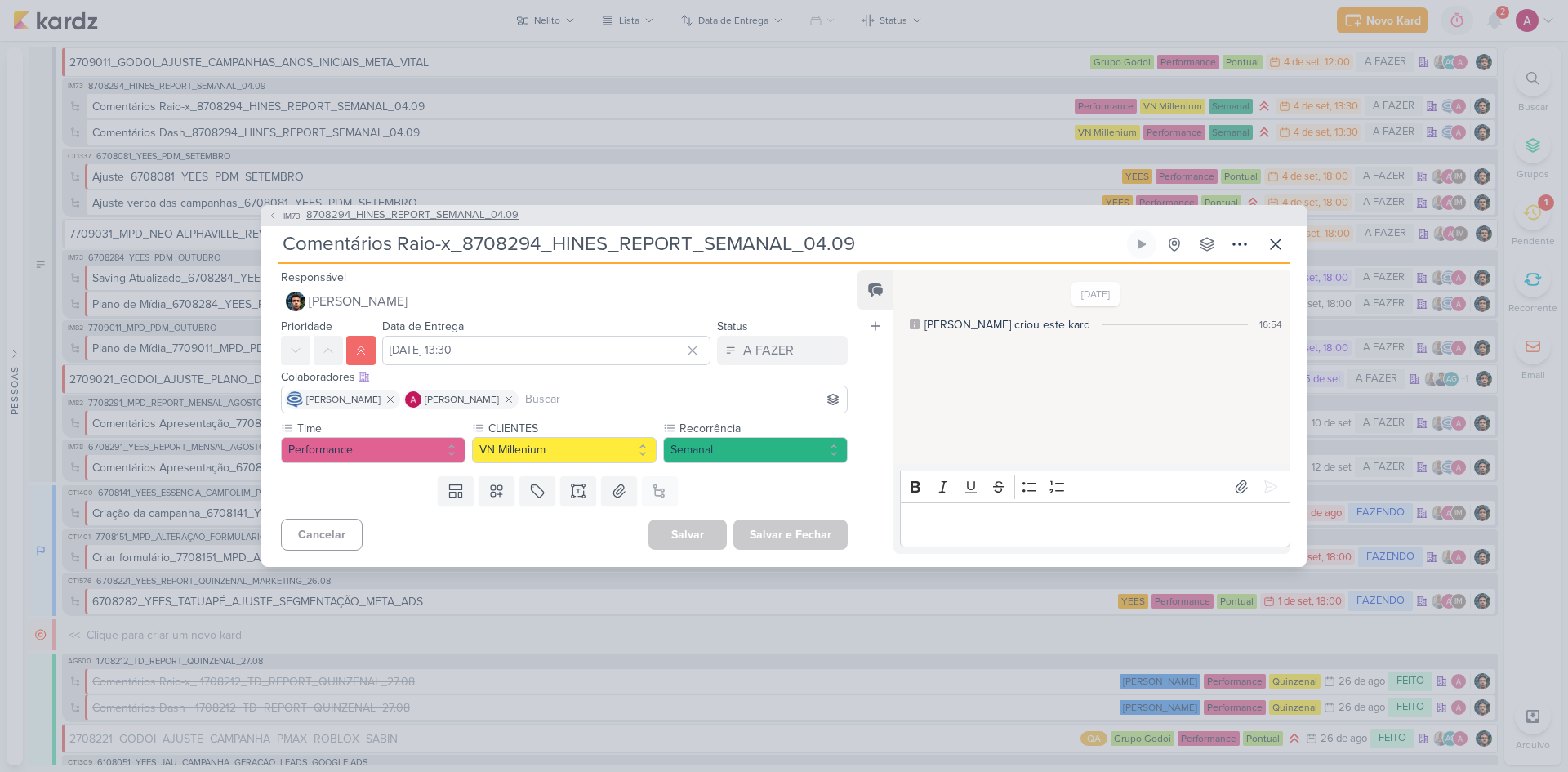
click at [344, 209] on span "8708294_HINES_REPORT_SEMANAL_04.09" at bounding box center [412, 216] width 212 height 17
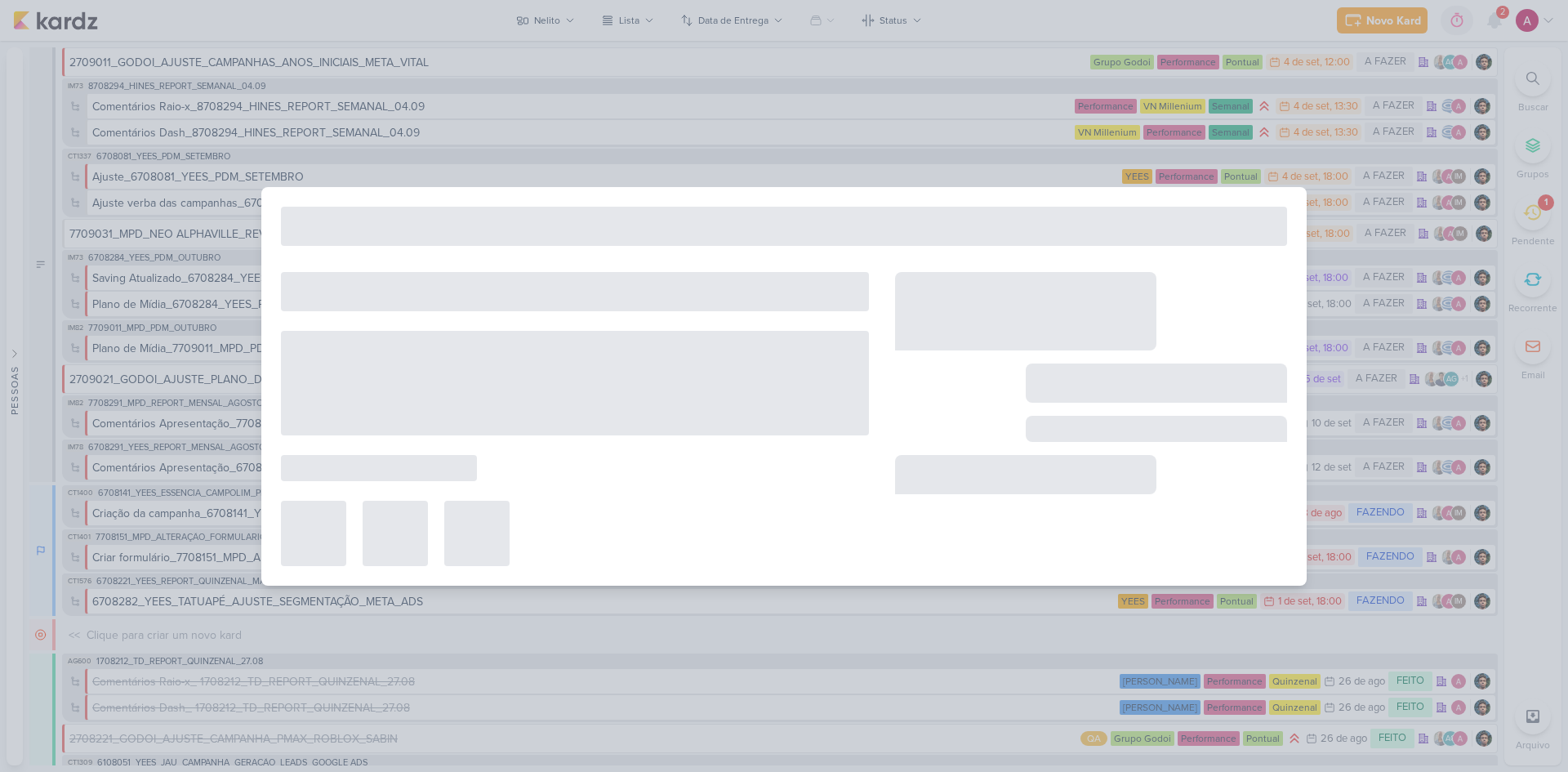
type input "8708294_HINES_REPORT_SEMANAL_04.09"
type input "3 de setembro de 2025 às 18:00"
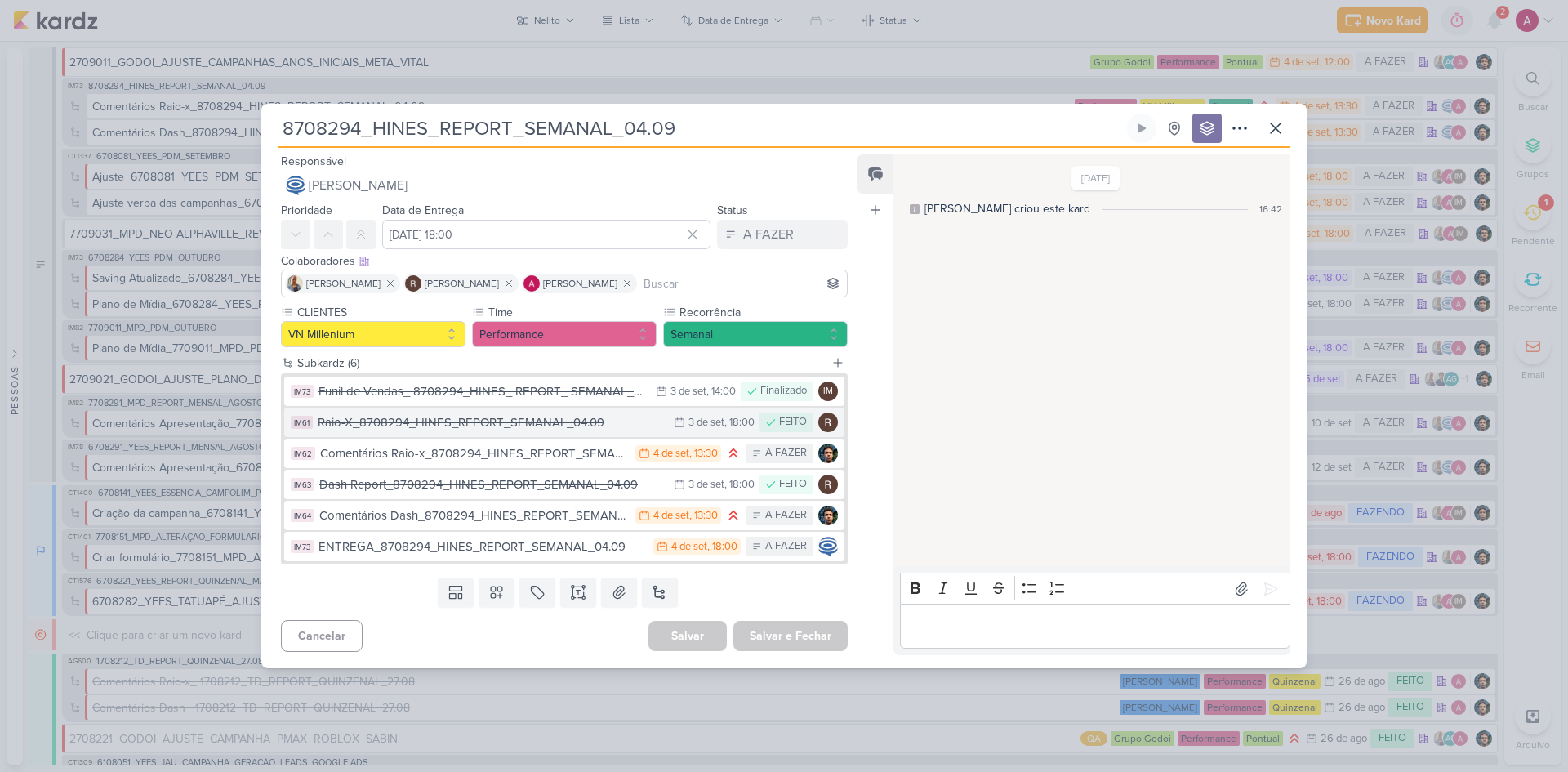
click at [528, 426] on div "Raio-X_8708294_HINES_REPORT_SEMANAL_04.09" at bounding box center [491, 422] width 348 height 18
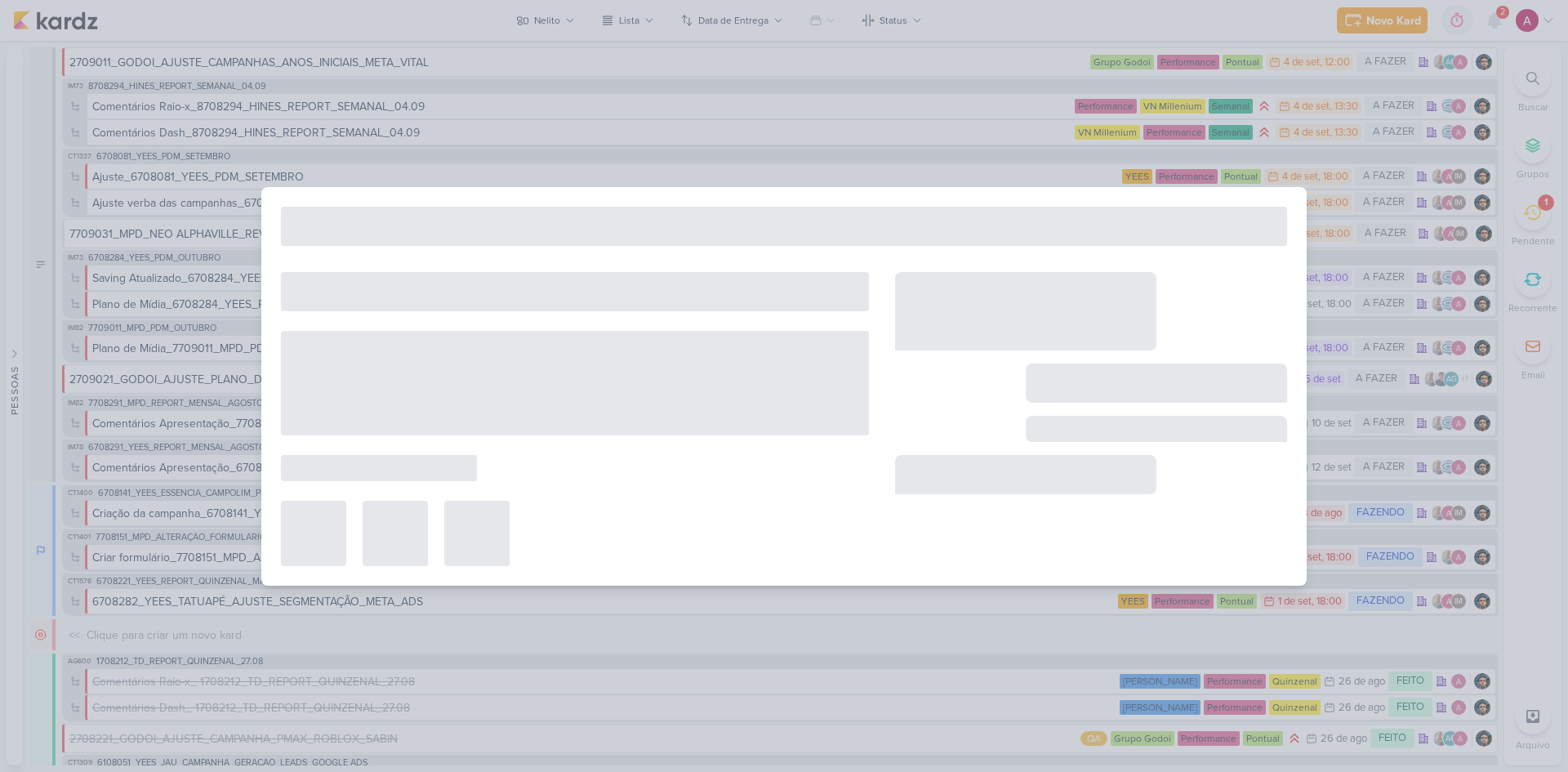
type input "Raio-X_8708294_HINES_REPORT_SEMANAL_04.09"
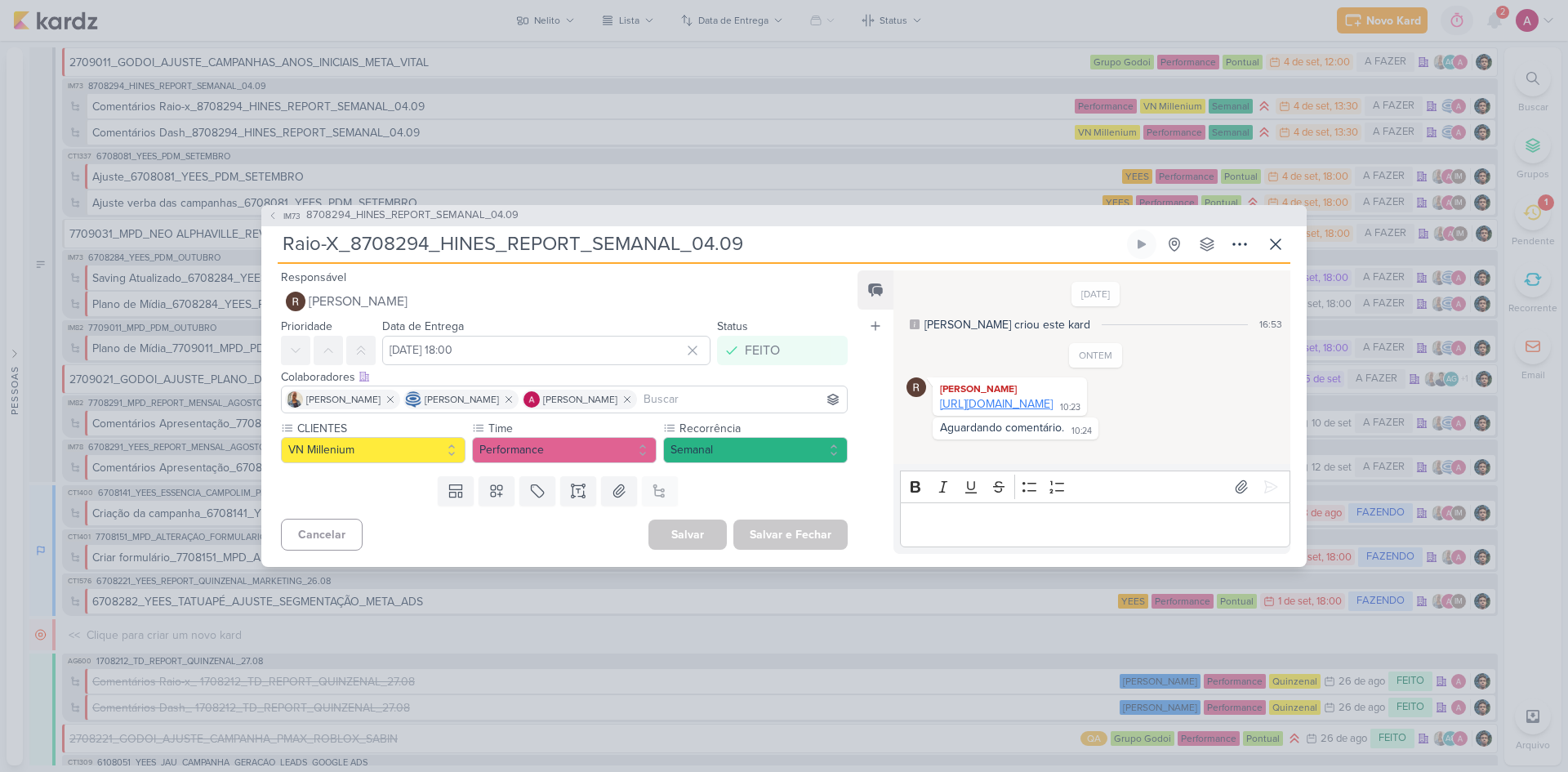
click at [1002, 411] on link "https://docs.google.com/spreadsheets/d/1Z-lHAdLks2agdHuVJJV8rJnHNpo82_oJHuxokhs…" at bounding box center [995, 403] width 113 height 14
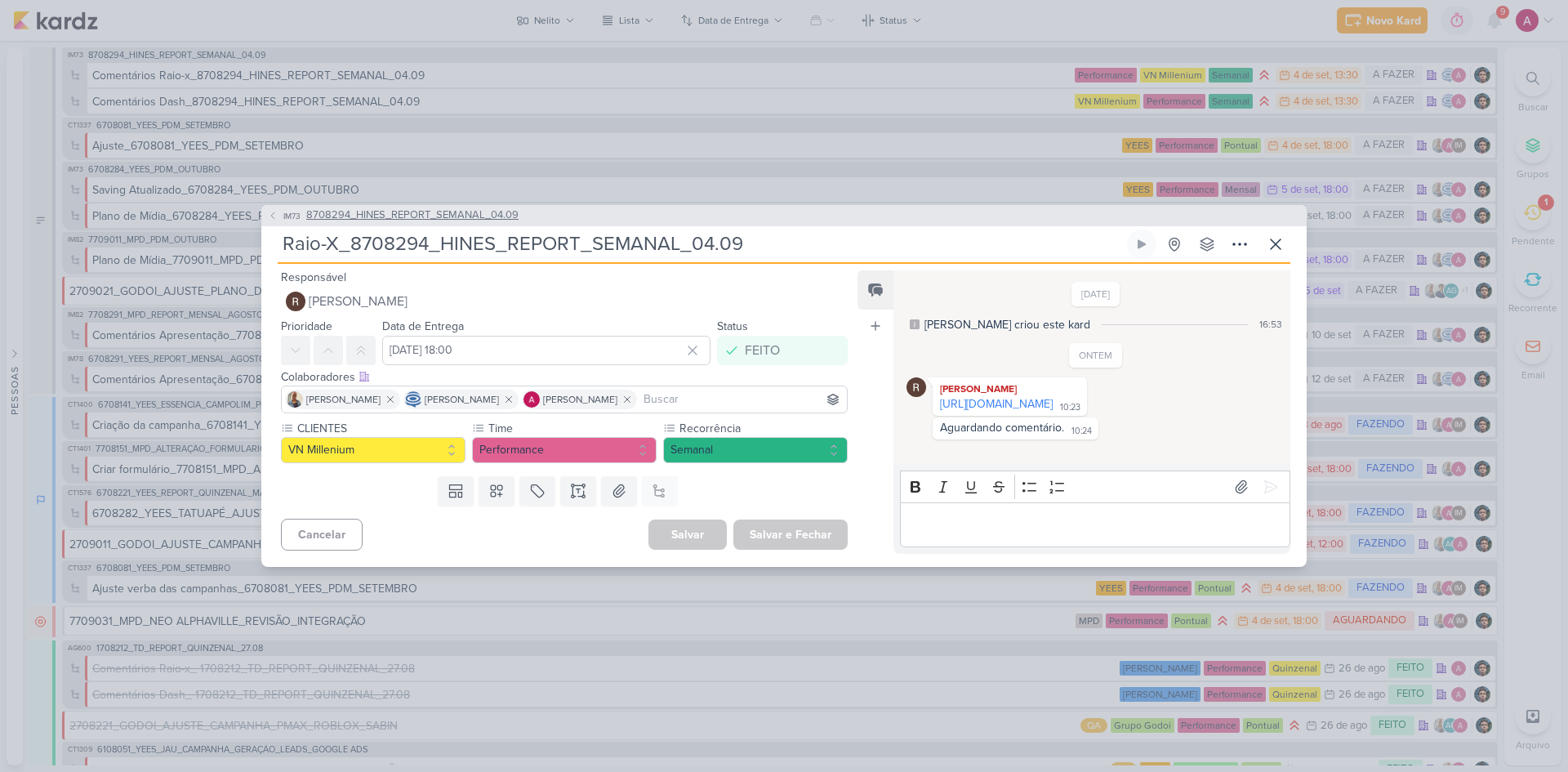
click at [274, 211] on icon at bounding box center [272, 216] width 10 height 10
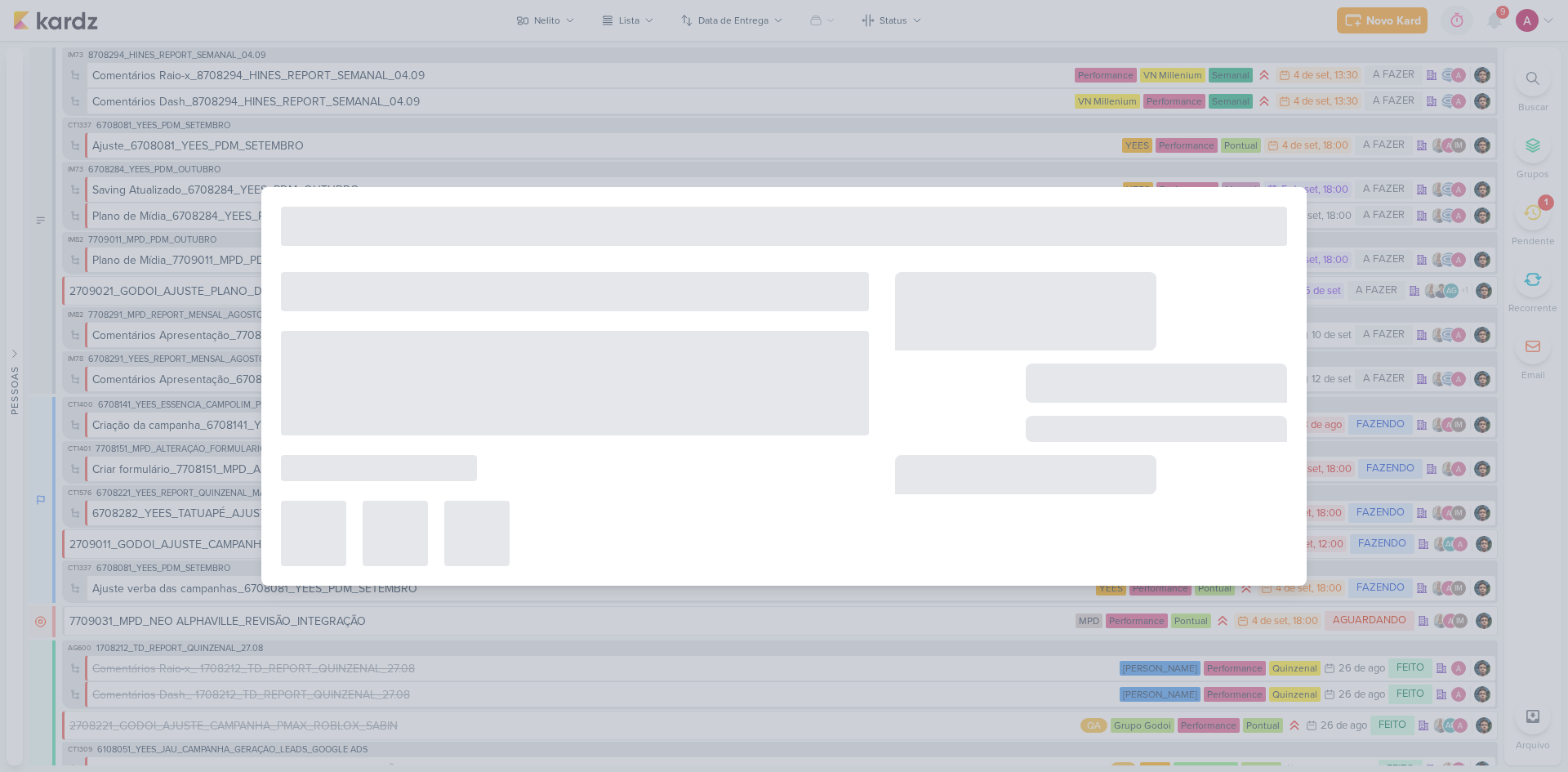
type input "8708294_HINES_REPORT_SEMANAL_04.09"
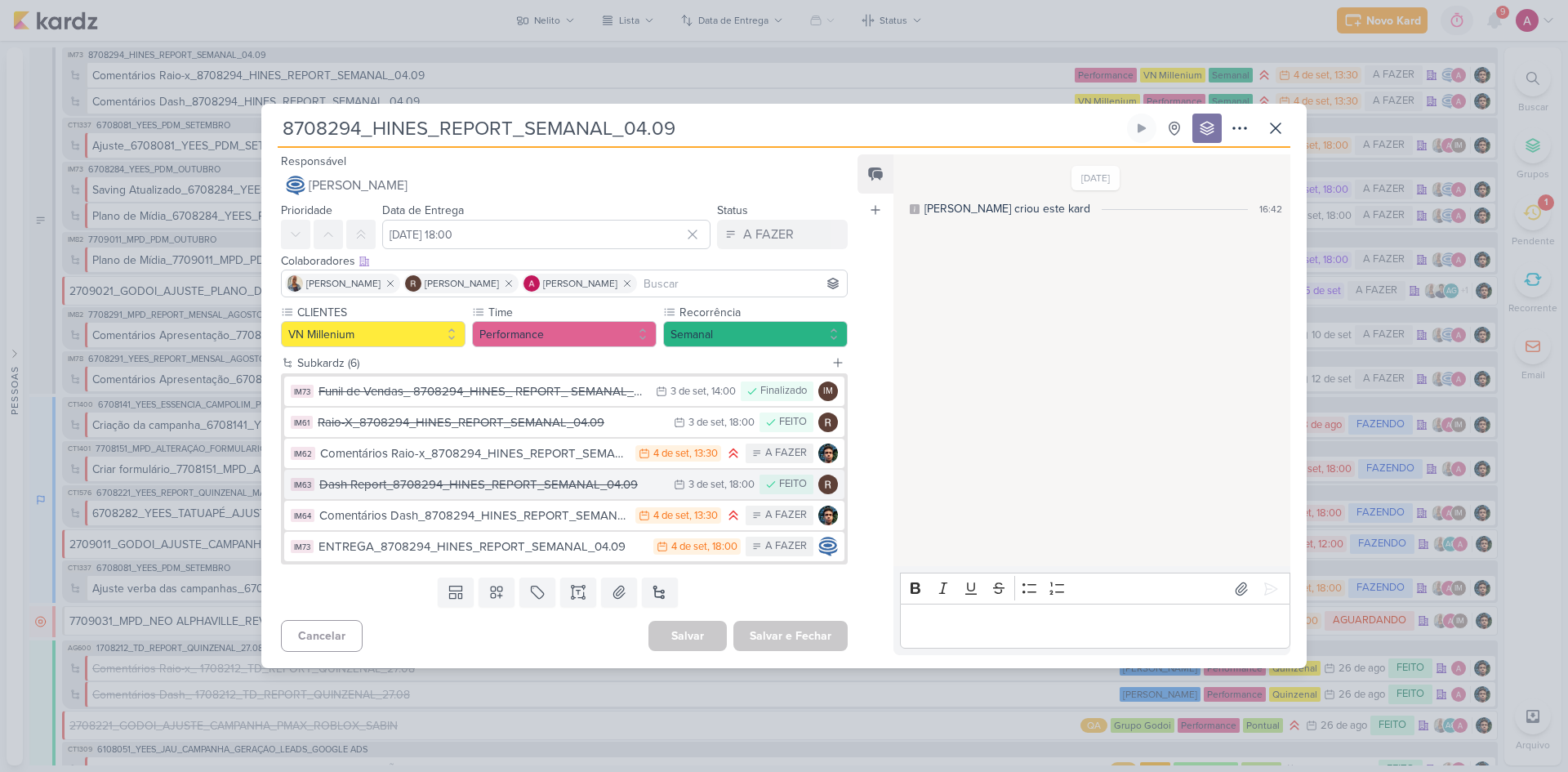
click at [478, 487] on div "Dash Report_8708294_HINES_REPORT_SEMANAL_04.09" at bounding box center [492, 485] width 346 height 18
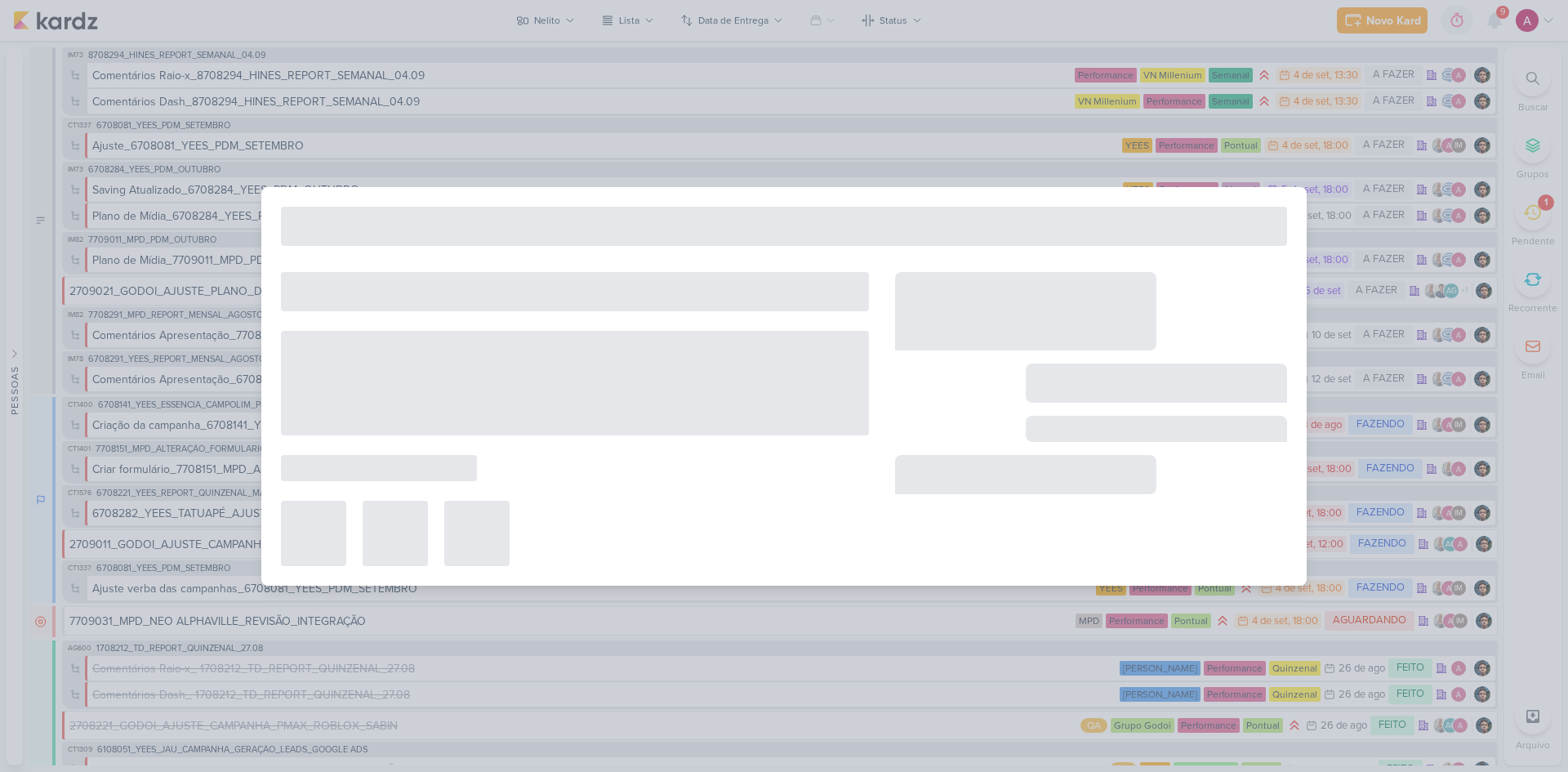
type input "Dash Report_8708294_HINES_REPORT_SEMANAL_04.09"
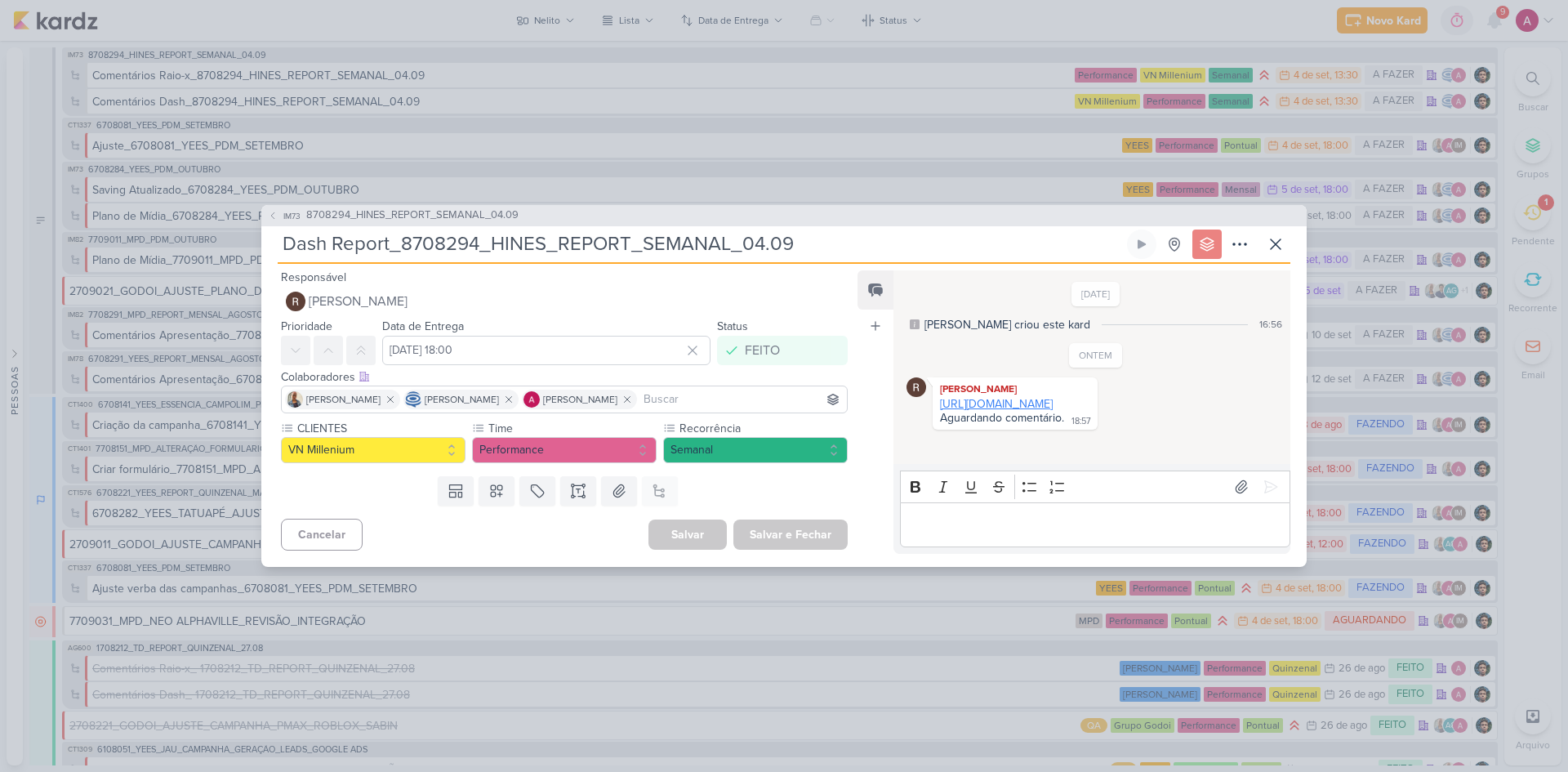
click at [1034, 411] on link "https://lookerstudio.google.com/u/0/reporting/07257316-f2c0-4e51-9bc6-9c63a9bba…" at bounding box center [995, 403] width 113 height 14
click at [1115, 249] on icon at bounding box center [1274, 243] width 19 height 19
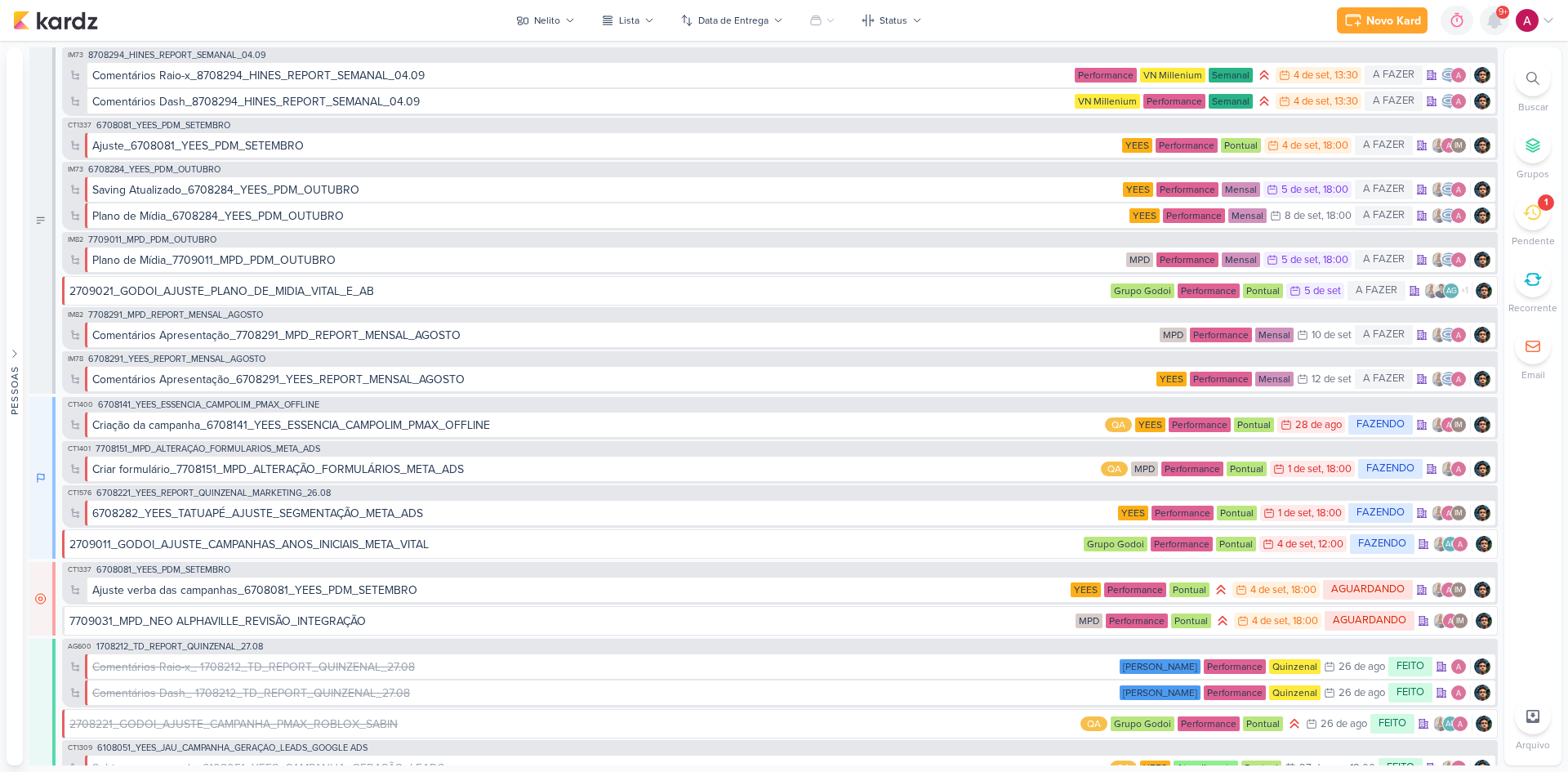
click at [1115, 26] on icon at bounding box center [1494, 20] width 13 height 15
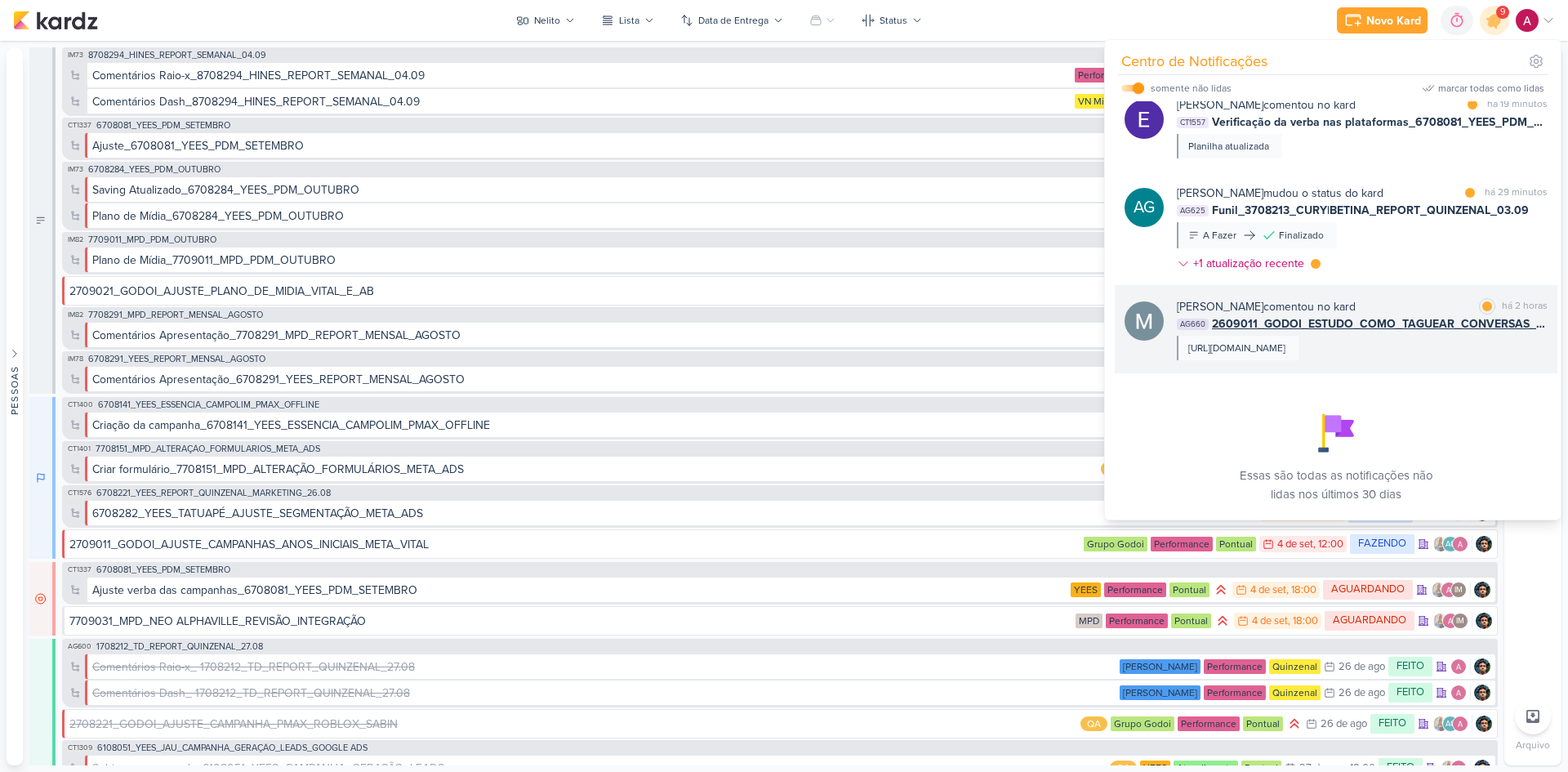
scroll to position [302, 0]
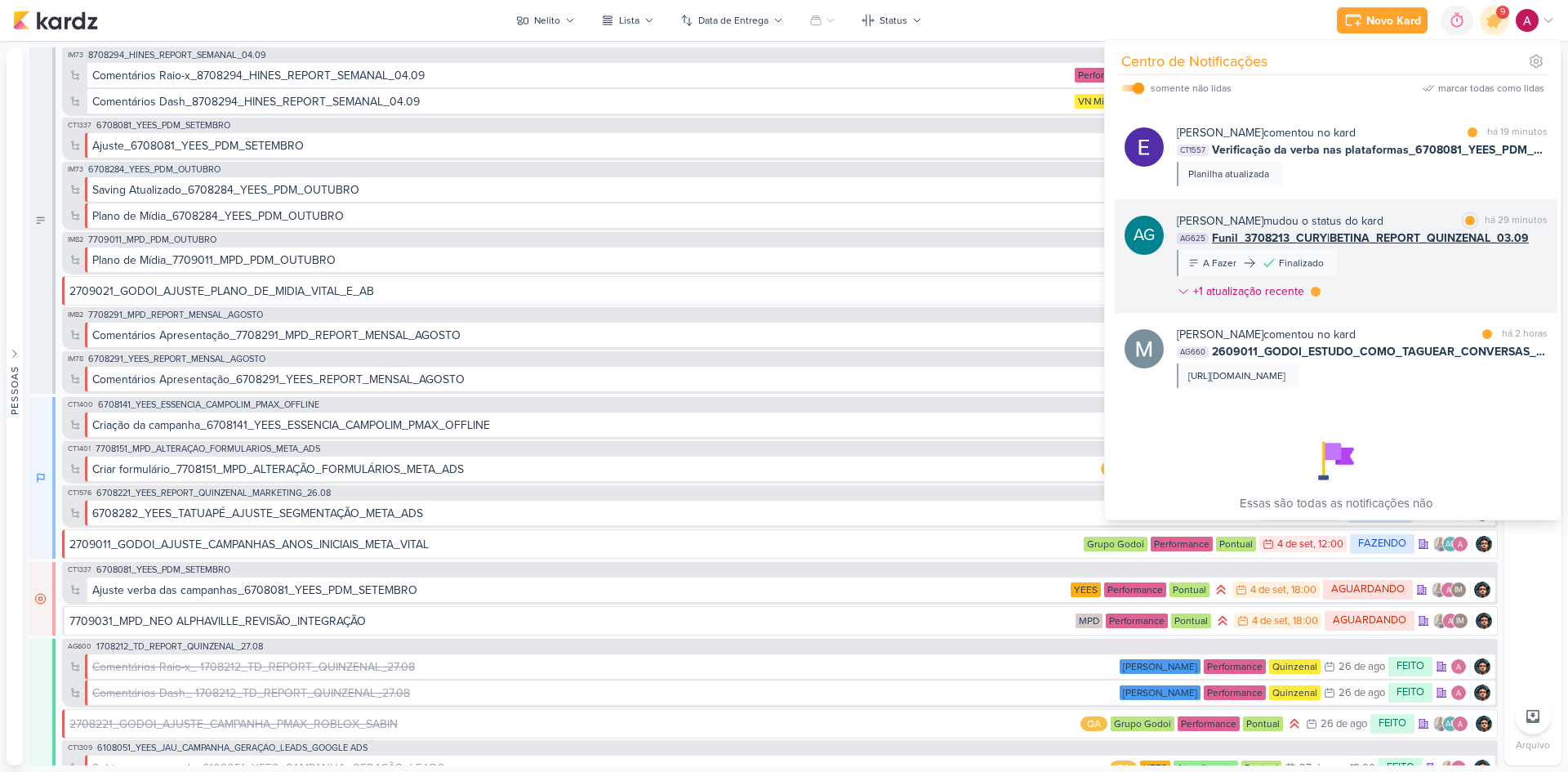
click at [1115, 261] on div "Aline Gimenez Graciano mudou o status do kard marcar como lida há 29 minutos AG…" at bounding box center [1362, 259] width 371 height 94
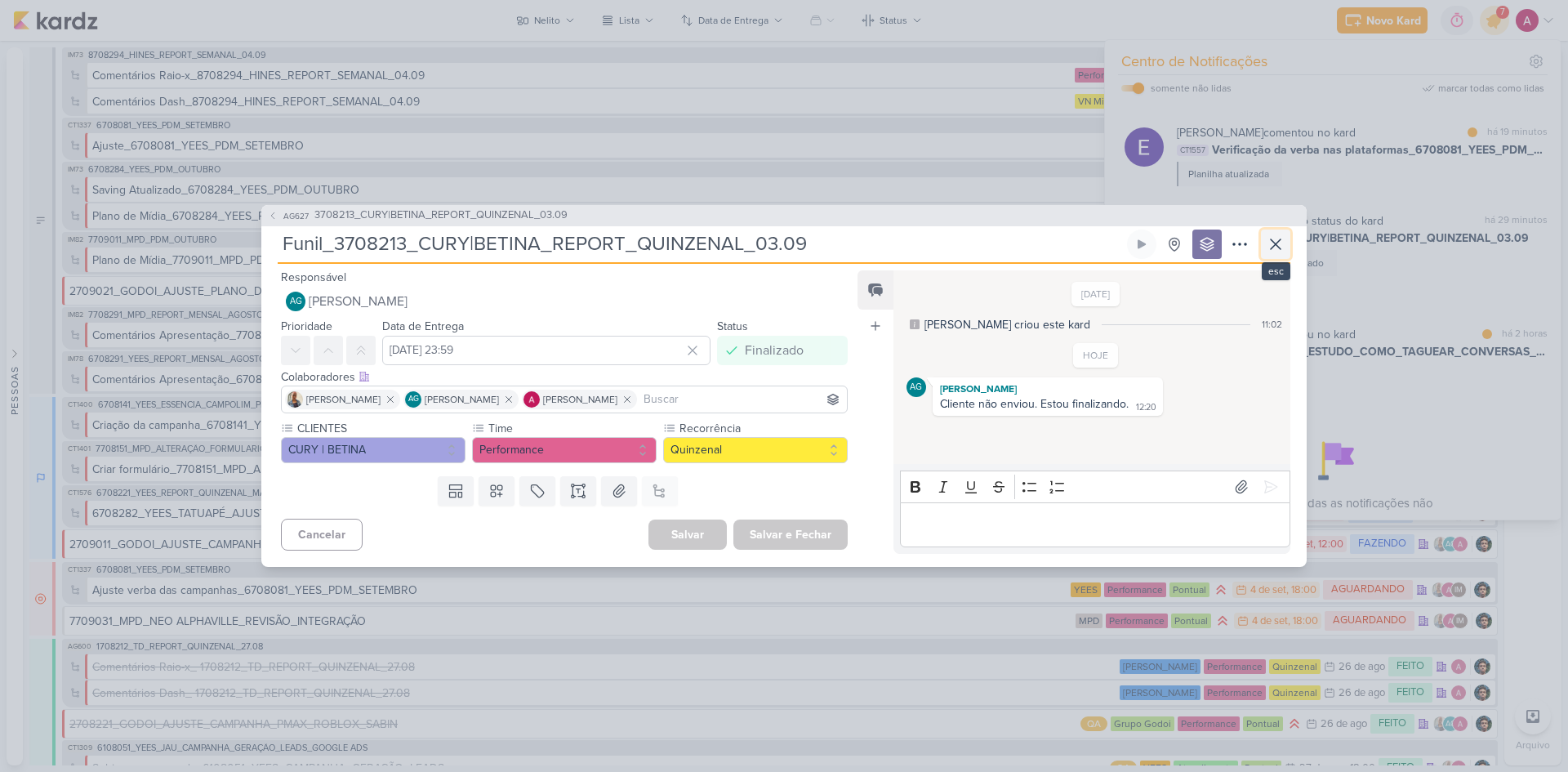
click at [1115, 242] on icon at bounding box center [1274, 243] width 19 height 19
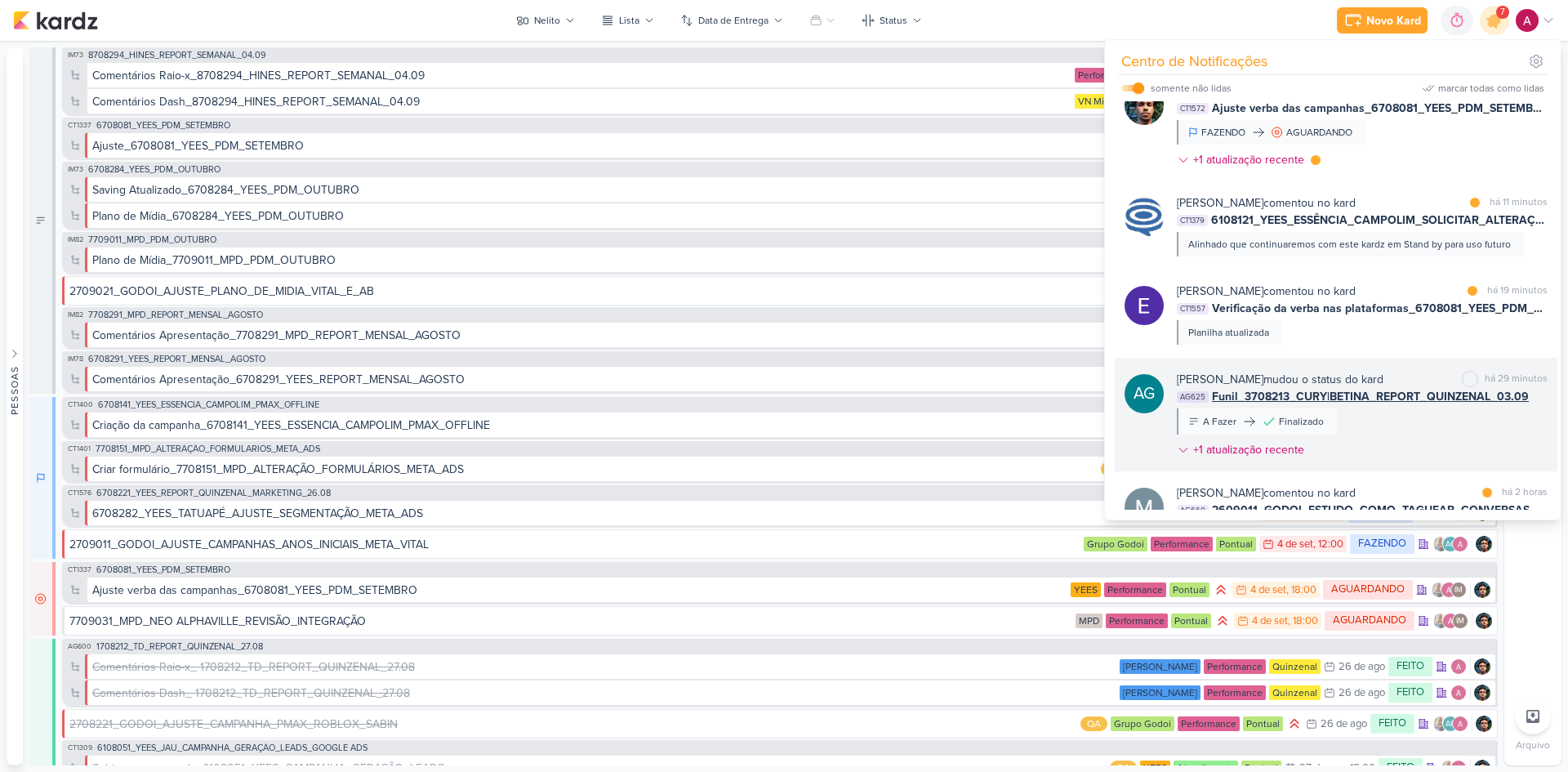
scroll to position [139, 0]
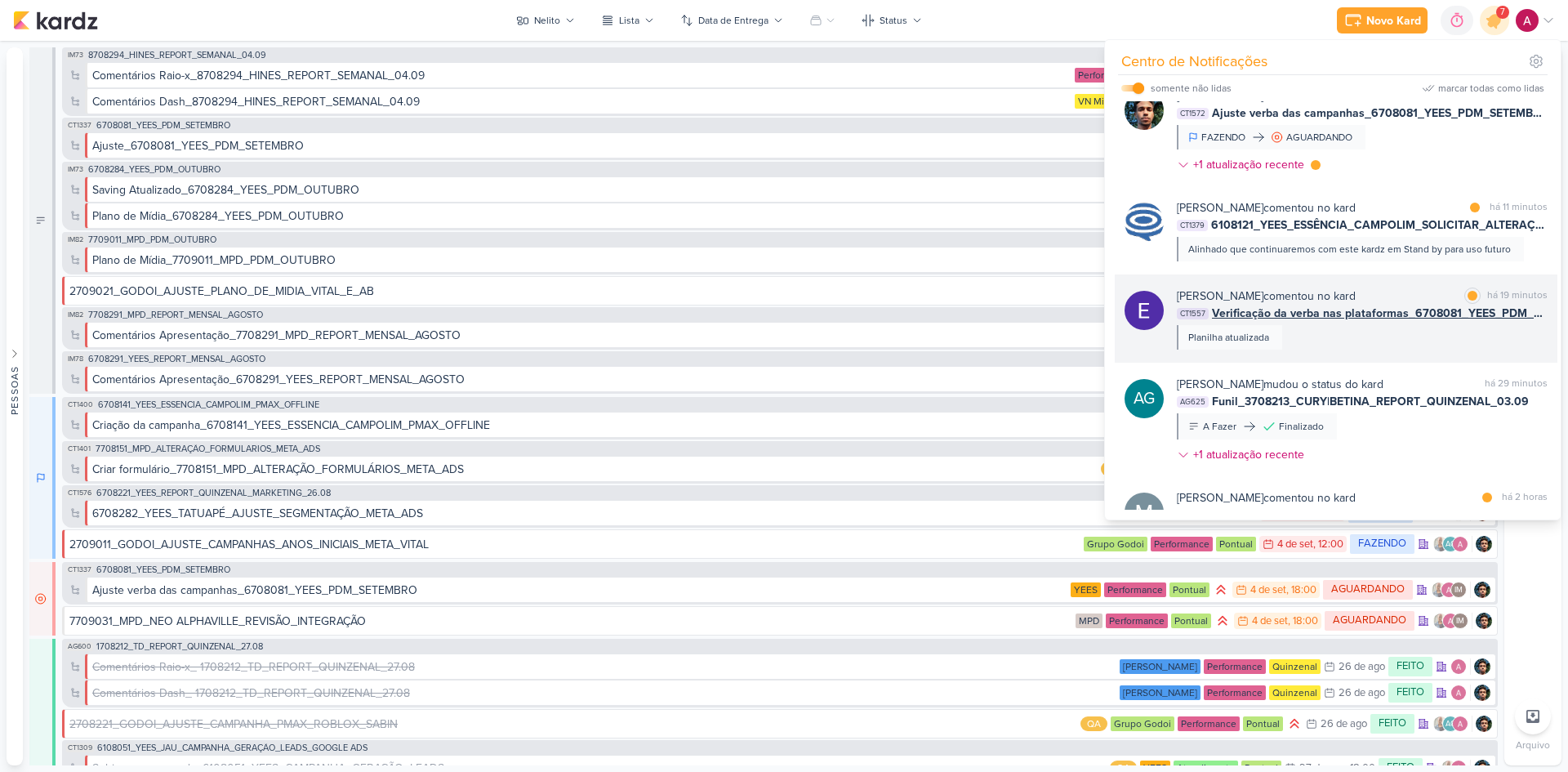
click at [1115, 327] on div "Eduardo Quaresma comentou no kard marcar como lida há 19 minutos CT1557 Verific…" at bounding box center [1362, 319] width 371 height 62
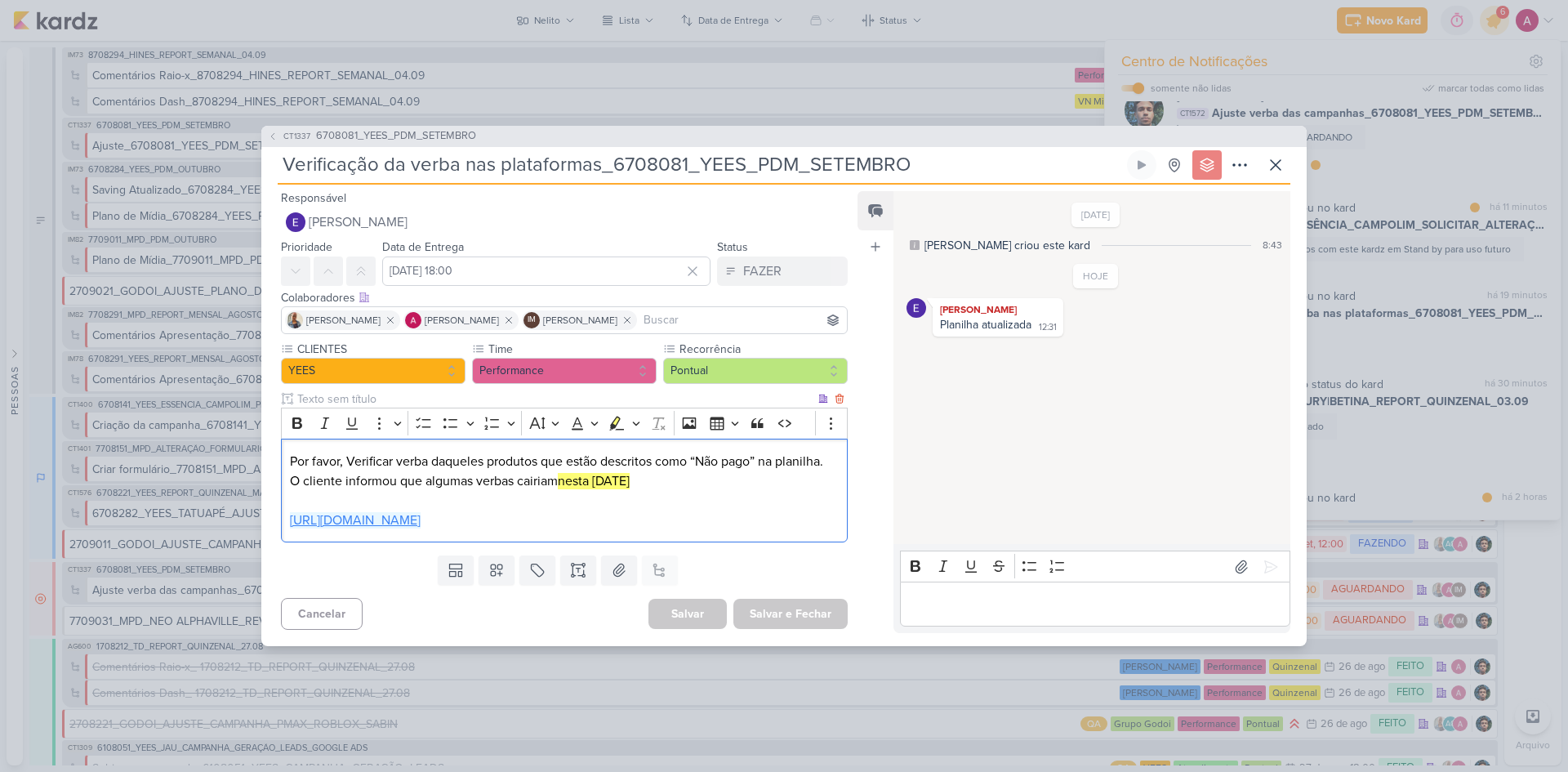
click at [420, 515] on link "https://docs.google.com/spreadsheets/d/1qBmB73HynK8z-9XqzJcgG4yhwih6RIq2yIaXViA…" at bounding box center [355, 520] width 130 height 17
click at [1115, 160] on icon at bounding box center [1275, 164] width 10 height 10
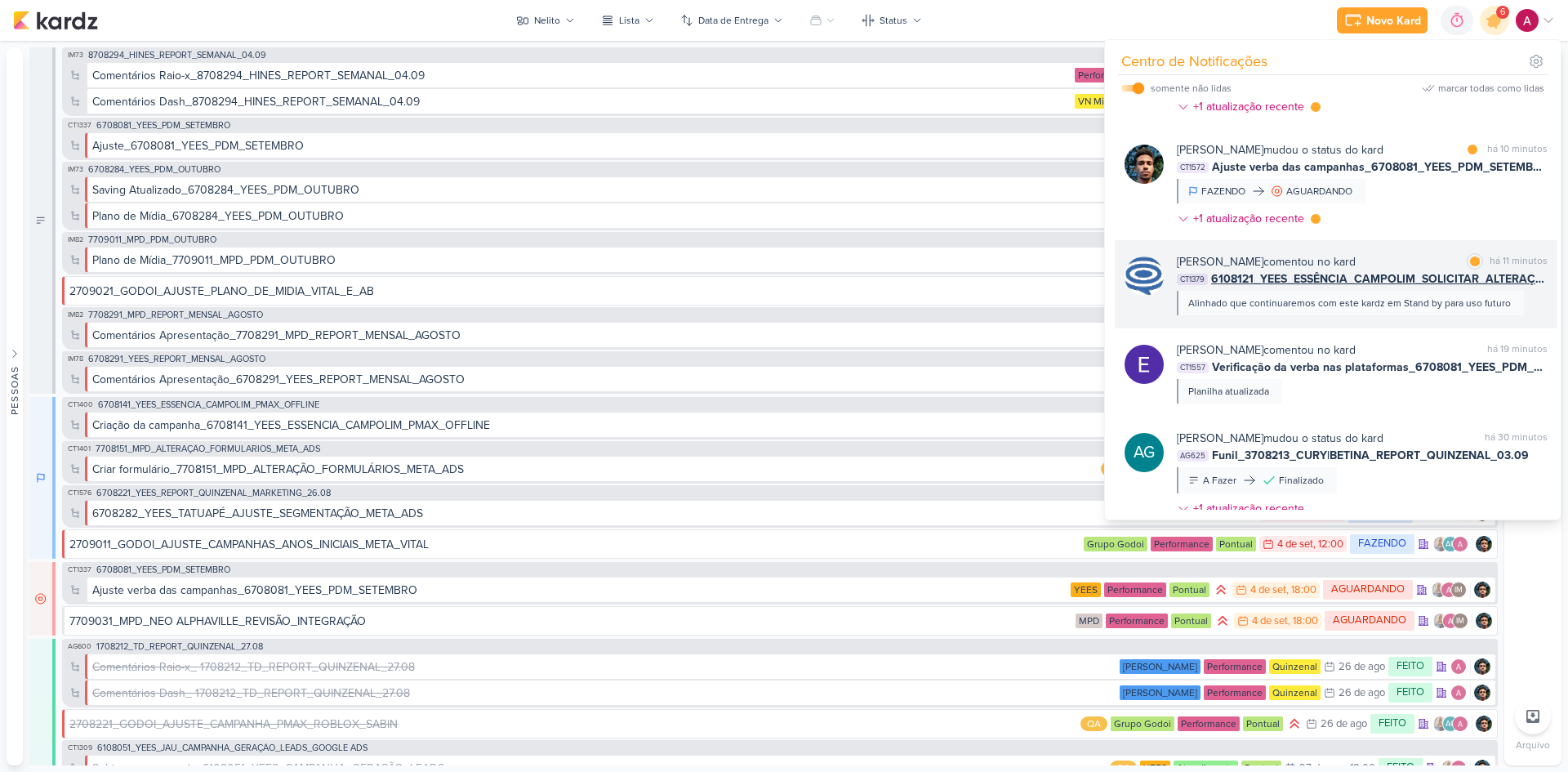
scroll to position [57, 0]
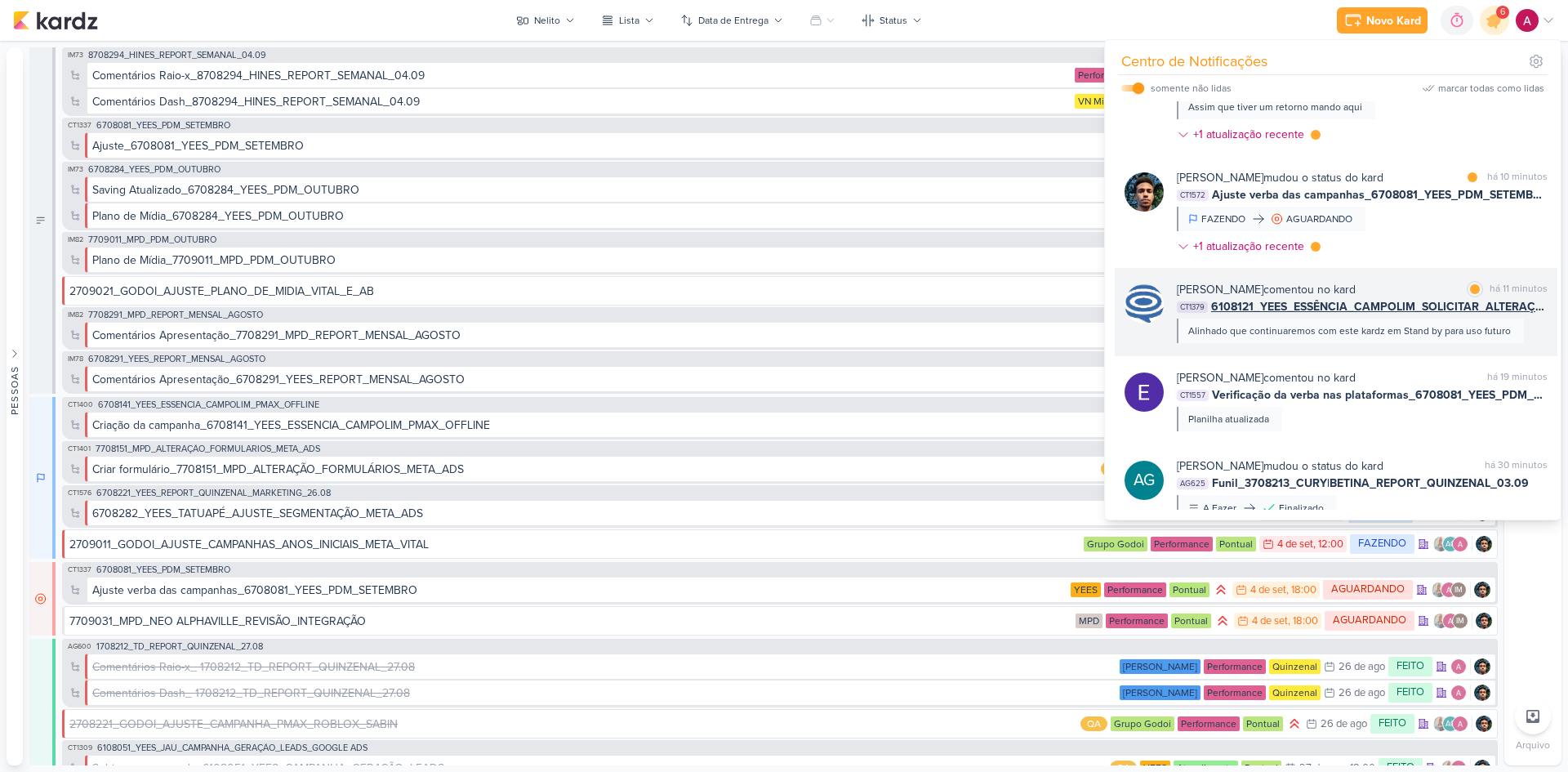
click at [1115, 343] on div "Caroline Traven De Andrade comentou no kard marcar como lida há 11 minutos CT13…" at bounding box center [1336, 312] width 442 height 88
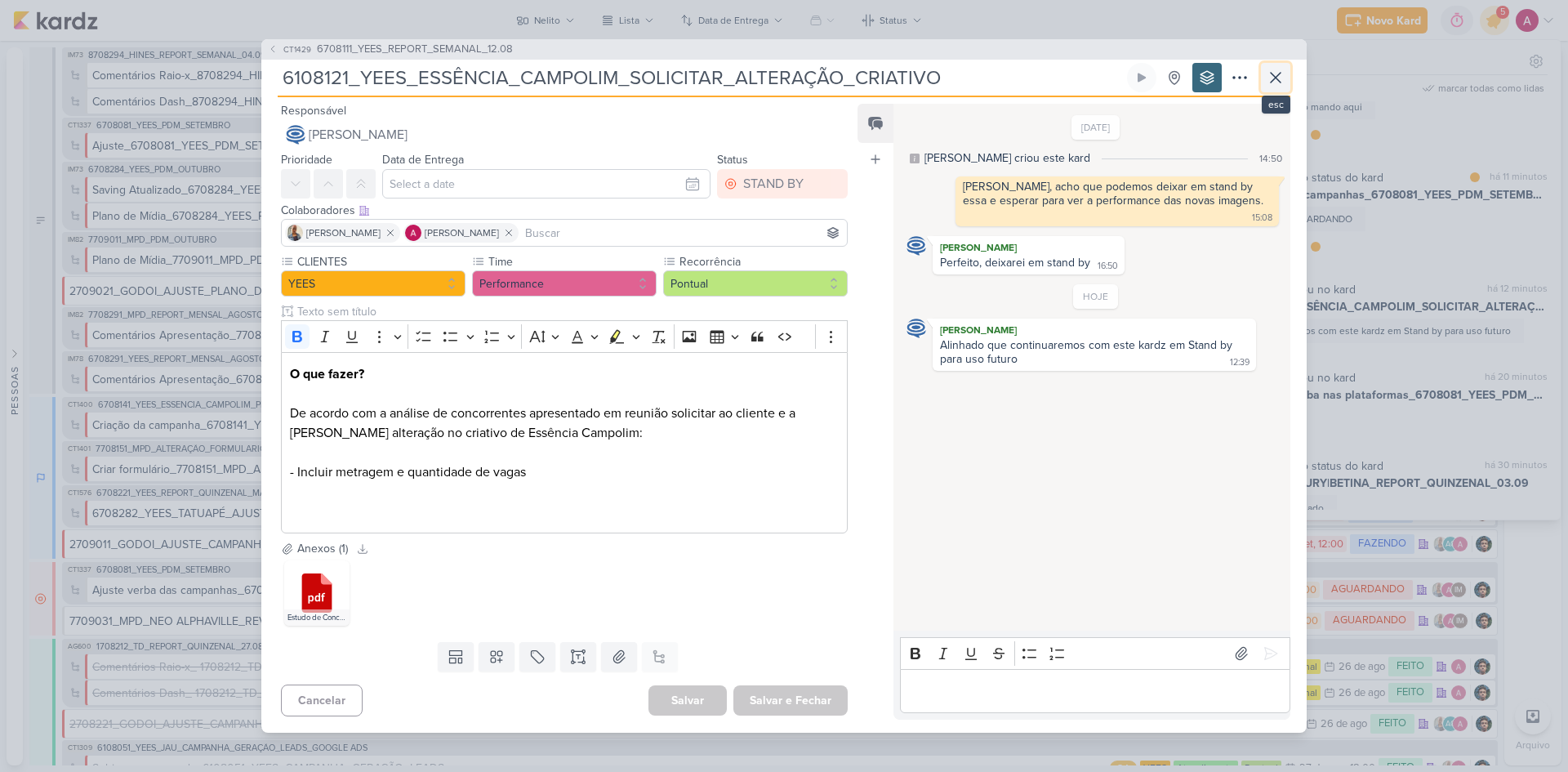
click at [1115, 80] on icon at bounding box center [1275, 77] width 10 height 10
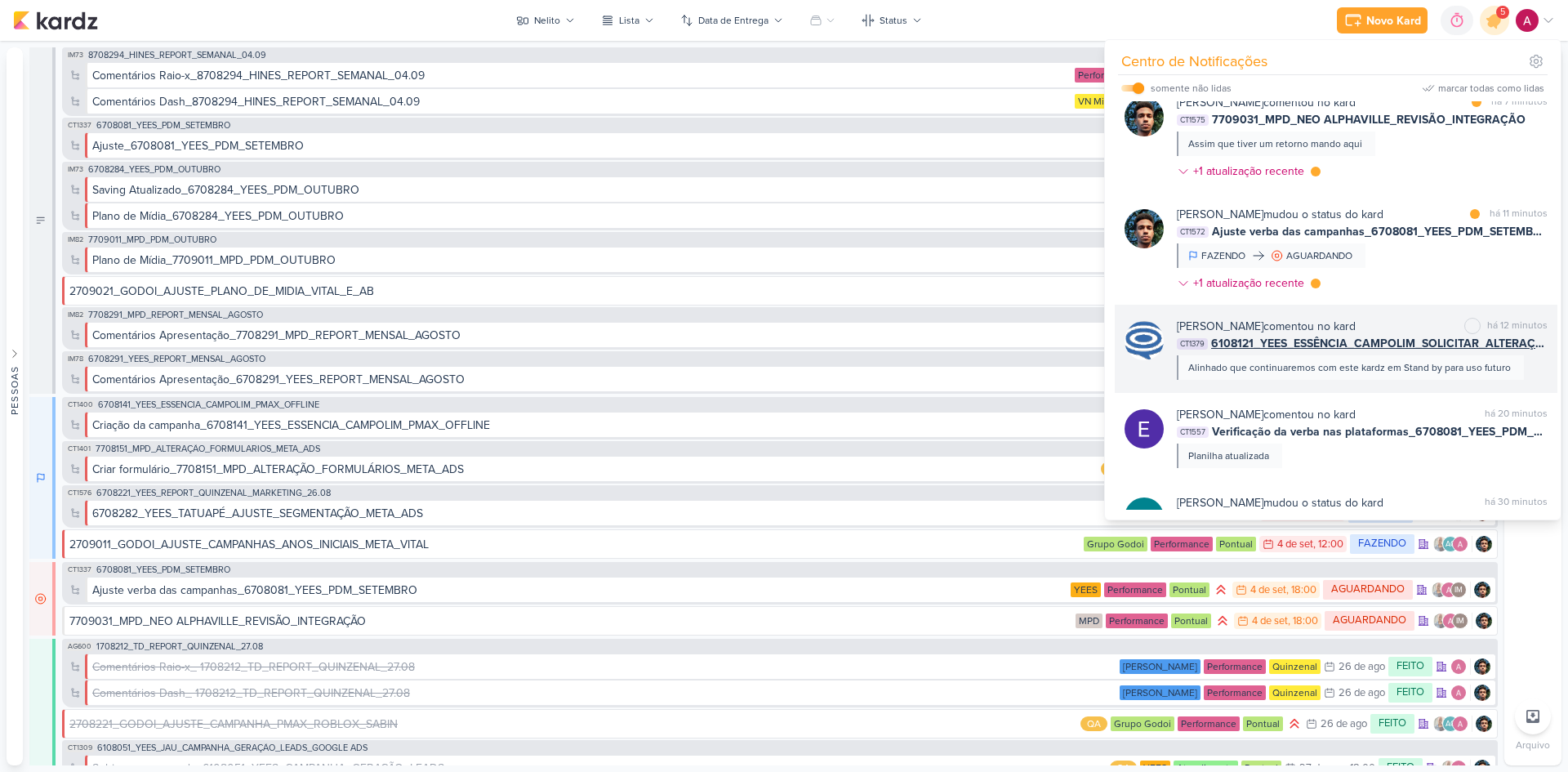
scroll to position [0, 0]
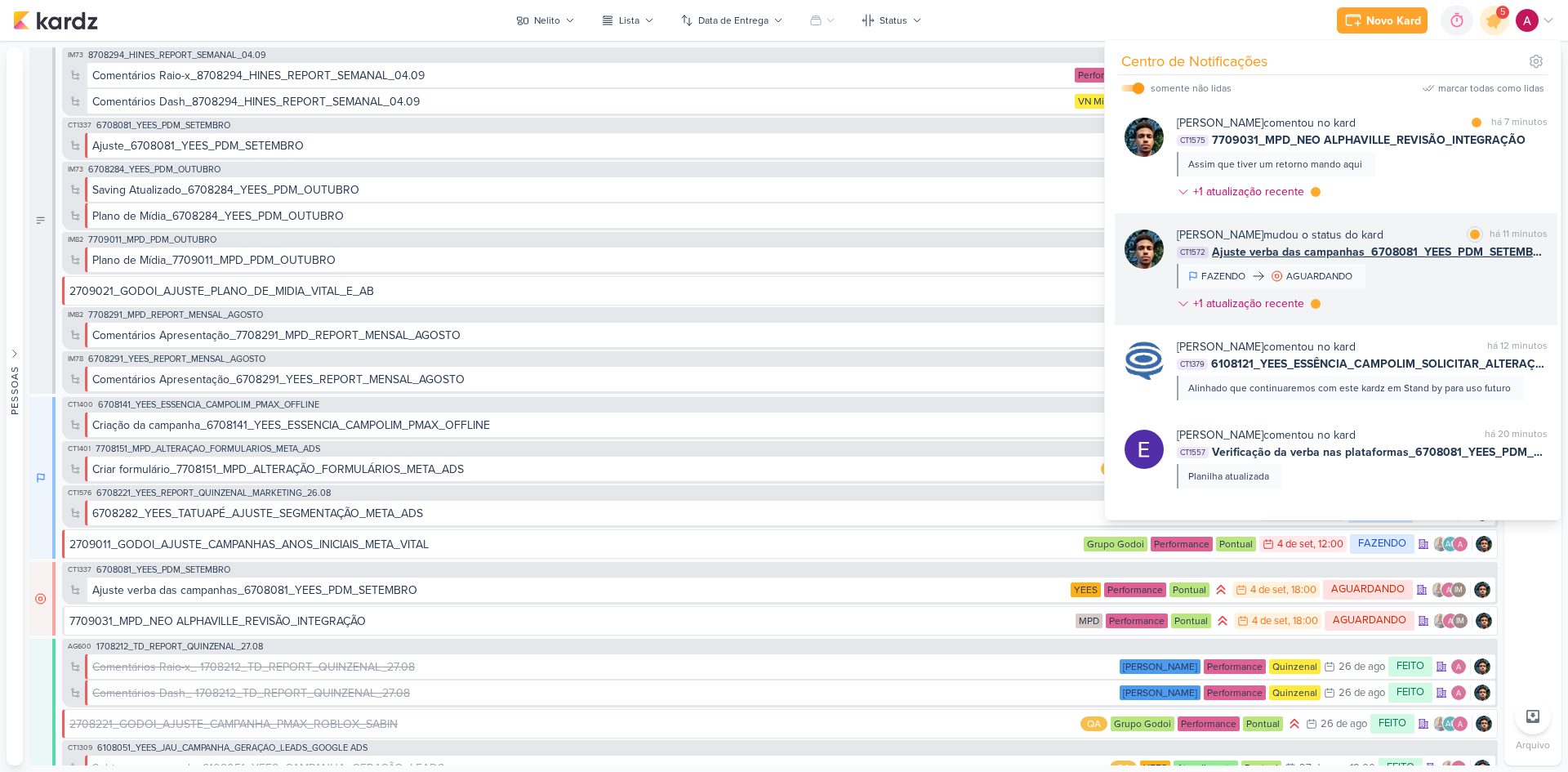
click at [1115, 313] on div "Nelito Junior mudou o status do kard marcar como lida há 11 minutos CT1572 Ajus…" at bounding box center [1362, 272] width 371 height 93
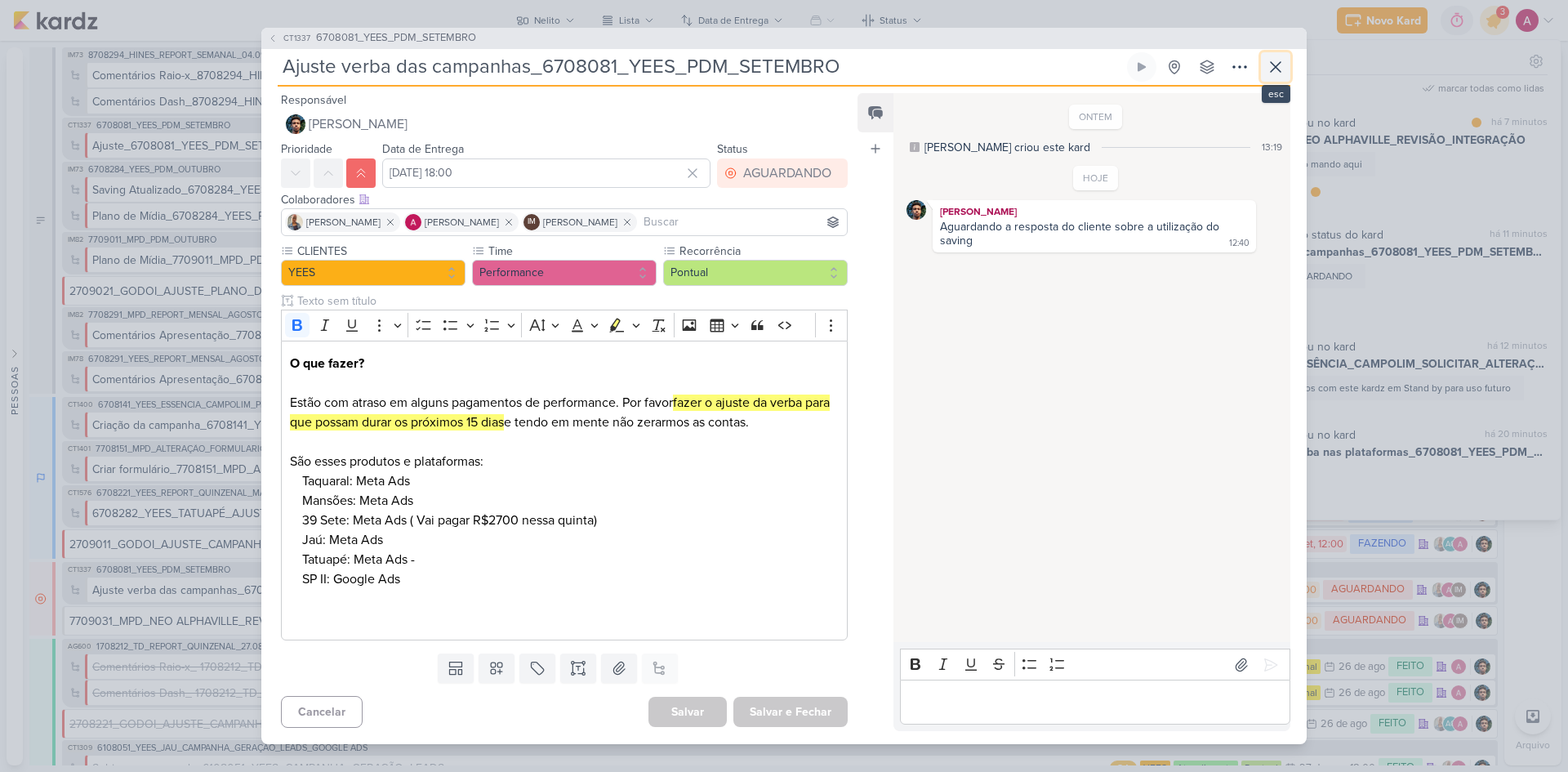
click at [1115, 68] on icon at bounding box center [1274, 66] width 19 height 19
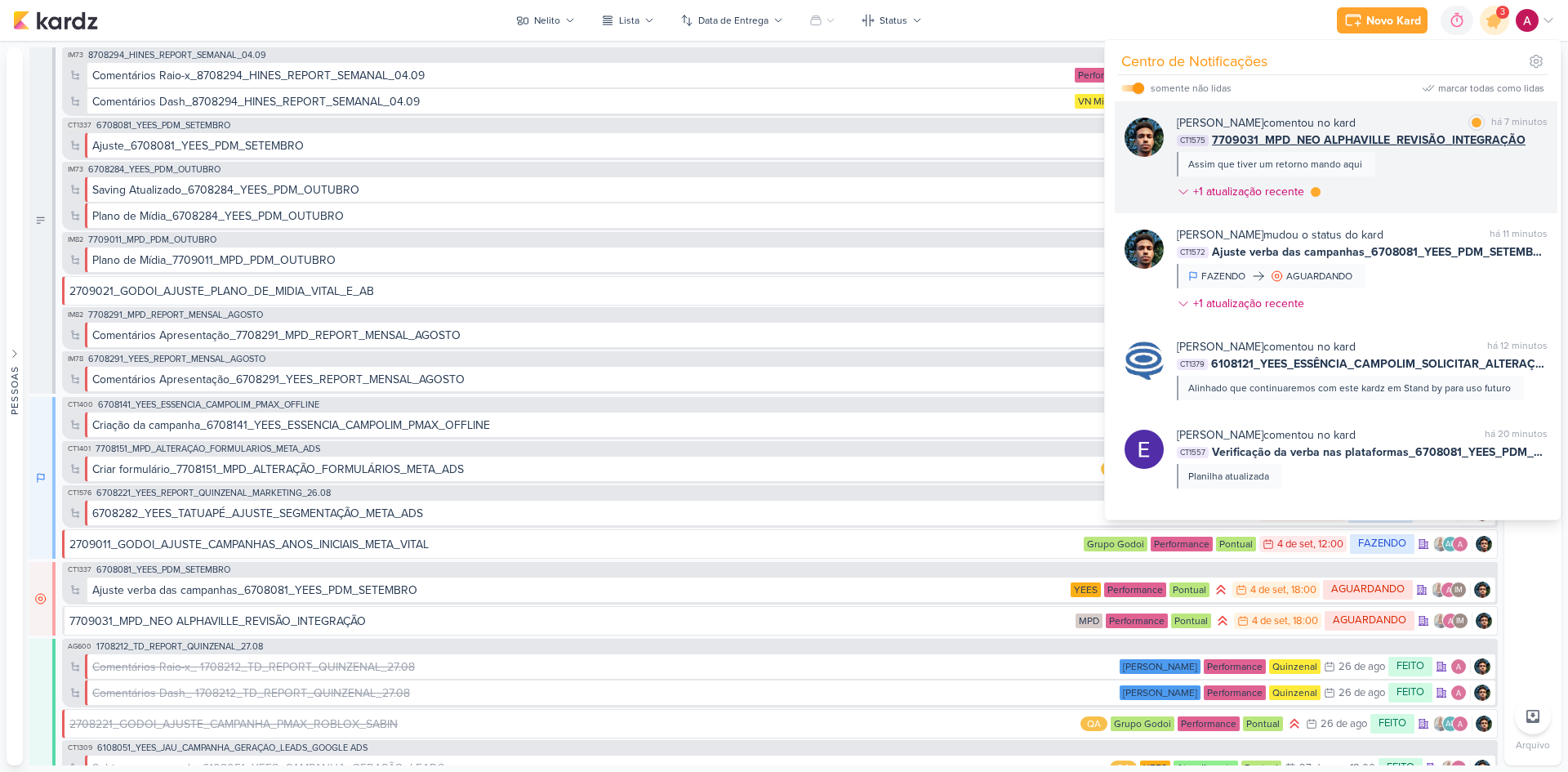
click at [1115, 177] on div "Nelito Junior comentou no kard marcar como lida há 7 minutos CT1575 7709031_MPD…" at bounding box center [1362, 161] width 371 height 93
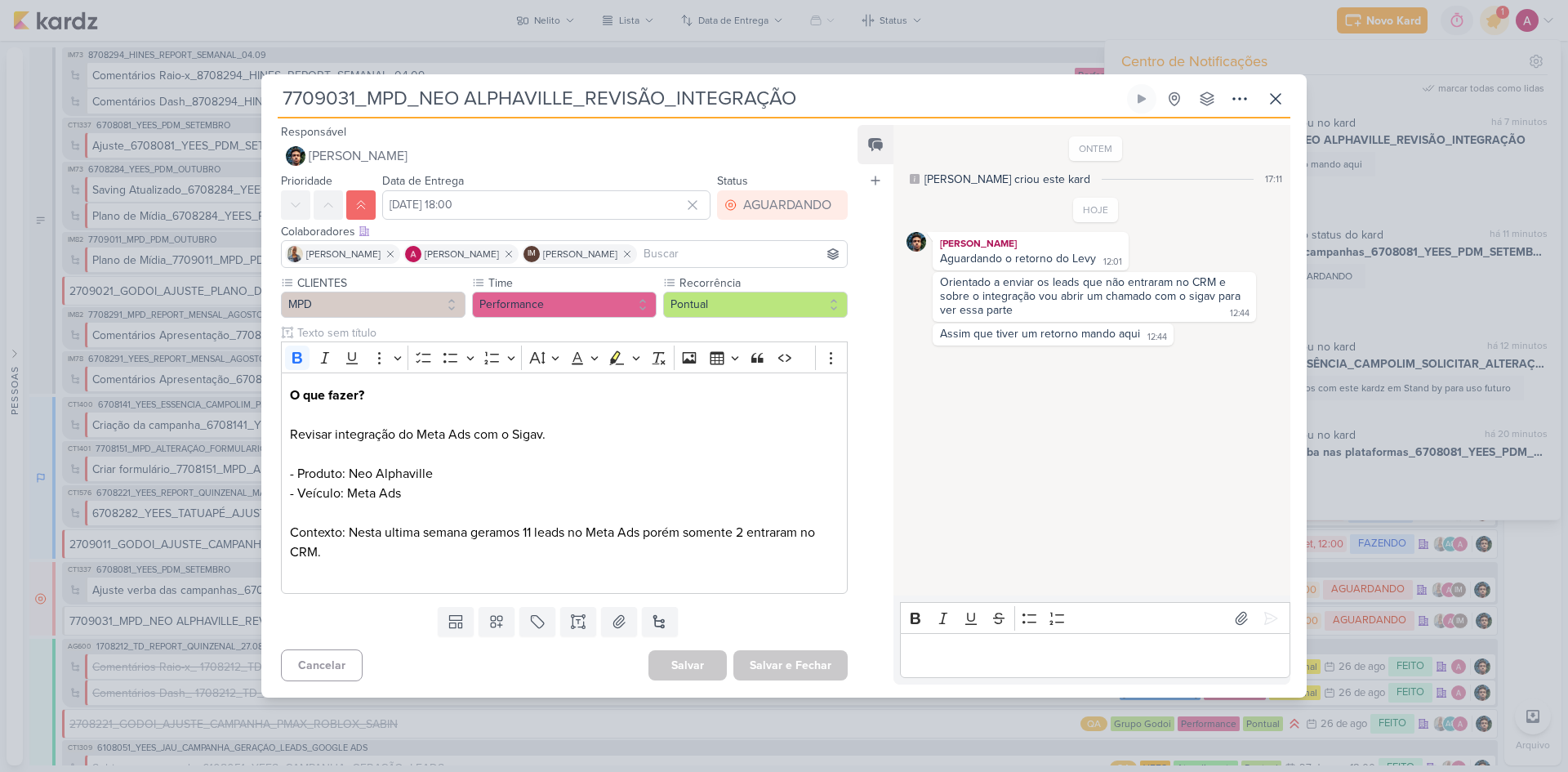
click at [546, 24] on div "7709031_MPD_NEO ALPHAVILLE_REVISÃO_INTEGRAÇÃO" at bounding box center [784, 386] width 1568 height 772
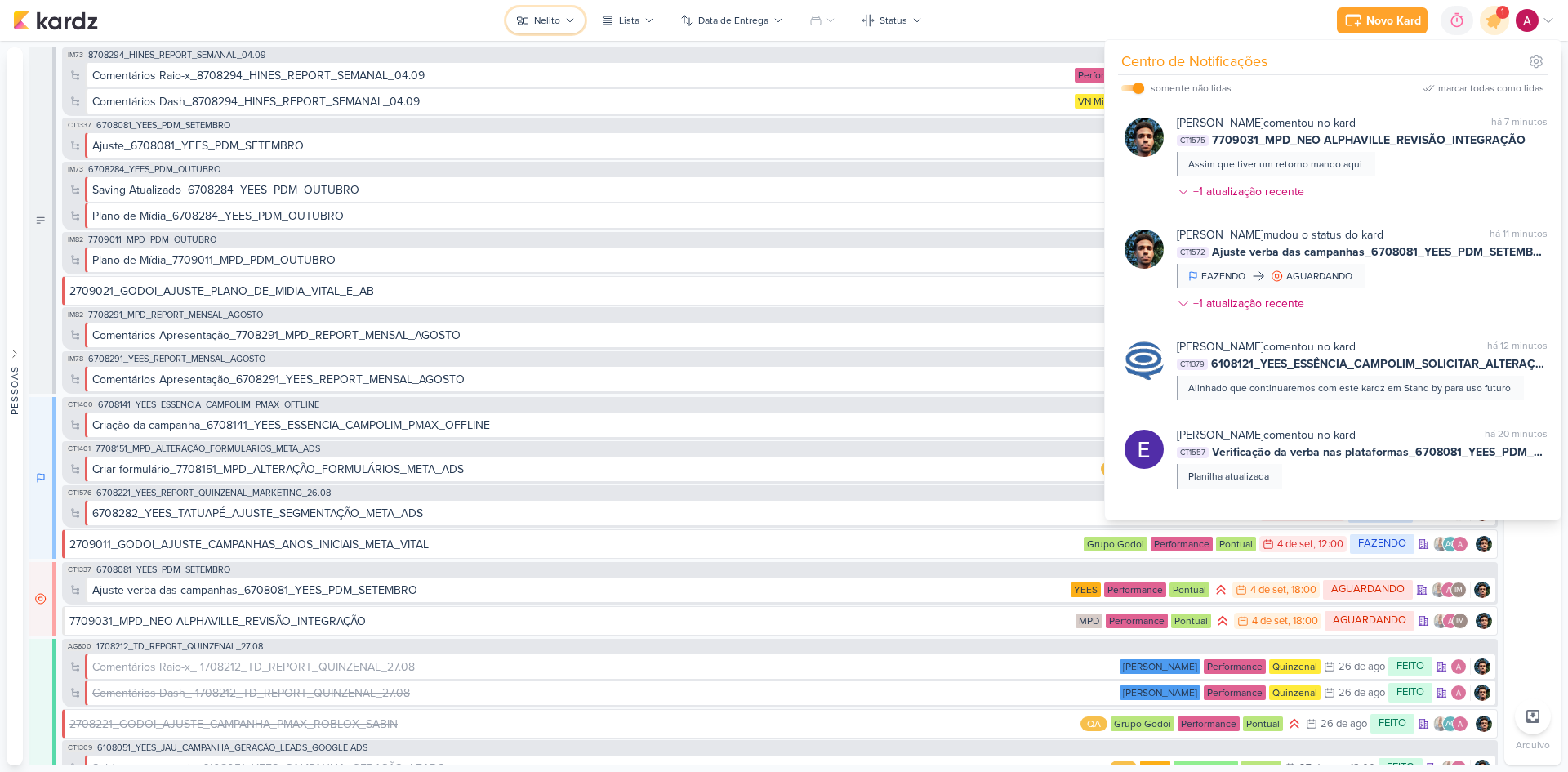
click at [554, 11] on button "Nelito" at bounding box center [545, 20] width 78 height 26
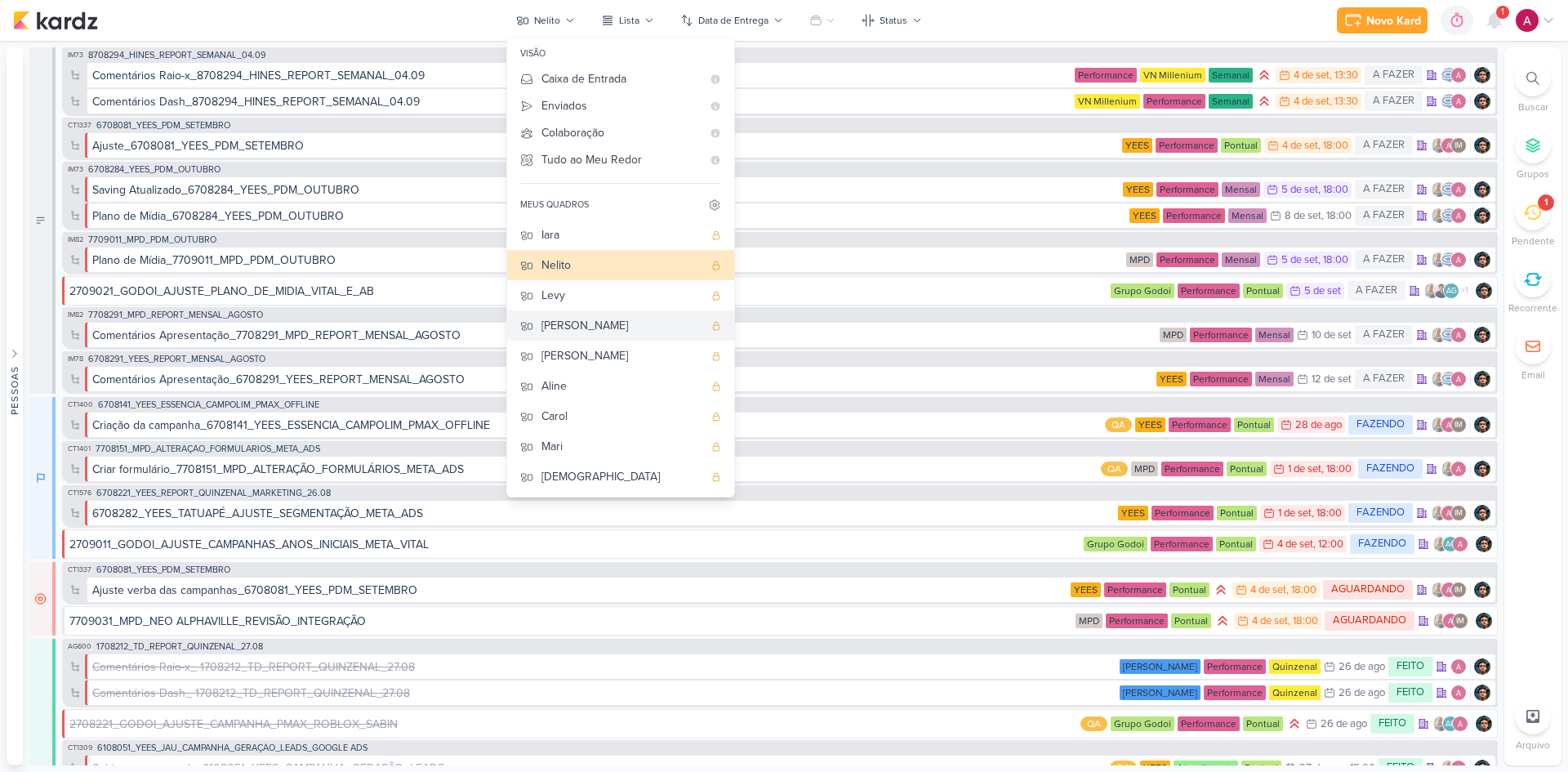
click at [566, 325] on div "[PERSON_NAME]" at bounding box center [622, 325] width 161 height 17
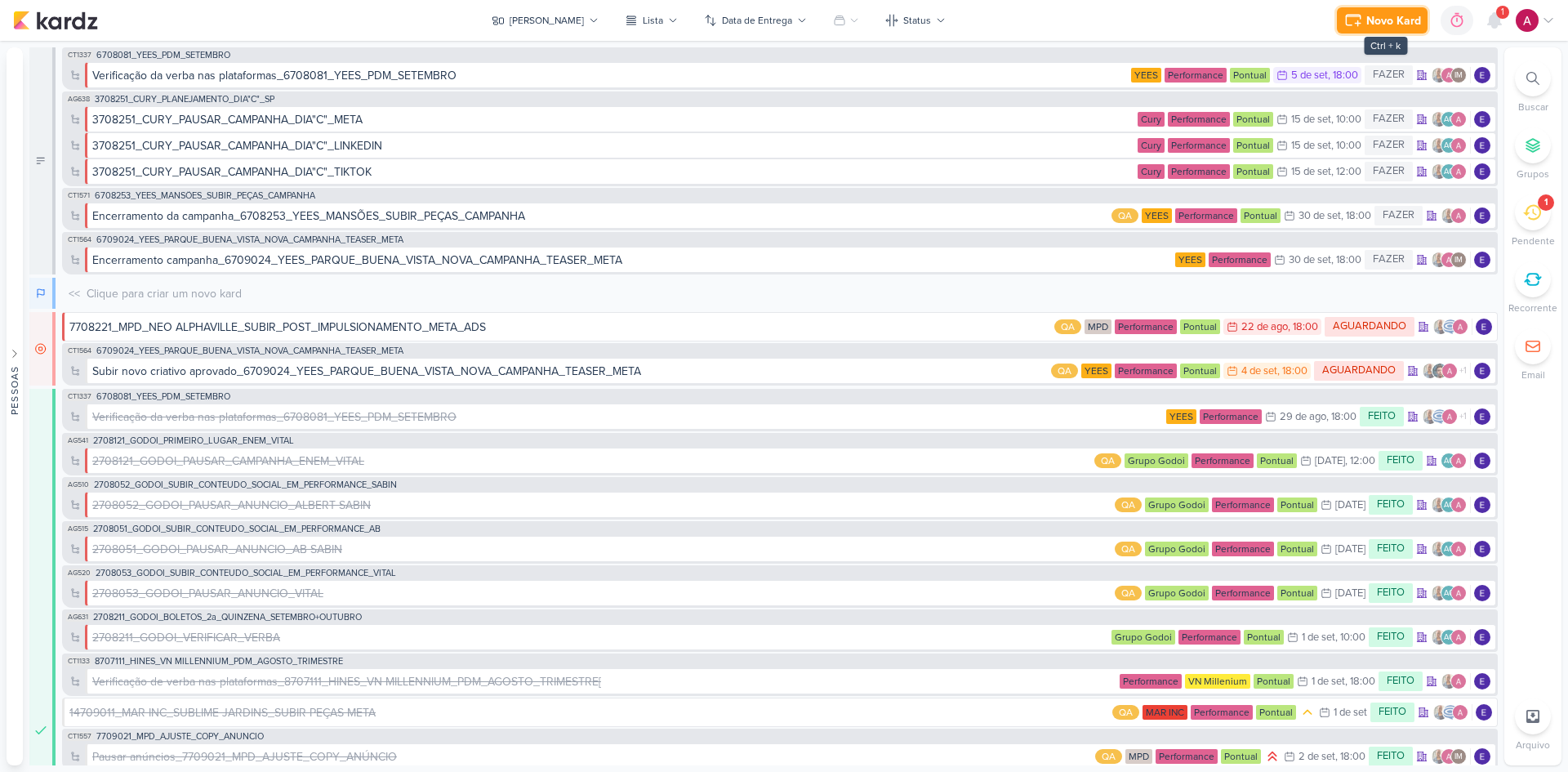
click at [1115, 24] on icon at bounding box center [1352, 20] width 19 height 19
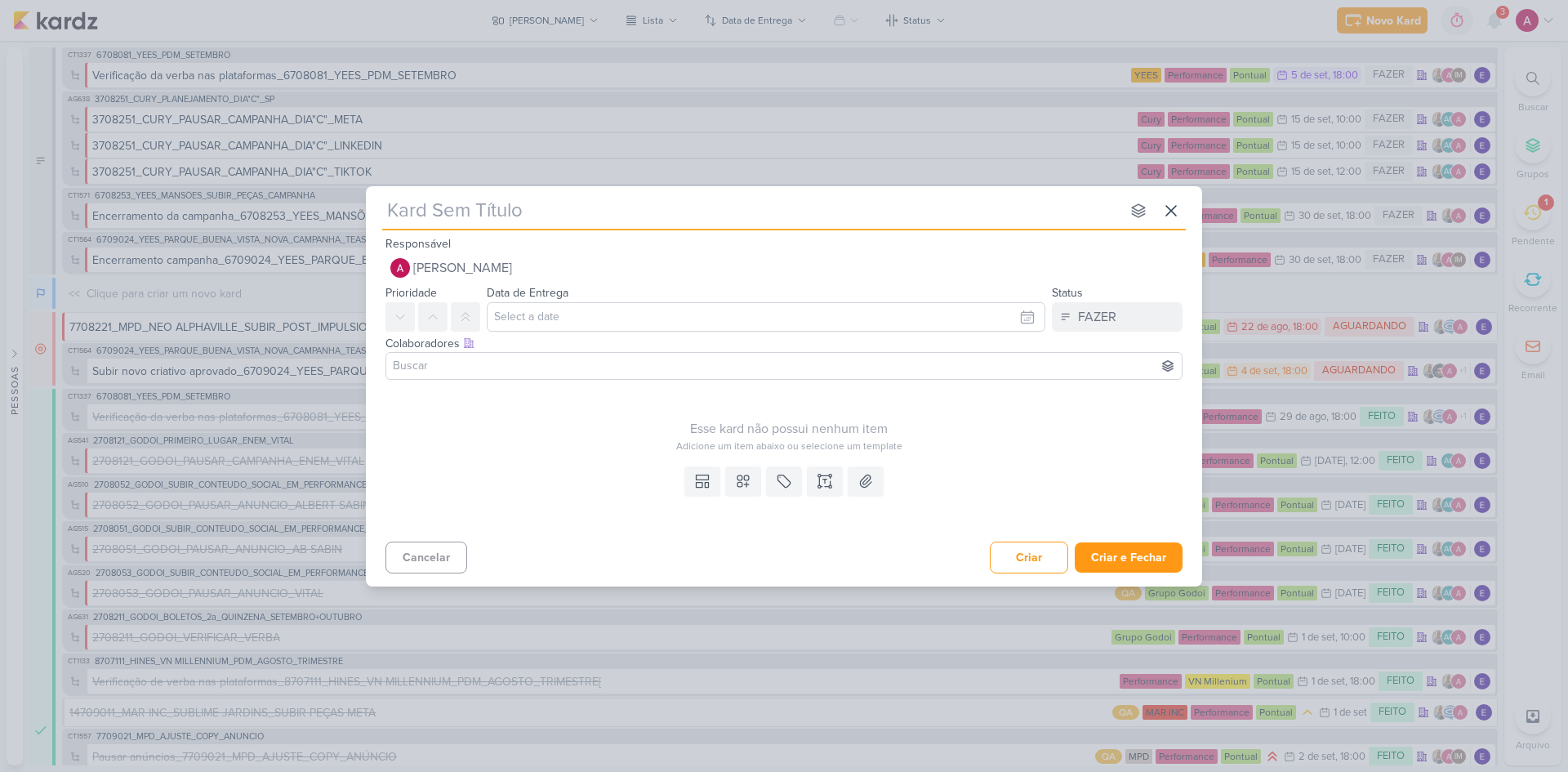
click at [536, 215] on input "text" at bounding box center [751, 211] width 738 height 29
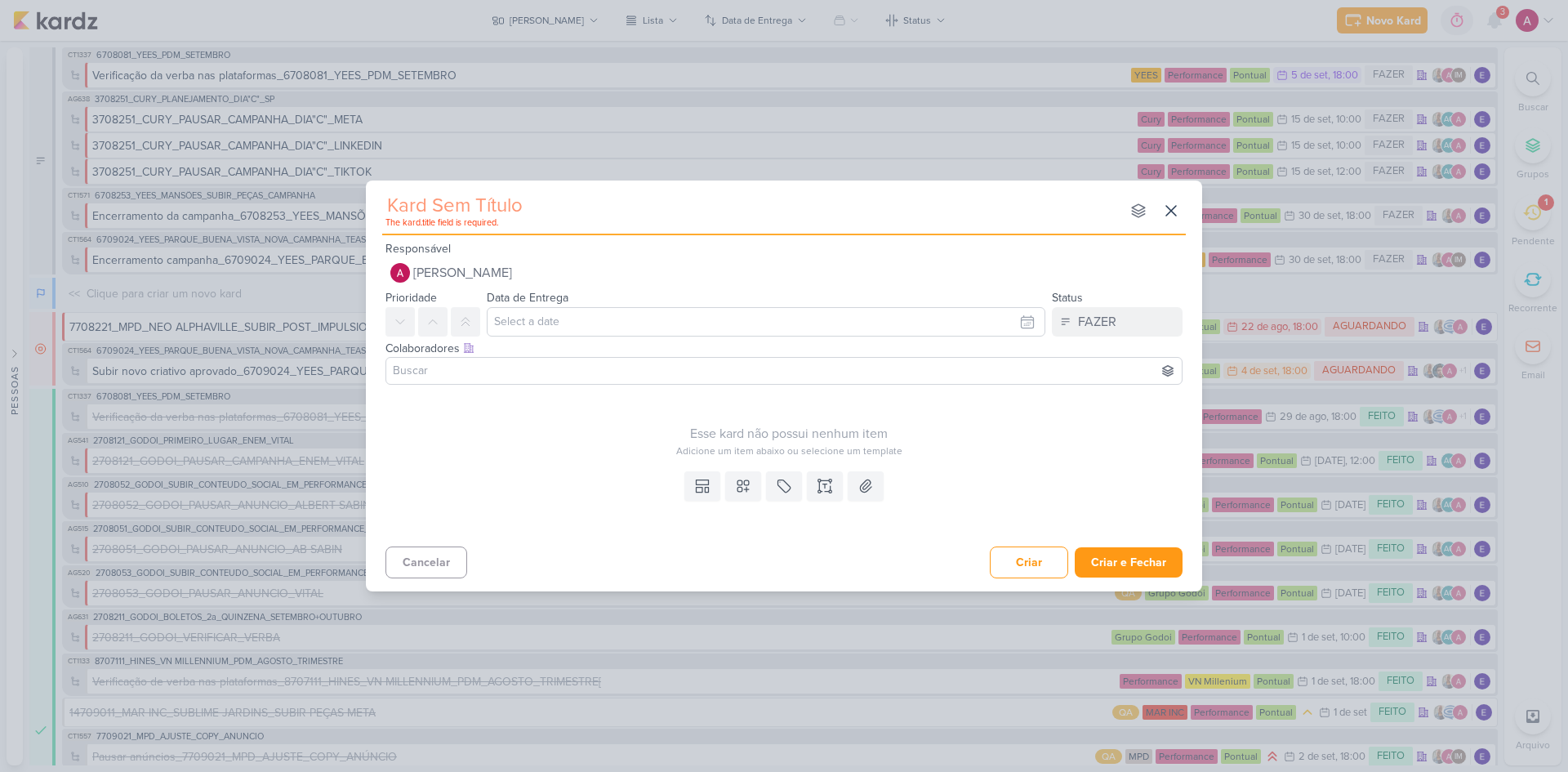
click at [503, 198] on input "text" at bounding box center [751, 205] width 738 height 29
paste input "7709041"
type input "7709041"
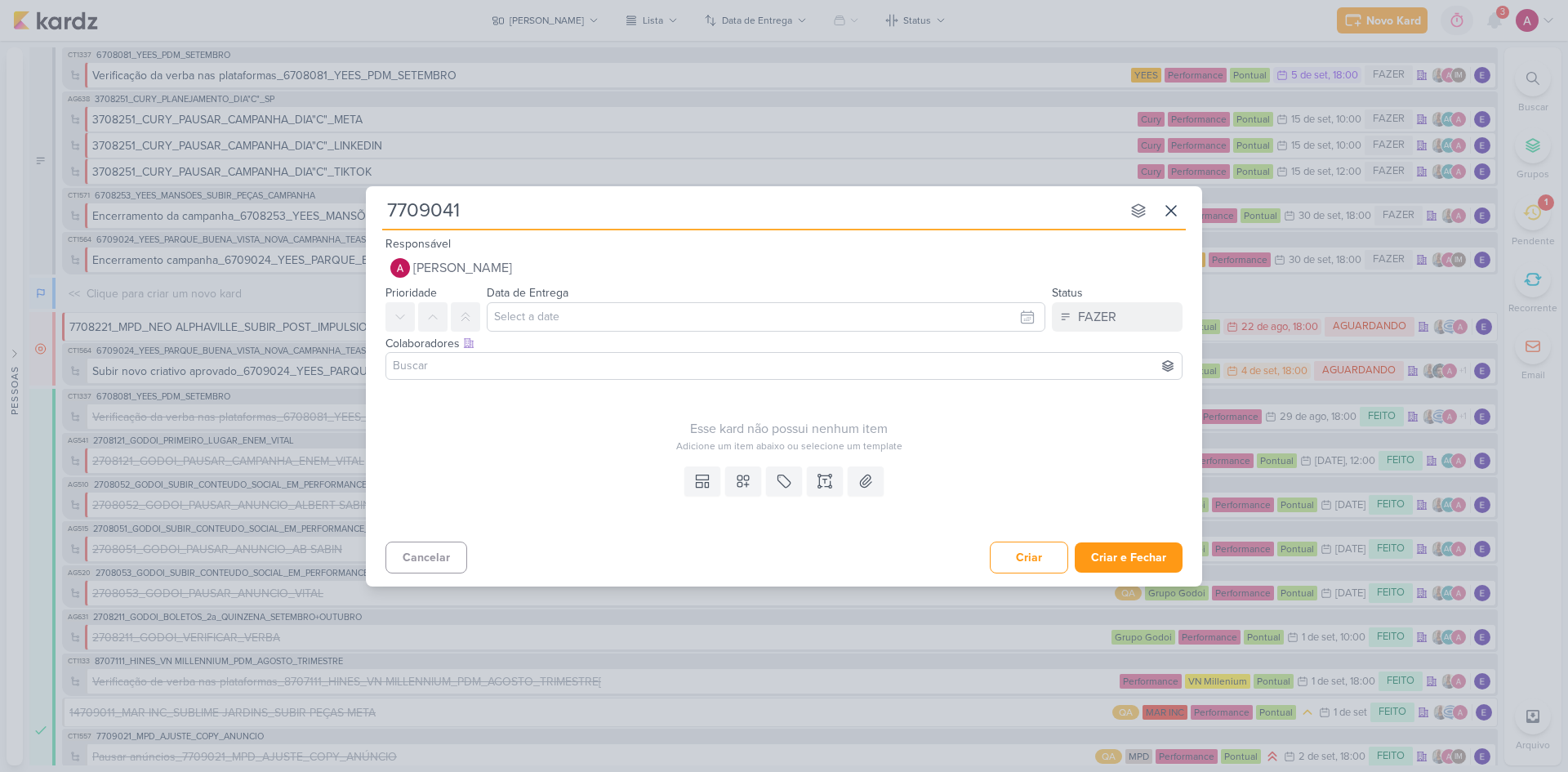
type input "7709041_"
type input "7709041_MPD"
type input "7709041_MPD_"
type input "7709041_MPD_NEO A"
type input "7709041_MPD_NEO ALPHAVILLE"
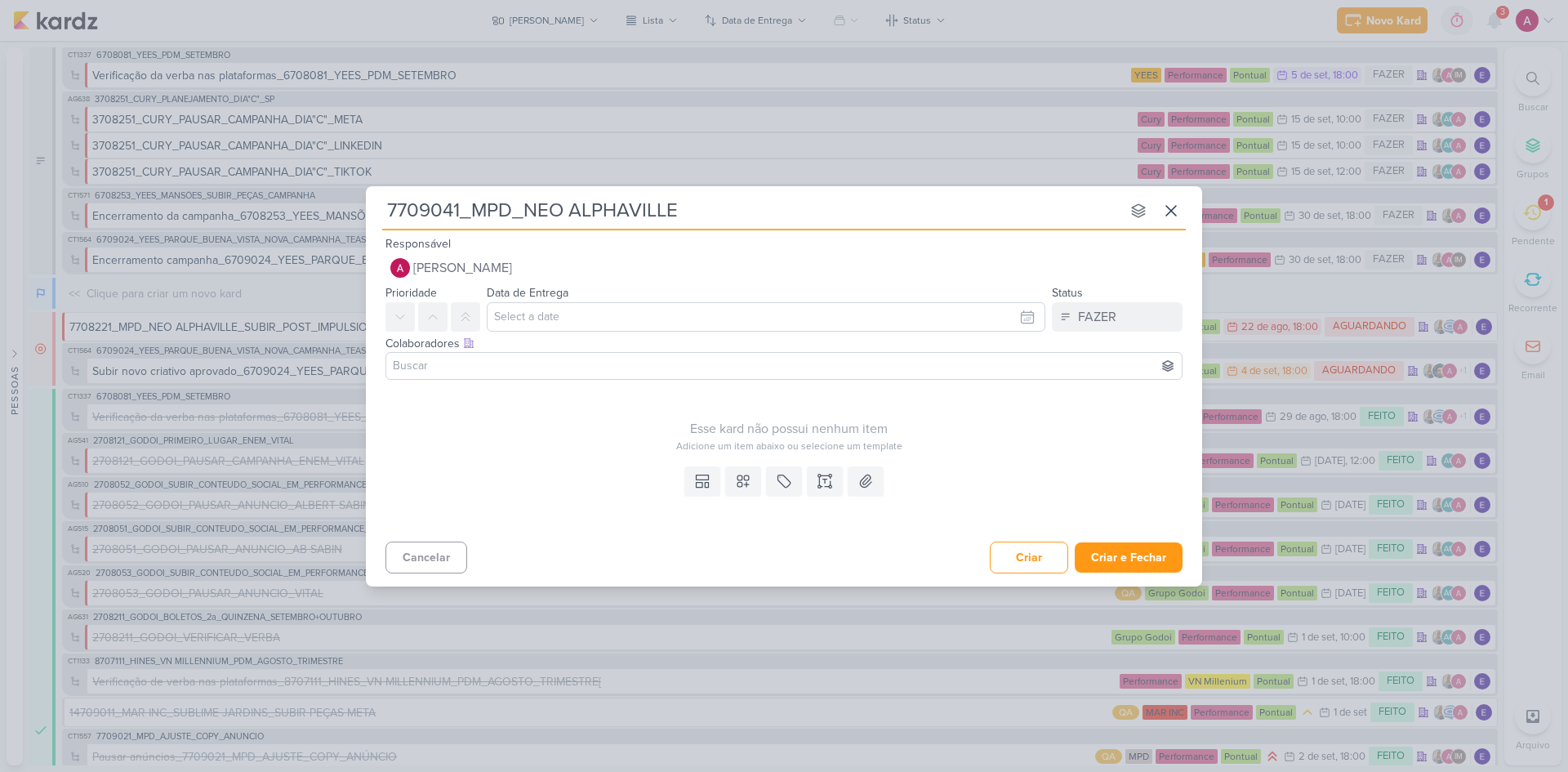
type input "7709041_MPD_NEO ALPHAVILLE_"
type input "7709041_MPD_NEO ALPHAVILLE_LEA"
type input "7709041_MPD_NEO ALPHAVILLE_LEADS"
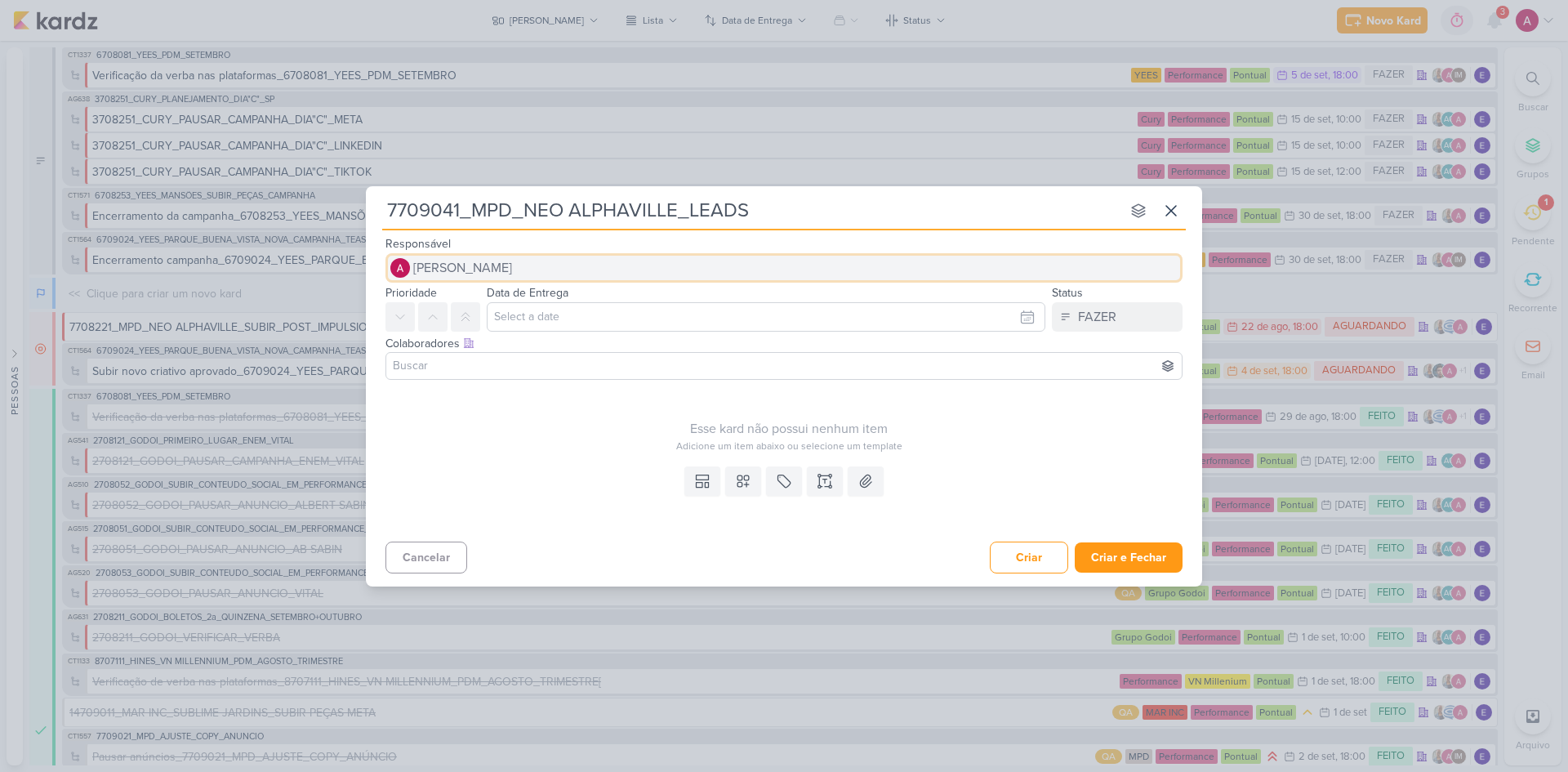
click at [499, 266] on span "[PERSON_NAME]" at bounding box center [462, 267] width 99 height 19
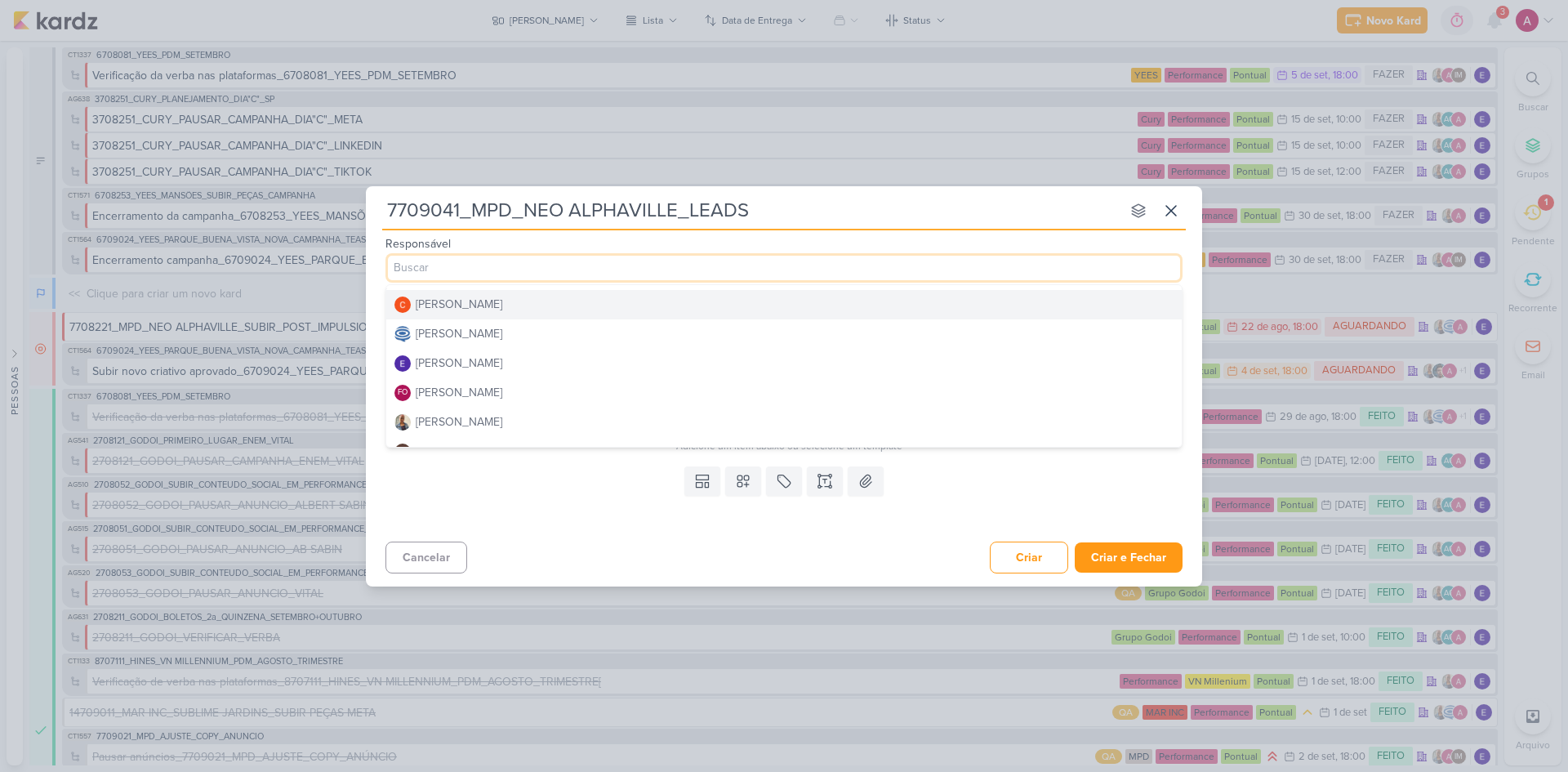
scroll to position [82, 0]
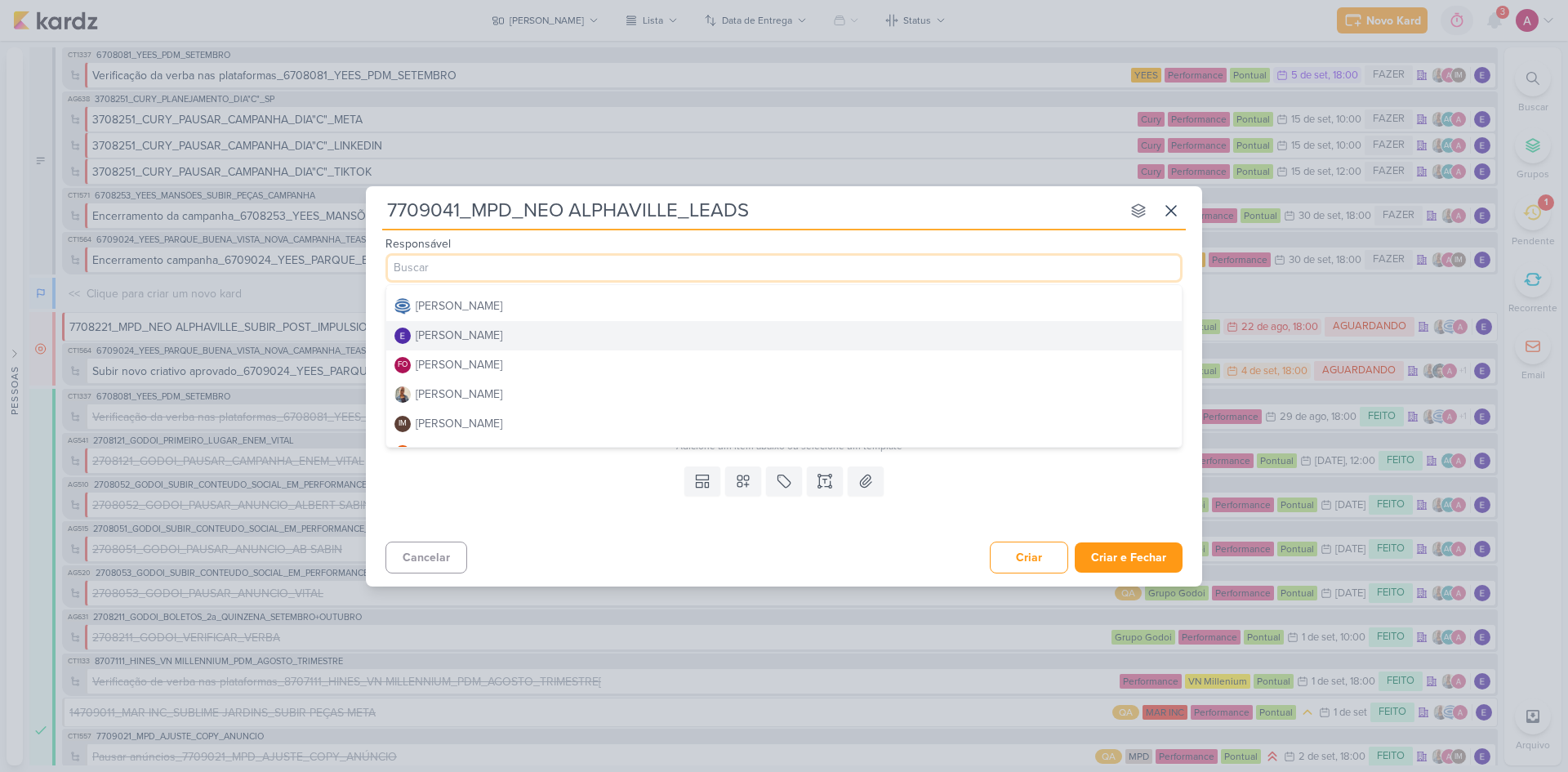
click at [458, 330] on div "[PERSON_NAME]" at bounding box center [459, 335] width 86 height 17
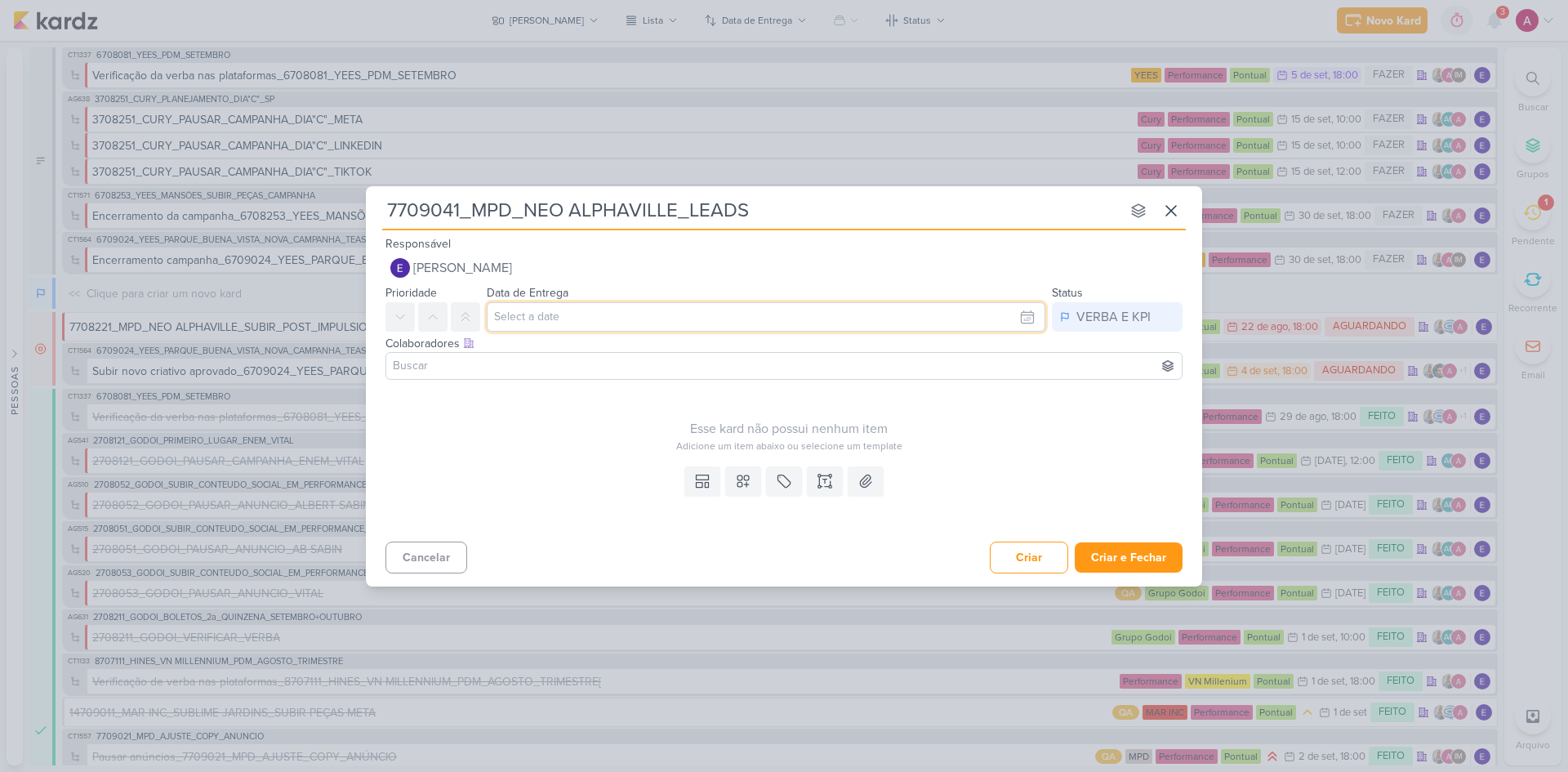
click at [509, 324] on input "text" at bounding box center [765, 317] width 559 height 29
click at [972, 410] on div "4" at bounding box center [973, 404] width 26 height 25
type input "4 de setembro de 2025 às 23:59"
click at [463, 308] on button at bounding box center [465, 317] width 29 height 29
click at [465, 375] on div at bounding box center [784, 366] width 796 height 28
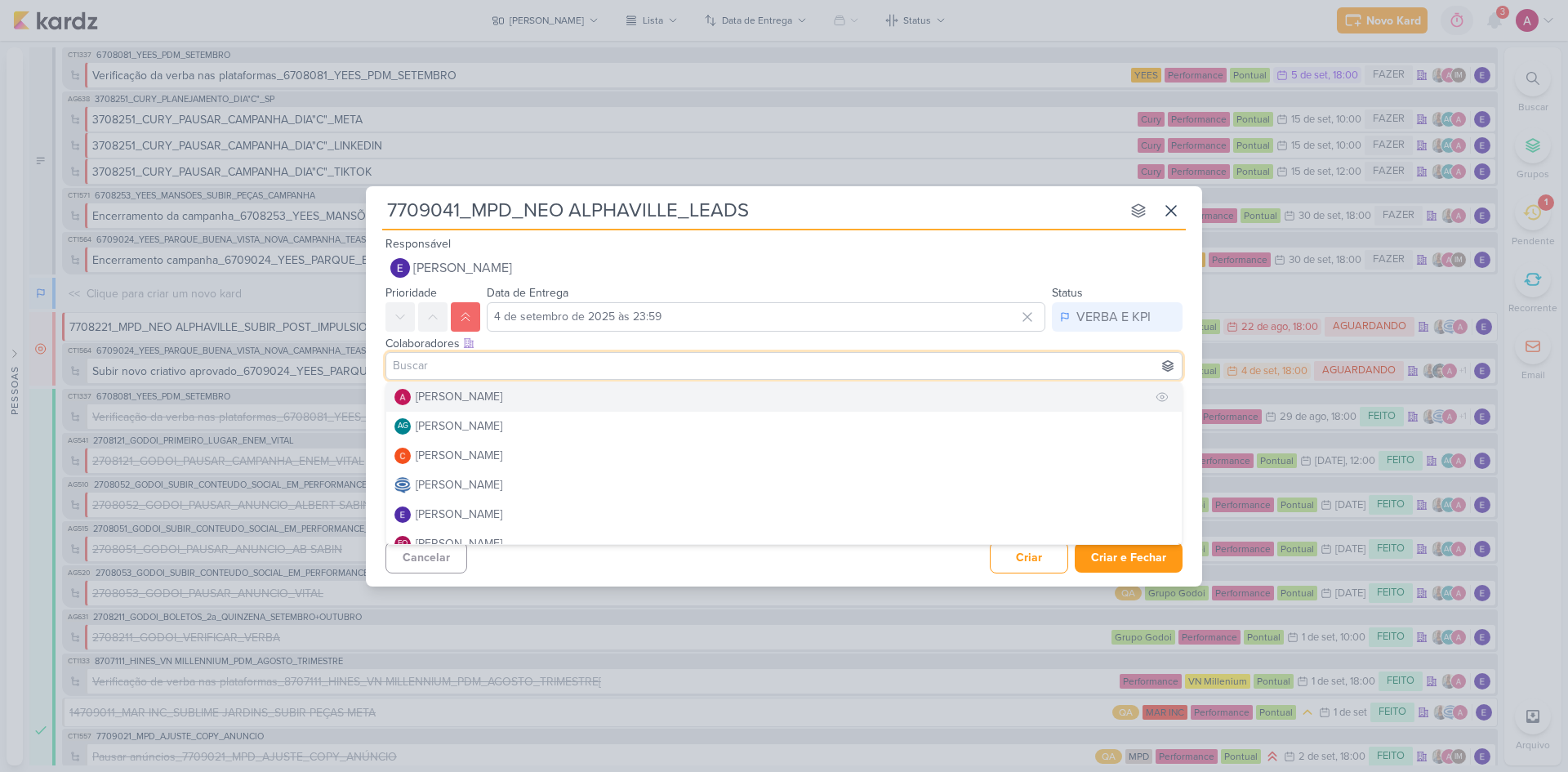
click at [469, 396] on div "[PERSON_NAME]" at bounding box center [459, 397] width 86 height 17
click at [476, 406] on div "[PERSON_NAME]" at bounding box center [459, 403] width 86 height 17
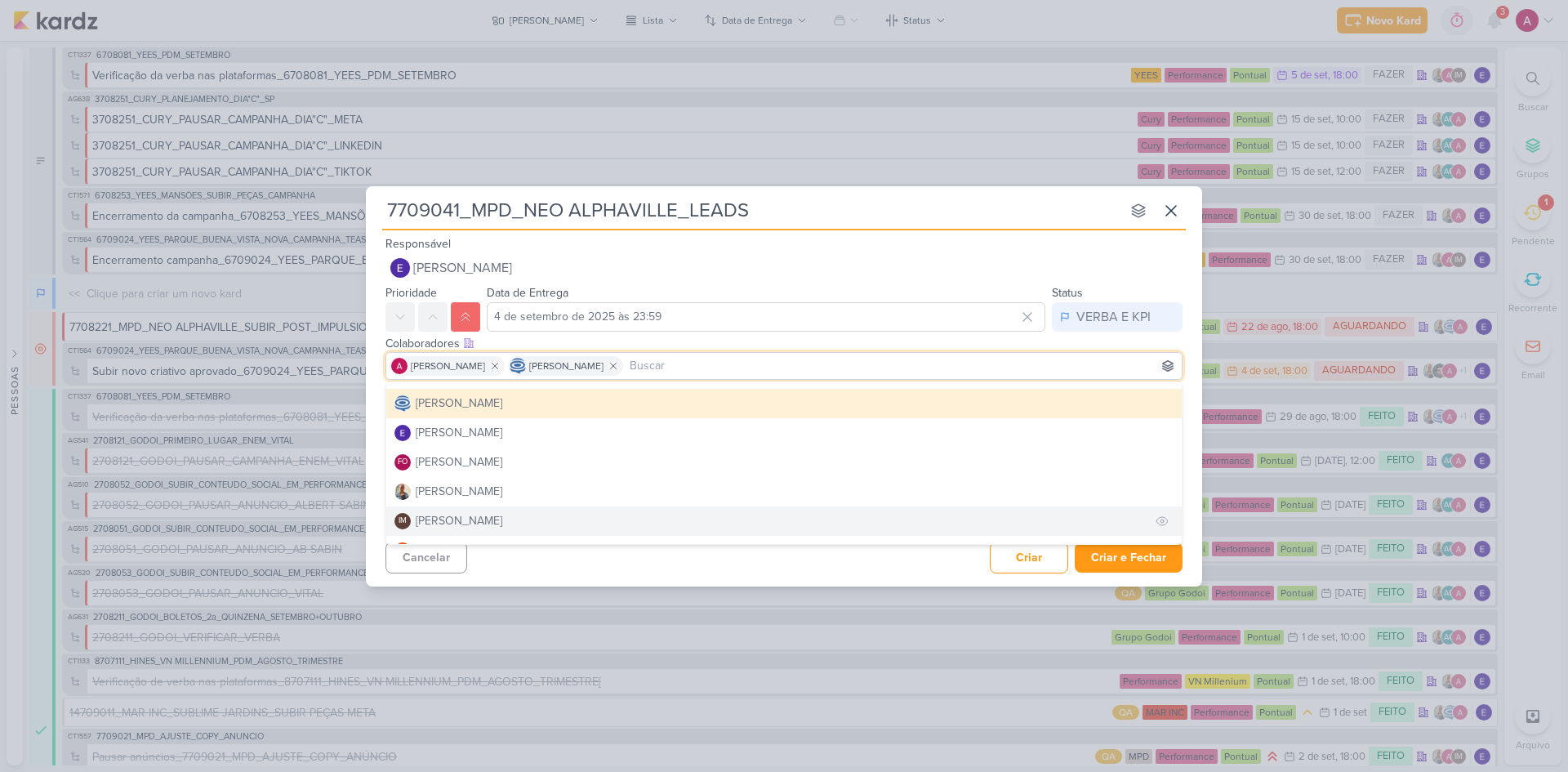
click at [502, 514] on div "[PERSON_NAME]" at bounding box center [459, 520] width 86 height 17
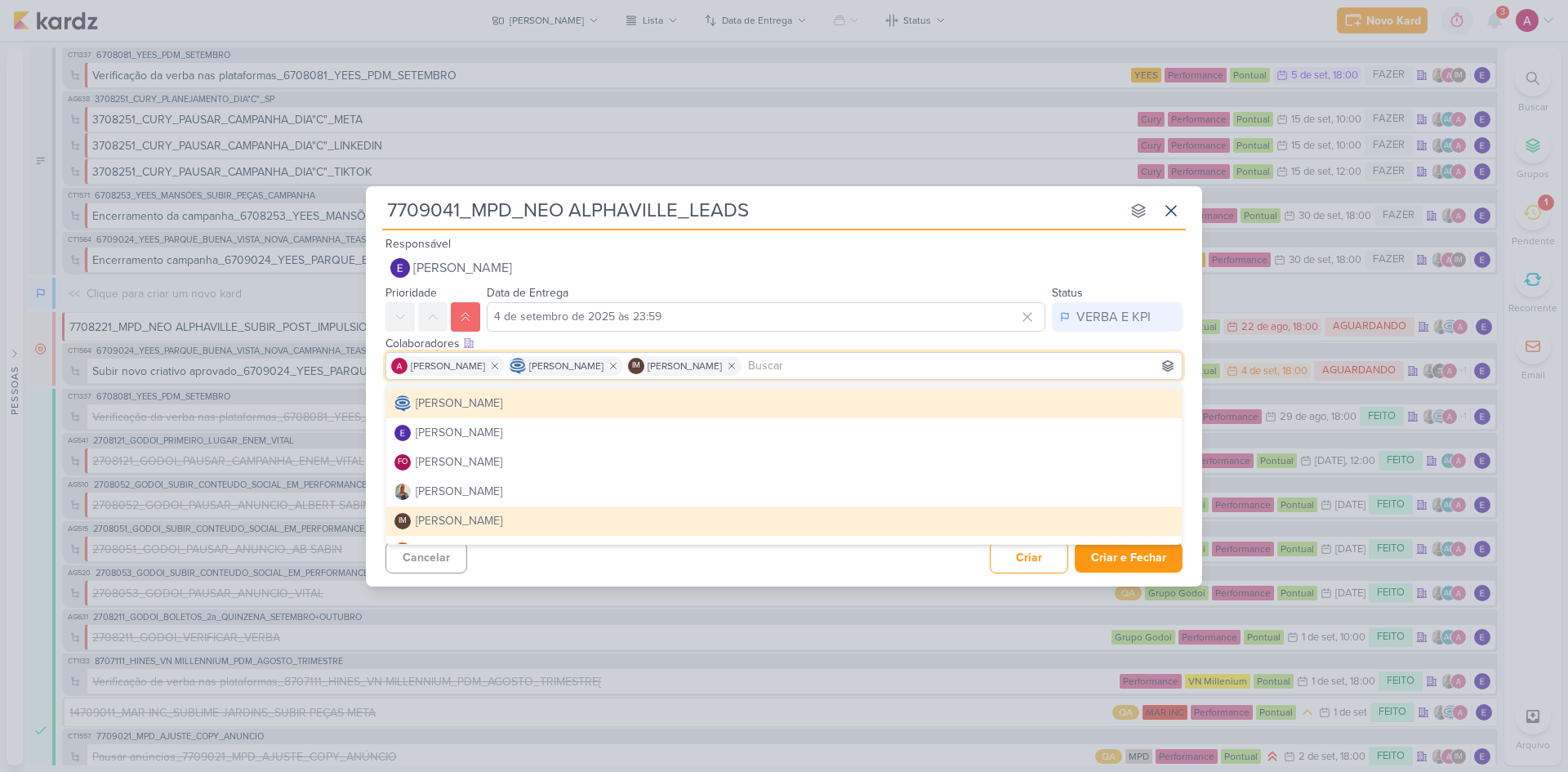
click at [1115, 296] on div "Status VERBA E KPI Somente o responsável pode mudar o status do kard. Designar …" at bounding box center [1117, 307] width 130 height 49
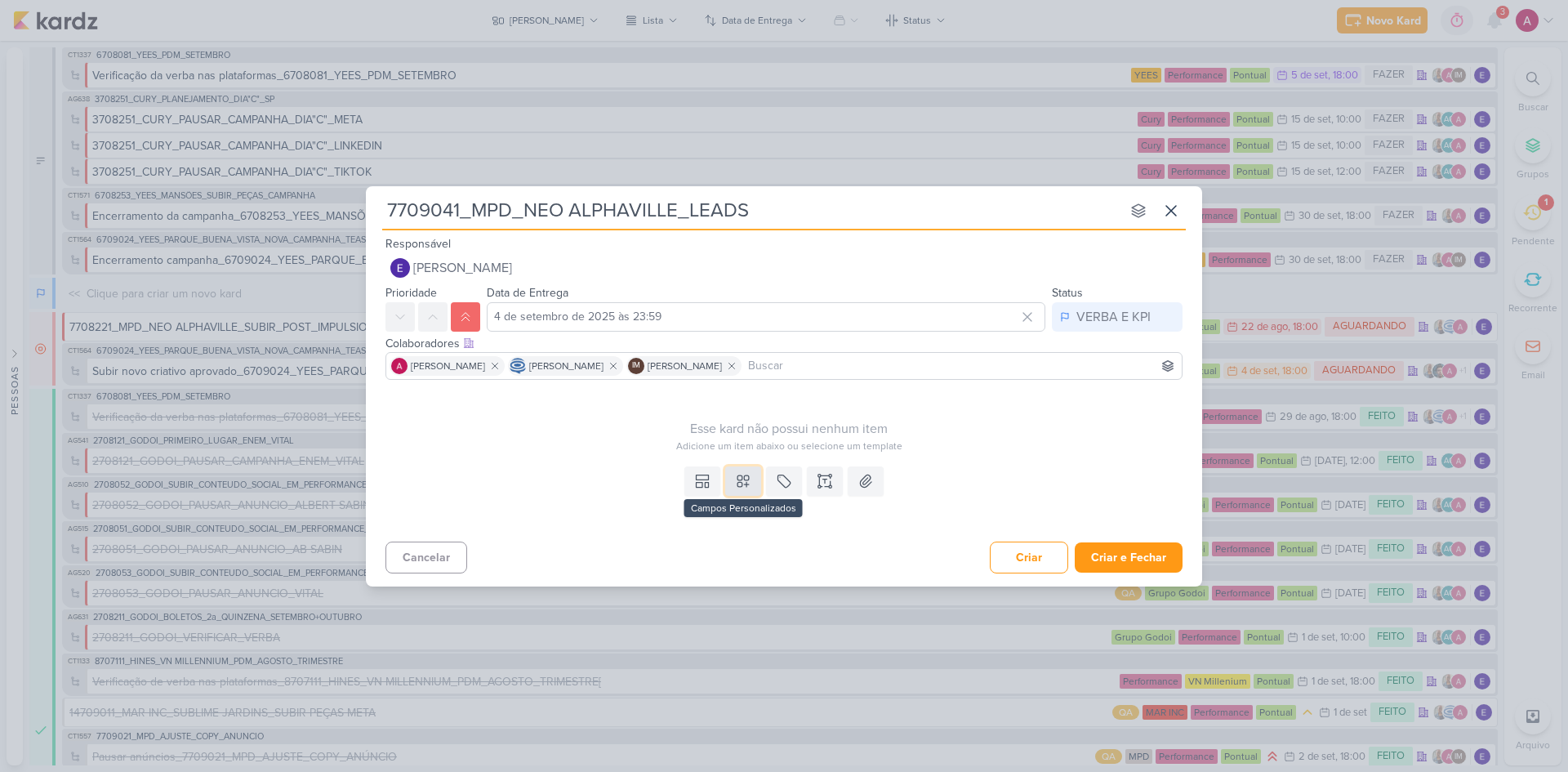
click at [745, 477] on icon at bounding box center [743, 481] width 17 height 17
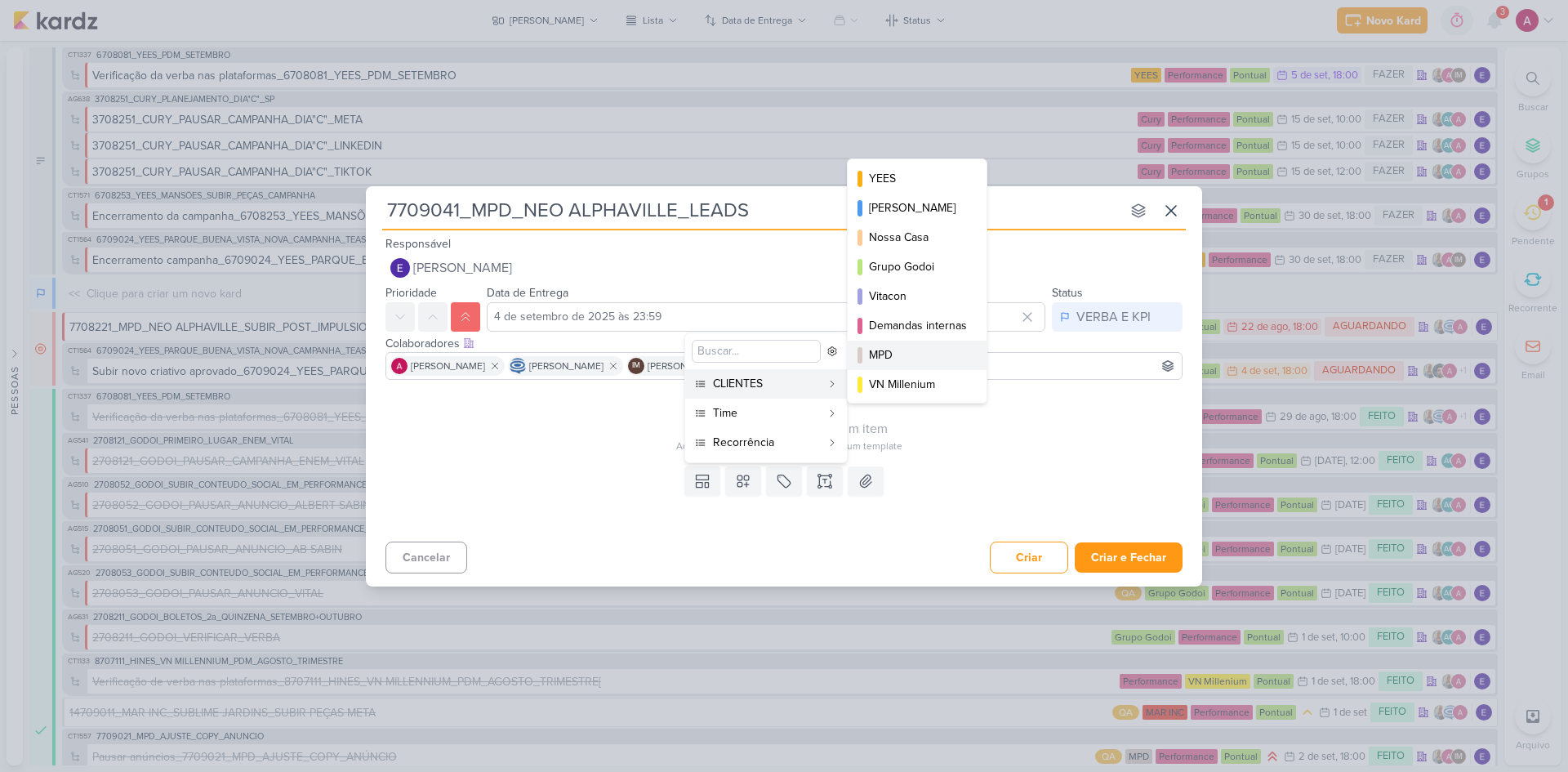
click at [894, 358] on div "MPD" at bounding box center [917, 354] width 98 height 17
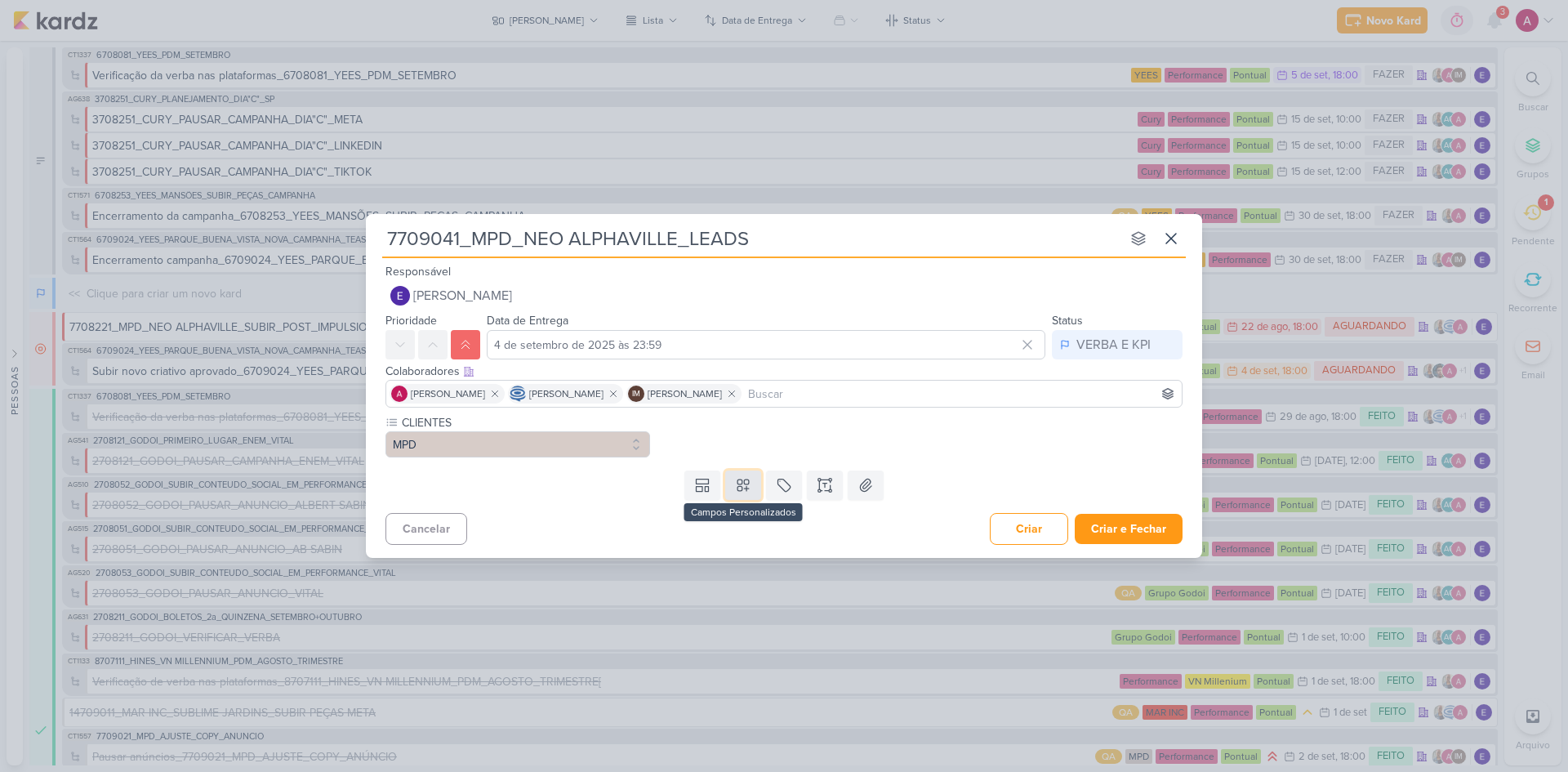
click at [746, 480] on icon at bounding box center [743, 486] width 17 height 17
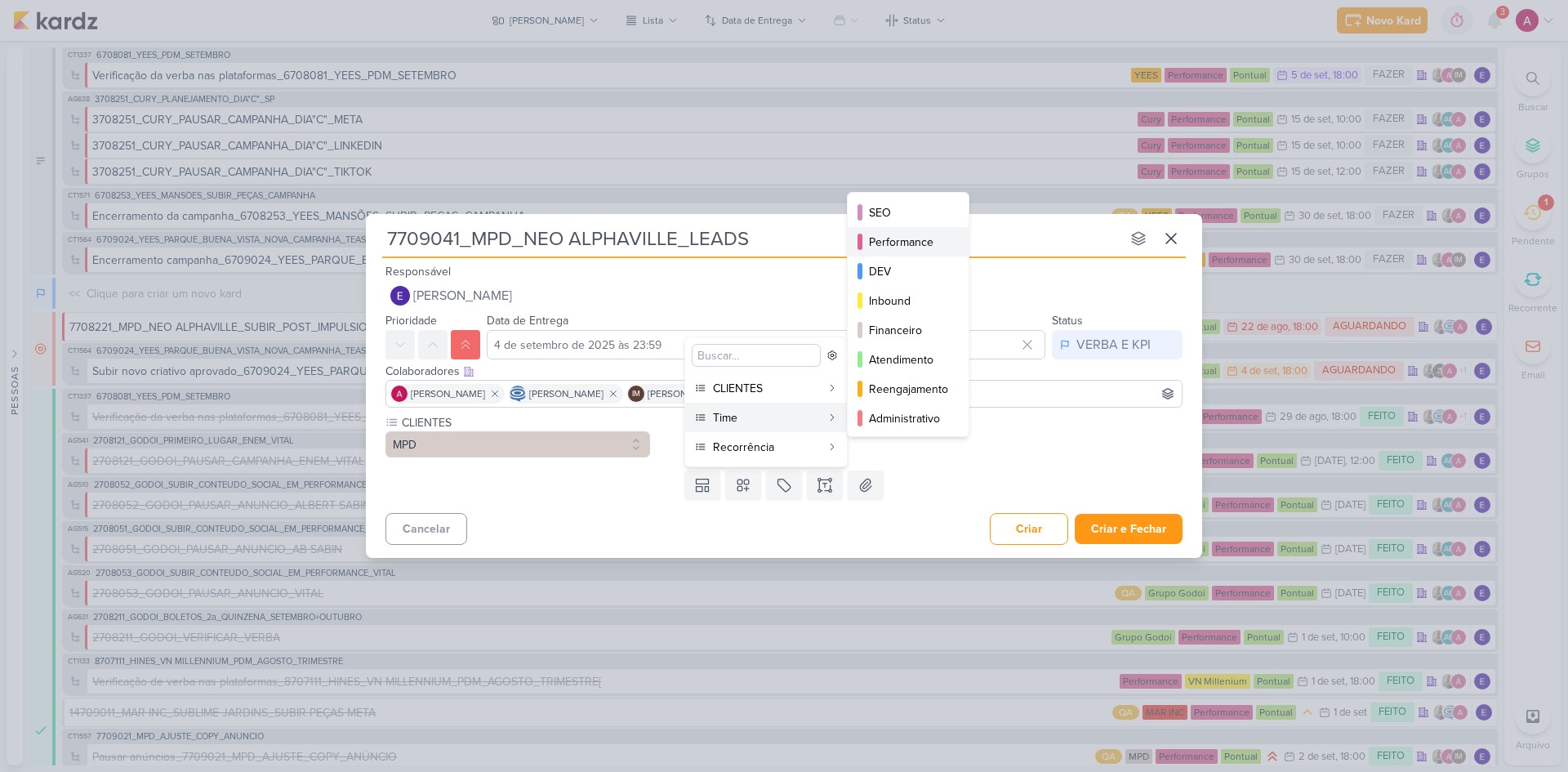
click at [923, 248] on div "Performance" at bounding box center [908, 241] width 80 height 17
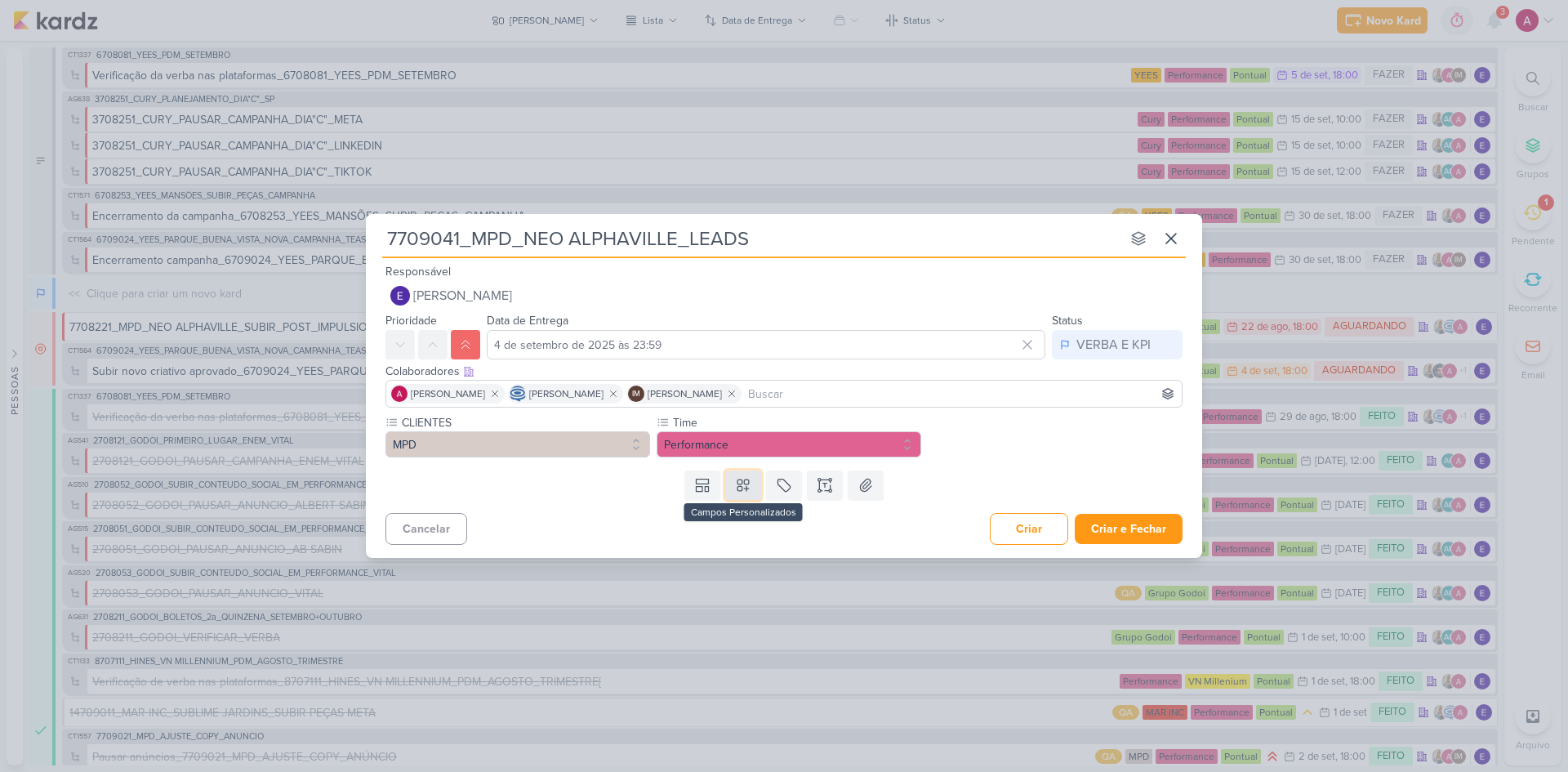
click at [745, 493] on button at bounding box center [742, 486] width 36 height 29
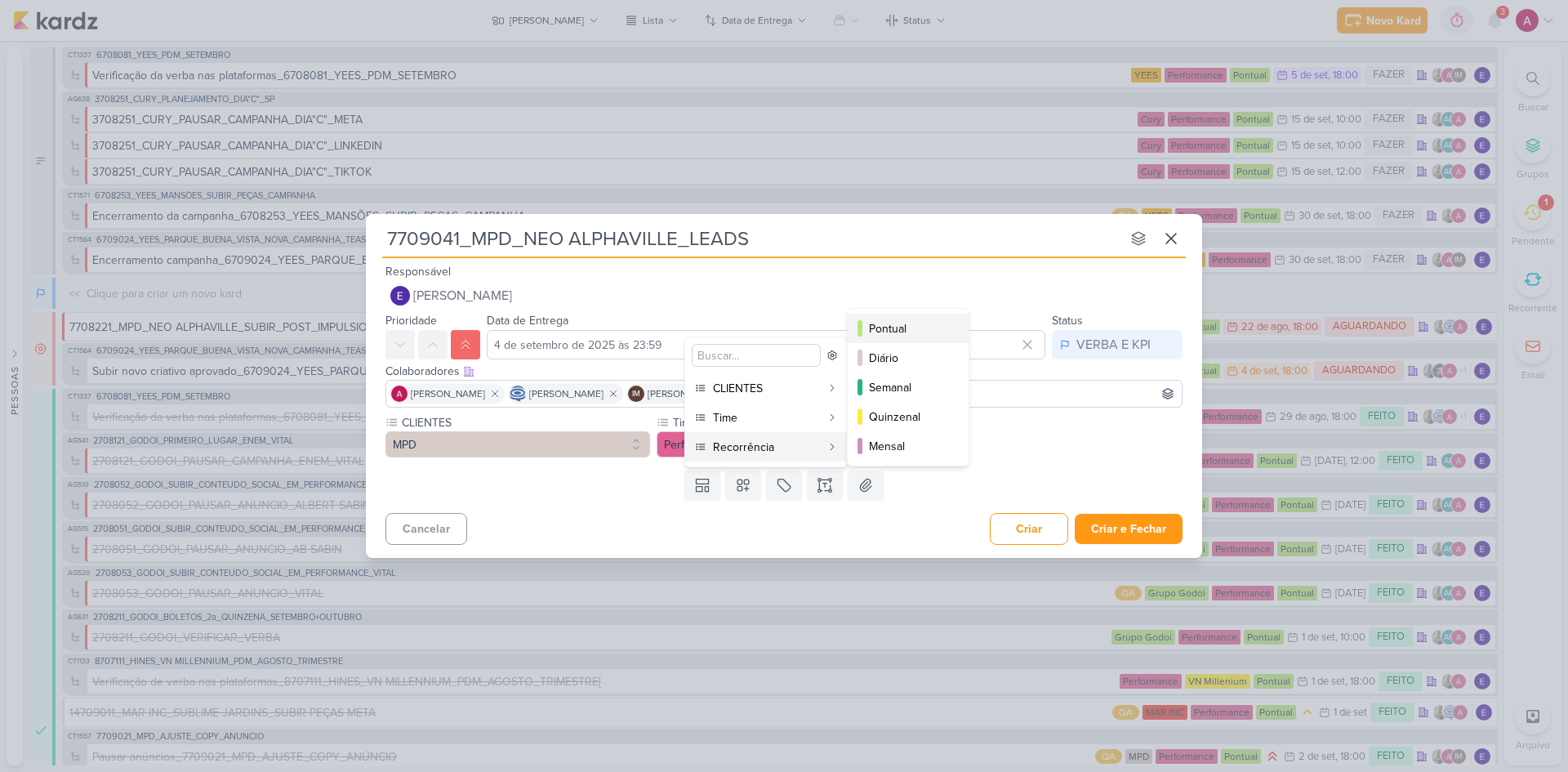
click at [909, 328] on div "Pontual" at bounding box center [908, 329] width 80 height 17
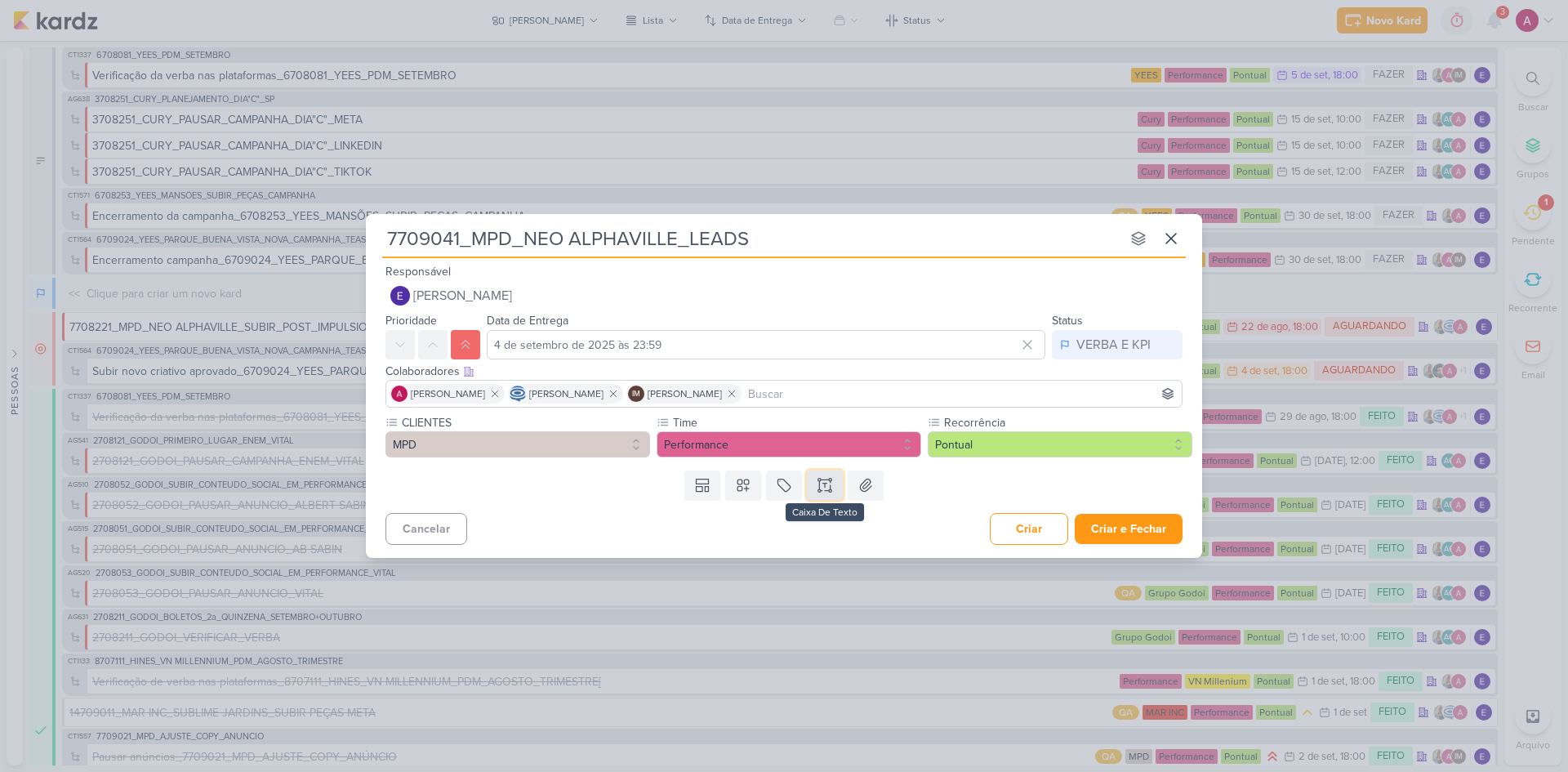
click at [828, 486] on icon at bounding box center [825, 486] width 17 height 17
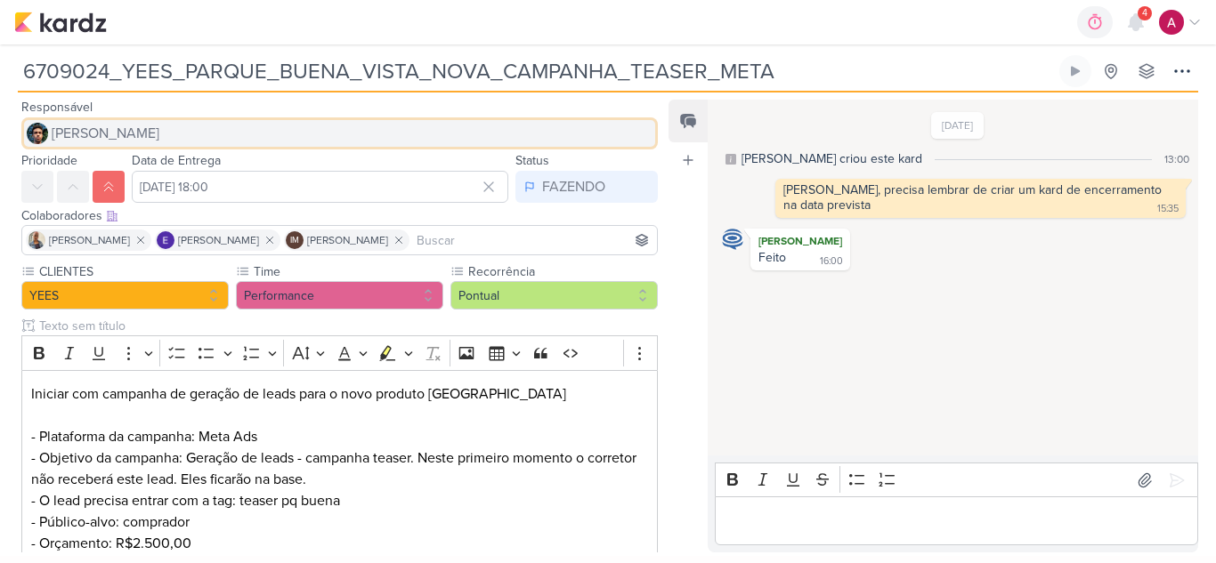
click at [101, 133] on span "[PERSON_NAME]" at bounding box center [106, 133] width 108 height 21
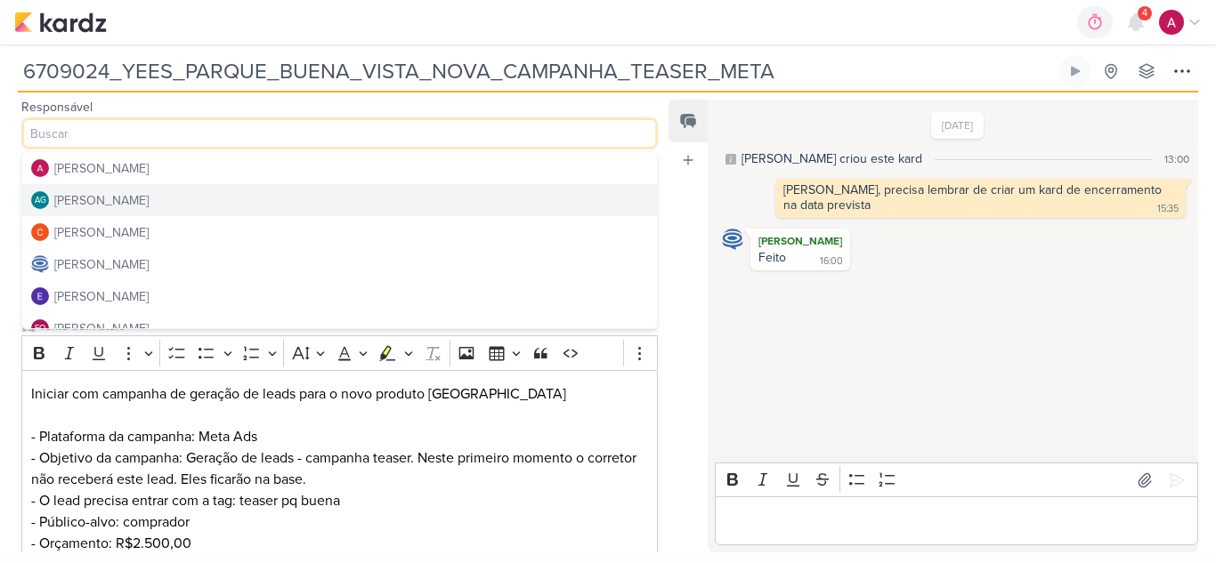
scroll to position [89, 0]
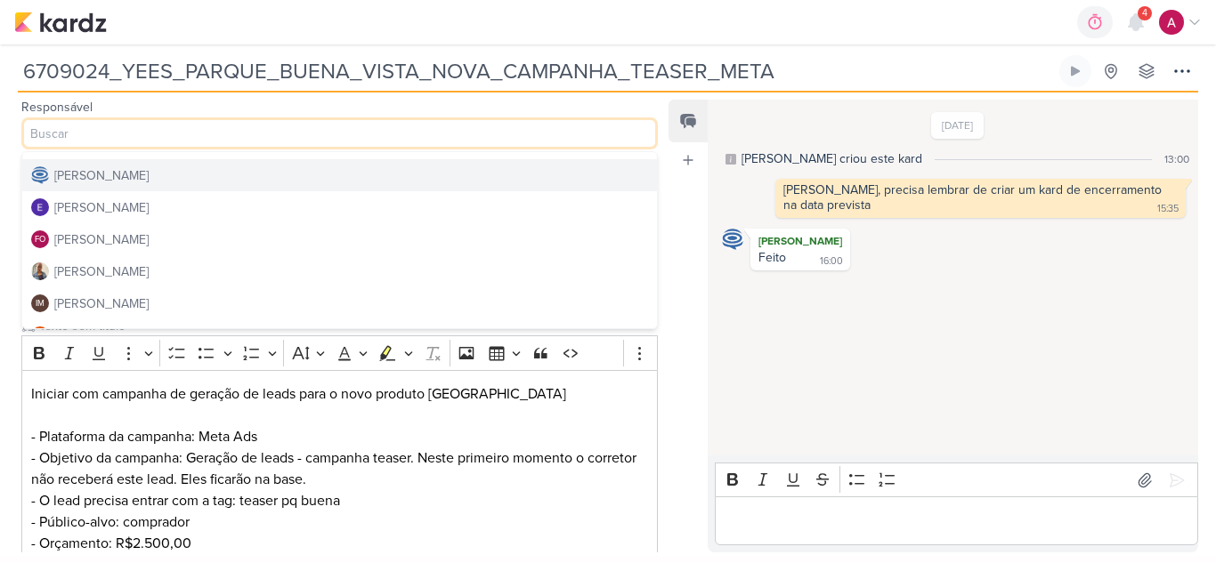
click at [133, 180] on div "[PERSON_NAME]" at bounding box center [101, 175] width 94 height 19
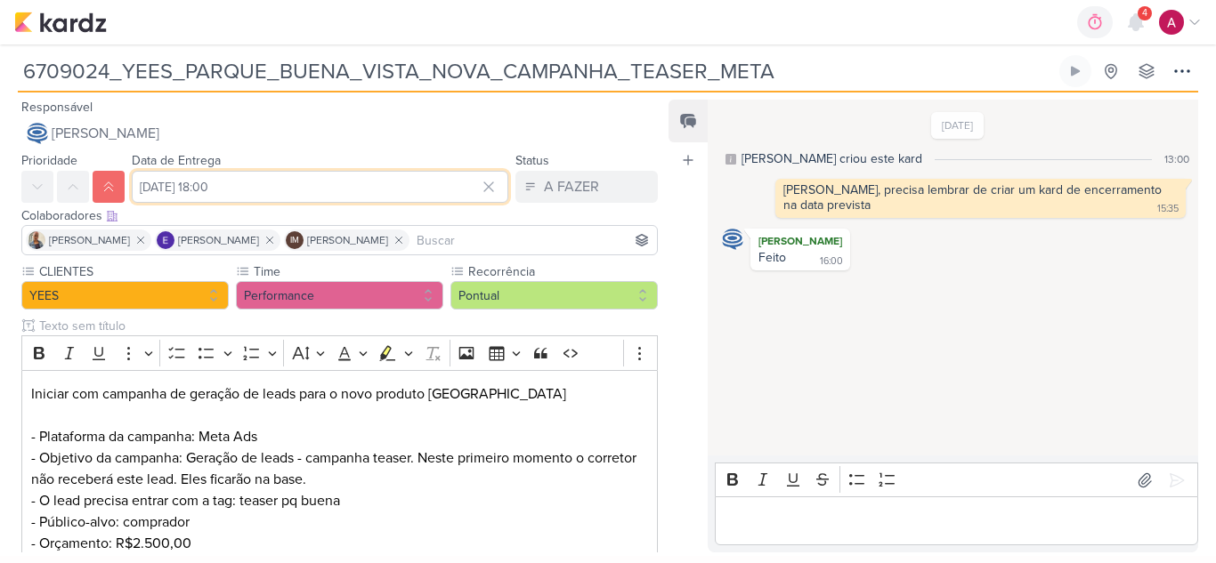
click at [165, 177] on input "[DATE] 18:00" at bounding box center [320, 187] width 376 height 32
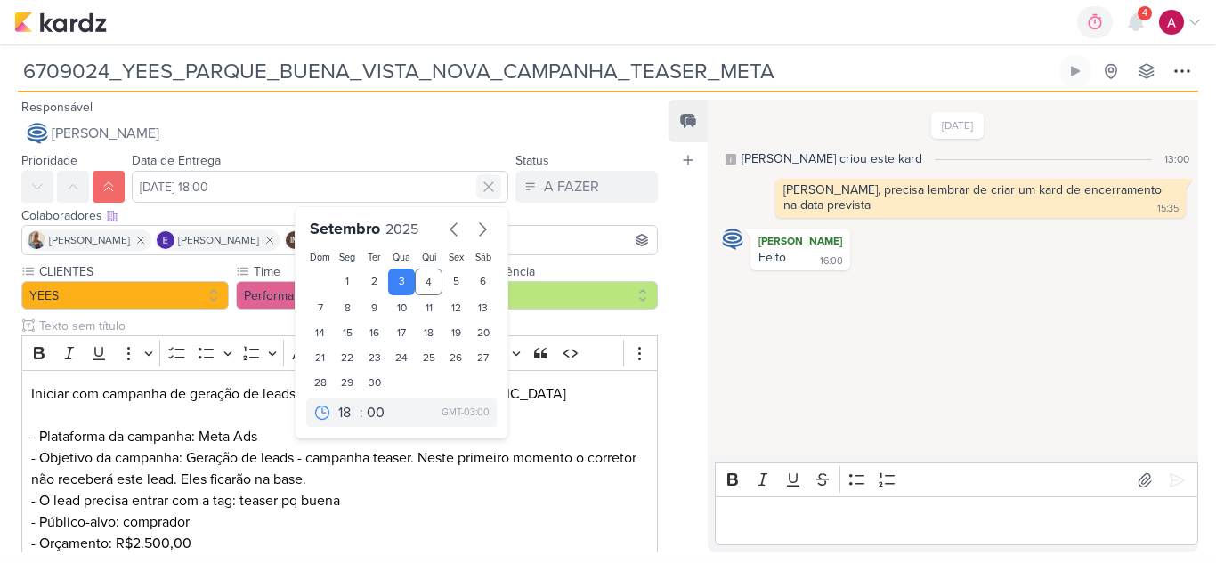
click at [482, 194] on icon at bounding box center [489, 187] width 18 height 18
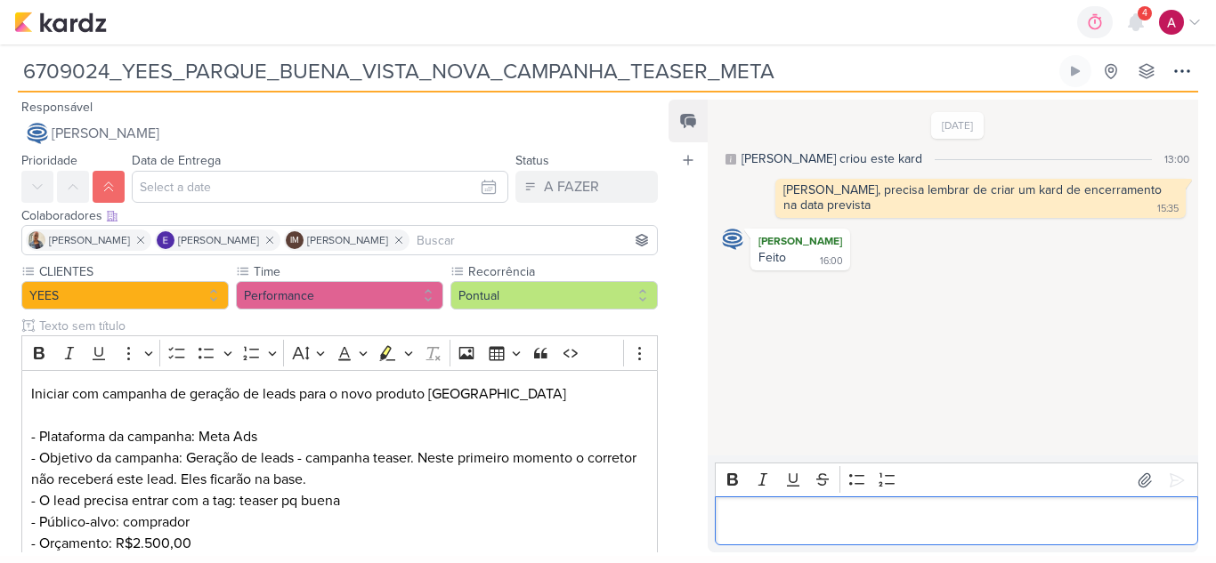
click at [800, 514] on p "Editor editing area: main" at bounding box center [956, 521] width 465 height 21
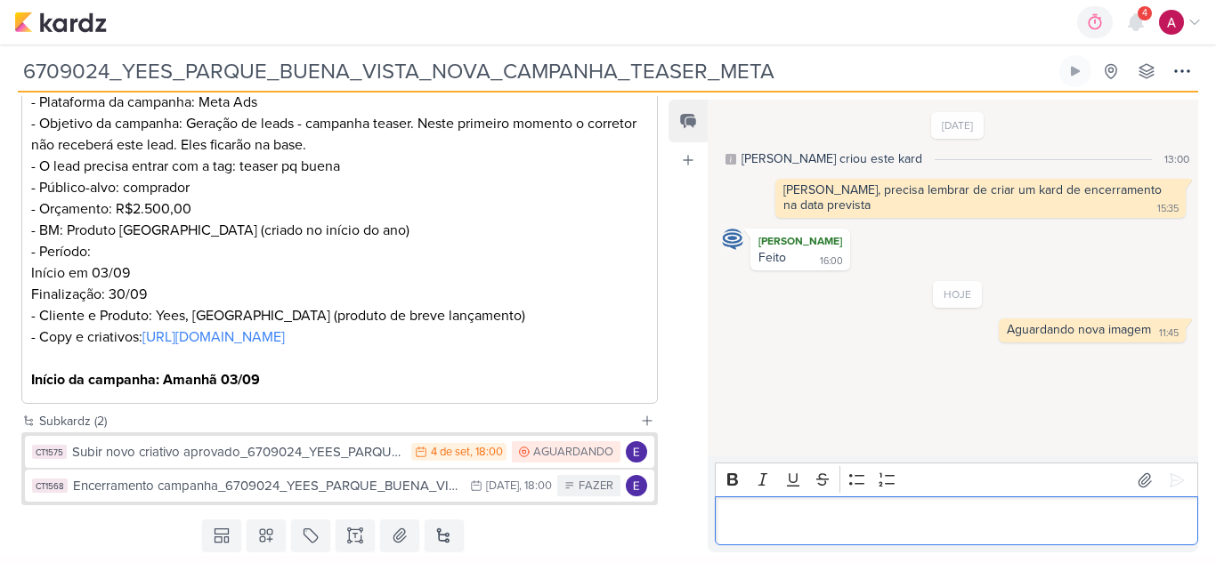
scroll to position [386, 0]
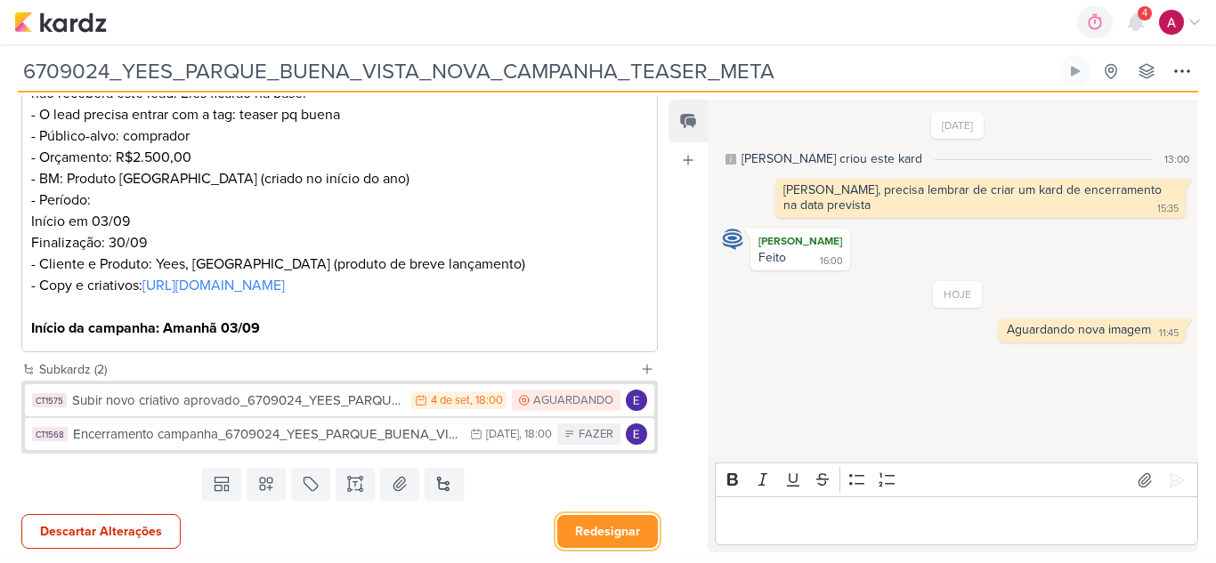
click at [603, 531] on button "Redesignar" at bounding box center [607, 531] width 101 height 33
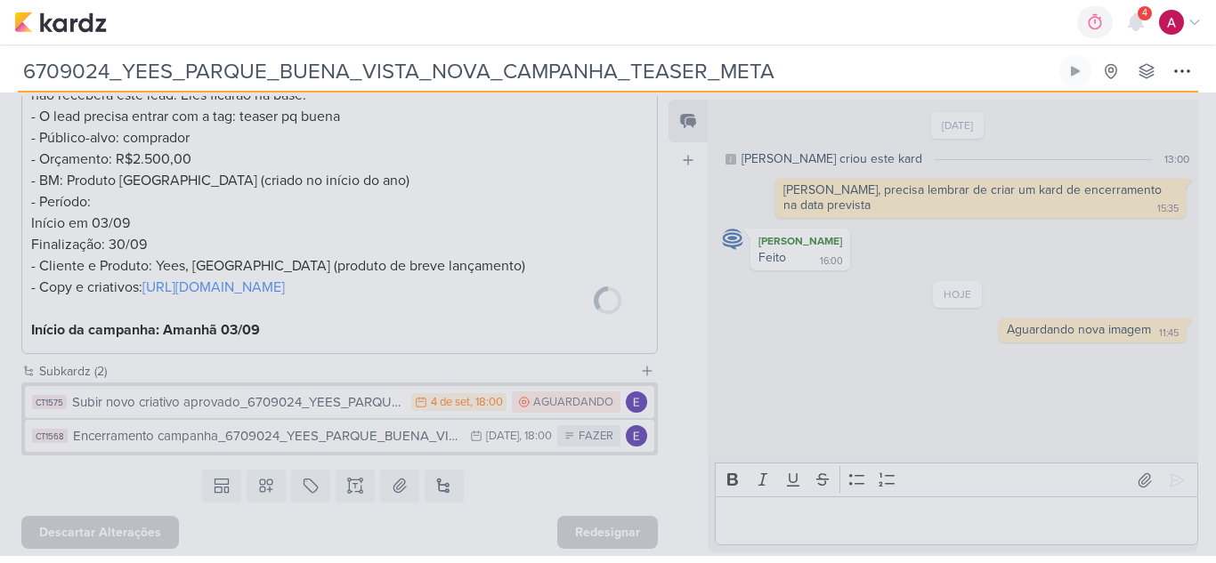
scroll to position [384, 0]
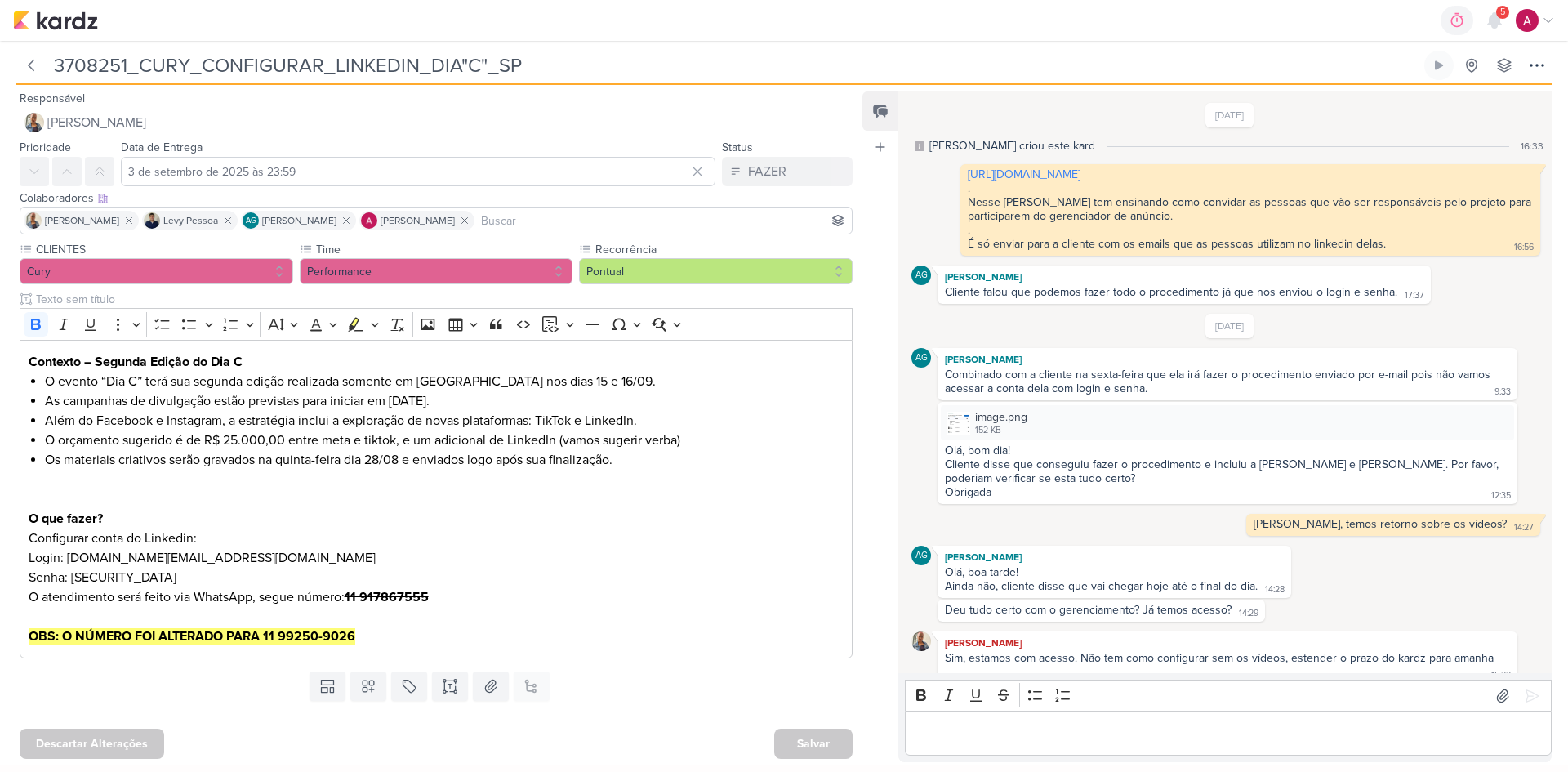
scroll to position [137, 0]
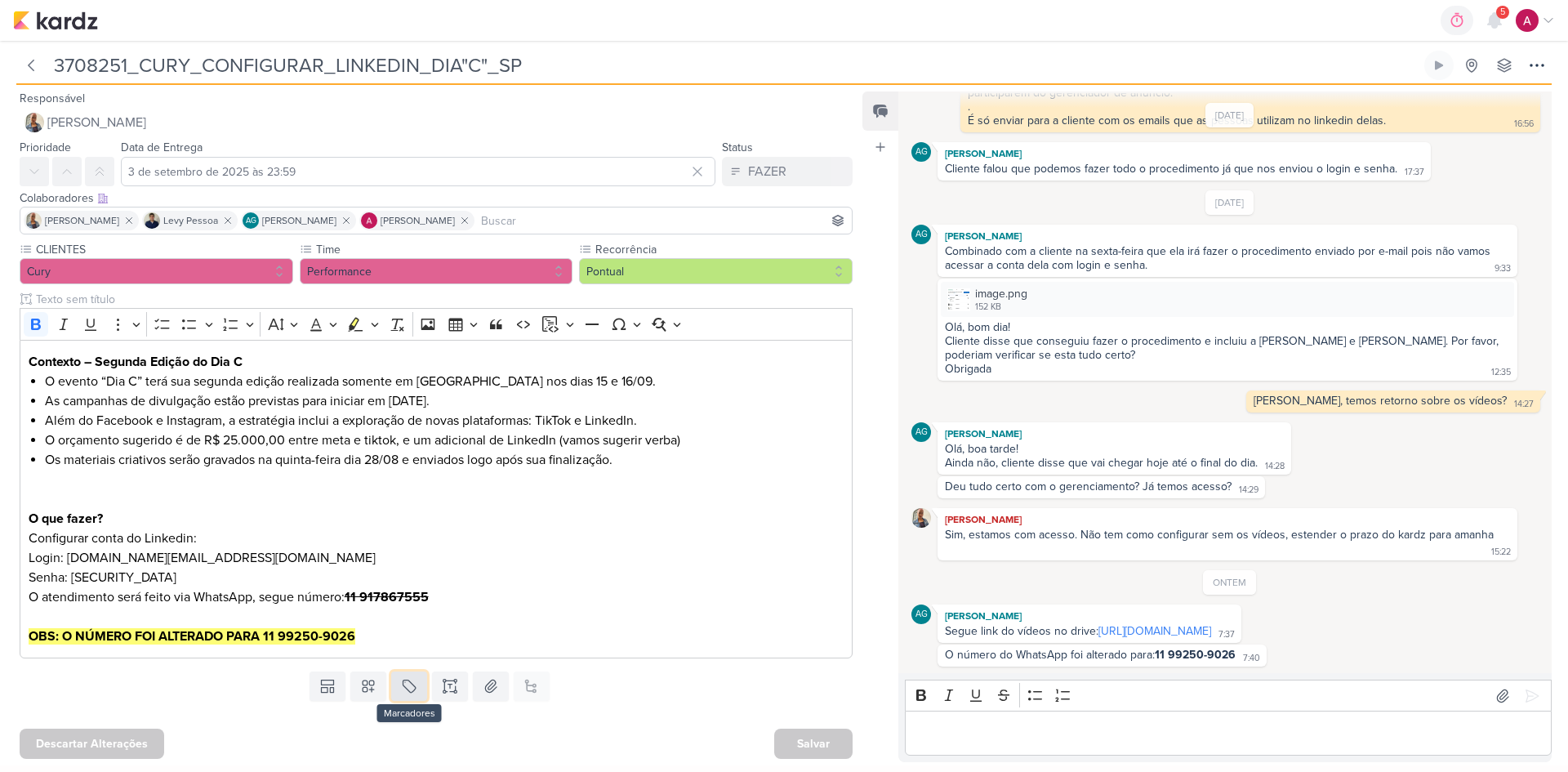
click at [396, 688] on button at bounding box center [408, 686] width 36 height 29
click at [417, 652] on div "QA" at bounding box center [420, 648] width 106 height 17
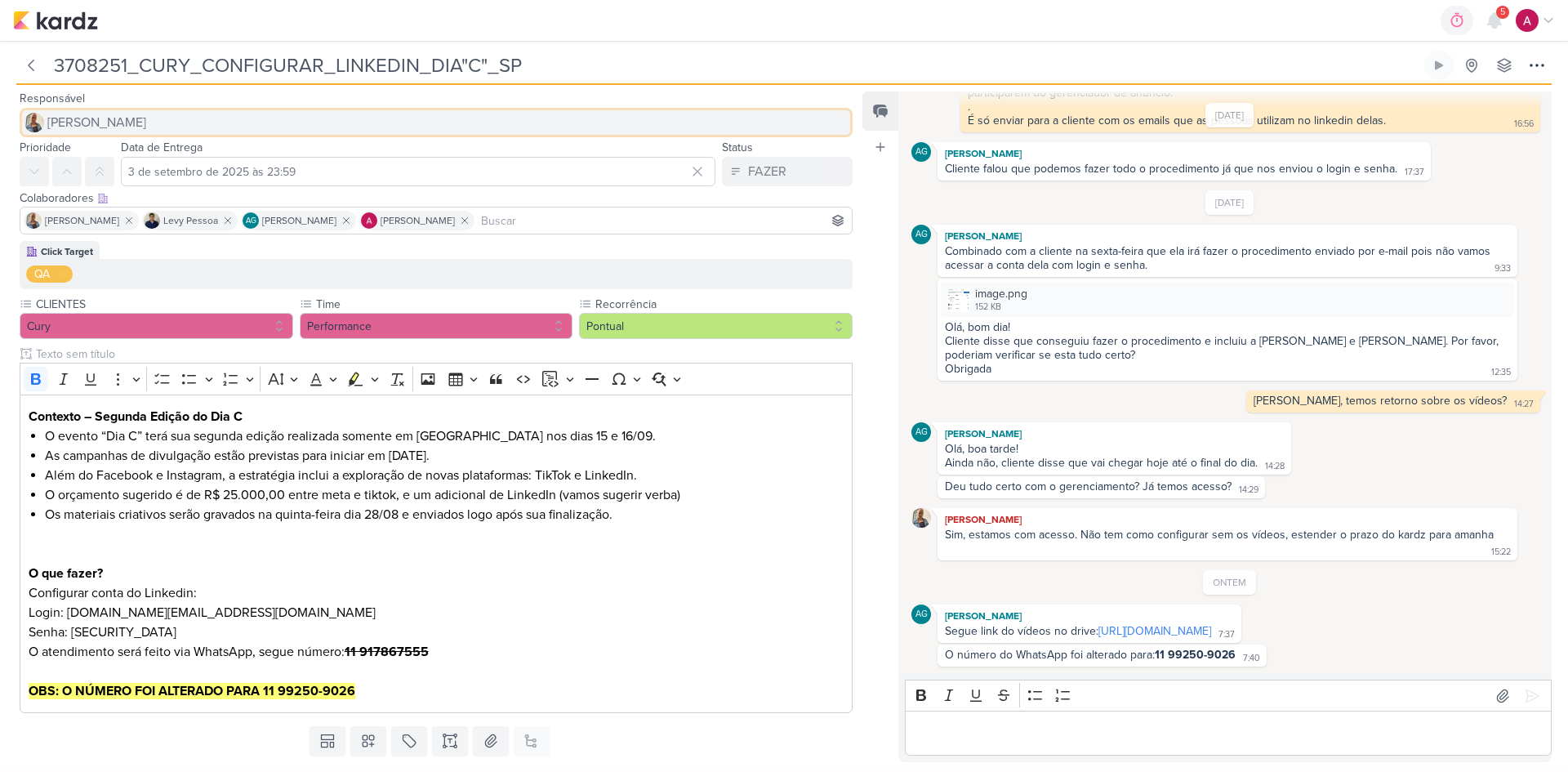
click at [108, 122] on span "[PERSON_NAME]" at bounding box center [97, 122] width 99 height 19
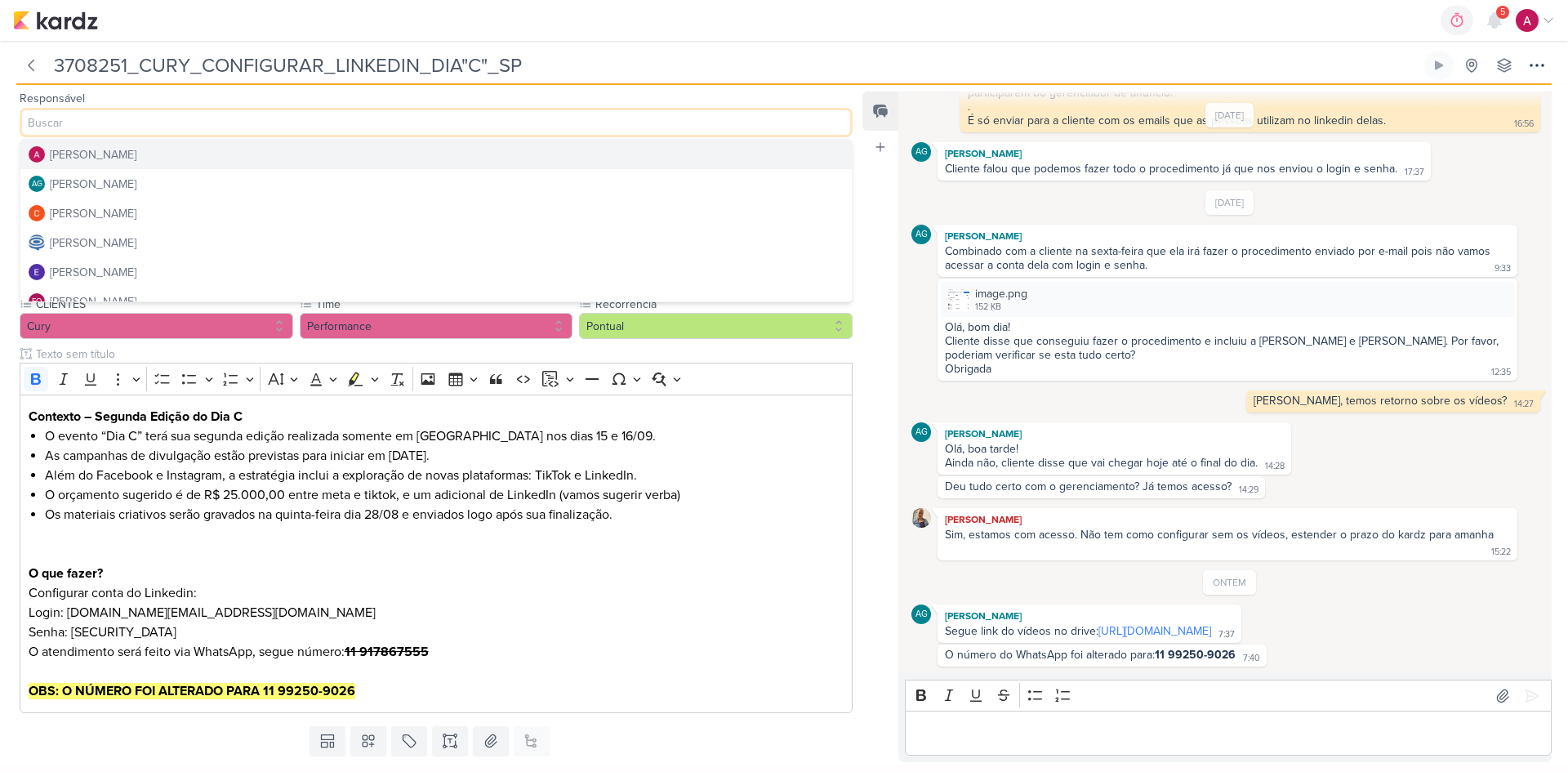
click at [124, 155] on div "[PERSON_NAME]" at bounding box center [93, 154] width 86 height 17
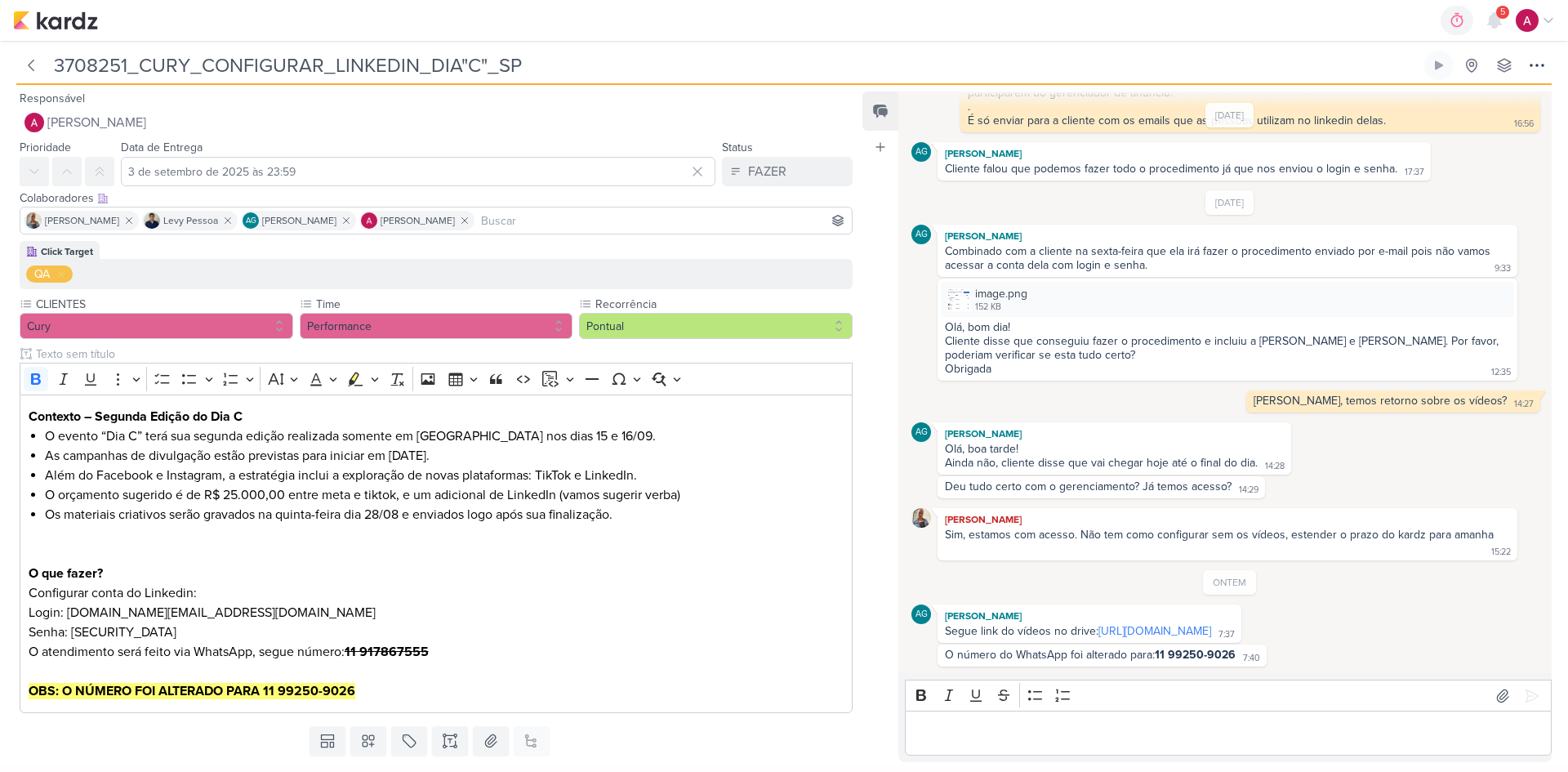
scroll to position [41, 0]
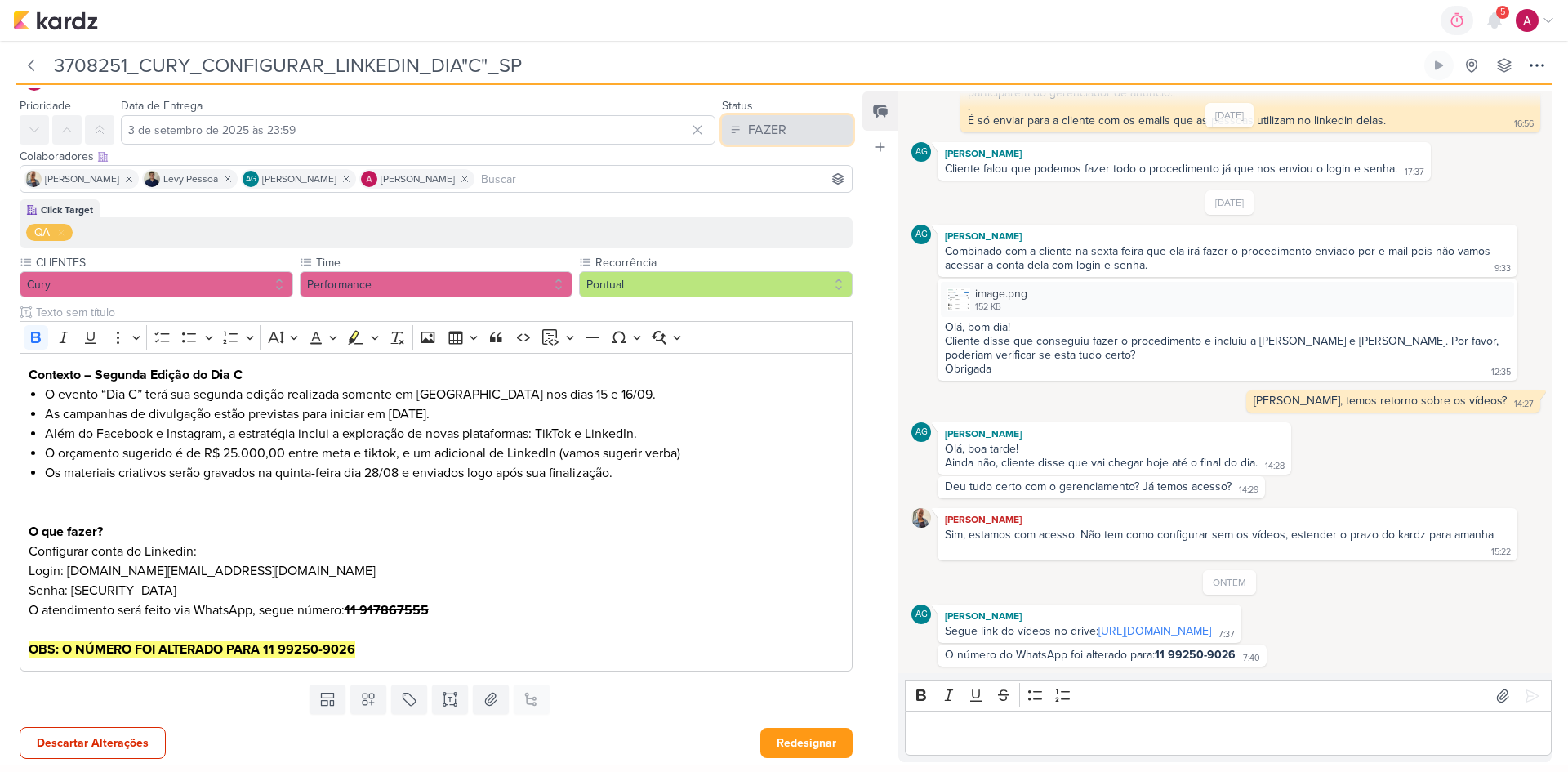
click at [759, 140] on button "FAZER" at bounding box center [787, 129] width 130 height 29
click at [753, 243] on div "FInalizado" at bounding box center [763, 248] width 50 height 17
click at [792, 743] on button "Redesignar" at bounding box center [806, 743] width 93 height 30
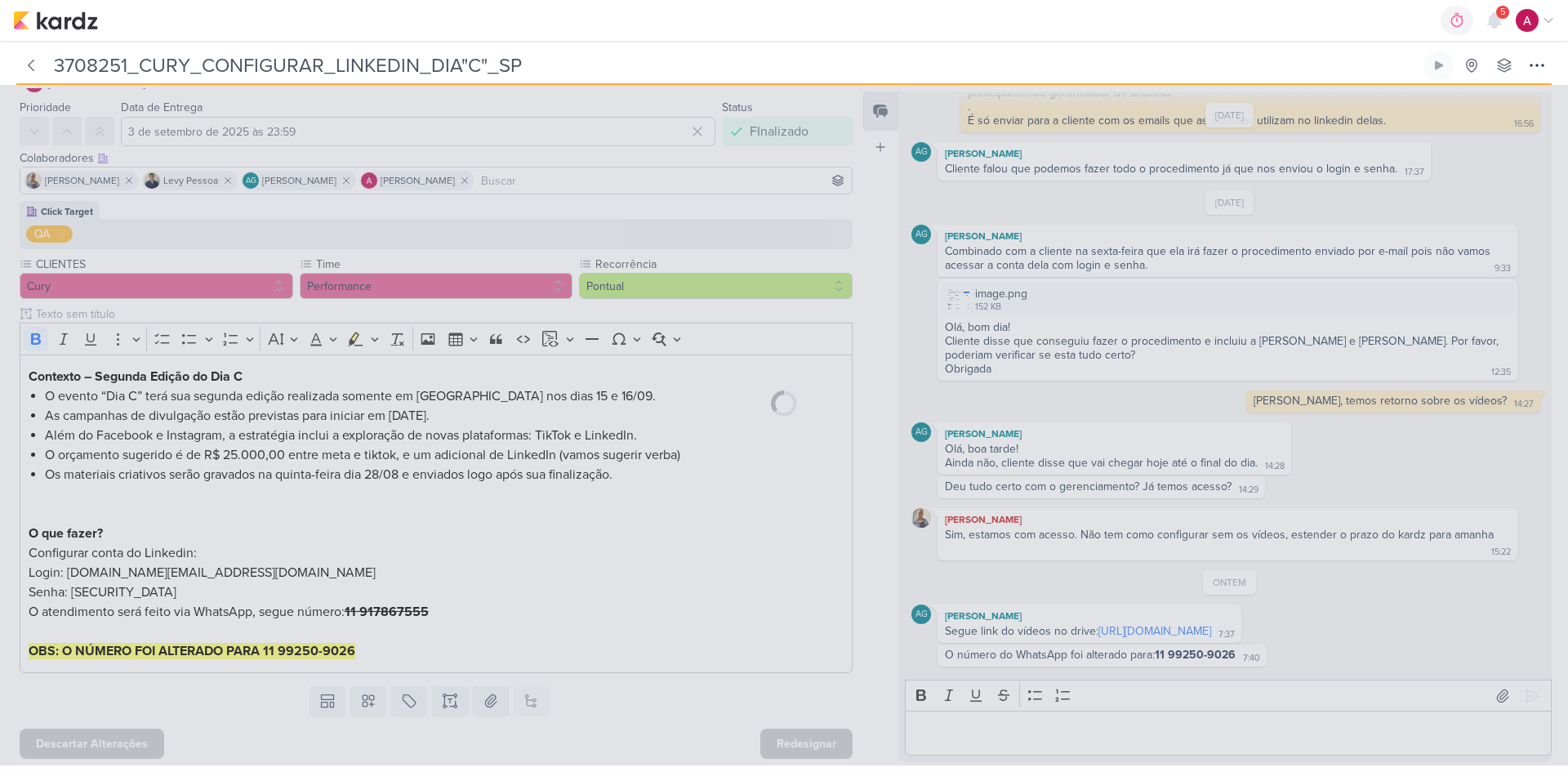
scroll to position [40, 0]
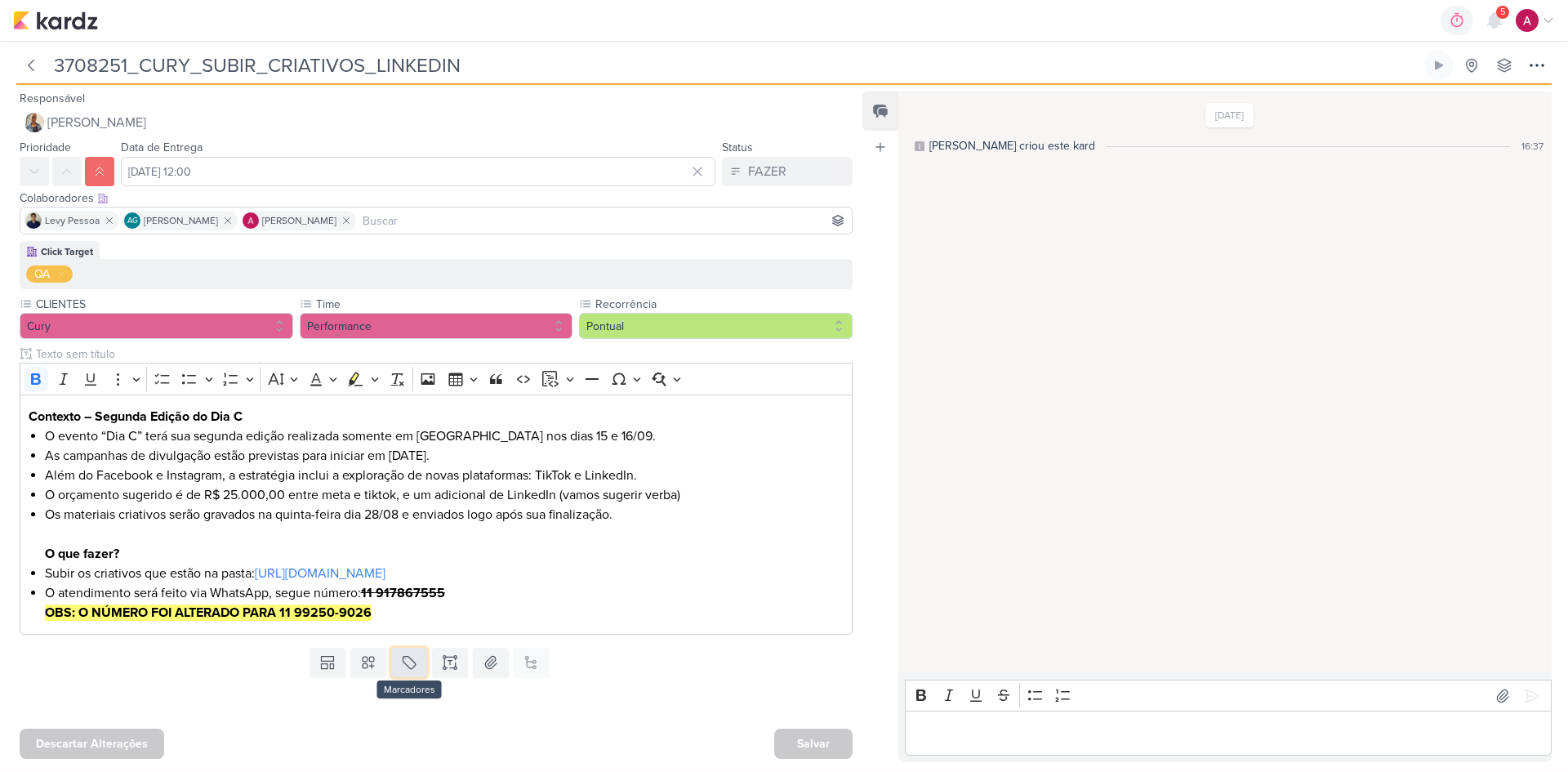
click at [406, 667] on icon at bounding box center [409, 662] width 12 height 12
click at [397, 627] on div "QA" at bounding box center [420, 624] width 106 height 17
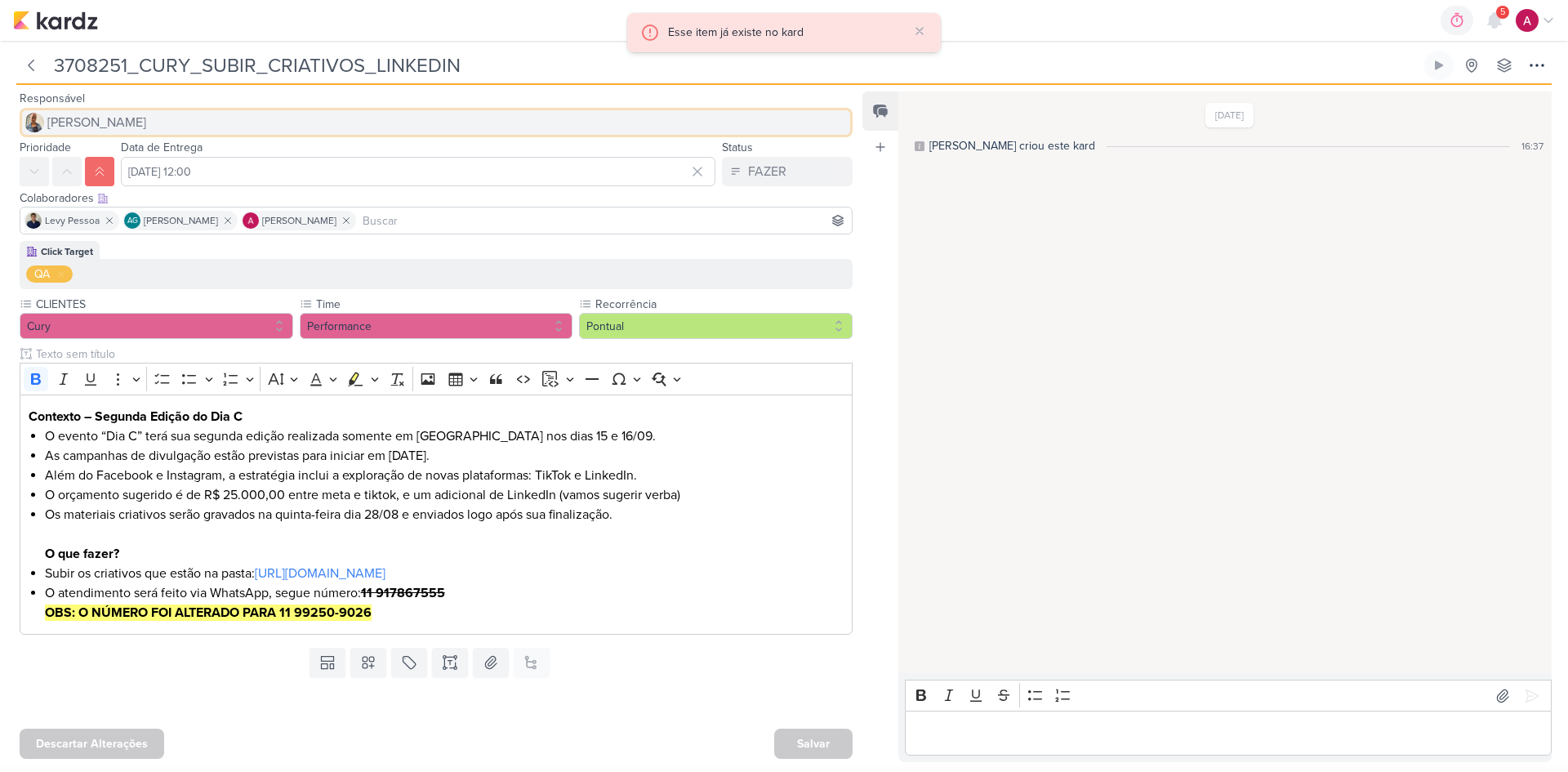
click at [79, 125] on span "[PERSON_NAME]" at bounding box center [97, 122] width 99 height 19
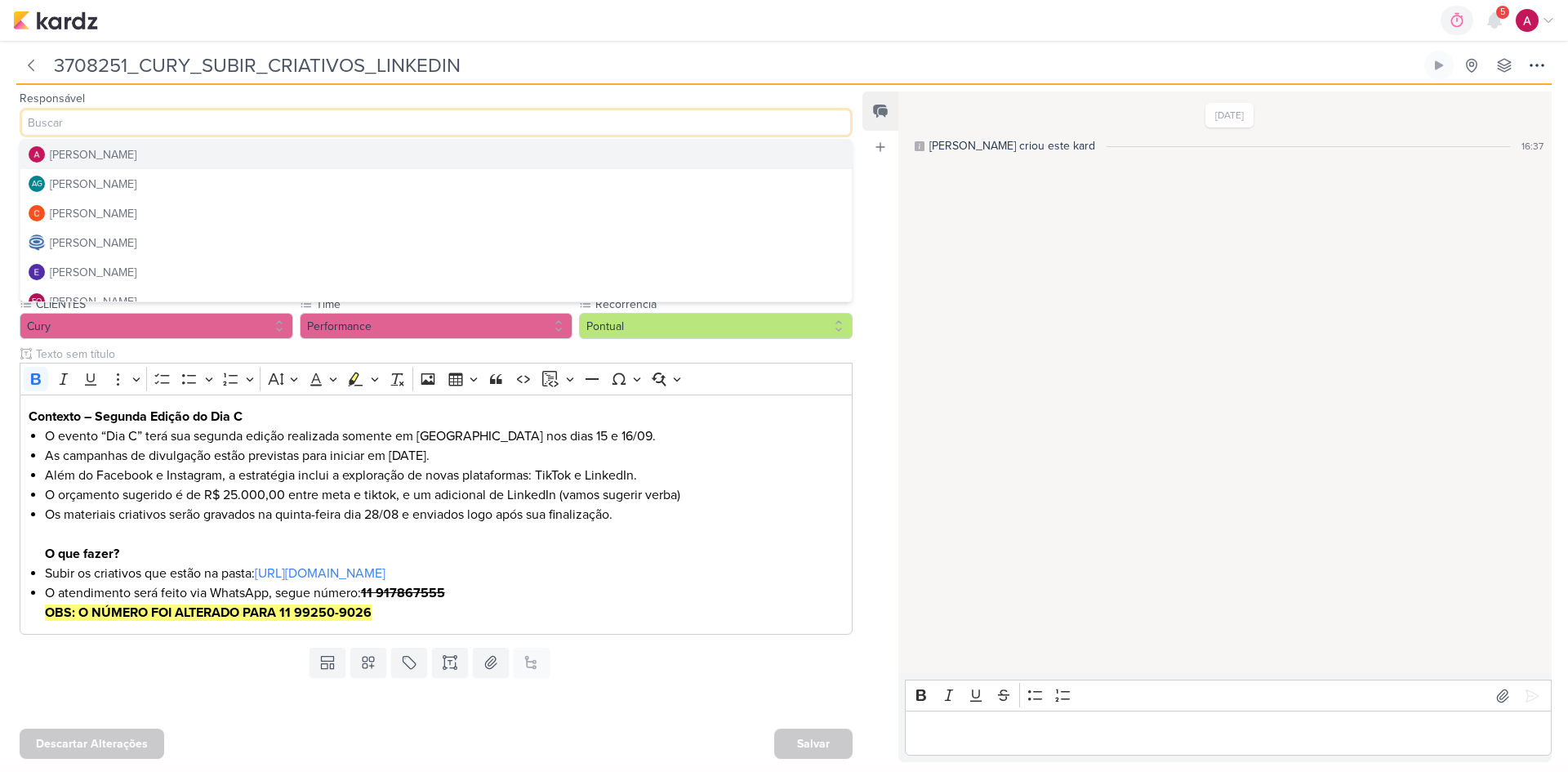
click at [150, 156] on button "[PERSON_NAME]" at bounding box center [436, 154] width 831 height 29
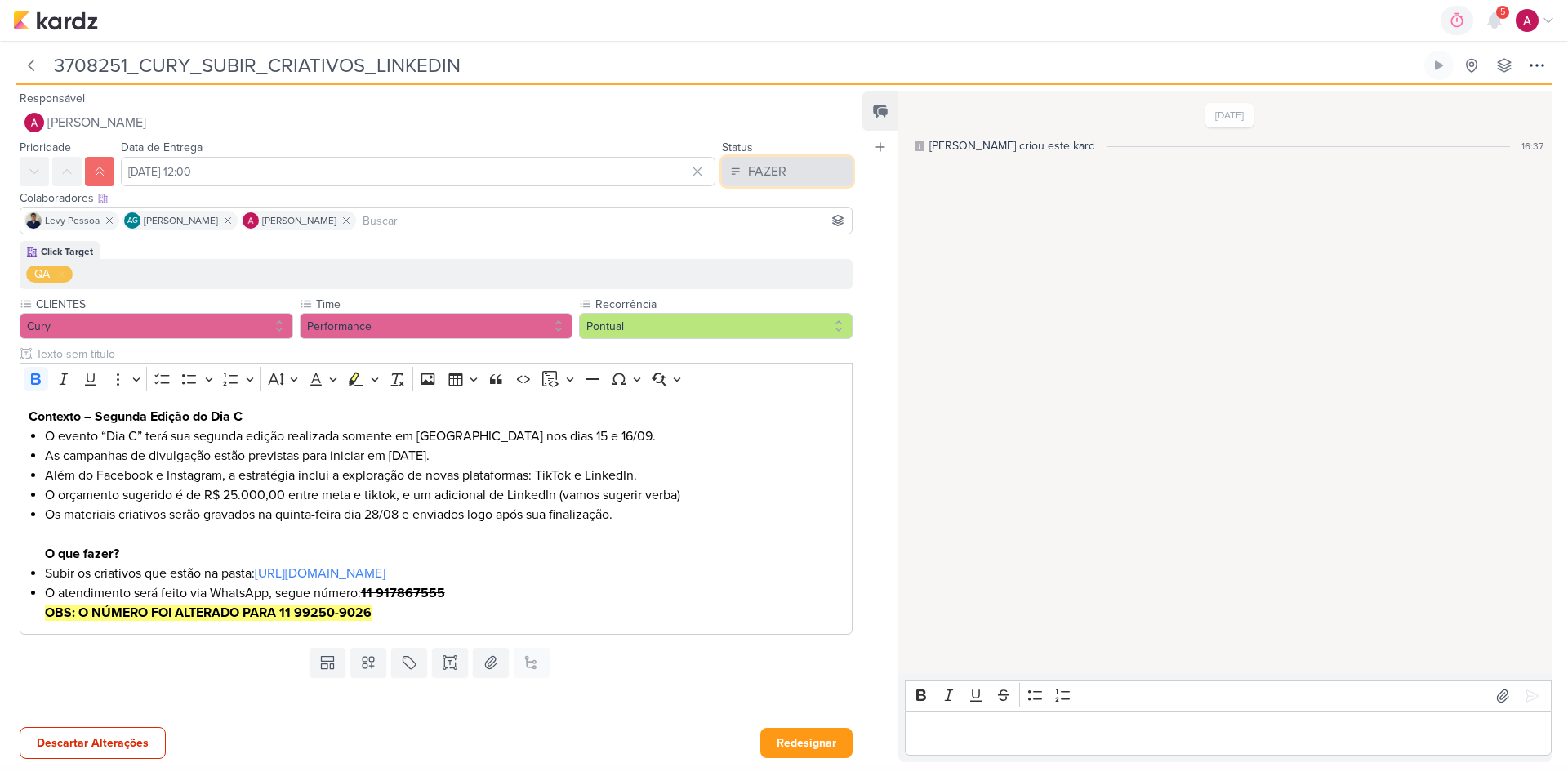
click at [774, 163] on div "FAZER" at bounding box center [767, 171] width 39 height 19
click at [760, 291] on div "FInalizado" at bounding box center [763, 289] width 50 height 17
click at [782, 746] on button "Redesignar" at bounding box center [806, 743] width 93 height 30
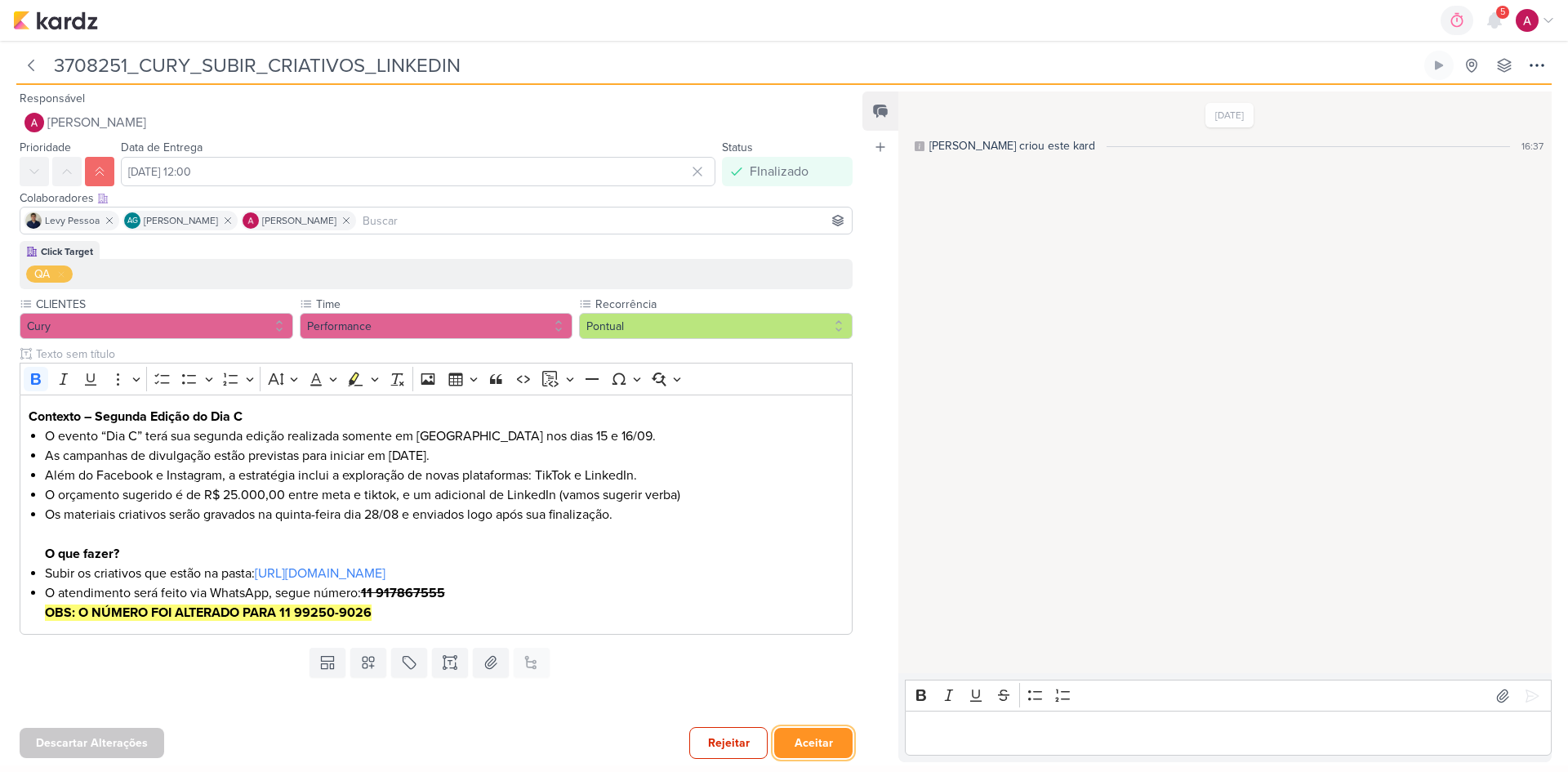
click at [819, 738] on button "Aceitar" at bounding box center [813, 743] width 78 height 30
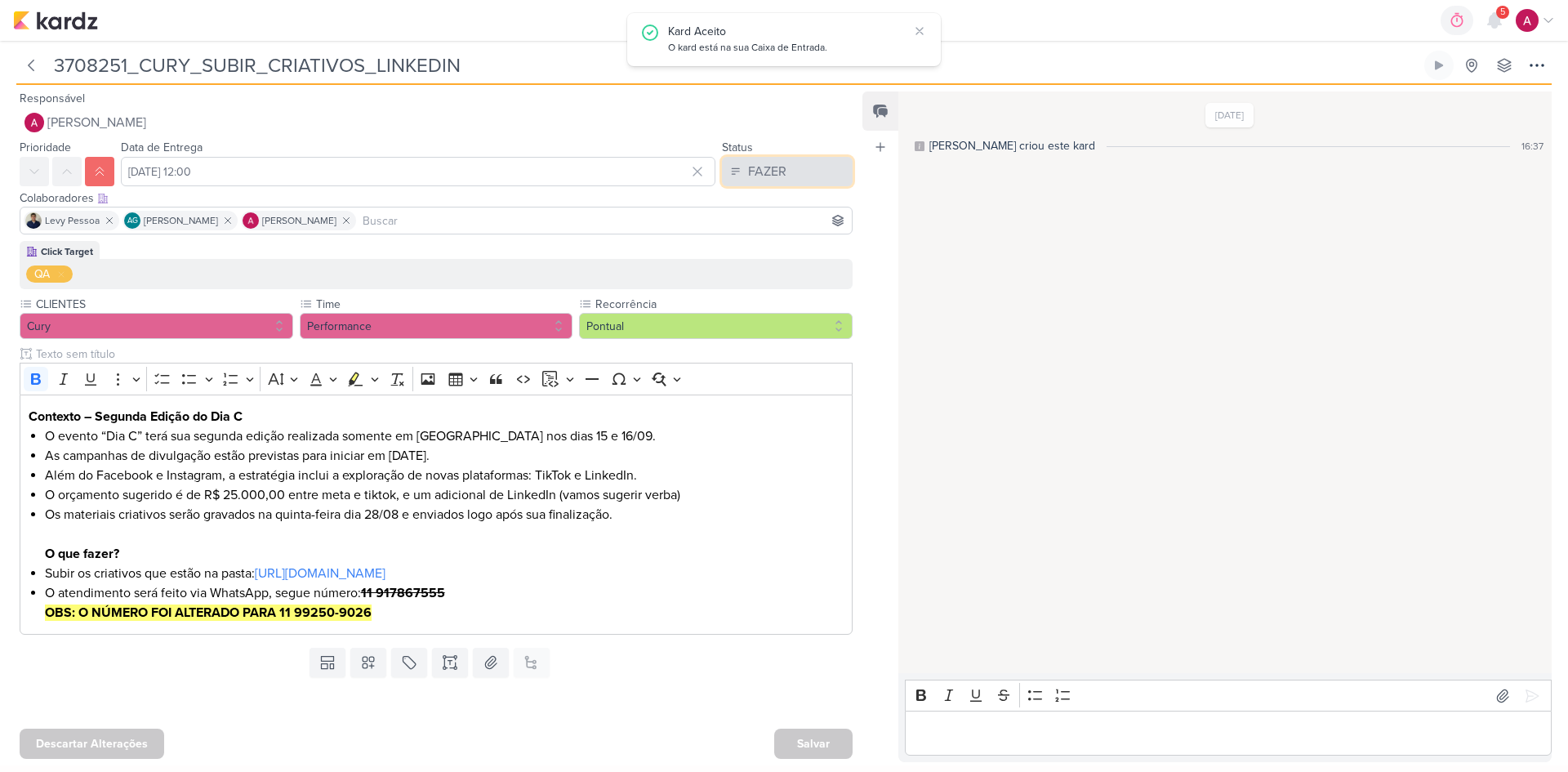
click at [778, 173] on div "FAZER" at bounding box center [767, 171] width 39 height 19
click at [760, 283] on div "FInalizado" at bounding box center [763, 289] width 50 height 17
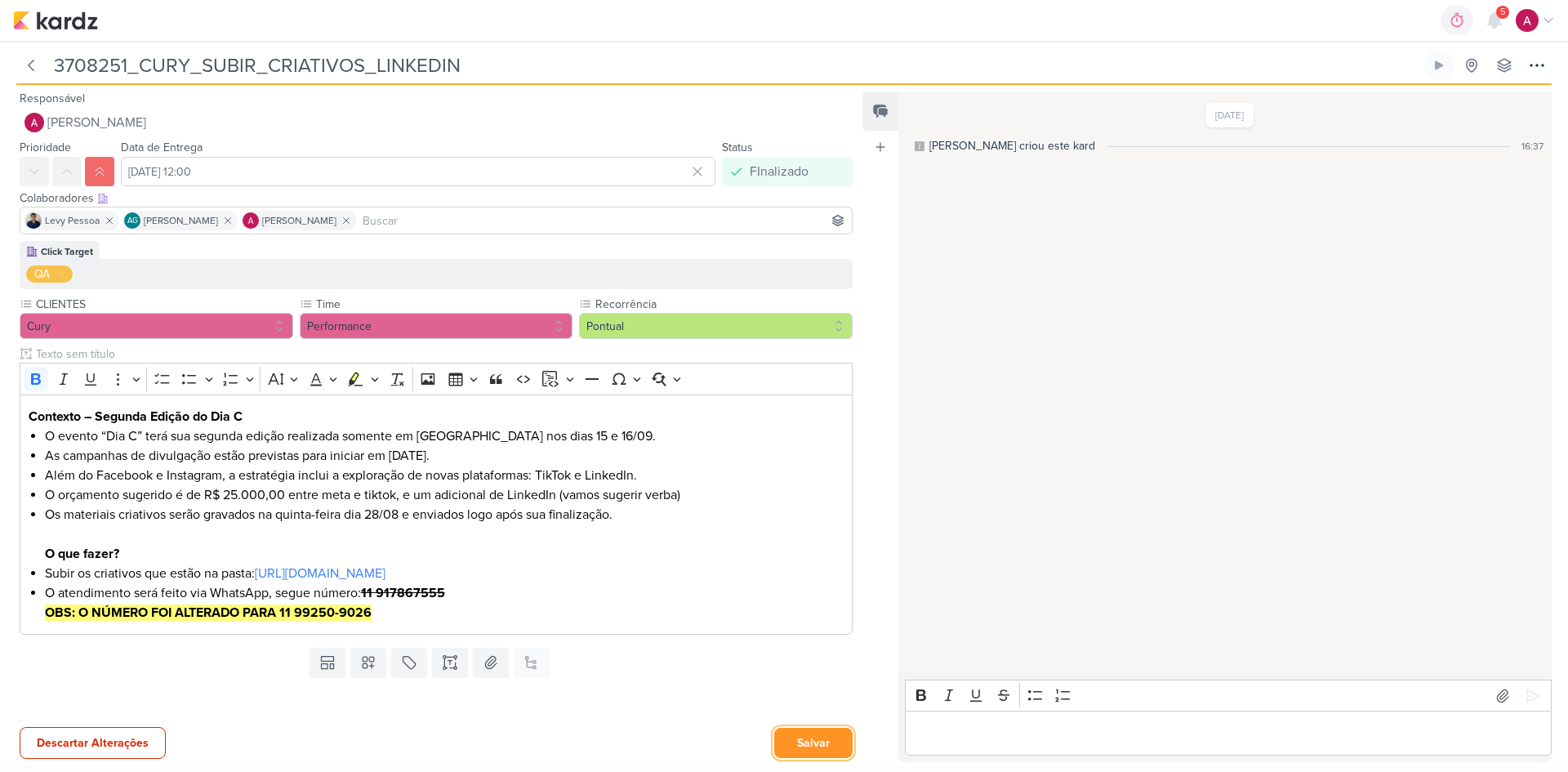
click at [805, 740] on button "Salvar" at bounding box center [813, 743] width 78 height 30
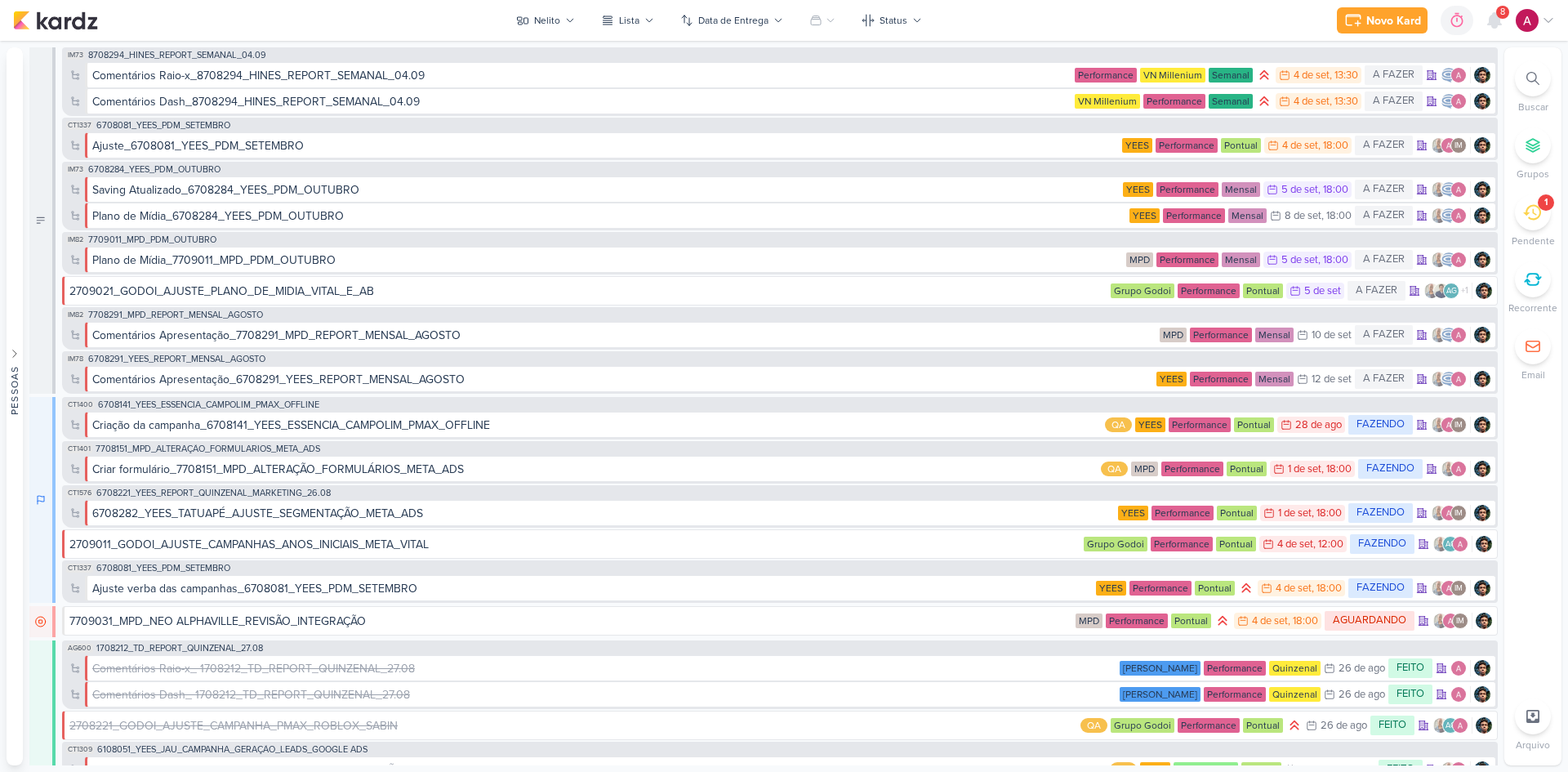
click at [1537, 78] on icon at bounding box center [1532, 78] width 13 height 13
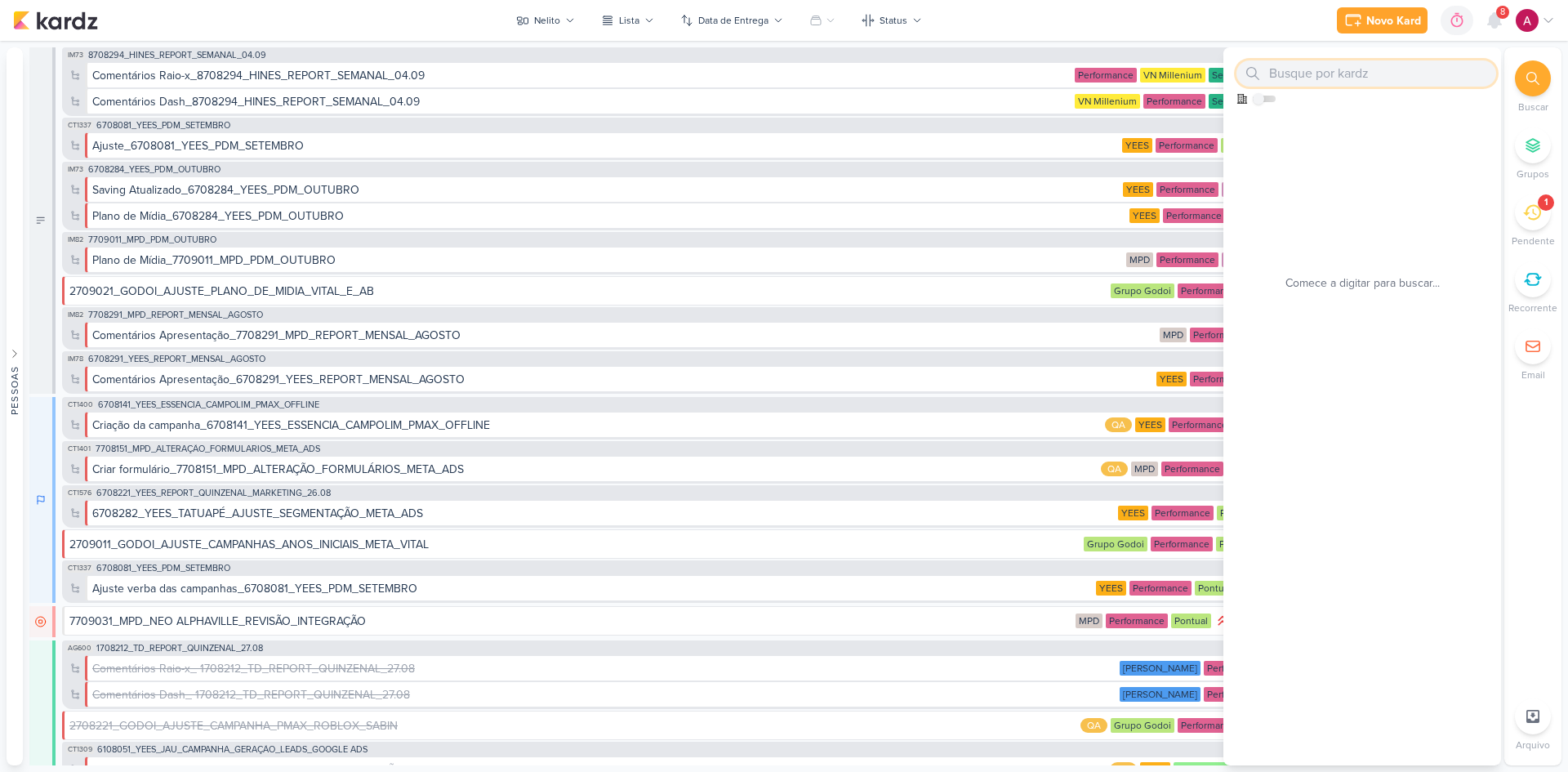
paste input "6108121"
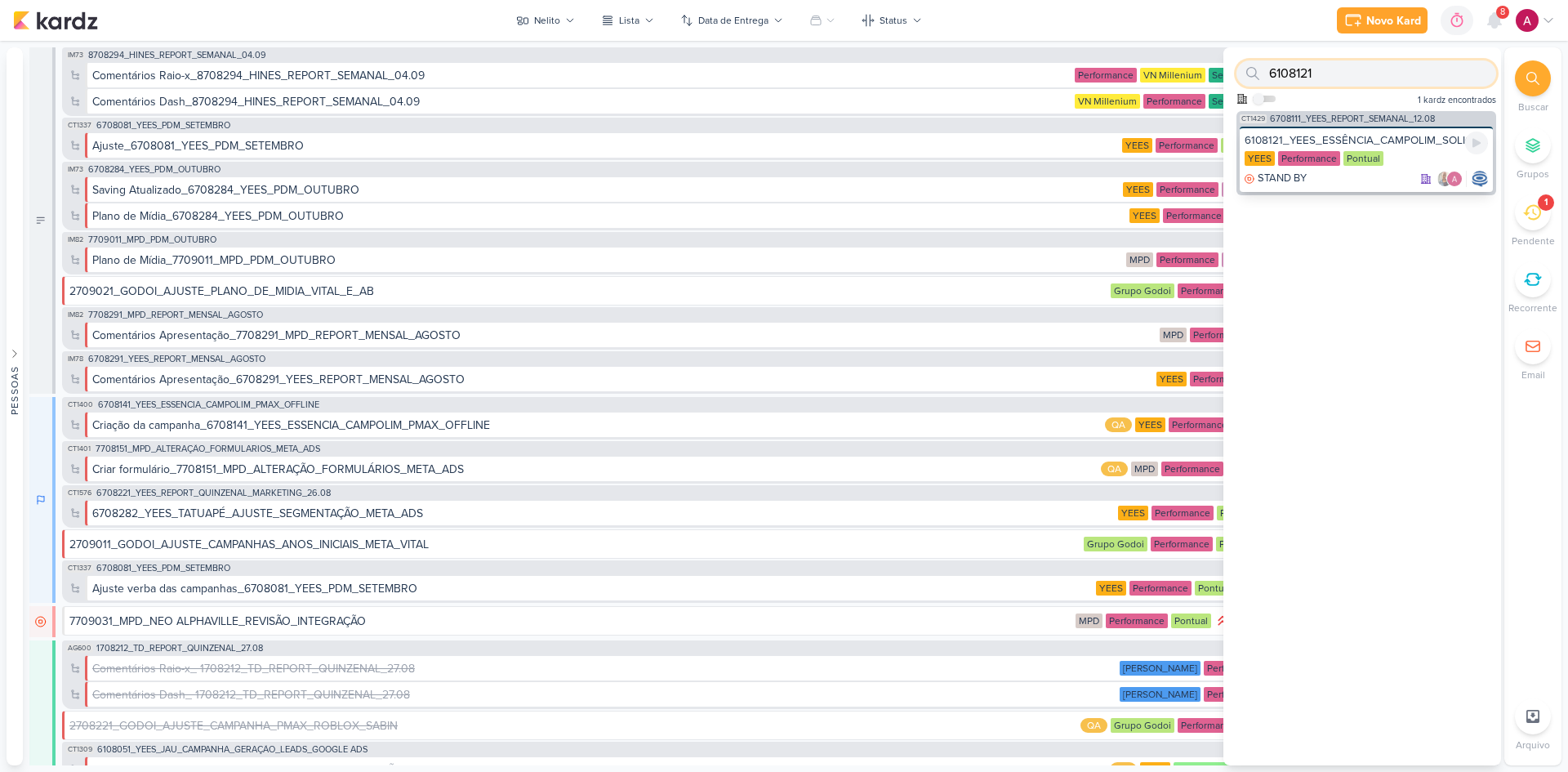
type input "6108121"
click at [1373, 137] on div "6108121_YEES_ESSÊNCIA_CAMPOLIM_SOLICITAR_ALTERAÇÃO_CRIATIVO" at bounding box center [1365, 140] width 243 height 15
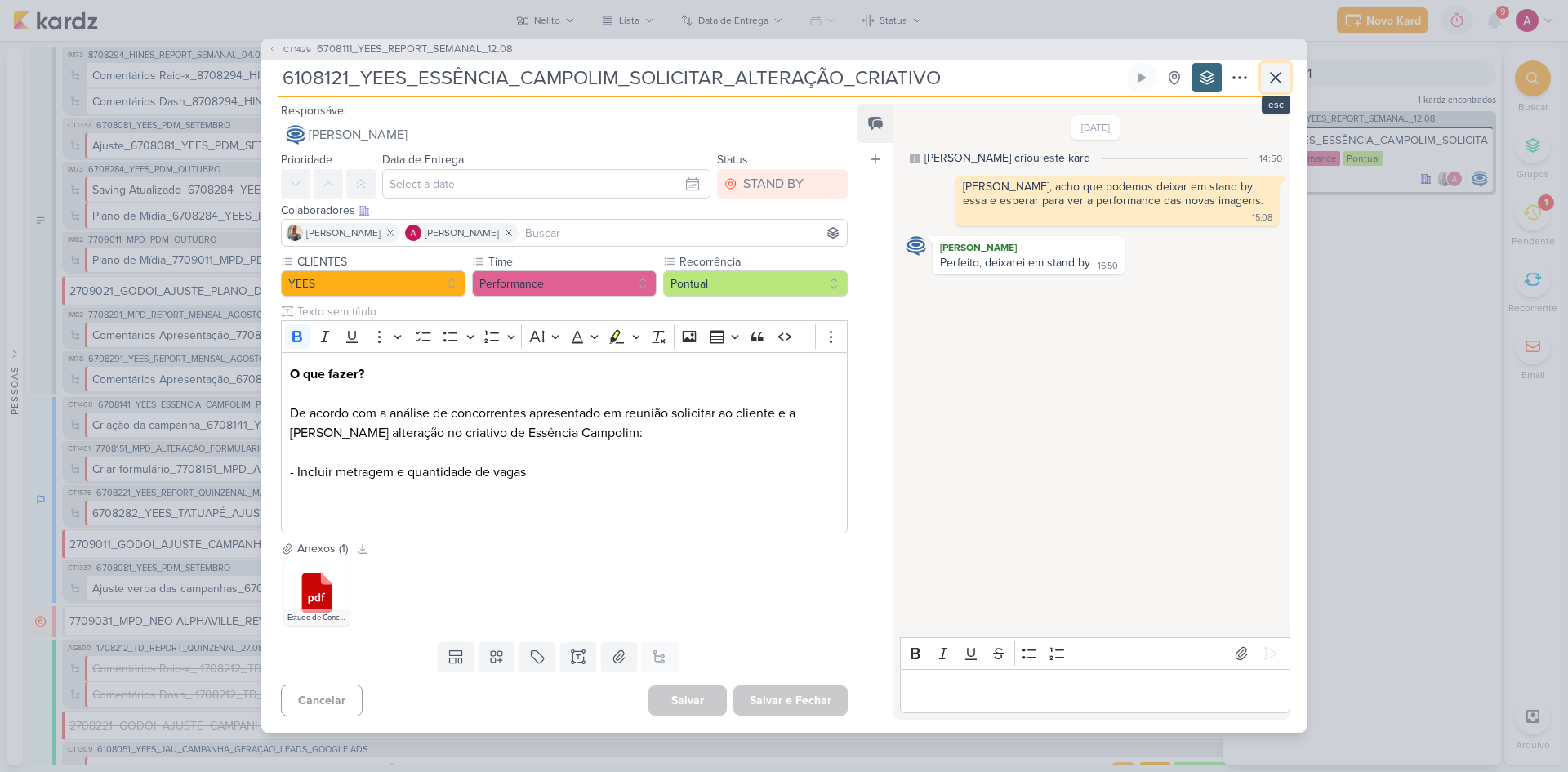
click at [1284, 73] on icon at bounding box center [1274, 77] width 19 height 19
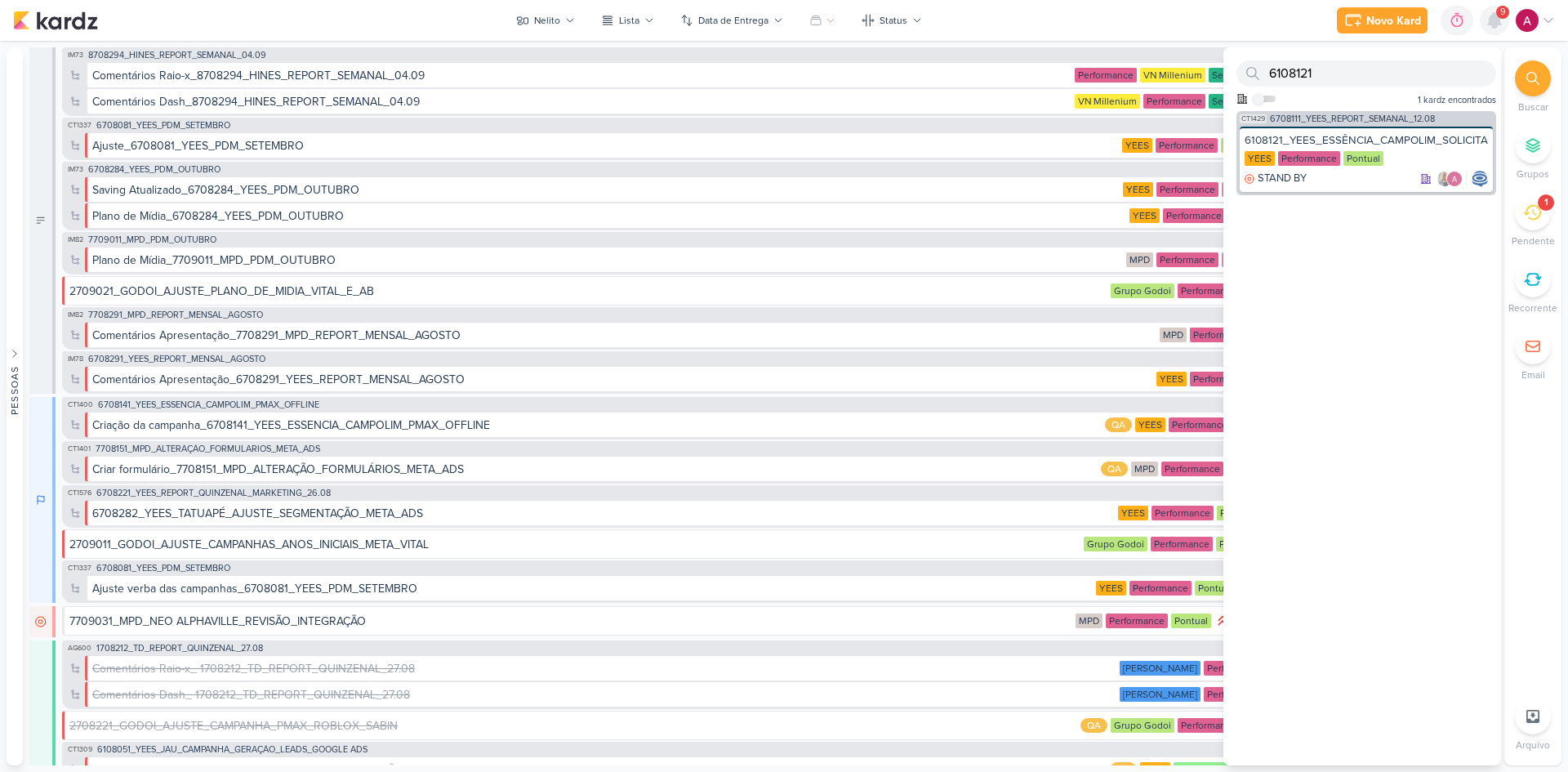
click at [1491, 19] on icon at bounding box center [1494, 20] width 13 height 15
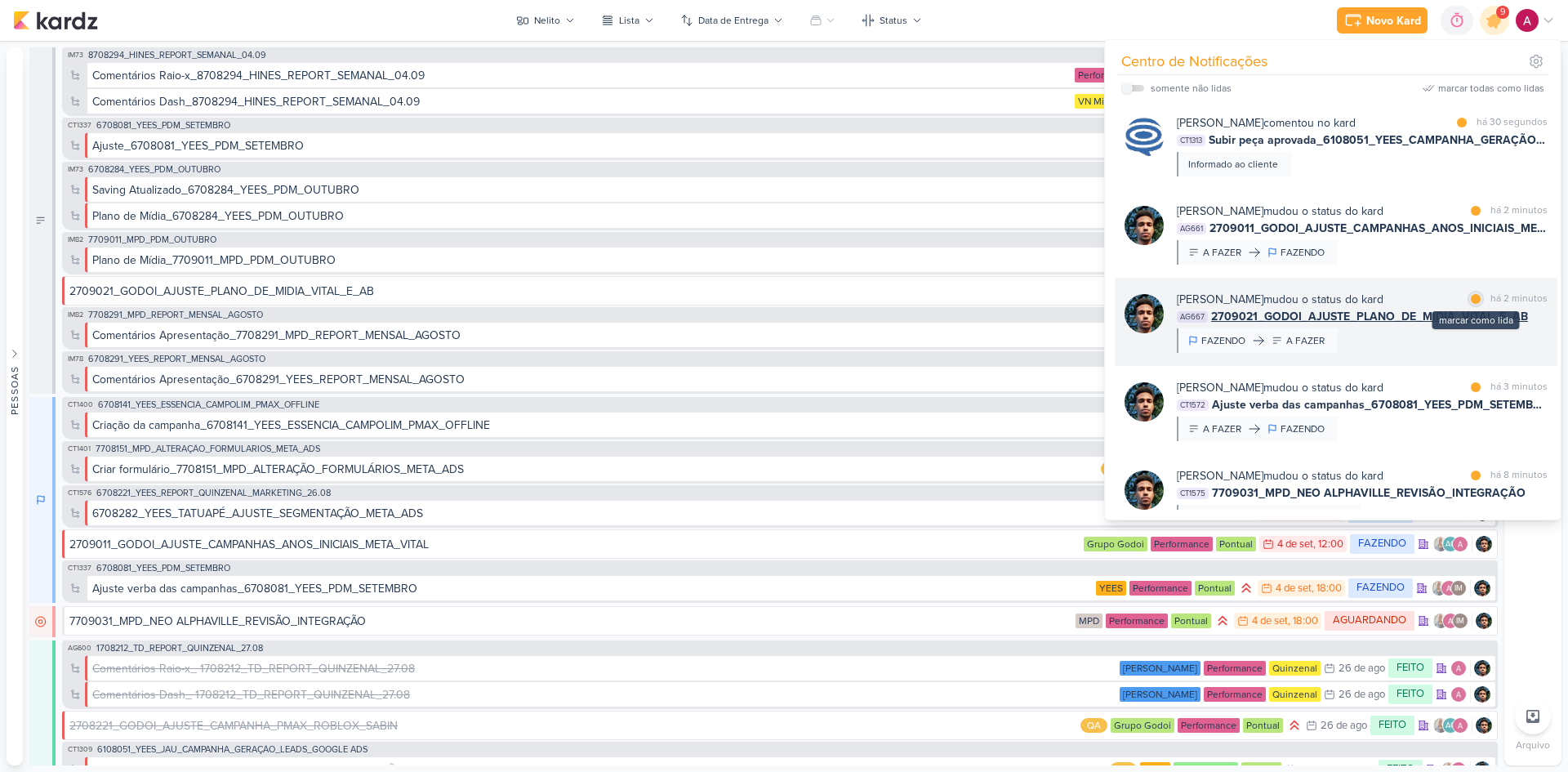
click at [1471, 300] on div at bounding box center [1475, 298] width 10 height 10
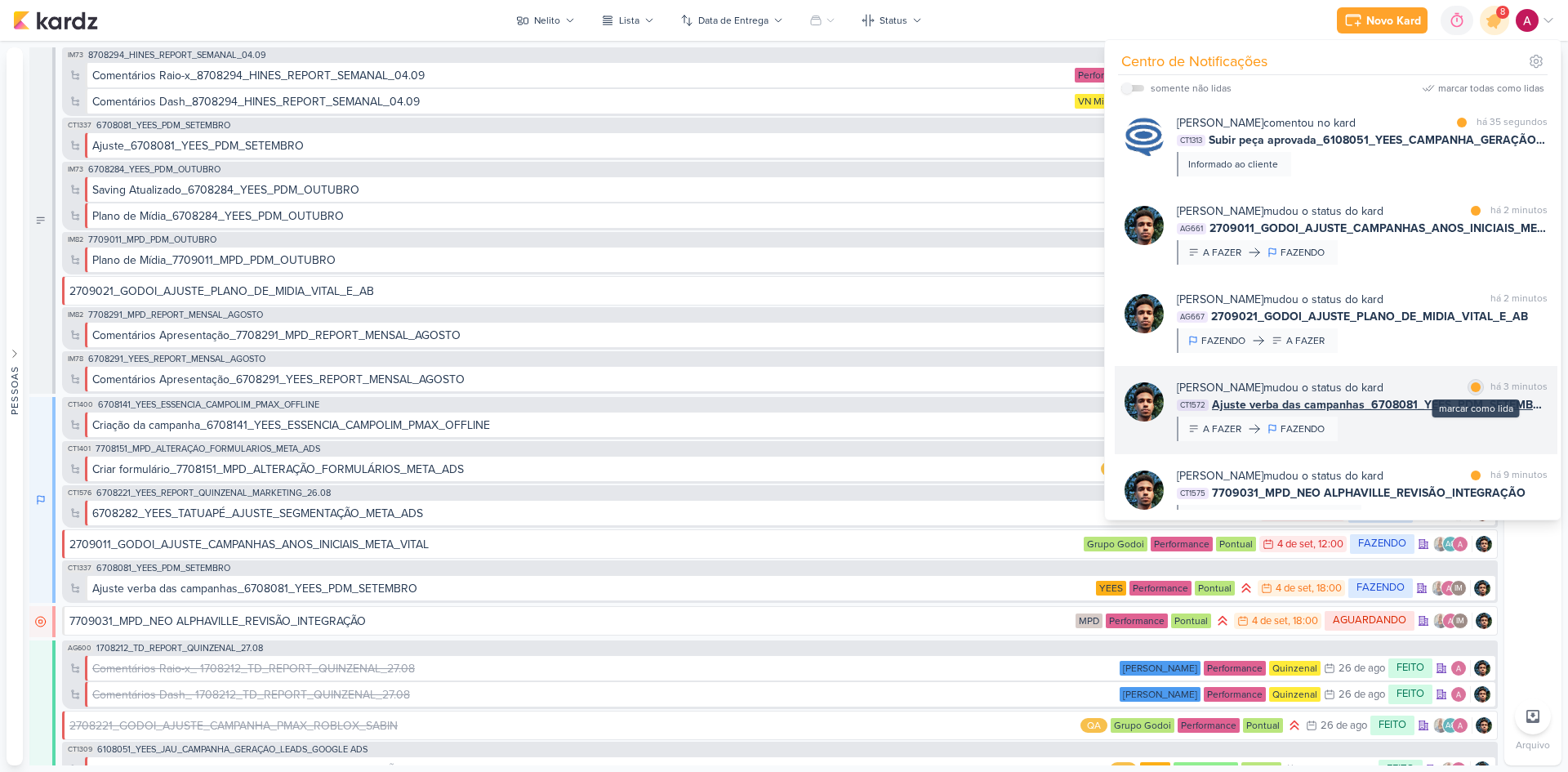
click at [1472, 387] on div at bounding box center [1475, 386] width 10 height 10
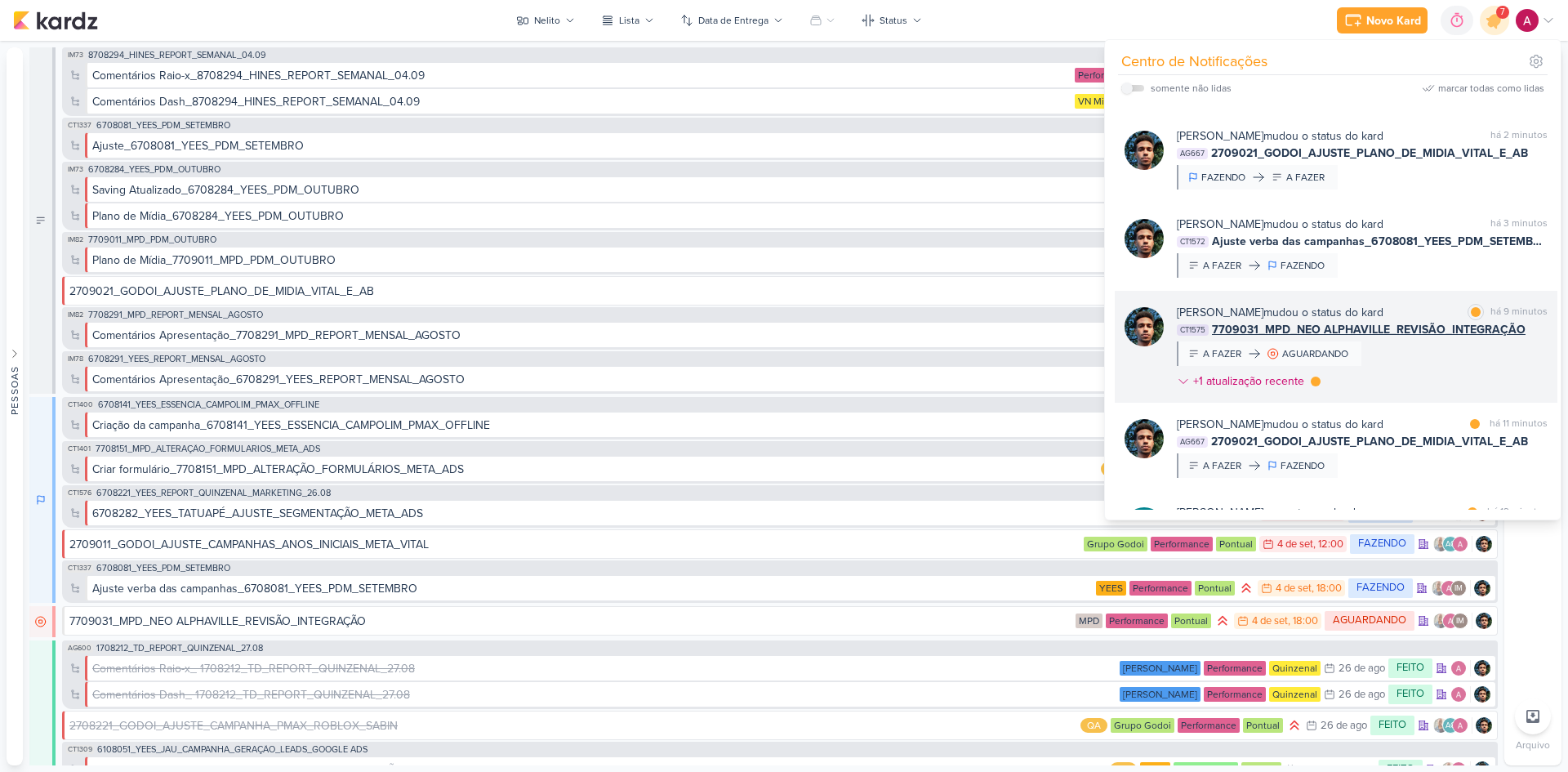
click at [1448, 362] on div "Nelito Junior mudou o status do kard marcar como lida há 9 minutos CT1575 77090…" at bounding box center [1362, 350] width 371 height 93
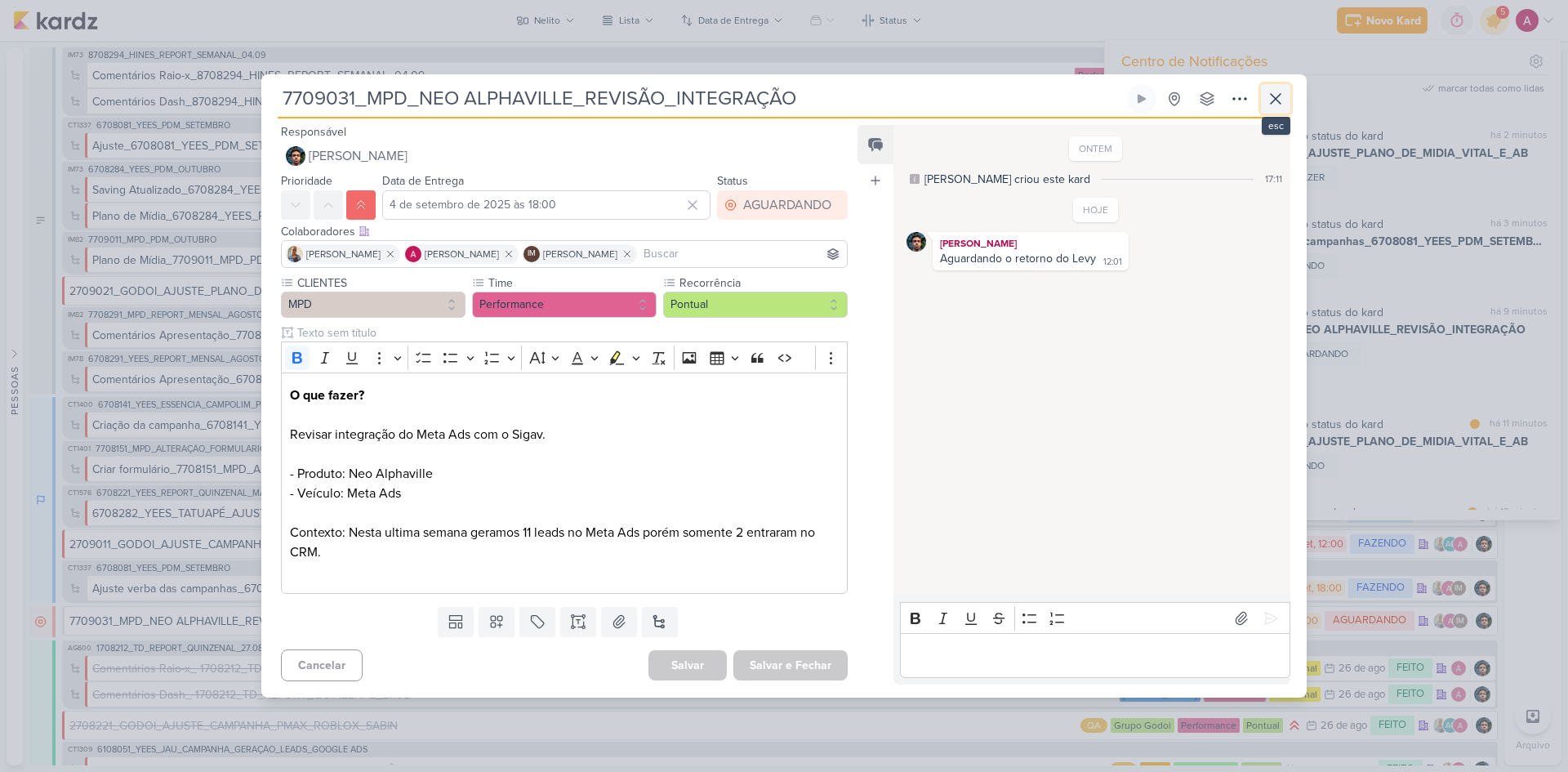
click at [1279, 103] on icon at bounding box center [1275, 98] width 10 height 10
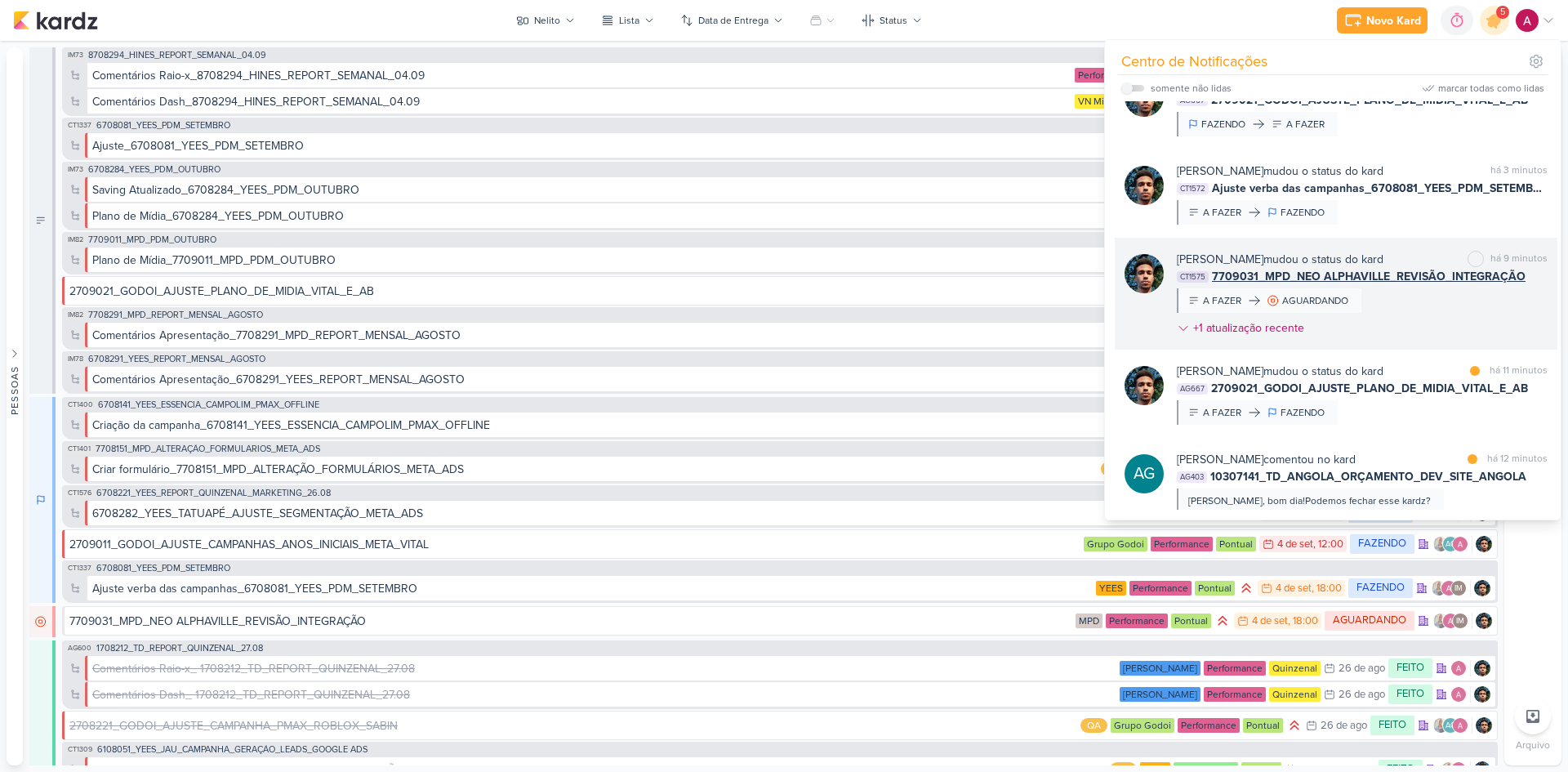
scroll to position [245, 0]
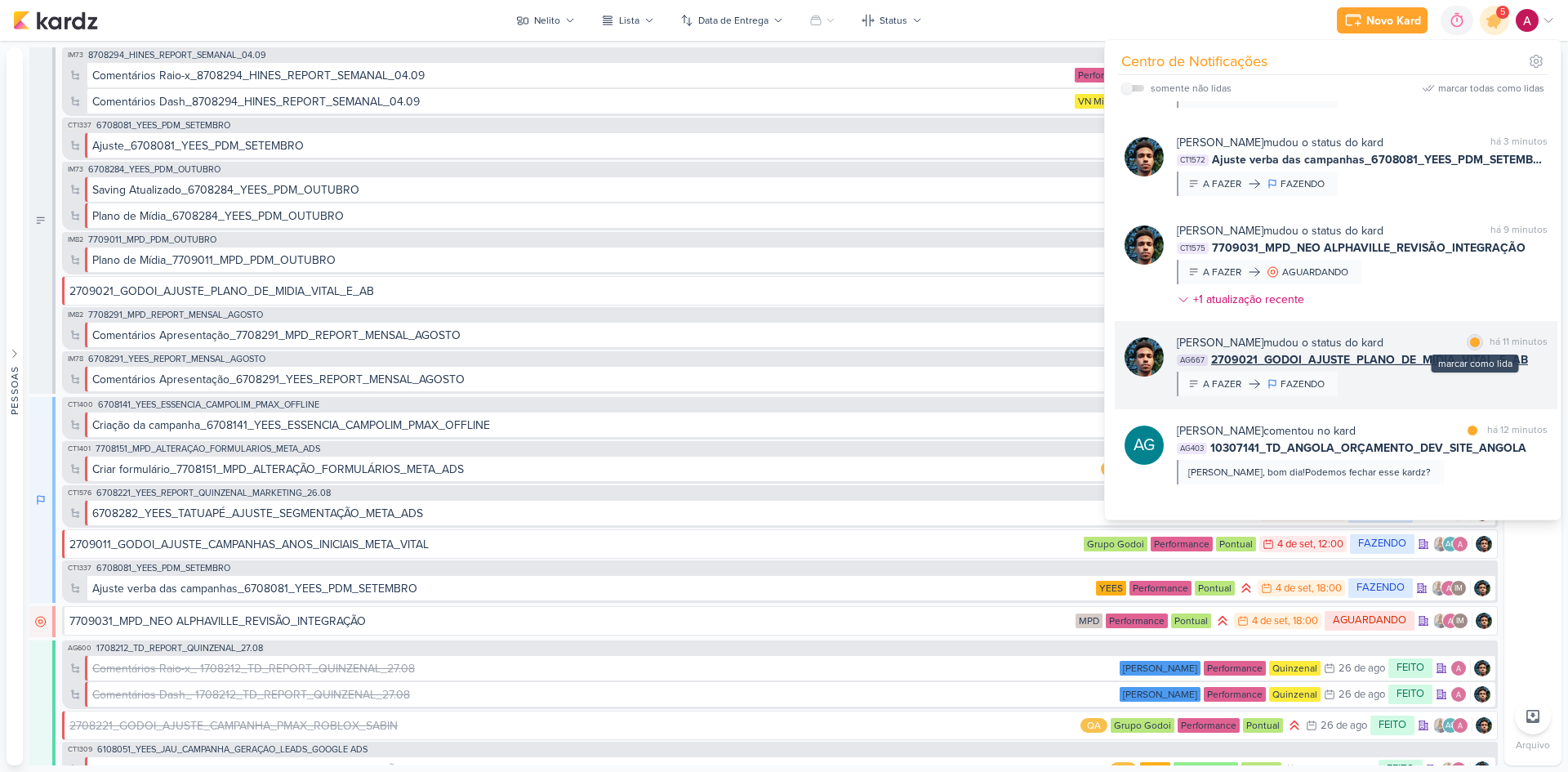
click at [1472, 345] on div at bounding box center [1474, 342] width 10 height 10
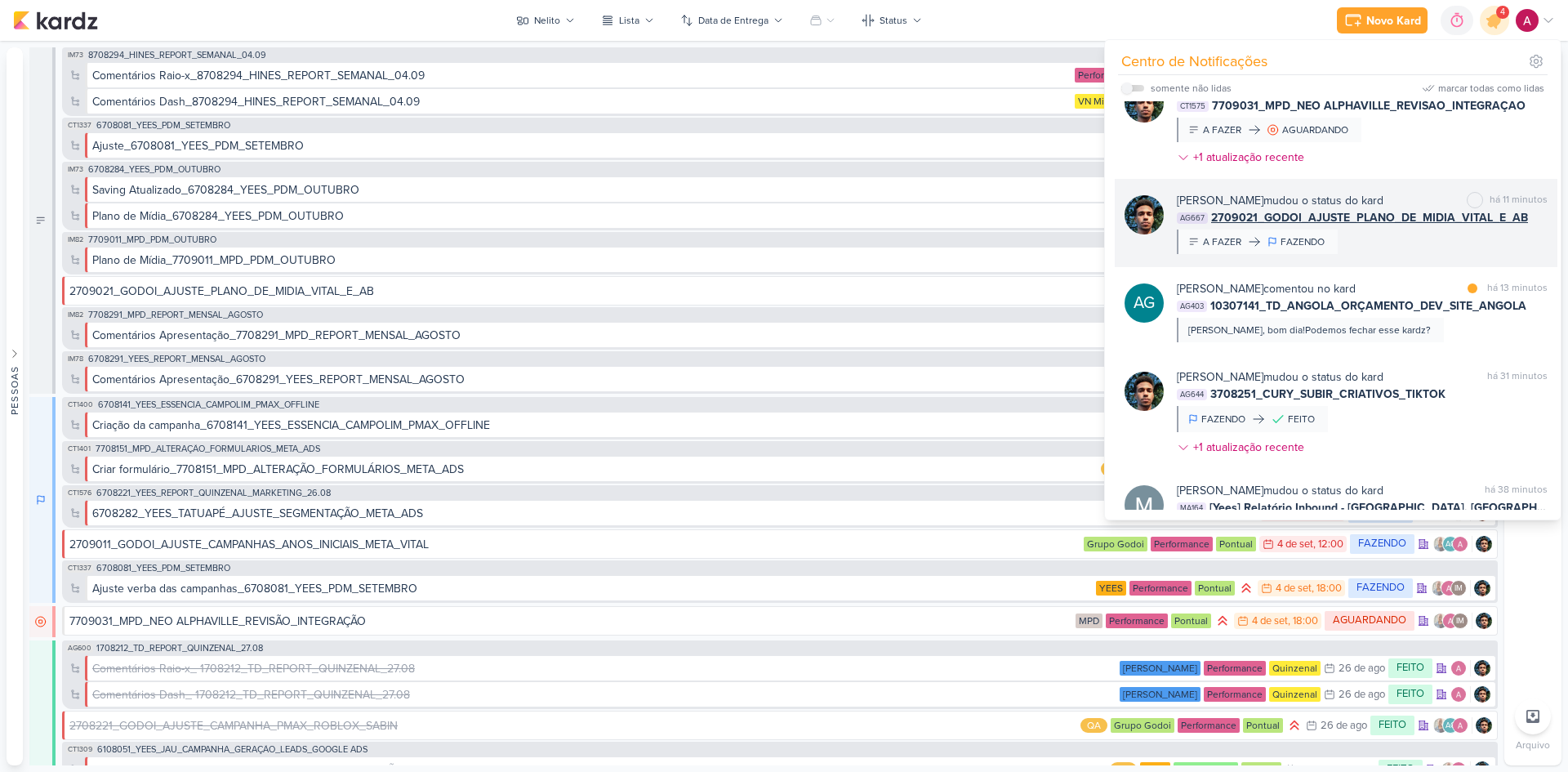
scroll to position [408, 0]
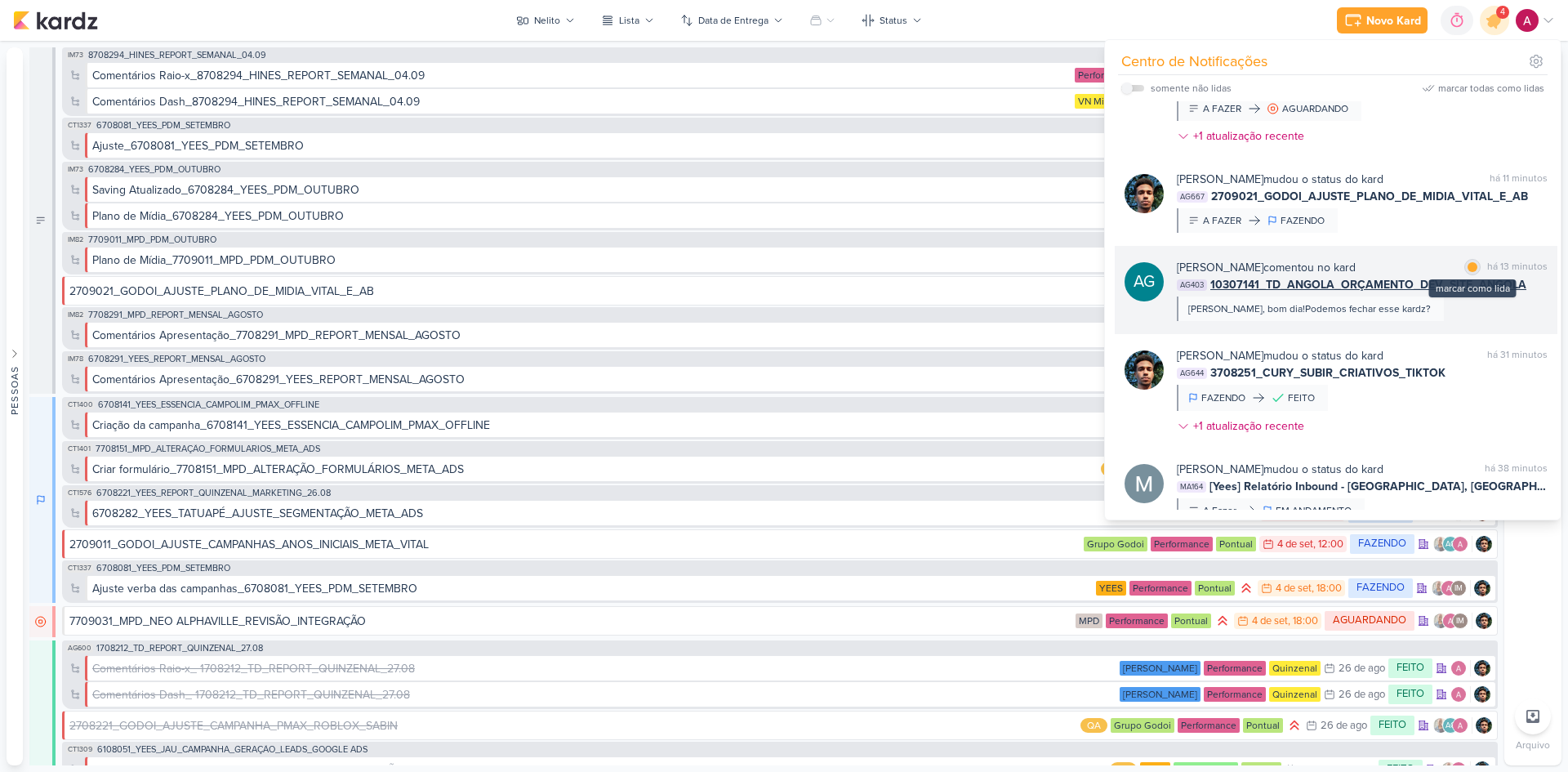
click at [1472, 267] on div at bounding box center [1472, 267] width 10 height 10
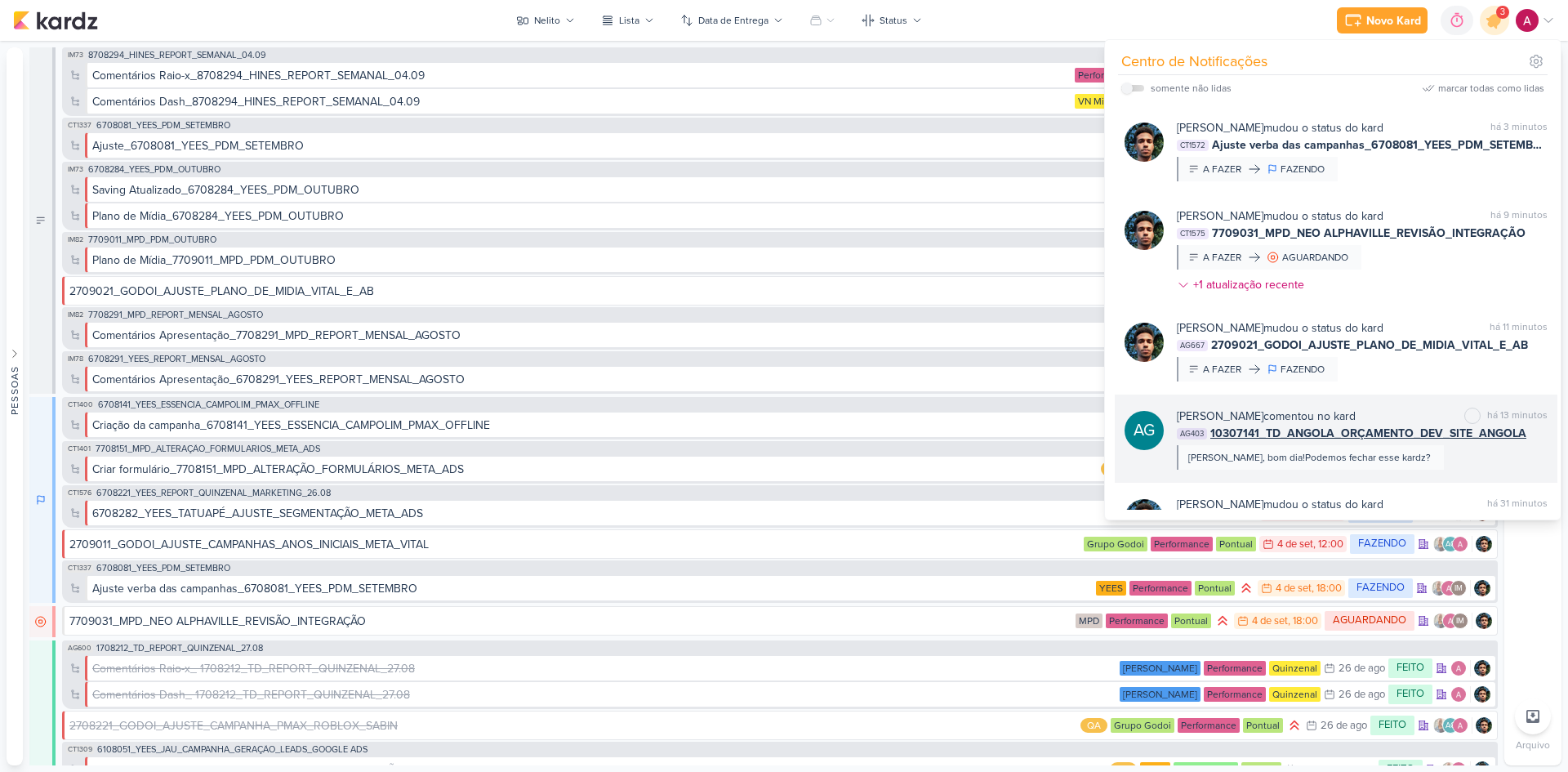
scroll to position [0, 0]
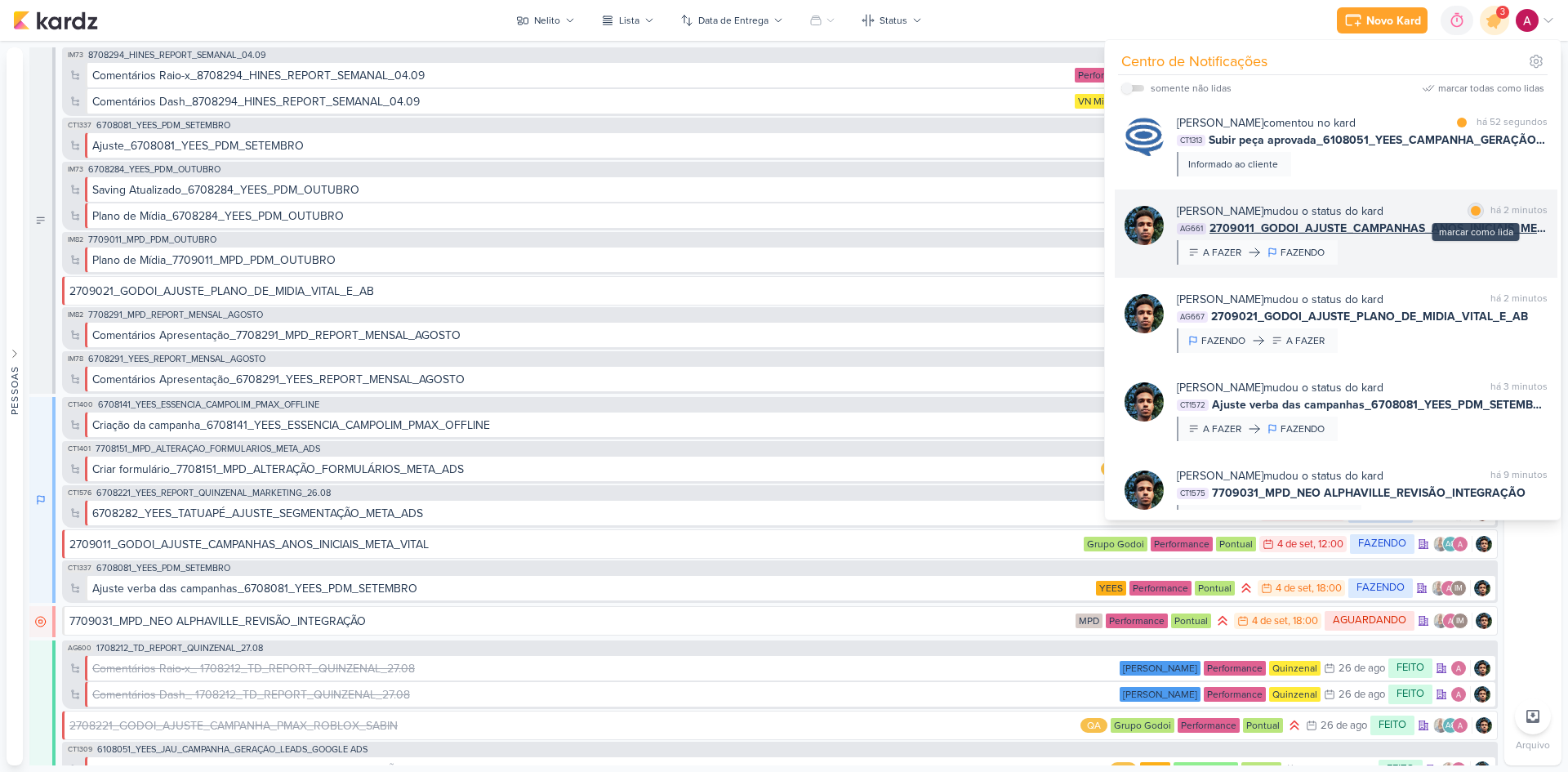
click at [1471, 213] on div at bounding box center [1475, 210] width 10 height 10
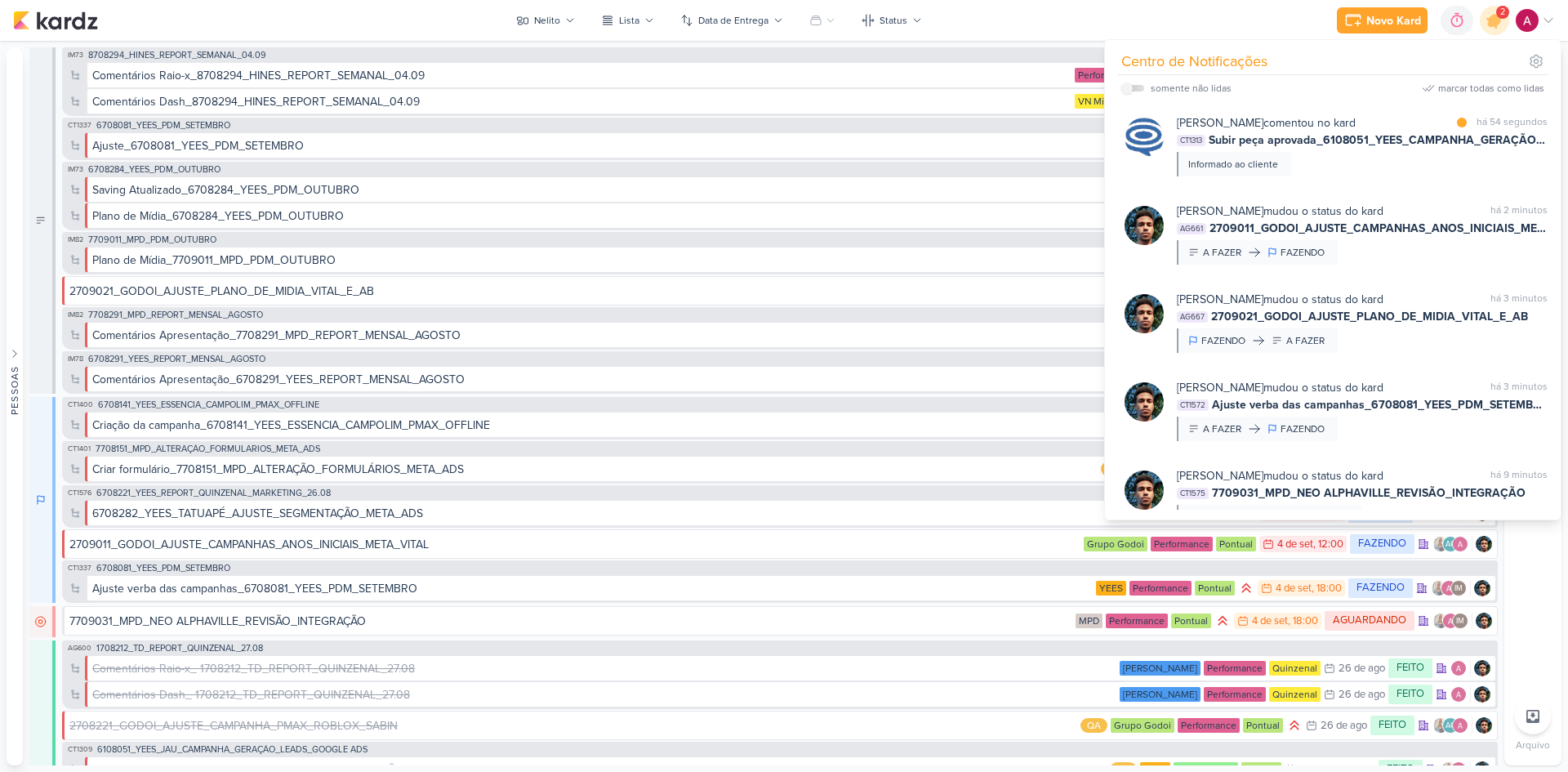
click at [1398, 175] on div "Caroline Traven De Andrade comentou no kard marcar como lida há 54 segundos CT1…" at bounding box center [1336, 145] width 442 height 88
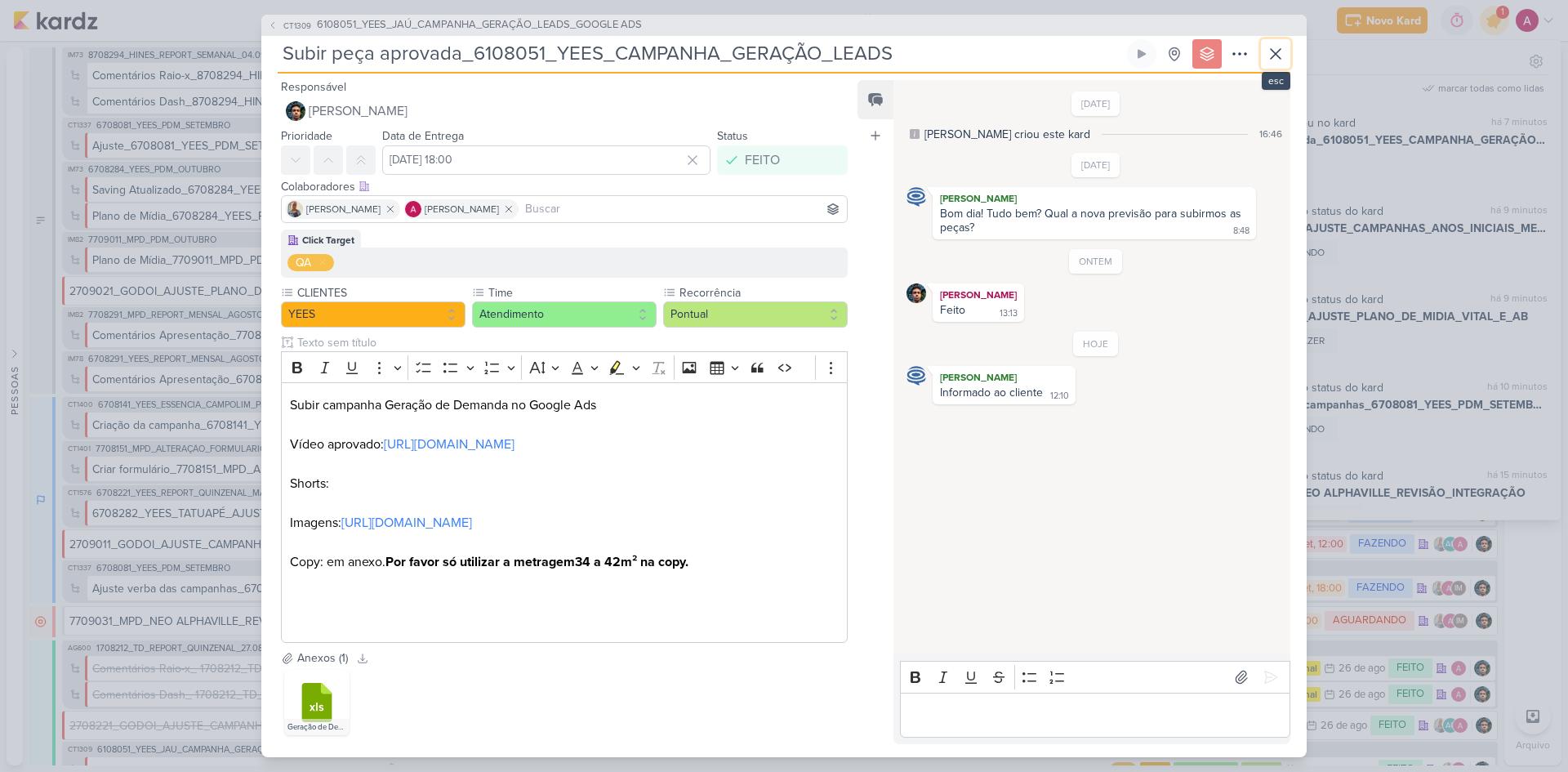
click at [1268, 56] on icon at bounding box center [1274, 53] width 19 height 19
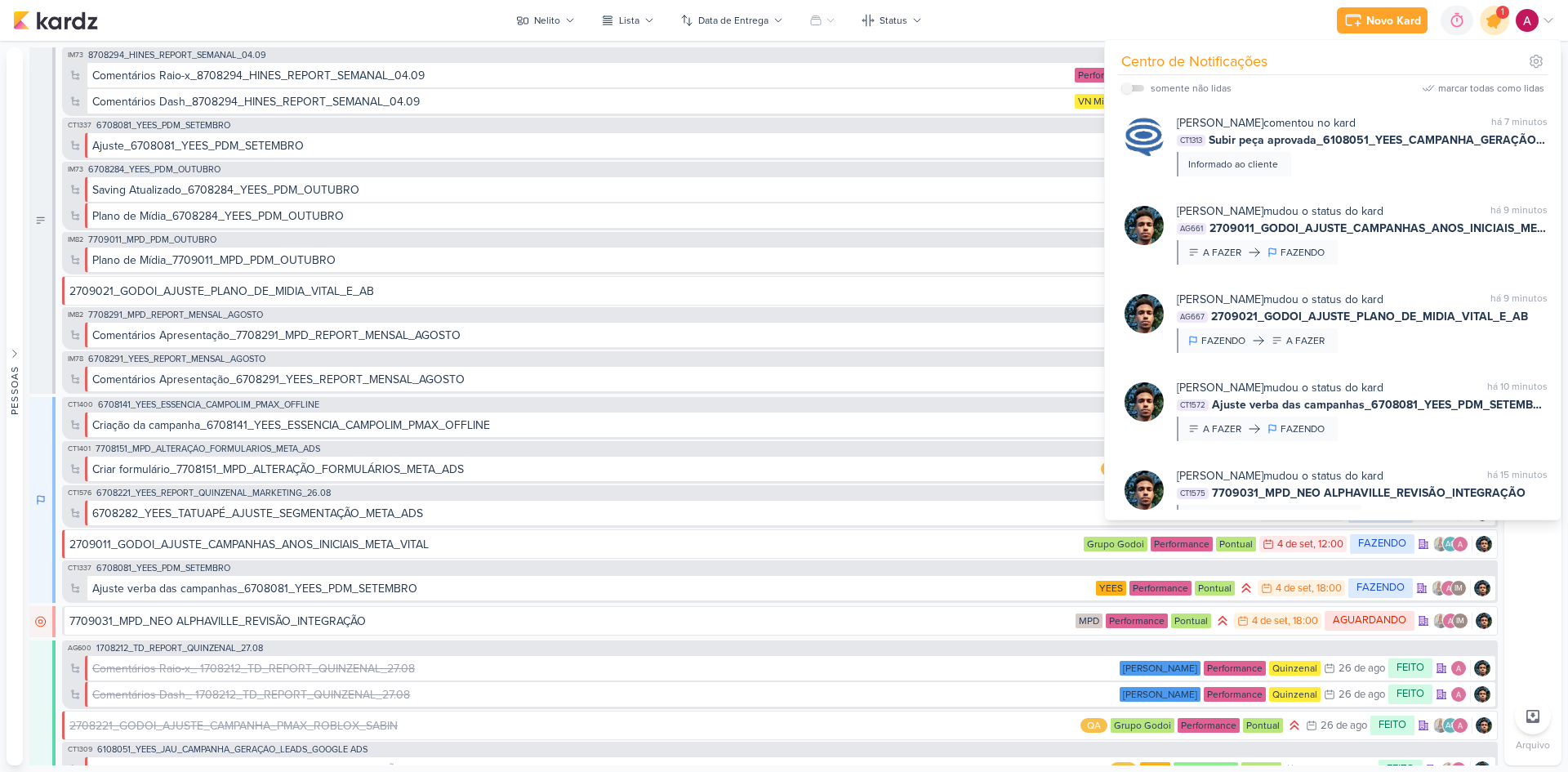
click at [1489, 30] on div at bounding box center [1494, 20] width 41 height 41
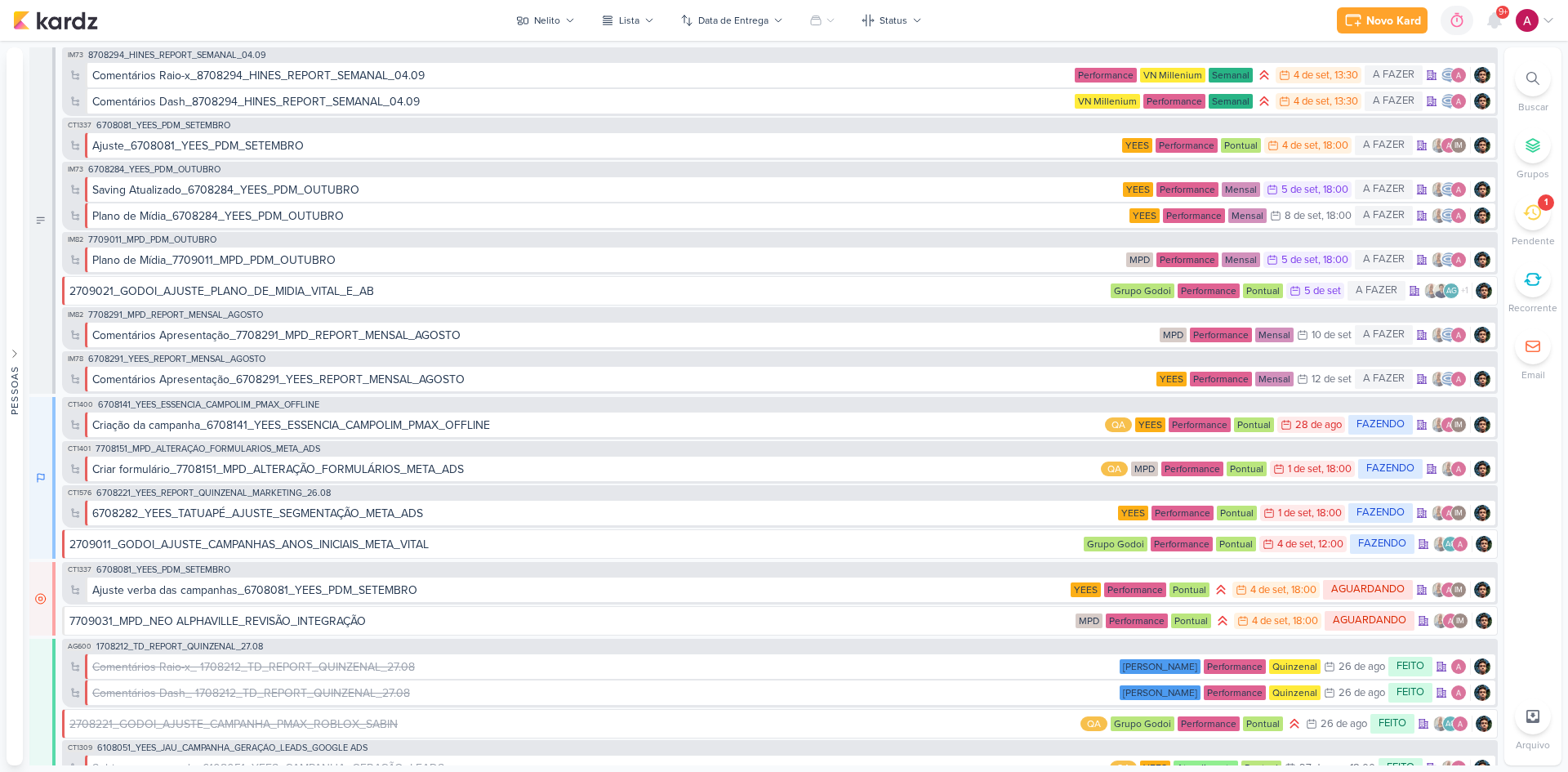
click at [1540, 81] on div at bounding box center [1532, 78] width 36 height 36
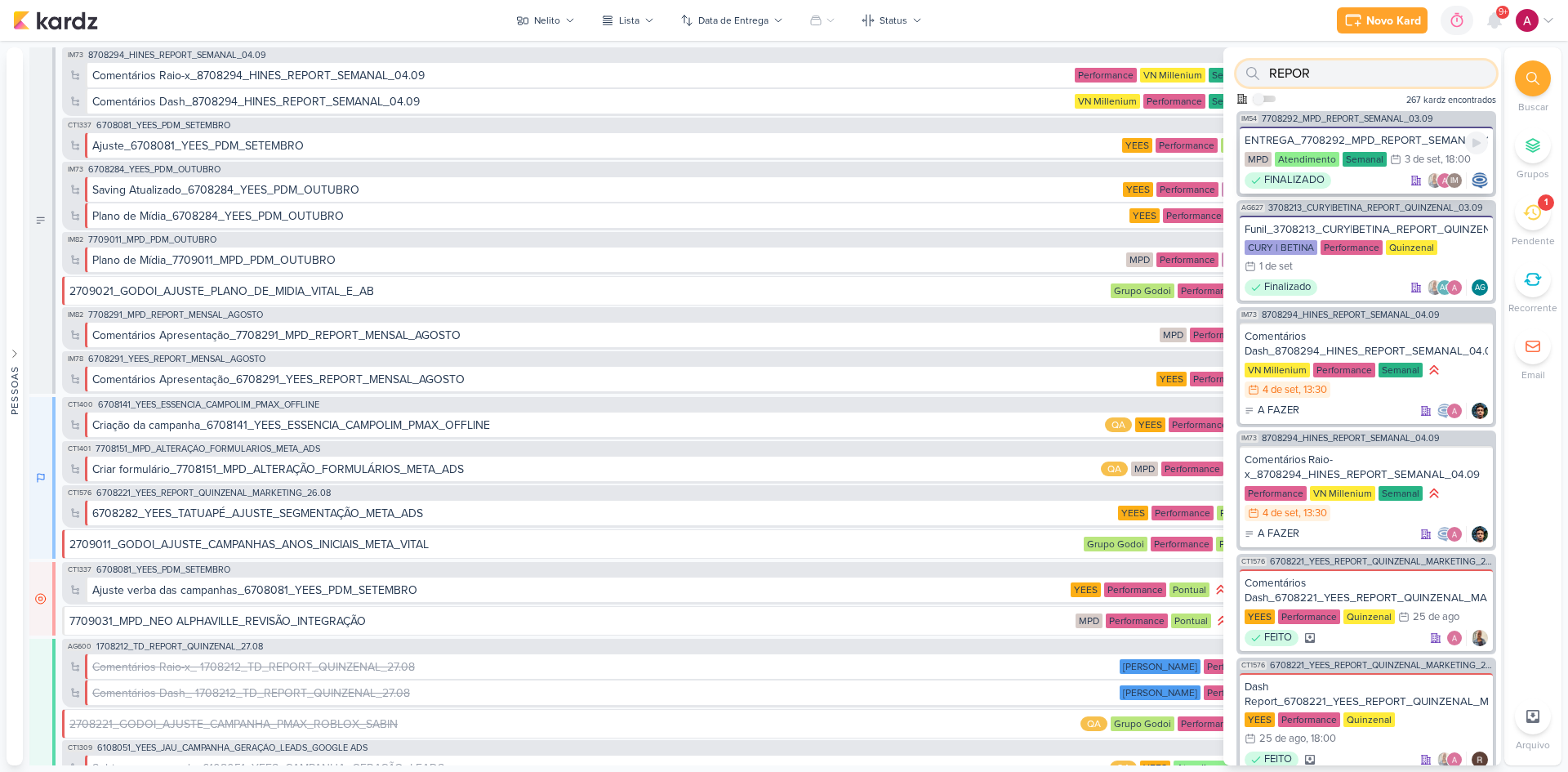
type input "REPOR"
click at [1391, 136] on div "ENTREGA_7708292_MPD_REPORT_SEMANAL_03.09" at bounding box center [1365, 140] width 243 height 15
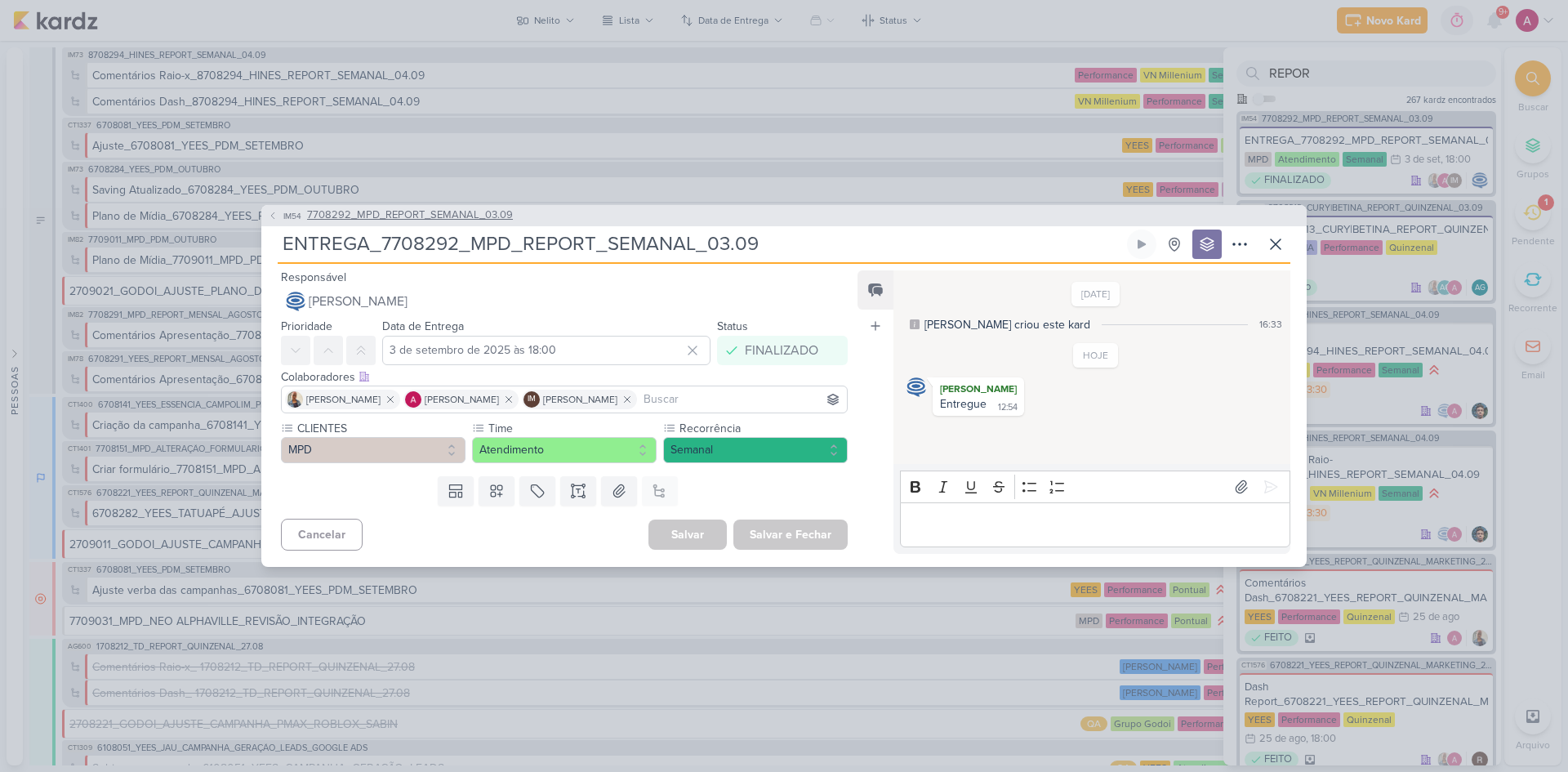
click at [286, 217] on span "IM54" at bounding box center [292, 216] width 23 height 12
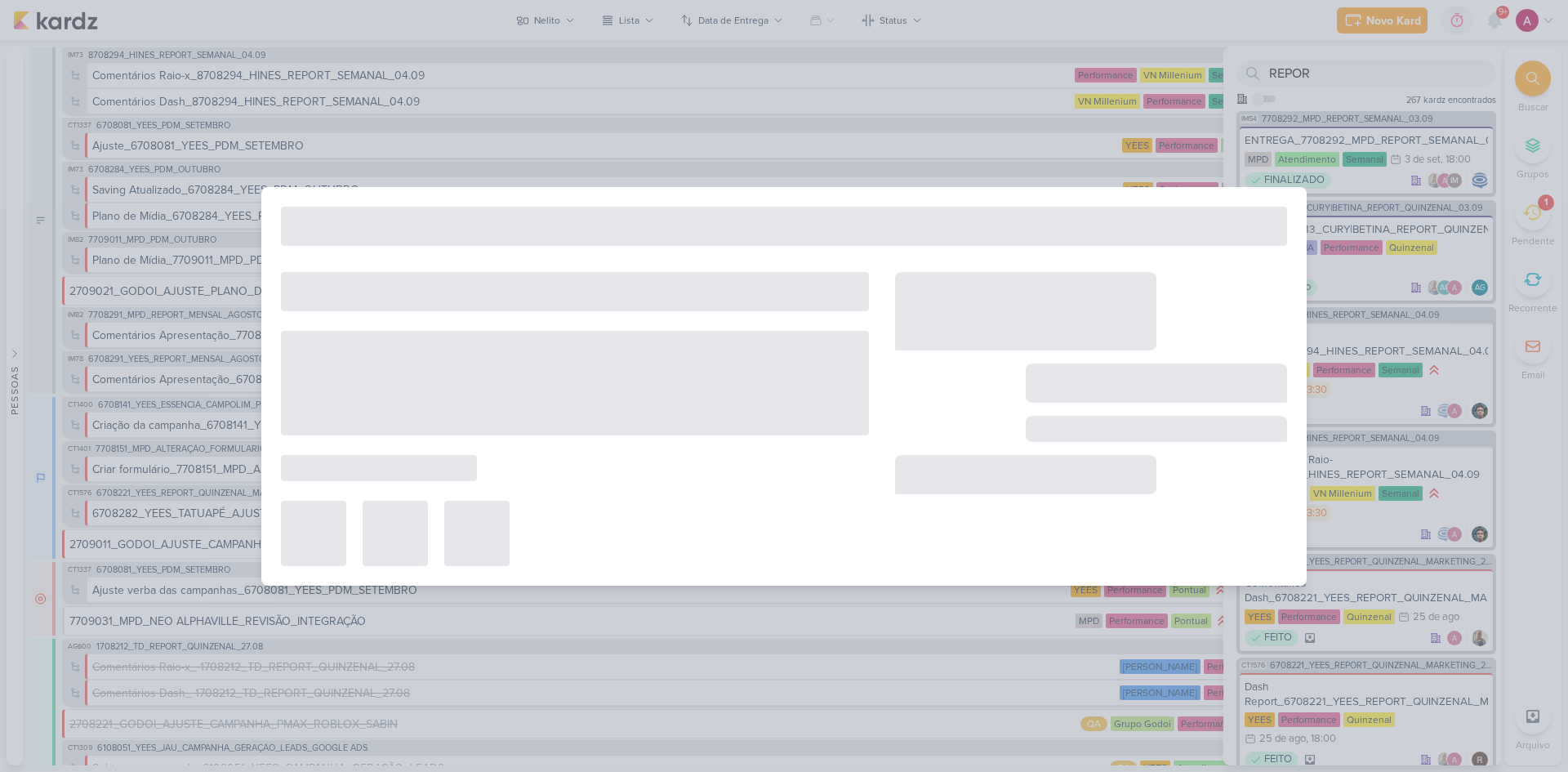
type input "7708292_MPD_REPORT_SEMANAL_03.09"
type input "2 de setembro de 2025 às 18:00"
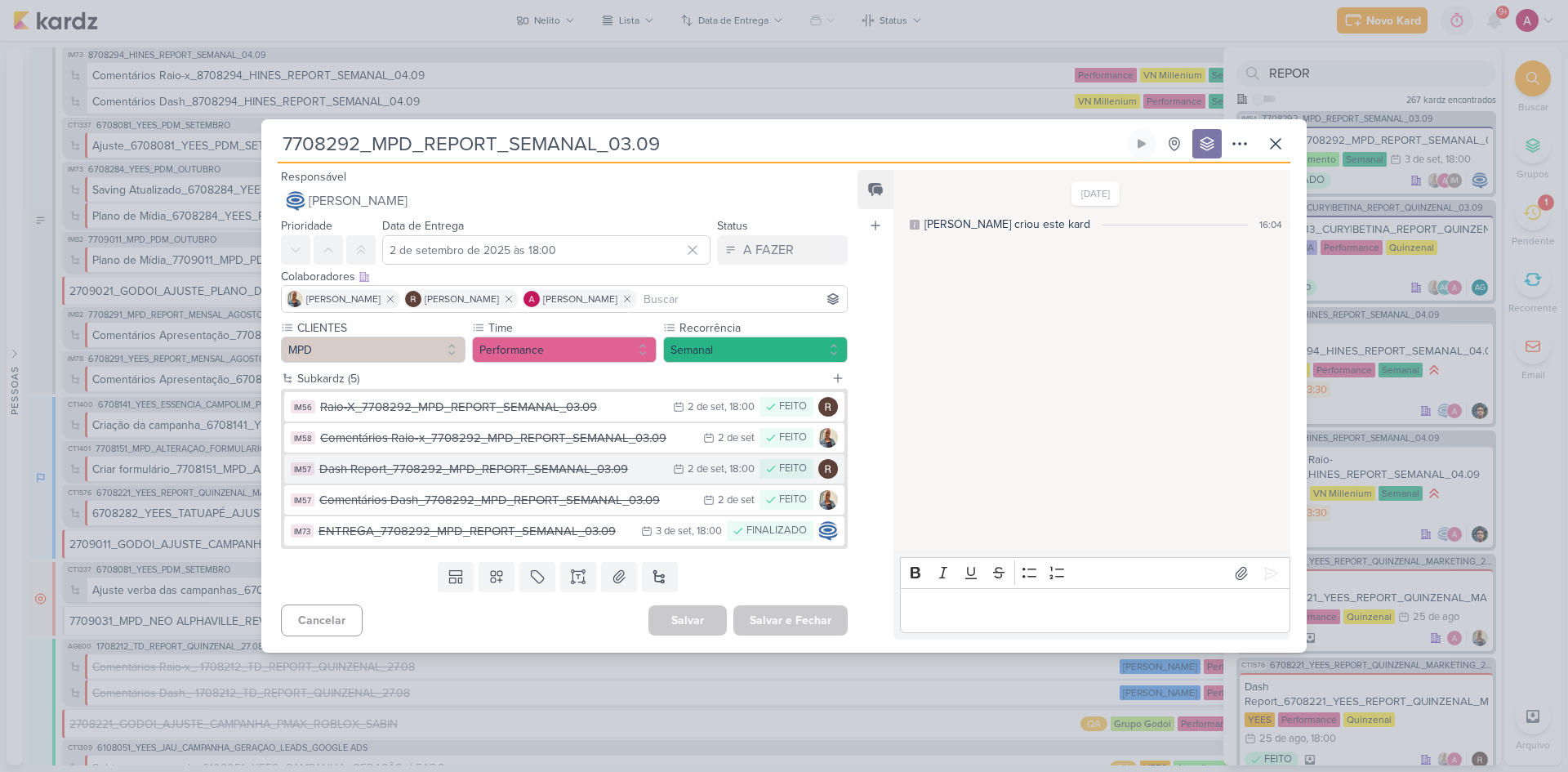
click at [524, 476] on div "Dash Report_7708292_MPD_REPORT_SEMANAL_03.09" at bounding box center [492, 469] width 345 height 18
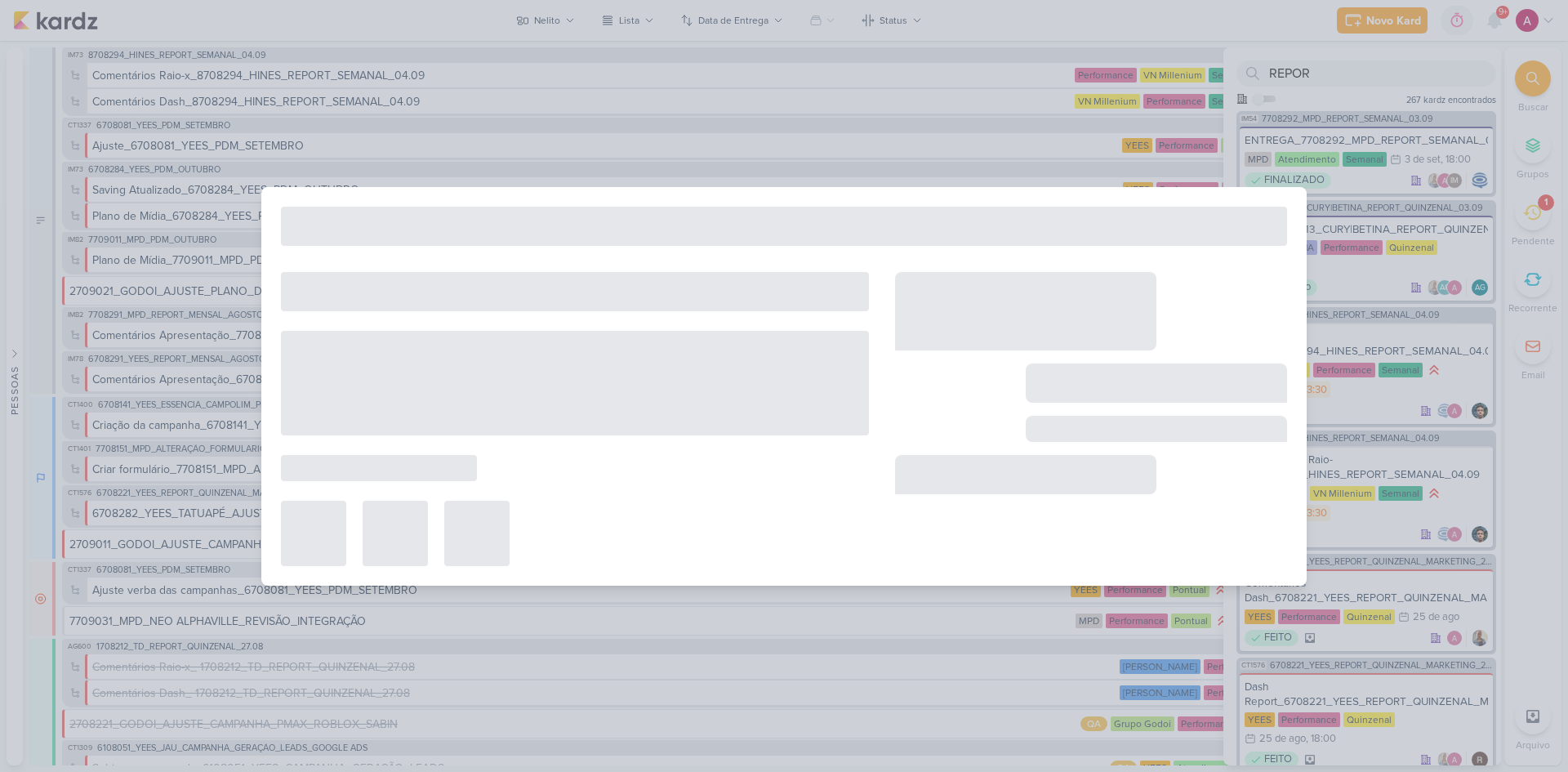
type input "Dash Report_7708292_MPD_REPORT_SEMANAL_03.09"
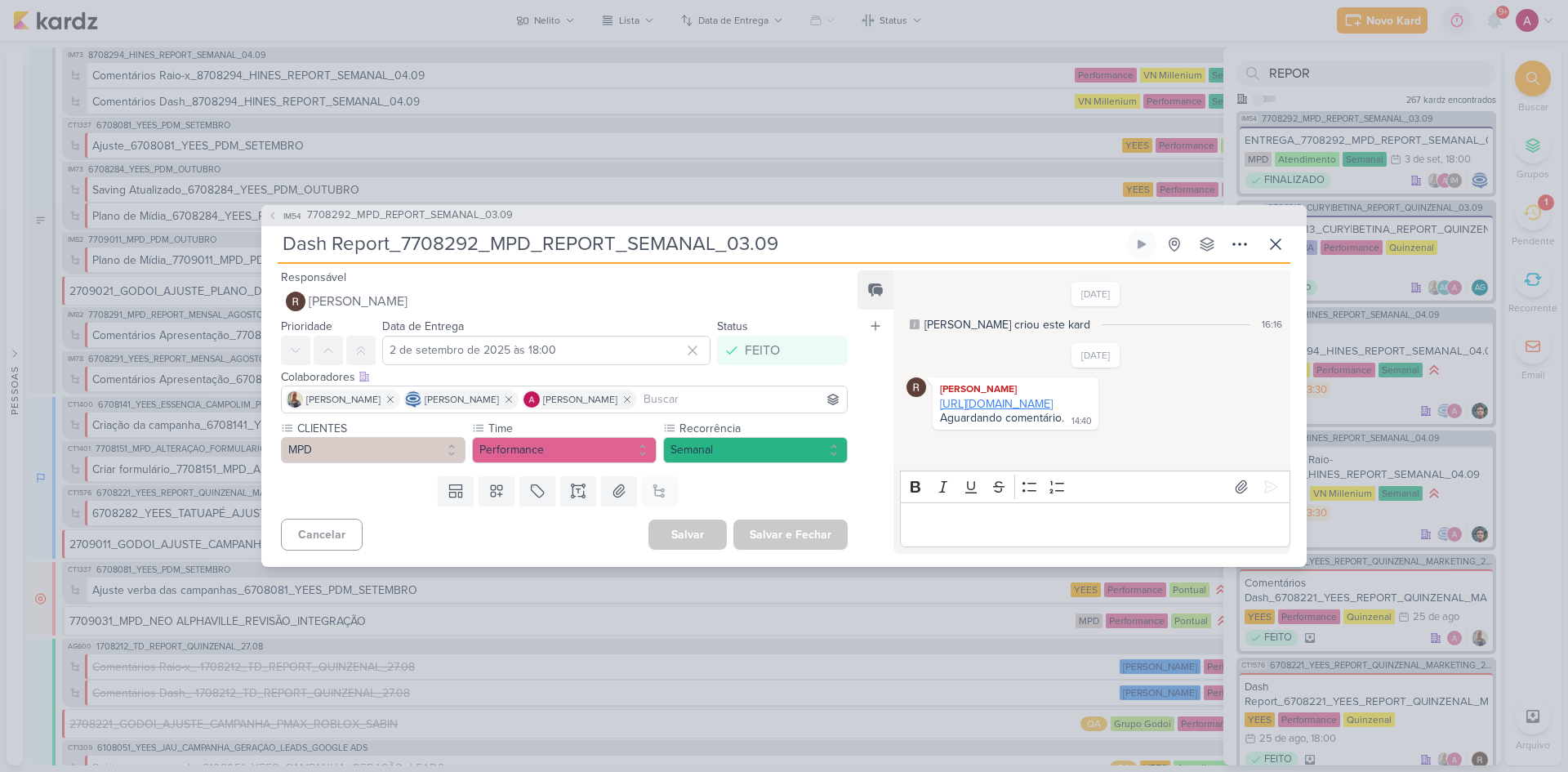
click at [1038, 410] on link "https://lookerstudio.google.com/u/0/reporting/461767c3-cd83-418d-a671-a576fa83c…" at bounding box center [995, 403] width 113 height 14
click at [301, 213] on span "IM54" at bounding box center [292, 216] width 23 height 12
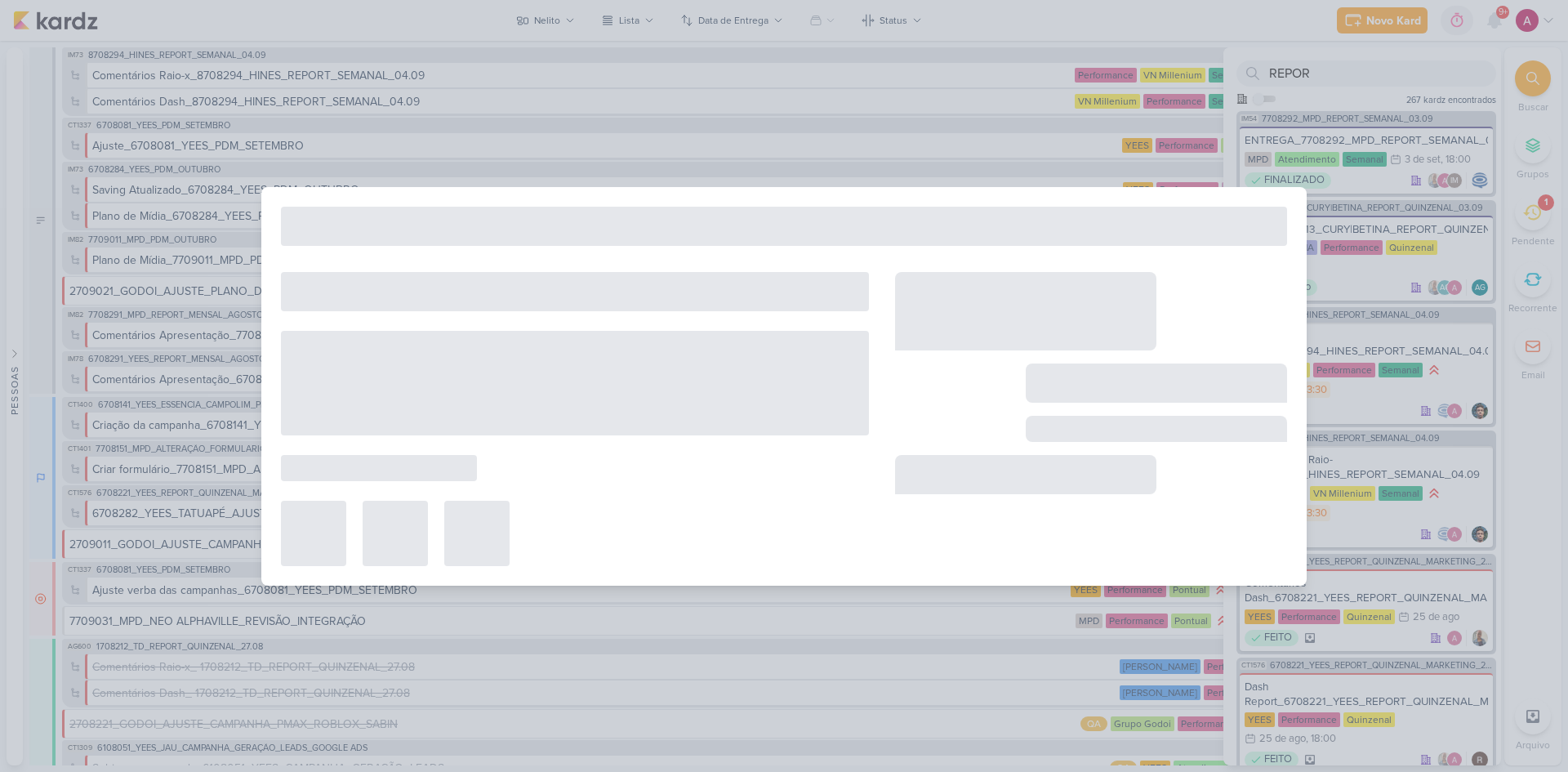
type input "7708292_MPD_REPORT_SEMANAL_03.09"
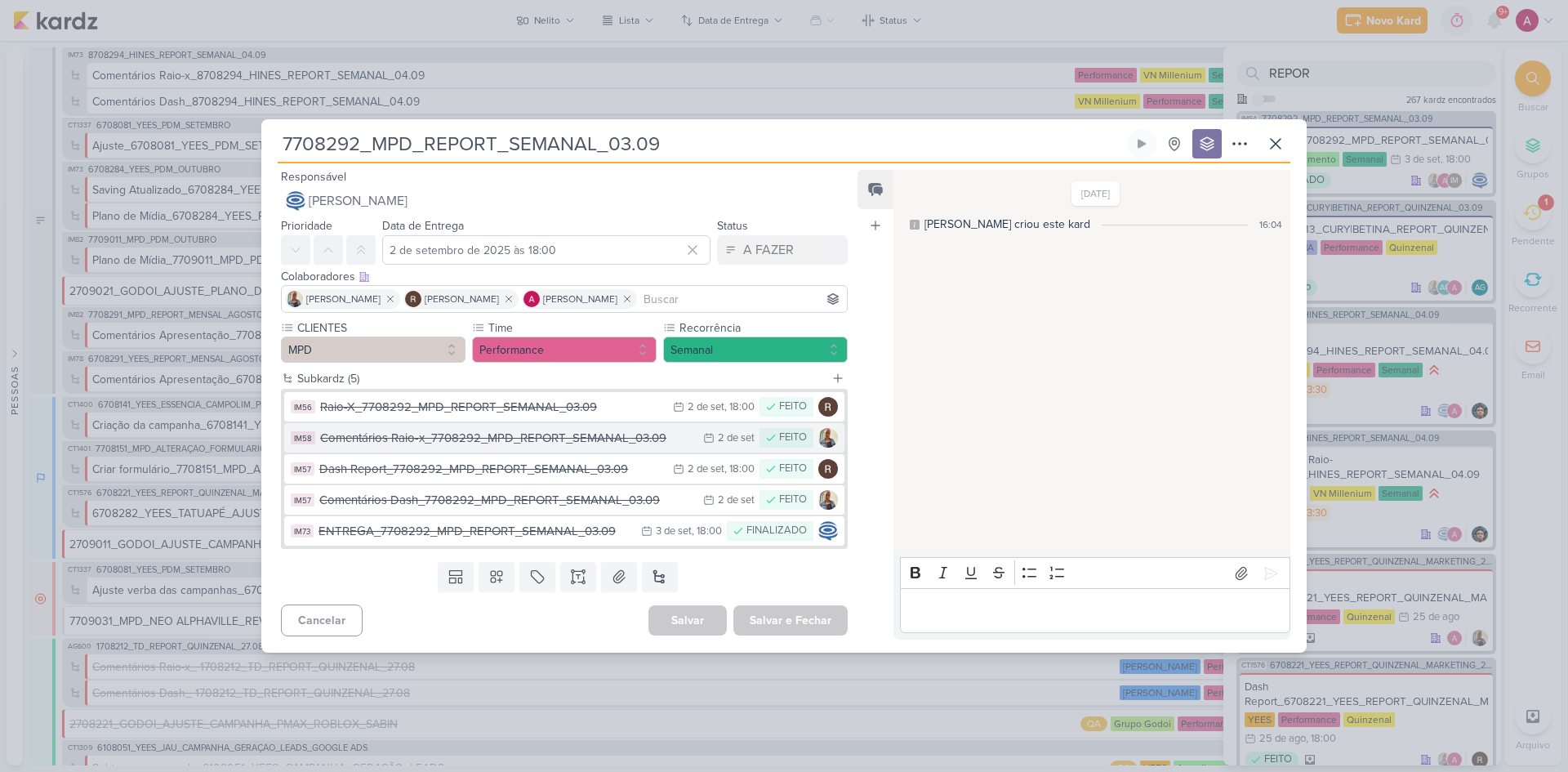
click at [444, 444] on div "Comentários Raio-x_7708292_MPD_REPORT_SEMANAL_03.09" at bounding box center [507, 438] width 374 height 18
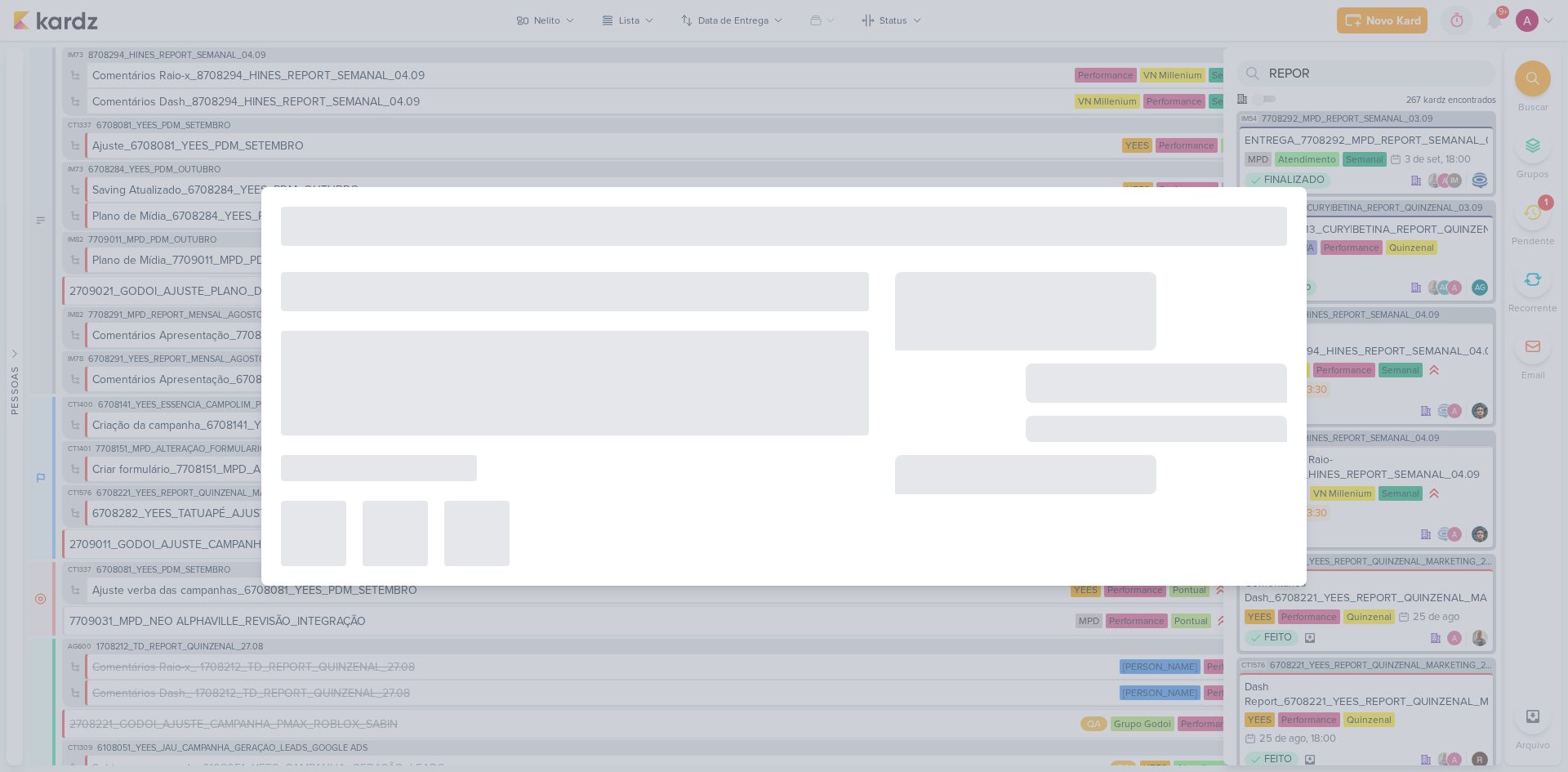
type input "Comentários Raio-x_7708292_MPD_REPORT_SEMANAL_03.09"
type input "2 de setembro de 2025 às 23:59"
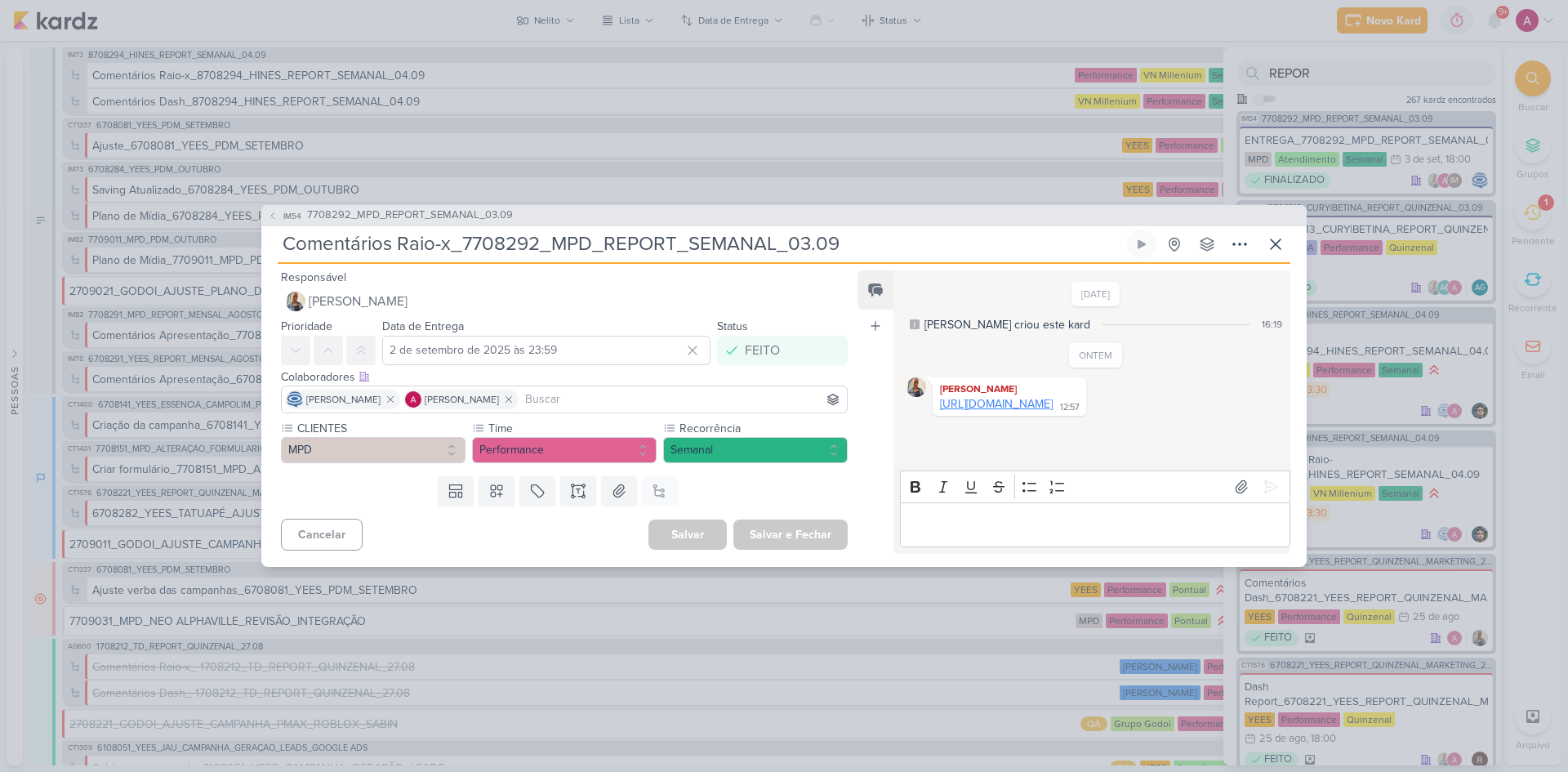
click at [1037, 411] on link "https://docs.google.com/spreadsheets/d/1EEpzZv9tYm5SshlkJmlLMZ_MZ1ukagmg8b6d4Gg…" at bounding box center [995, 403] width 113 height 14
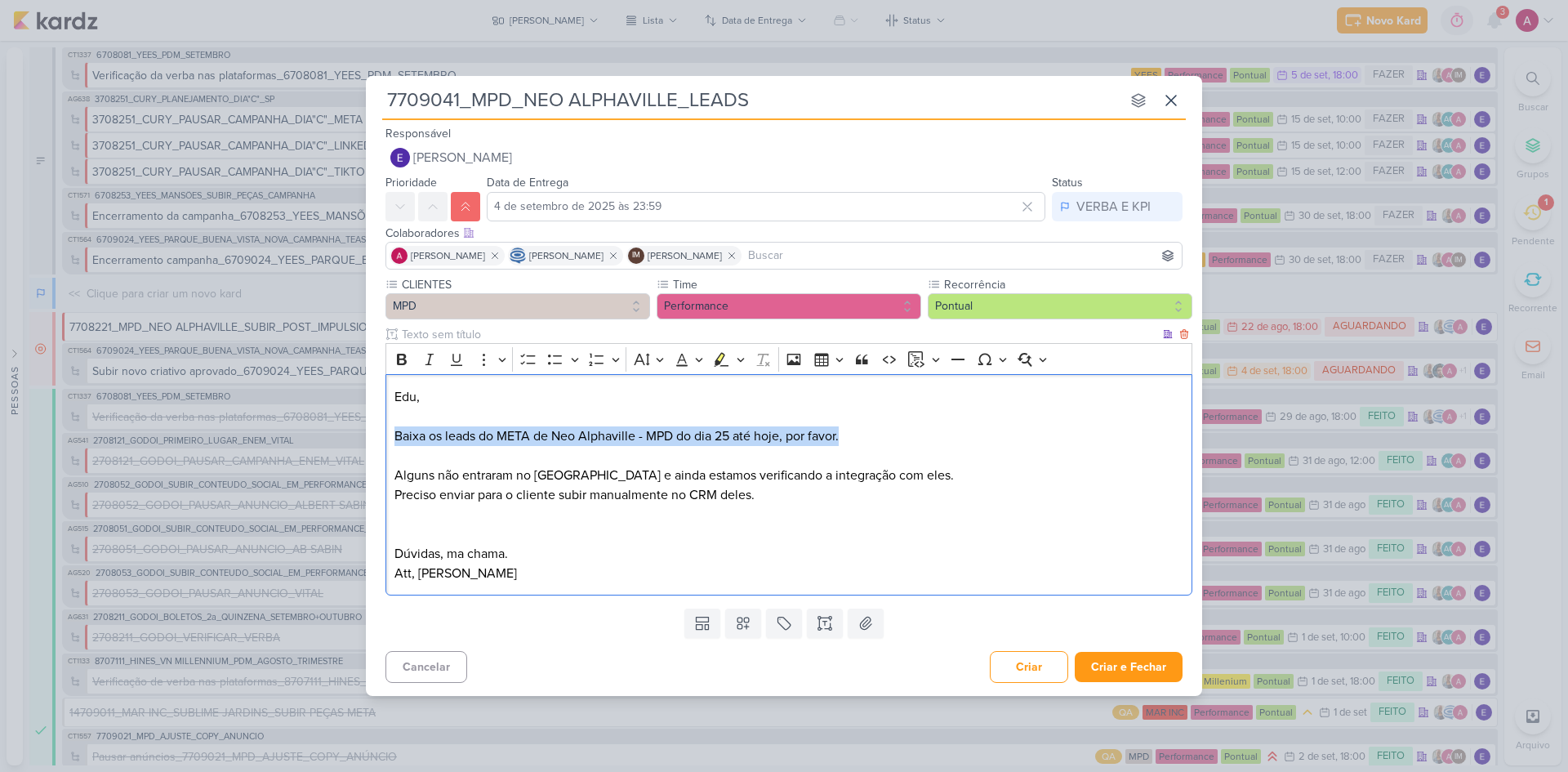
drag, startPoint x: 396, startPoint y: 433, endPoint x: 873, endPoint y: 442, distance: 477.1
click at [873, 442] on p "Edu, Baixa os leads do META de Neo Alphaville - MPD do dia 25 até hoje, por fav…" at bounding box center [789, 446] width 789 height 117
click at [713, 358] on icon "Editor toolbar" at bounding box center [721, 360] width 17 height 17
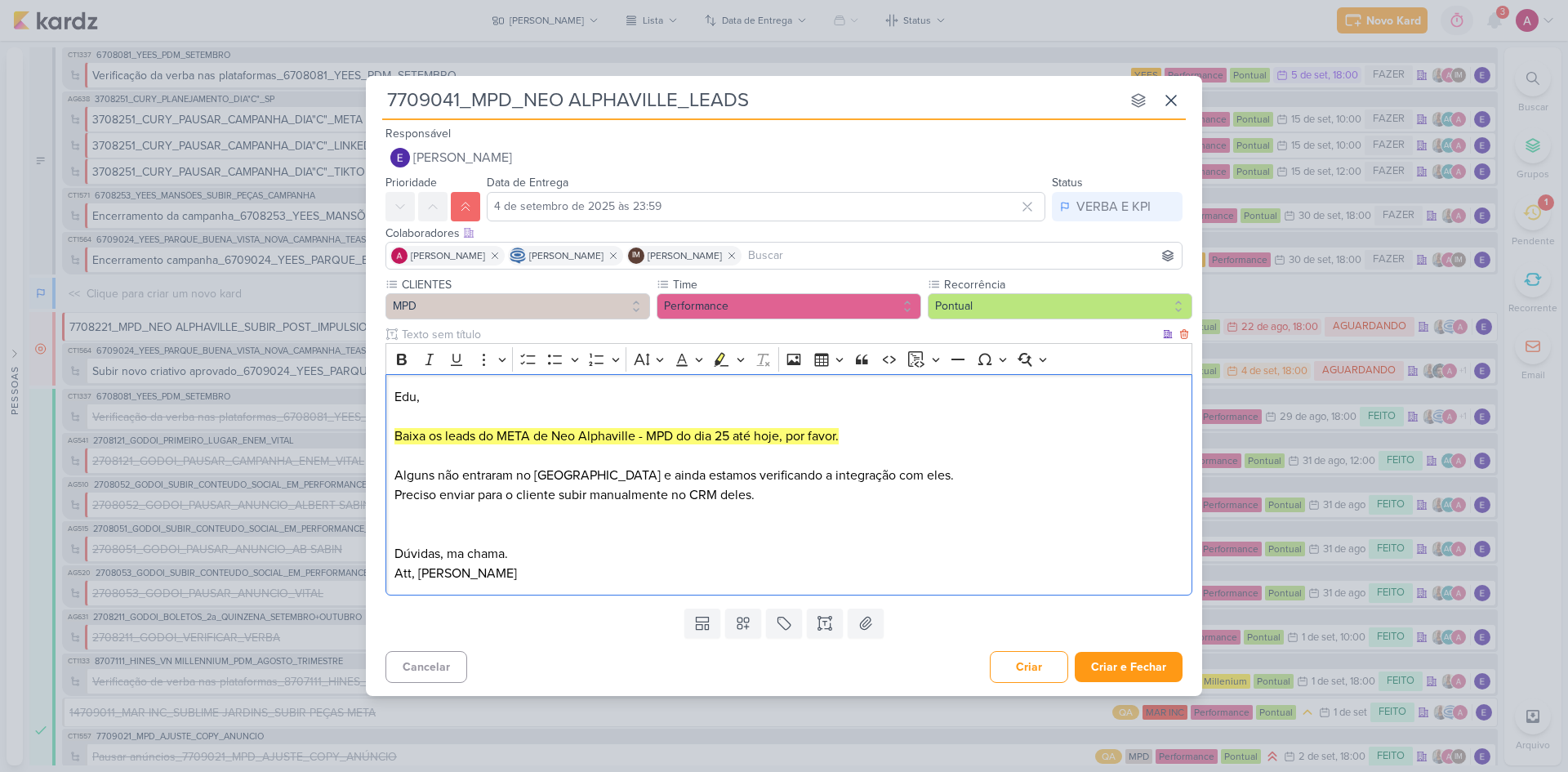
click at [588, 460] on p "Edu, Baixa os leads do META de Neo Alphaville - MPD do dia 25 até hoje, por fav…" at bounding box center [789, 446] width 789 height 117
drag, startPoint x: 500, startPoint y: 431, endPoint x: 671, endPoint y: 434, distance: 171.0
click at [671, 434] on mark "Baixa os leads do META de Neo Alphaville - MPD do dia 25 até hoje, por favor." at bounding box center [617, 436] width 444 height 17
click at [404, 357] on icon "Editor toolbar" at bounding box center [402, 360] width 17 height 17
click at [715, 464] on p "Edu, Baixa os leads do META de Neo Alphaville - MPD do dia 25 até hoje, por fav…" at bounding box center [789, 446] width 789 height 117
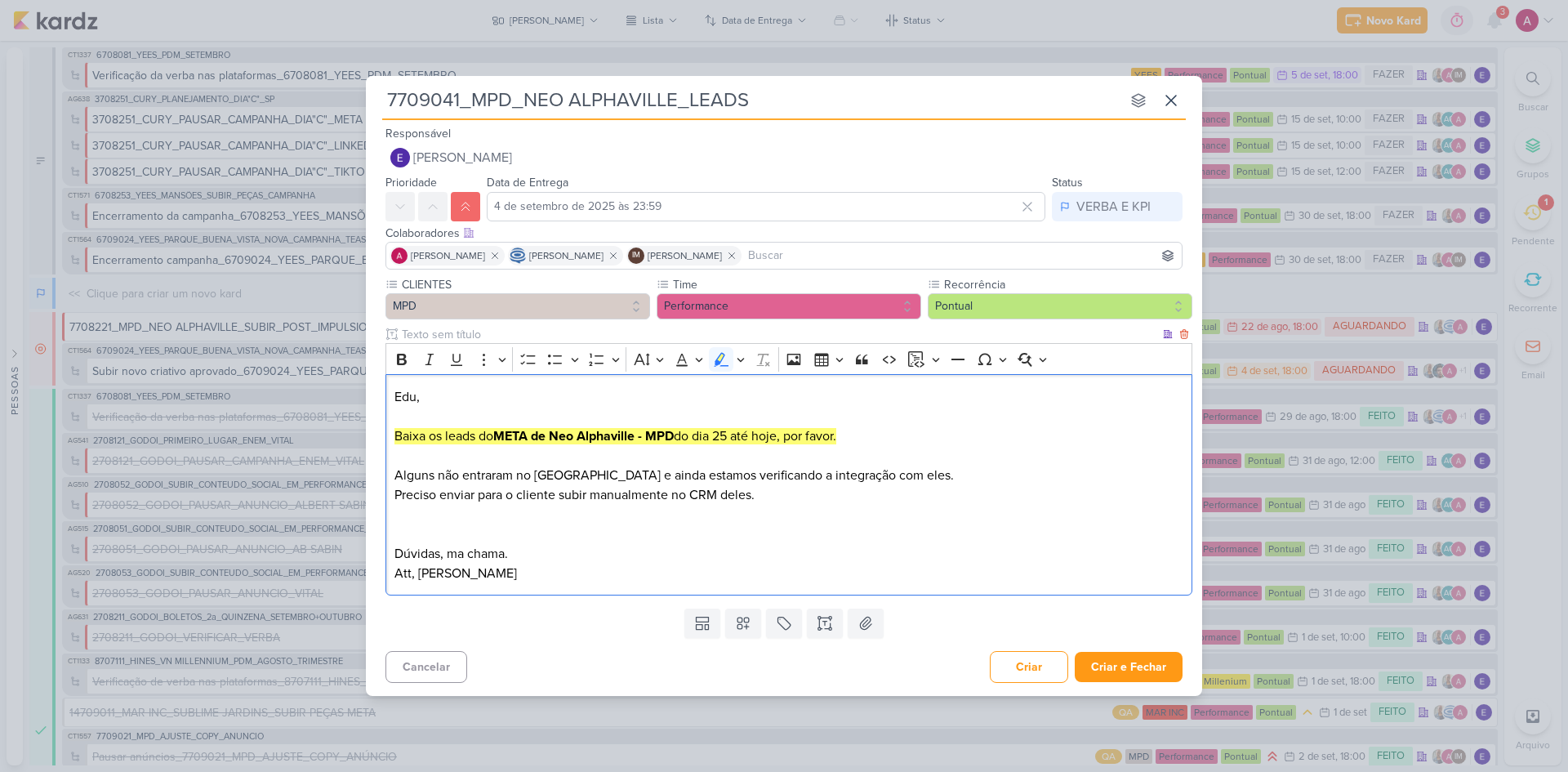
click at [724, 432] on mark "Baixa os leads do META de Neo Alphaville - MPD do dia 25 até hoje, por favor." at bounding box center [615, 436] width 441 height 17
drag, startPoint x: 685, startPoint y: 434, endPoint x: 786, endPoint y: 434, distance: 101.0
click at [786, 434] on mark "Baixa os leads do META de Neo Alphaville - MPD do dia 25 até hoje, por favor." at bounding box center [615, 436] width 441 height 17
click at [393, 359] on button "Bold" at bounding box center [401, 359] width 25 height 25
click at [878, 445] on p "Edu, Baixa os leads do META de Neo Alphaville - MPD do dia 25 até hoje , por fa…" at bounding box center [789, 446] width 789 height 117
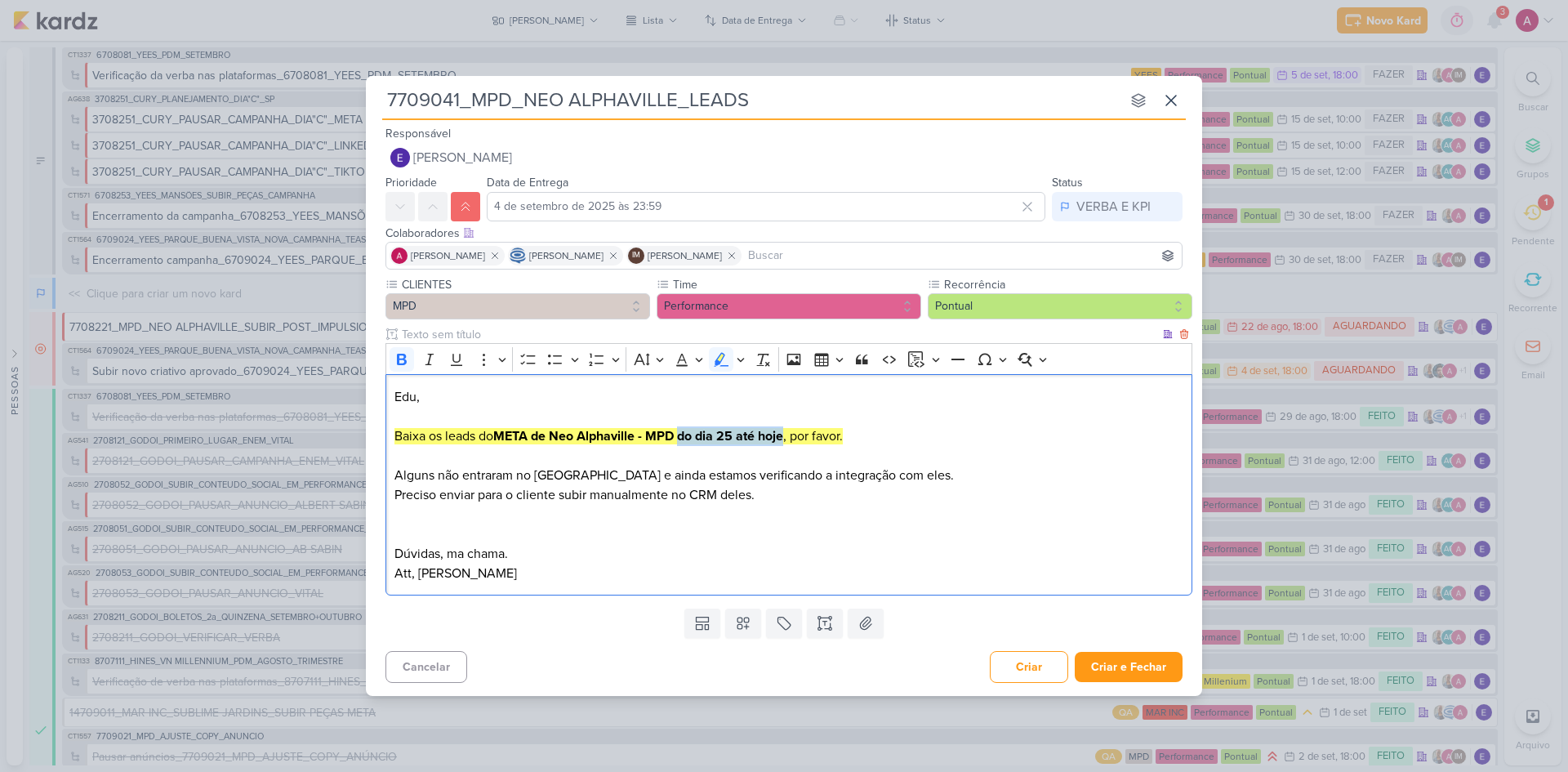
drag, startPoint x: 684, startPoint y: 434, endPoint x: 788, endPoint y: 441, distance: 104.2
click at [783, 441] on strong "do dia 25 até hoje" at bounding box center [730, 436] width 106 height 17
click at [761, 436] on p "Edu, Baixa os leads do META de Neo Alphaville - MPD , por favor. Alguns não ent…" at bounding box center [789, 446] width 789 height 117
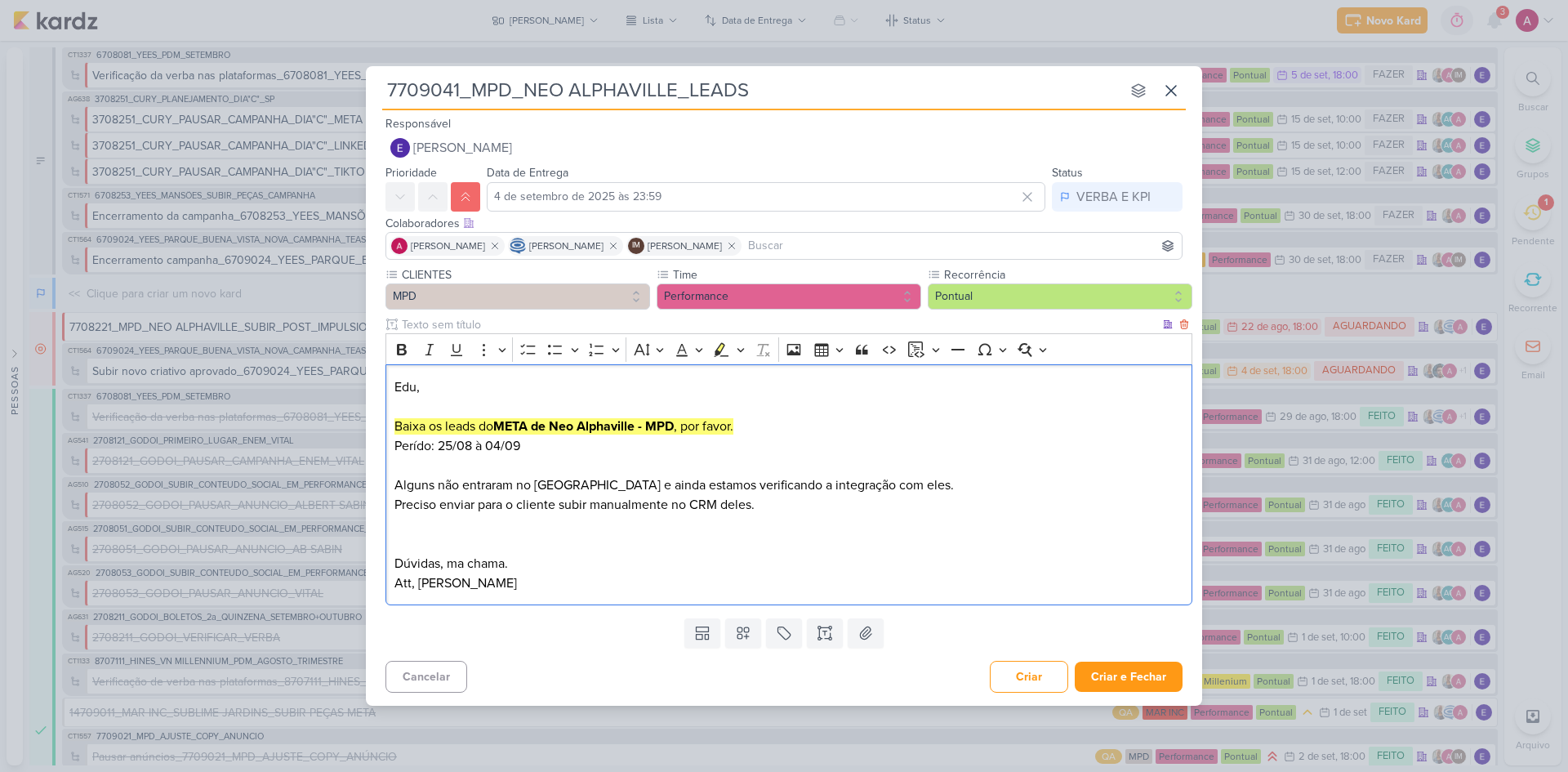
click at [418, 442] on p "Edu, Baixa os leads do META de Neo Alphaville - MPD , por favor. ⁠⁠⁠⁠⁠⁠⁠Perído:…" at bounding box center [789, 445] width 789 height 137
click at [0, 0] on lt-span "Período" at bounding box center [0, 0] width 0 height 0
drag, startPoint x: 473, startPoint y: 447, endPoint x: 441, endPoint y: 447, distance: 32.0
click at [441, 447] on p "Edu, Baixa os leads do META de Neo Alphaville - MPD , por favor. PeríodoPerído:…" at bounding box center [789, 445] width 789 height 137
drag, startPoint x: 540, startPoint y: 447, endPoint x: 372, endPoint y: 453, distance: 168.1
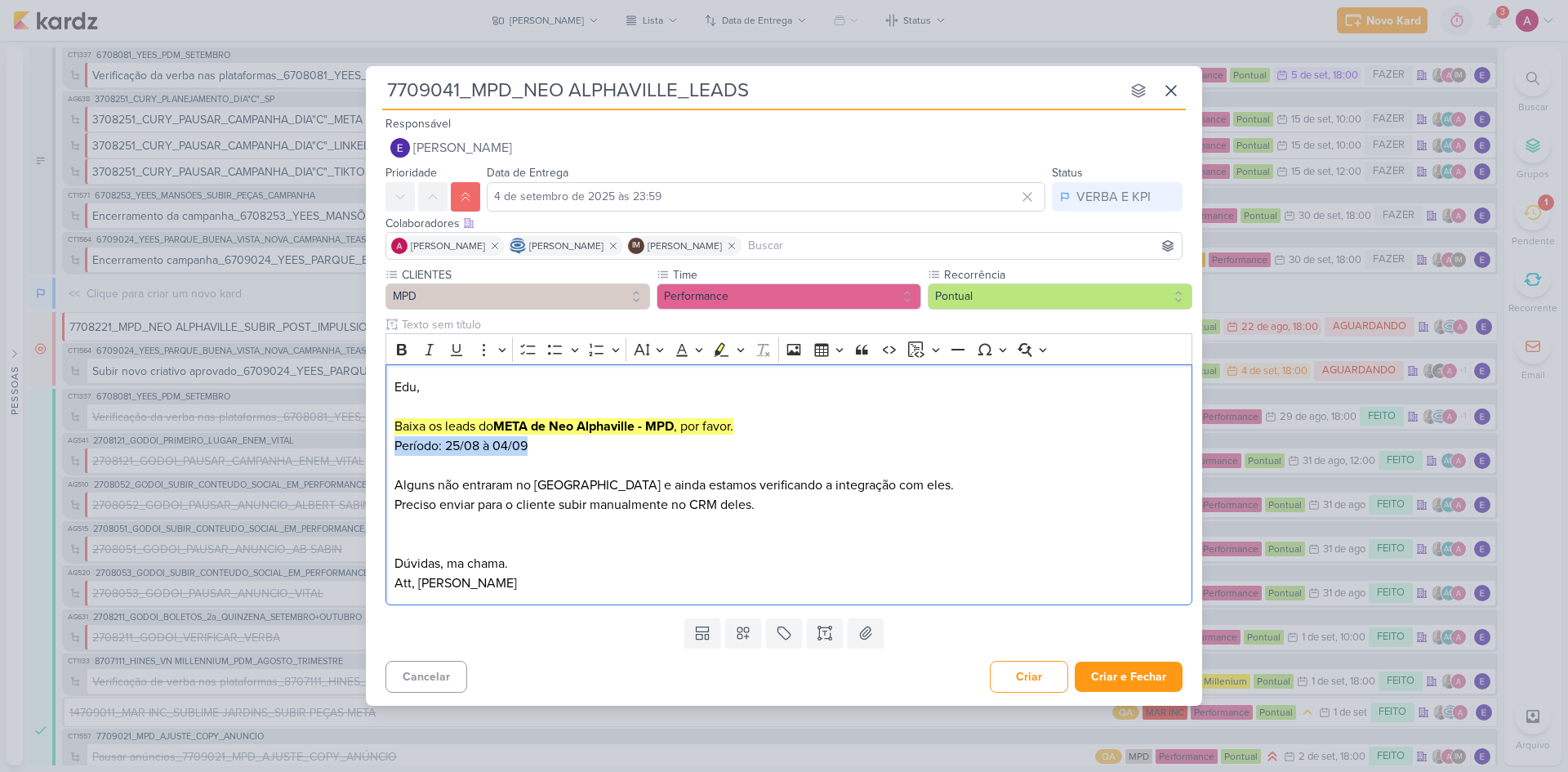
click at [372, 453] on div "CLIENTES MPD Time" at bounding box center [784, 439] width 836 height 345
click at [740, 346] on icon "Editor toolbar" at bounding box center [740, 350] width 8 height 17
click at [700, 372] on icon "Text highlight toolbar" at bounding box center [700, 377] width 15 height 14
click at [576, 456] on p "Edu, Baixa os leads do META de Neo Alphaville - MPD , por favor. Período: 25/08…" at bounding box center [789, 445] width 789 height 137
drag, startPoint x: 446, startPoint y: 445, endPoint x: 372, endPoint y: 421, distance: 77.8
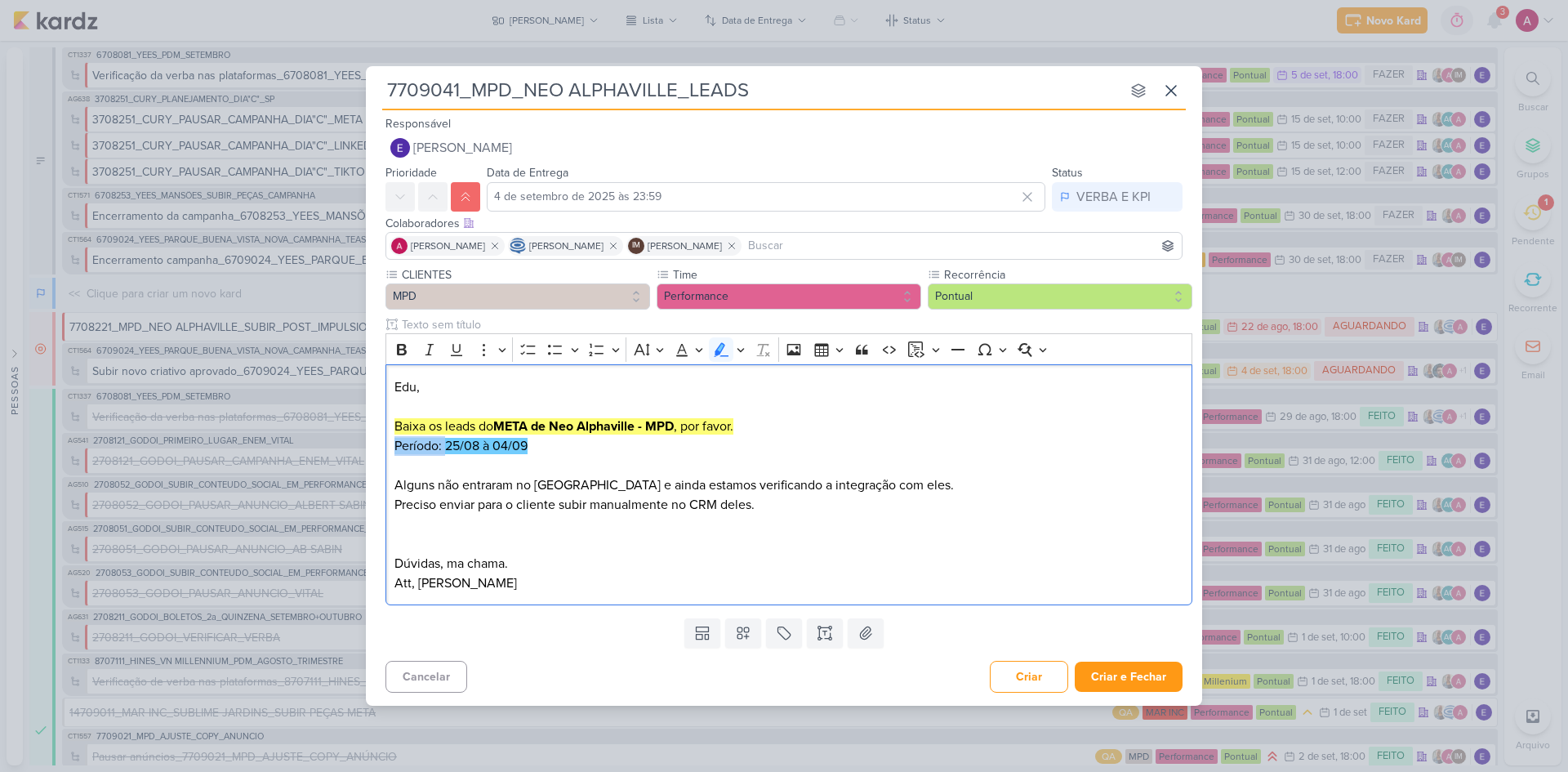
click at [369, 440] on div "CLIENTES MPD Time" at bounding box center [784, 439] width 836 height 345
click at [396, 352] on icon "Editor toolbar" at bounding box center [402, 350] width 17 height 17
click at [636, 460] on p "Edu, Baixa os leads do META de Neo Alphaville - MPD , por favor. Período: 25/08…" at bounding box center [789, 445] width 789 height 137
click at [421, 423] on mark "Baixa os leads do META de Neo Alphaville - MPD , por favor." at bounding box center [563, 427] width 339 height 17
click at [424, 425] on mark "Baixa os leads do META de Neo Alphaville - MPD , por favor." at bounding box center [563, 427] width 339 height 17
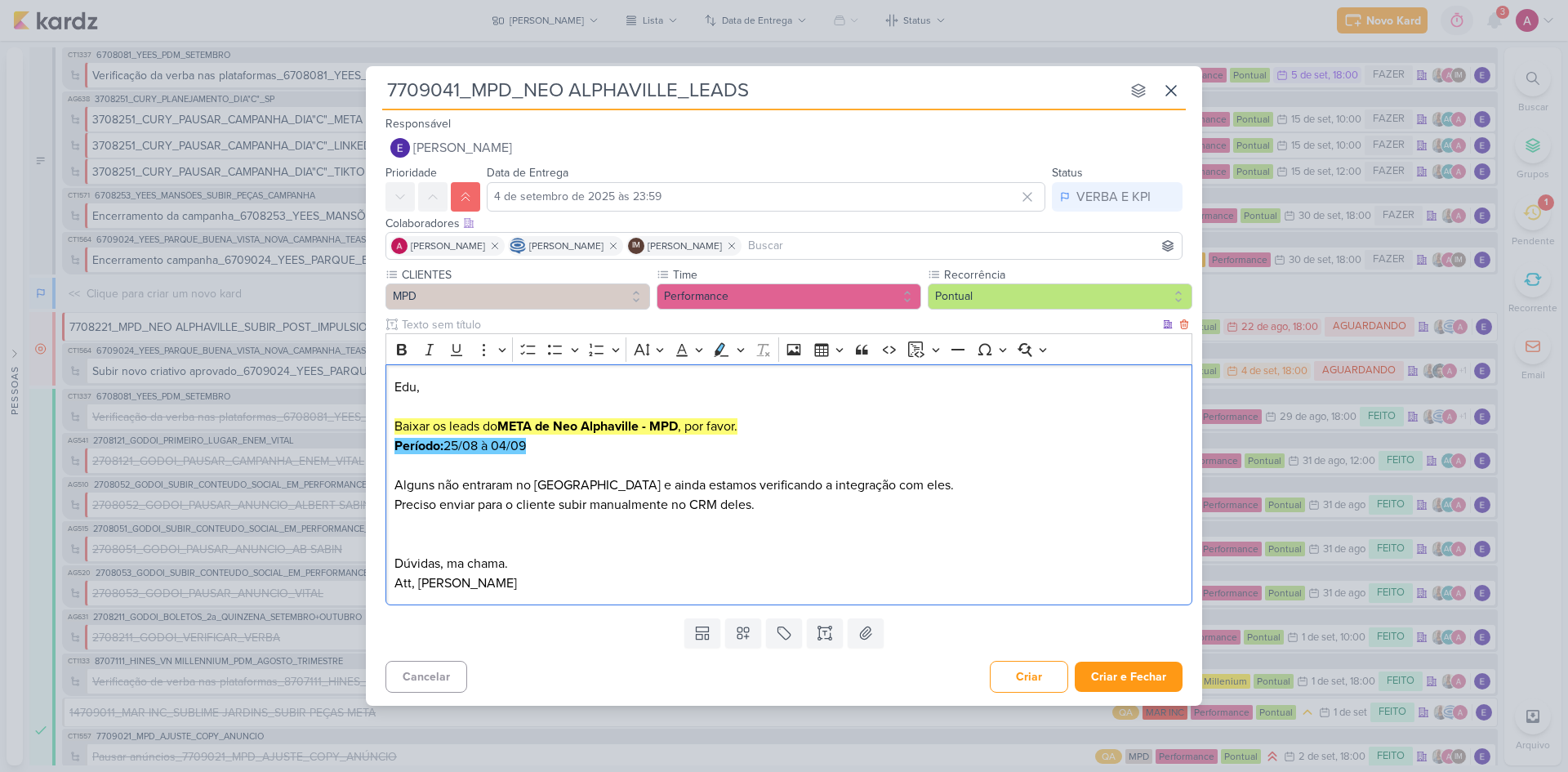
click at [619, 464] on p "Edu, Baixar os leads do META de Neo Alphaville - MPD , por favor. Período: 25/0…" at bounding box center [789, 445] width 789 height 137
click at [1162, 673] on button "Criar e Fechar" at bounding box center [1128, 677] width 107 height 30
